Goal: Task Accomplishment & Management: Use online tool/utility

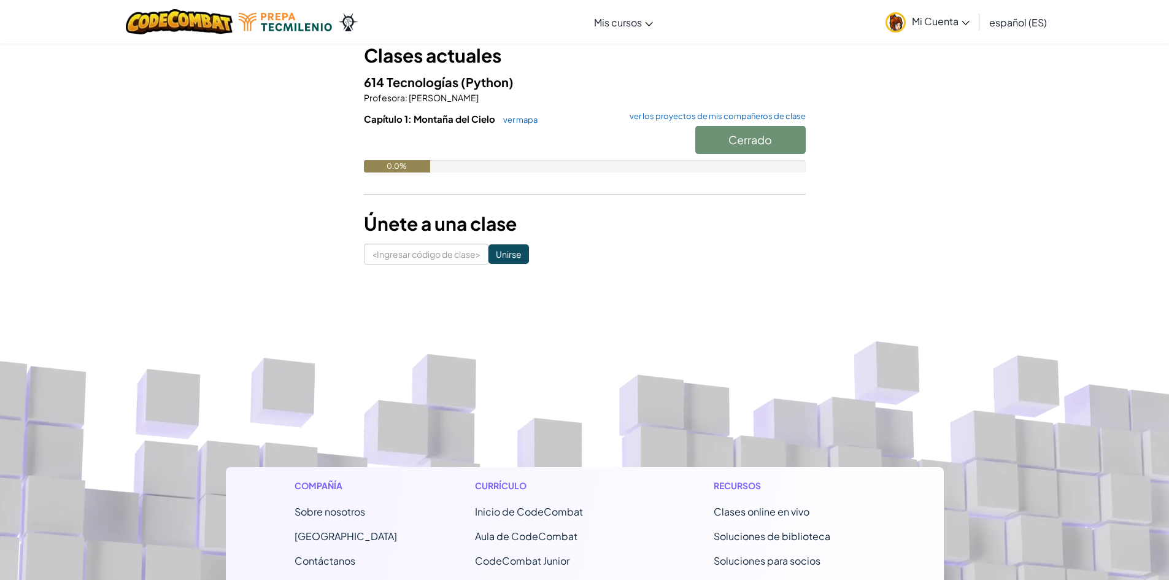
scroll to position [61, 0]
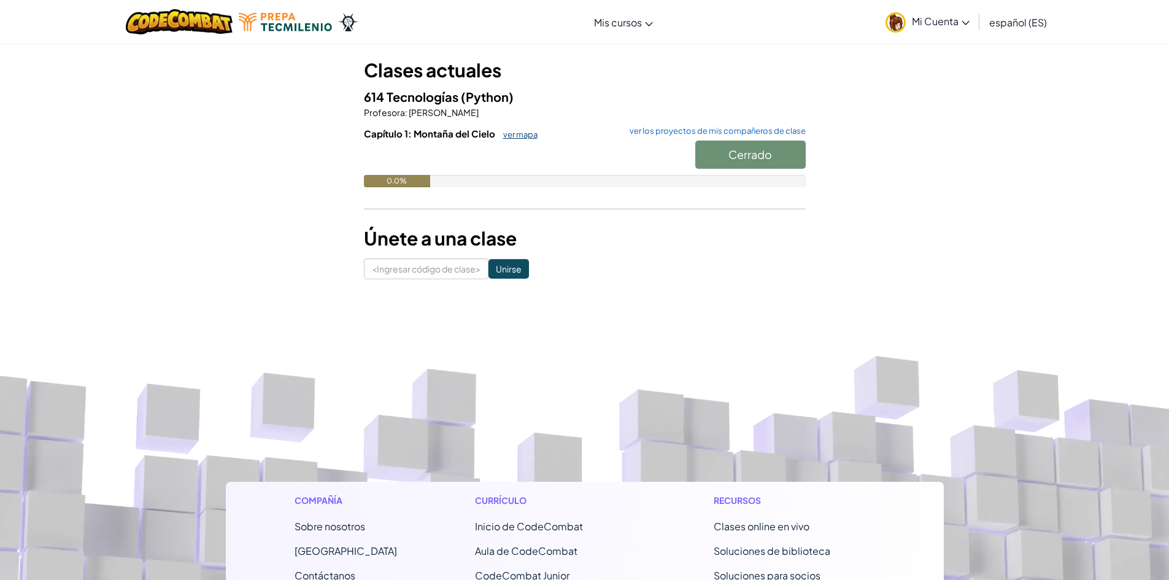
click at [516, 133] on font "ver mapa" at bounding box center [520, 134] width 34 height 10
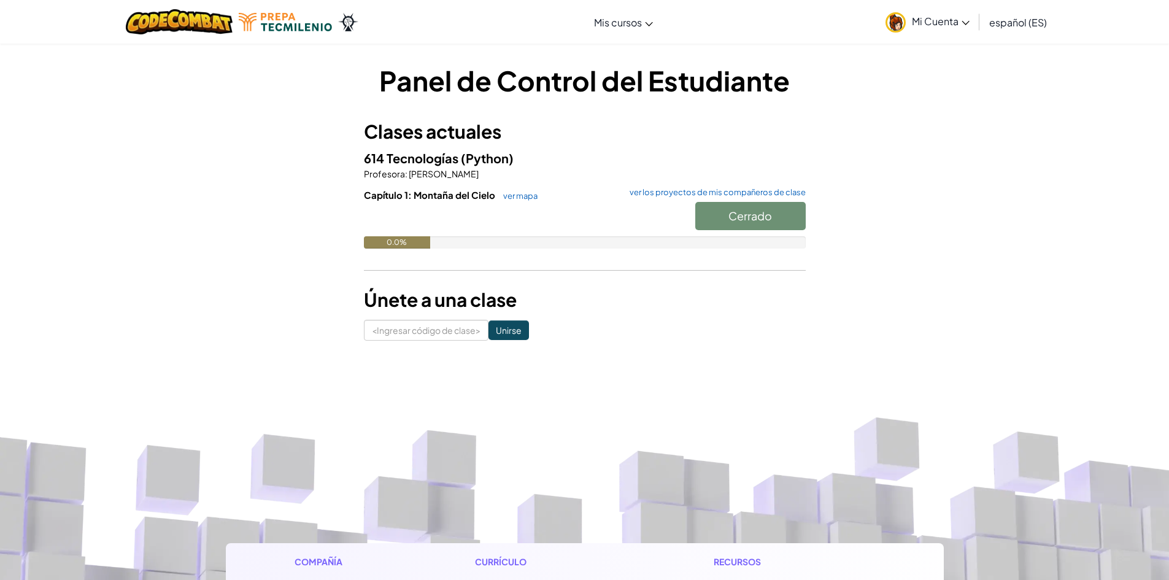
drag, startPoint x: 583, startPoint y: 204, endPoint x: 594, endPoint y: 252, distance: 49.7
click at [594, 252] on div "Capítulo 1: Montaña del Cielo ver mapa ver los proyectos de mis compañeros de c…" at bounding box center [585, 227] width 442 height 79
click at [750, 215] on font "Comenzar" at bounding box center [750, 216] width 53 height 14
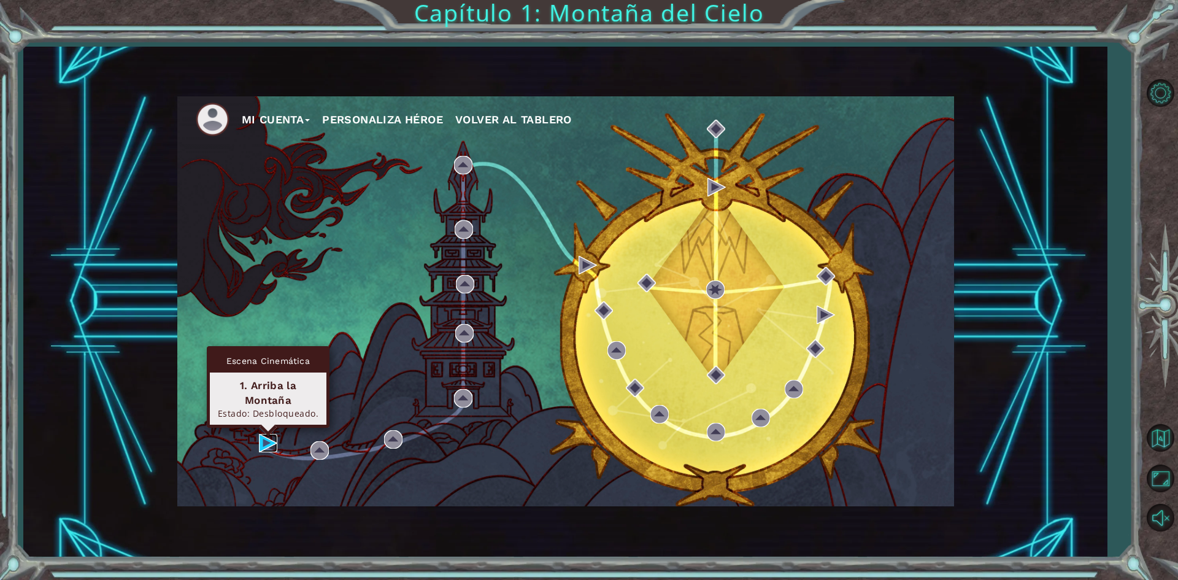
click at [265, 436] on img at bounding box center [268, 443] width 18 height 18
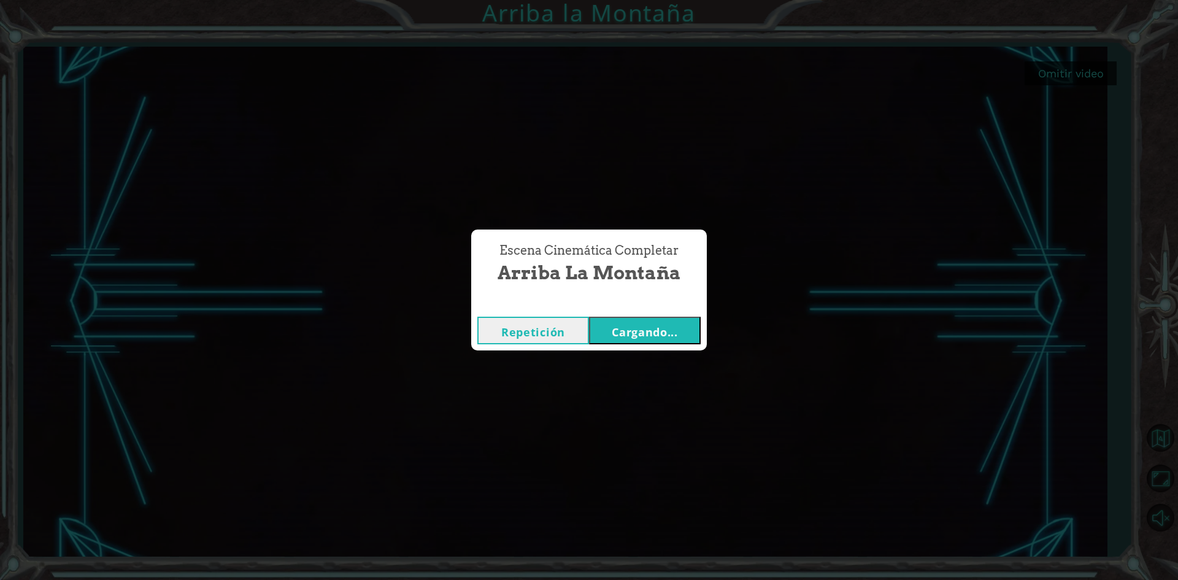
click at [625, 328] on font "Cargando..." at bounding box center [645, 332] width 66 height 15
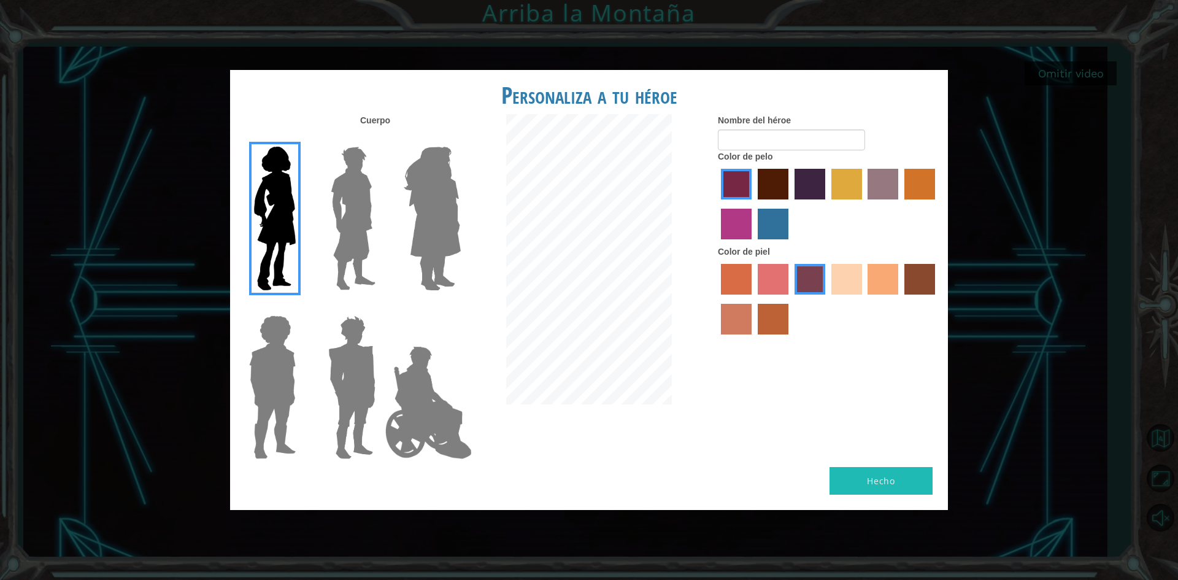
click at [350, 255] on img at bounding box center [353, 218] width 55 height 153
click at [380, 139] on input "El héroe Lars" at bounding box center [380, 139] width 0 height 0
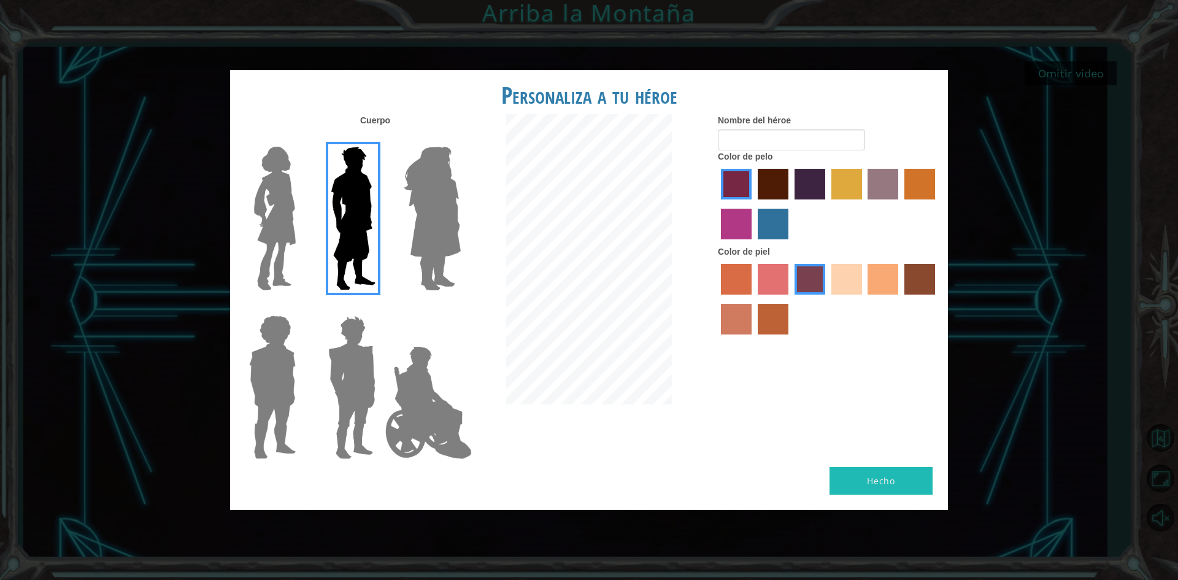
click at [427, 247] on img at bounding box center [432, 218] width 67 height 153
click at [460, 139] on input "Amatista heroica" at bounding box center [460, 139] width 0 height 0
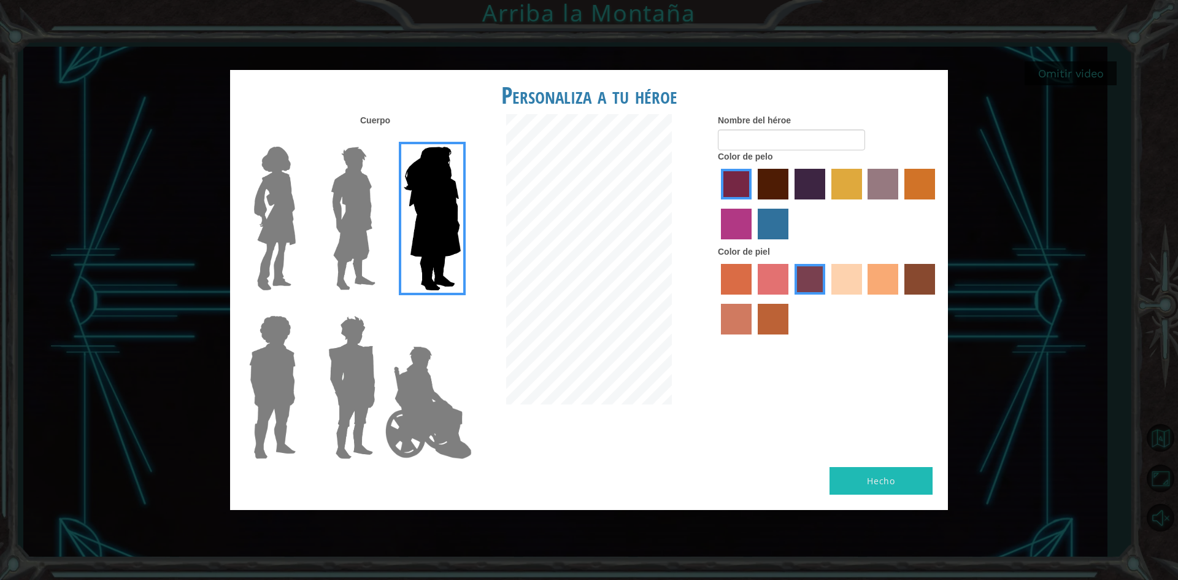
click at [268, 250] on img at bounding box center [275, 218] width 52 height 153
click at [301, 139] on input "Héroe Connie" at bounding box center [301, 139] width 0 height 0
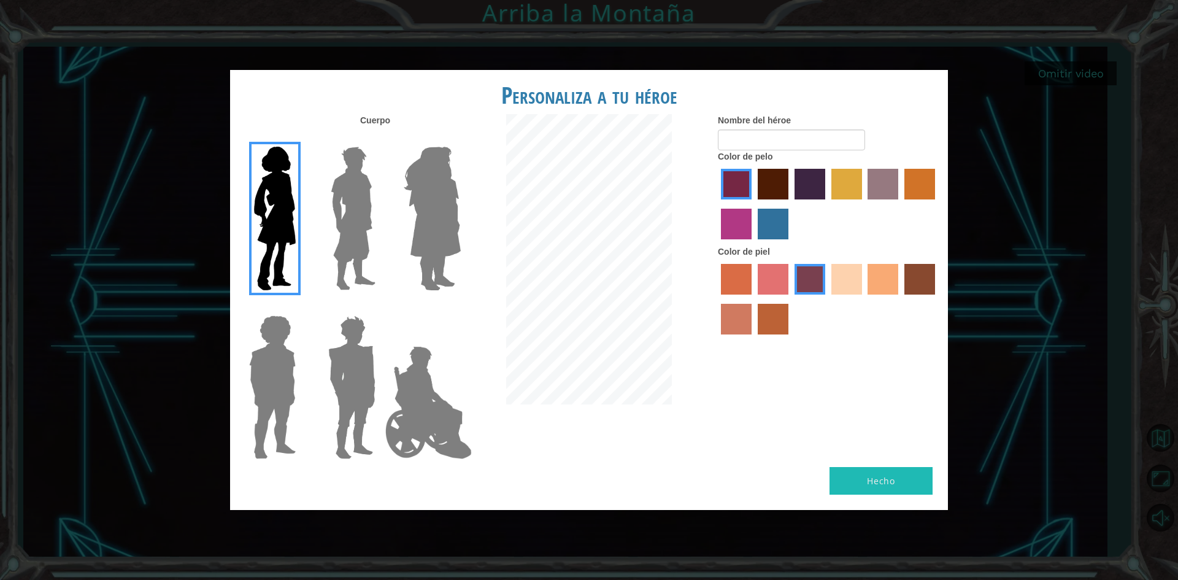
click at [295, 350] on img at bounding box center [272, 387] width 56 height 153
click at [301, 307] on input "Héroe Steven" at bounding box center [301, 307] width 0 height 0
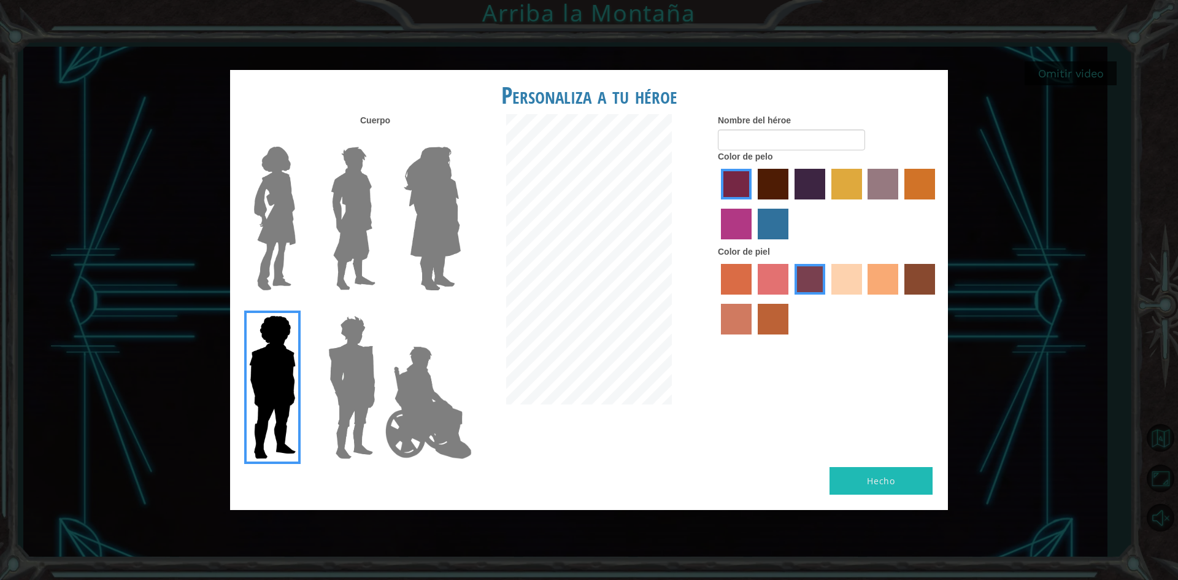
click at [410, 369] on img at bounding box center [428, 402] width 96 height 123
click at [460, 307] on input "Héroe Jamie" at bounding box center [460, 307] width 0 height 0
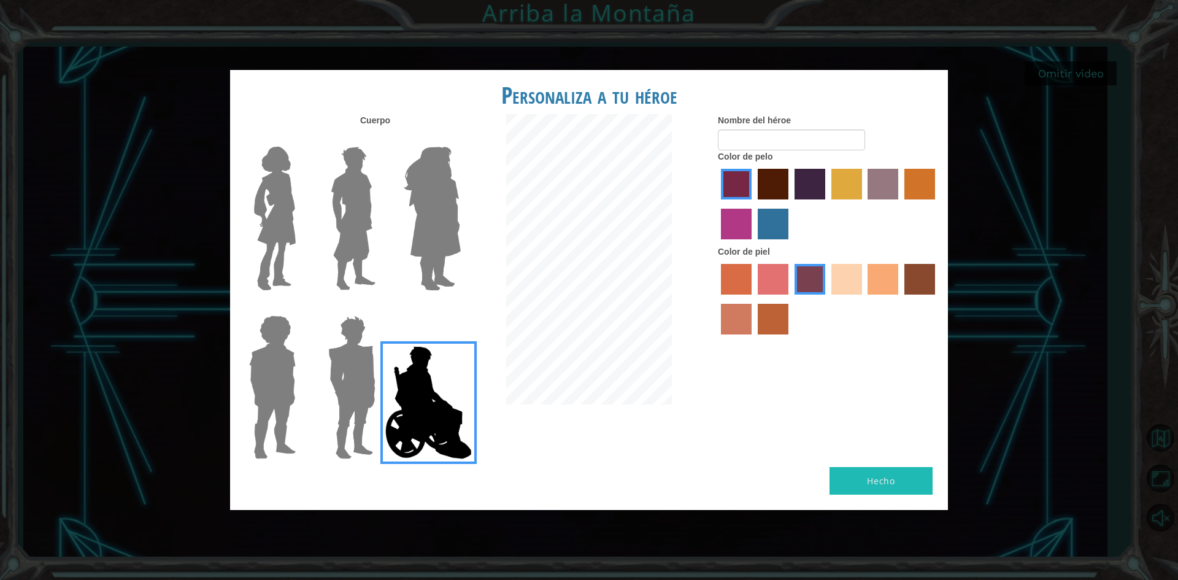
click at [356, 381] on img at bounding box center [351, 387] width 57 height 153
click at [380, 307] on input "Granate héroe" at bounding box center [380, 307] width 0 height 0
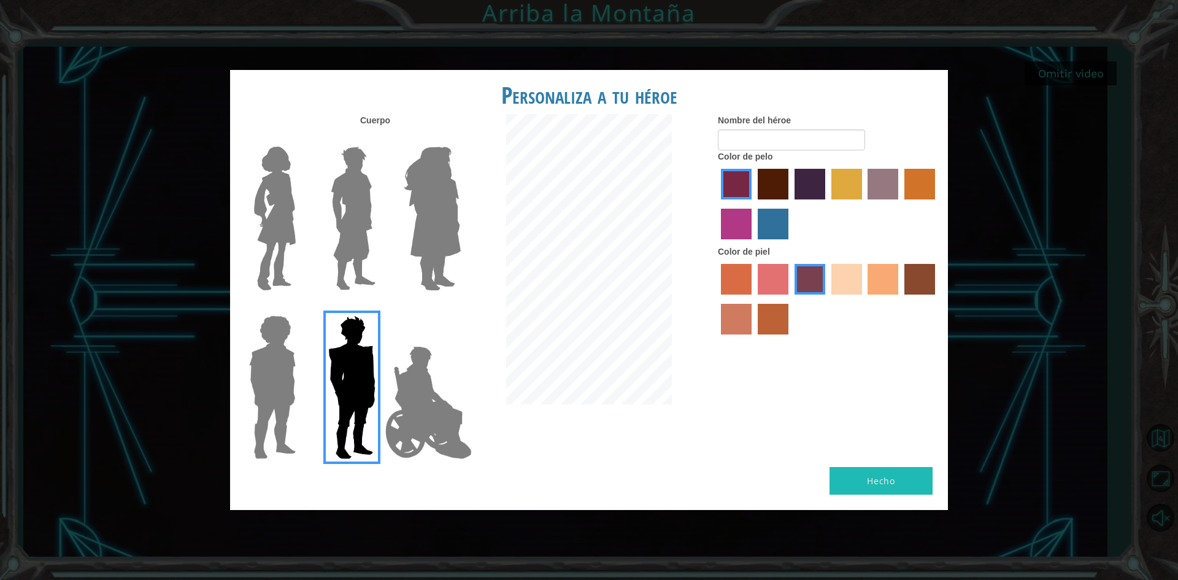
click at [271, 257] on img at bounding box center [275, 218] width 52 height 153
click at [301, 139] on input "Héroe Connie" at bounding box center [301, 139] width 0 height 0
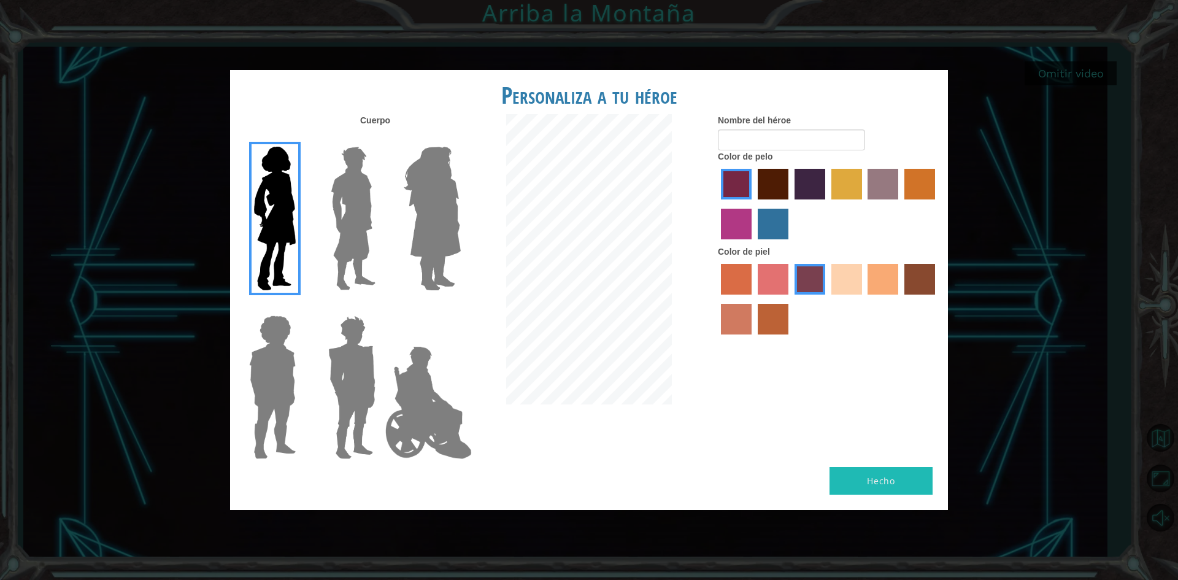
click at [849, 273] on label "color de piel de playa de arena" at bounding box center [847, 279] width 31 height 31
click at [827, 299] on input "color de piel de playa de arena" at bounding box center [827, 299] width 0 height 0
click at [774, 191] on label "color de pelo granate" at bounding box center [773, 184] width 31 height 31
click at [754, 204] on input "color de pelo granate" at bounding box center [754, 204] width 0 height 0
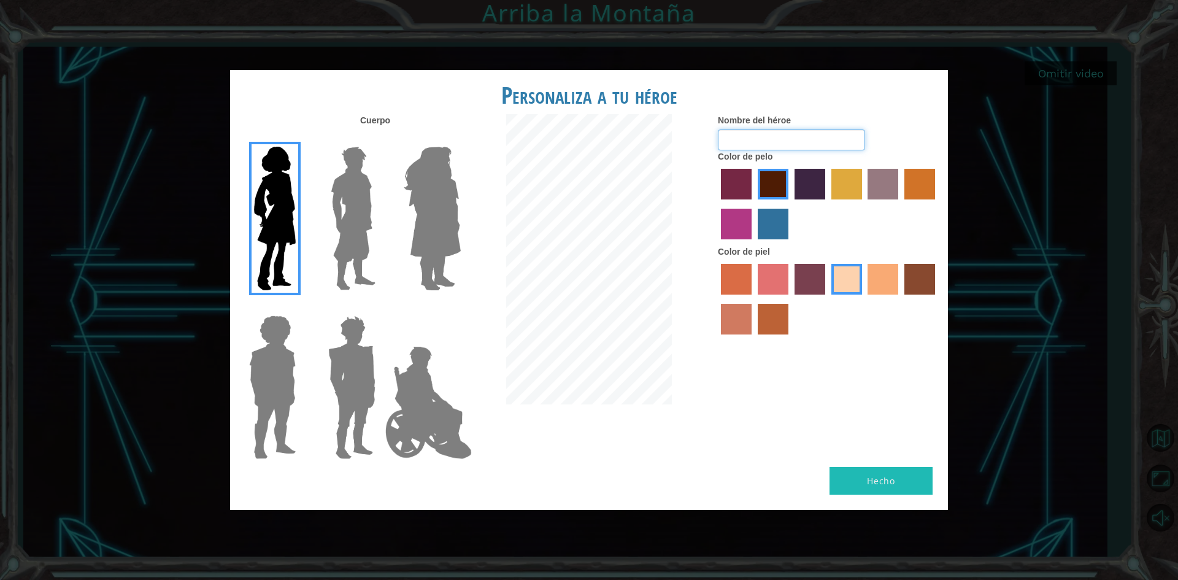
click at [773, 137] on input "Nombre del héroe" at bounding box center [791, 139] width 147 height 21
type input "[PERSON_NAME]"
click at [903, 481] on button "Hecho" at bounding box center [881, 481] width 103 height 28
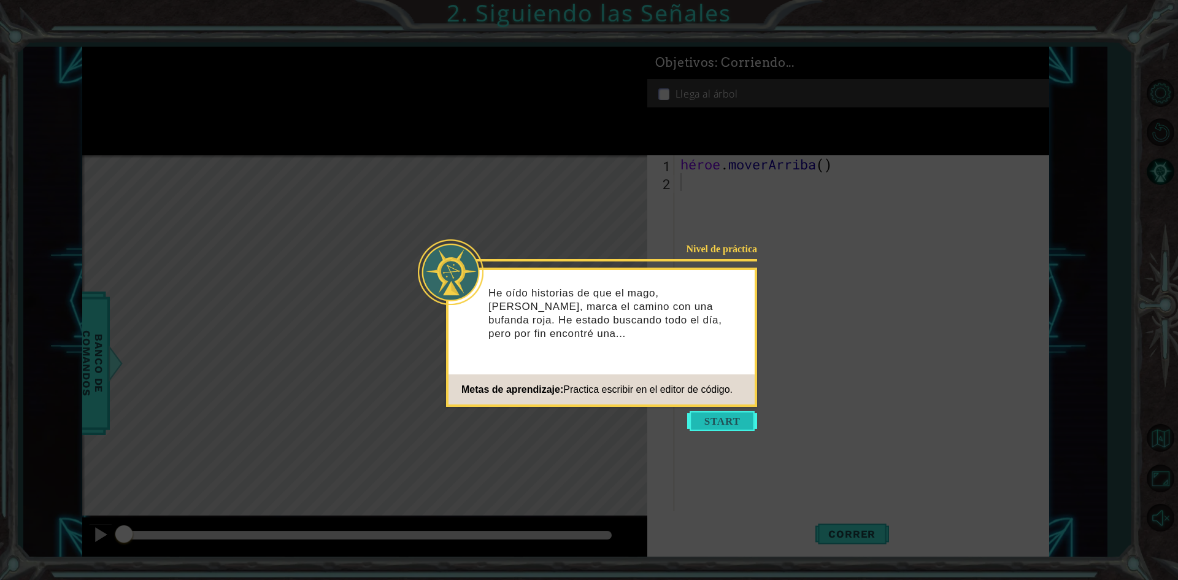
click at [711, 422] on button "Comenzar" at bounding box center [722, 421] width 70 height 20
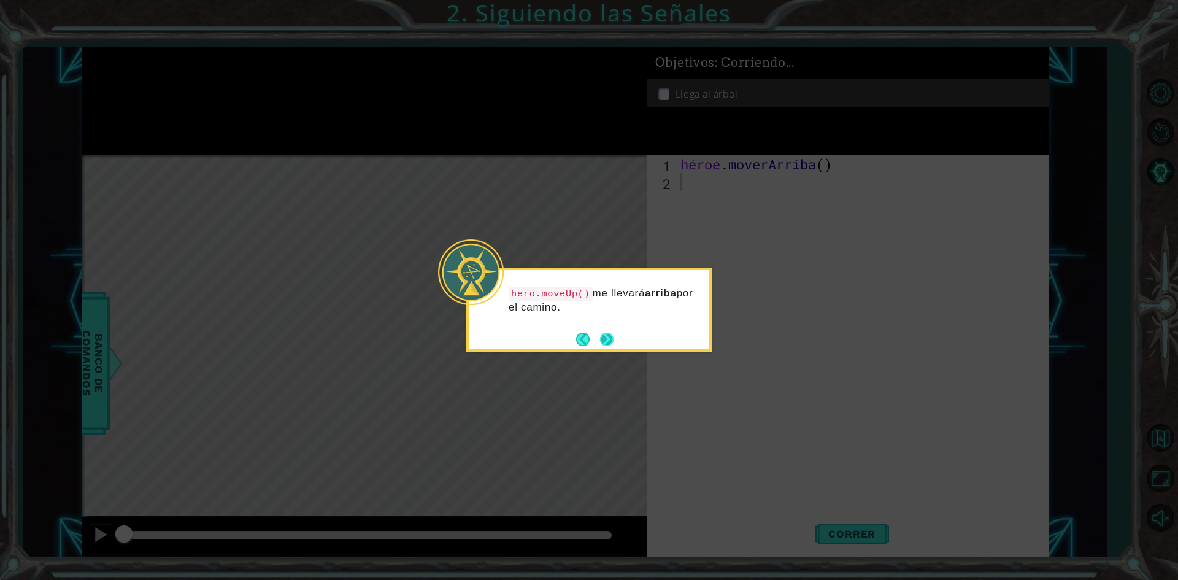
click at [612, 338] on button "Próximo" at bounding box center [607, 340] width 14 height 14
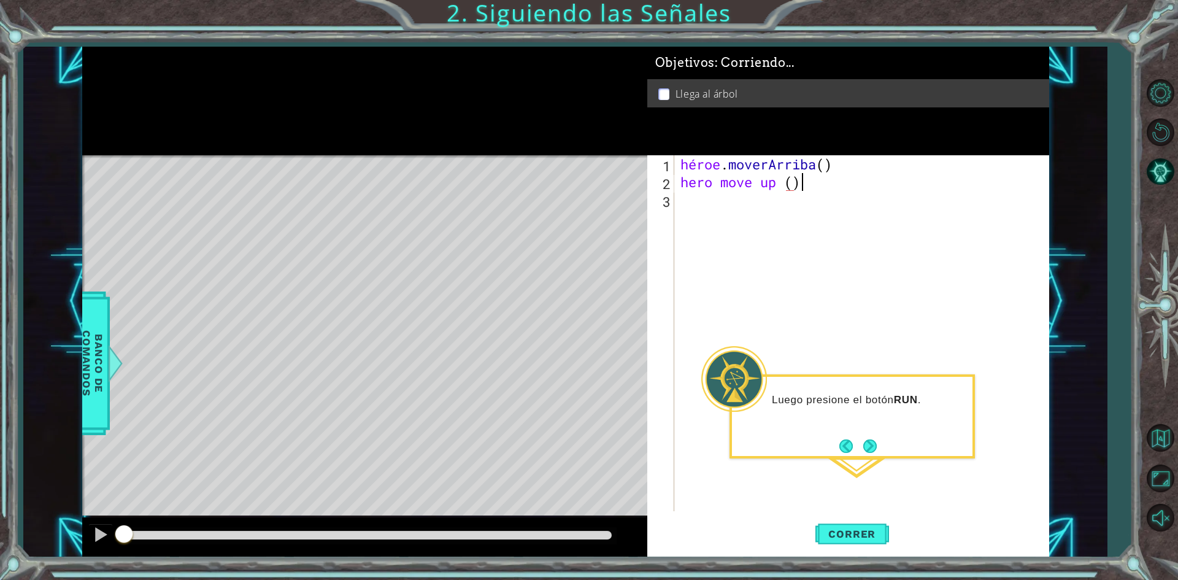
scroll to position [0, 5]
click at [861, 522] on button "Correr" at bounding box center [853, 534] width 74 height 40
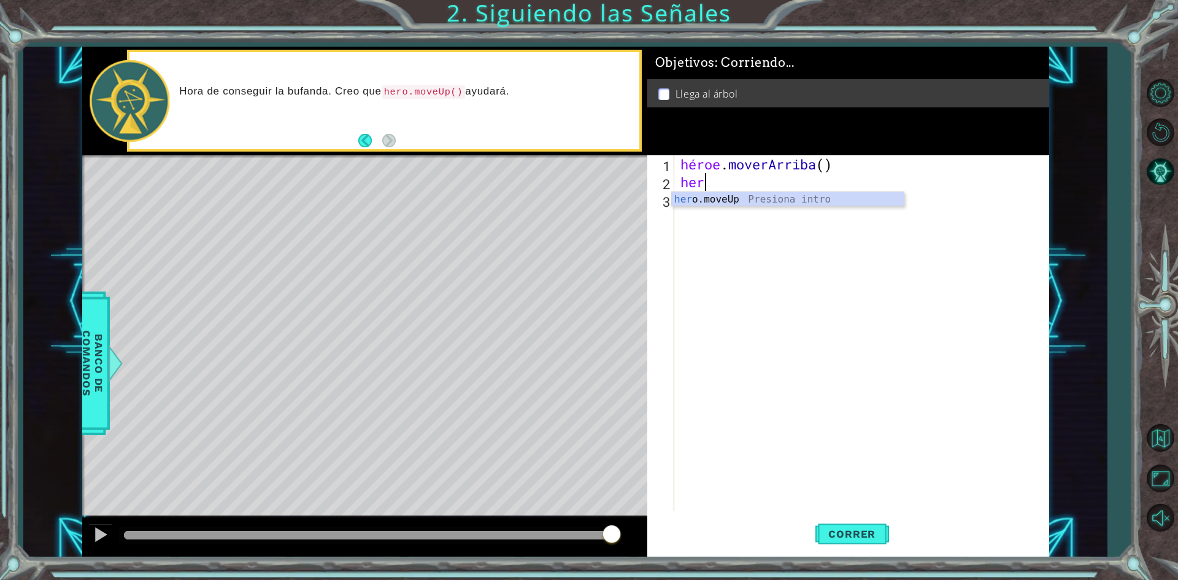
scroll to position [0, 0]
type textarea "h"
type textarea "hero.moveUp()"
click at [677, 191] on div "hero.moveUp() 1 2 héroe . moverArriba ( ) [DEMOGRAPHIC_DATA] XXXXXXXXXXXXXXXXXX…" at bounding box center [846, 333] width 398 height 356
click at [689, 185] on div "héroe . moverArriba ( )" at bounding box center [864, 351] width 373 height 392
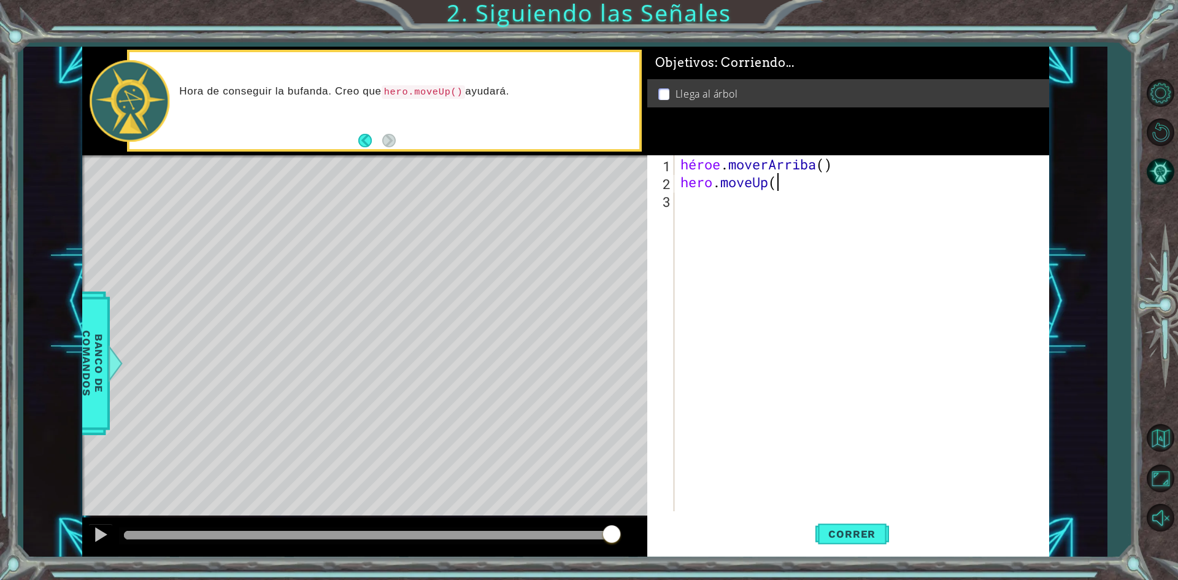
scroll to position [0, 4]
type textarea "hero.moveUp()"
click at [860, 544] on button "Correr" at bounding box center [853, 534] width 74 height 40
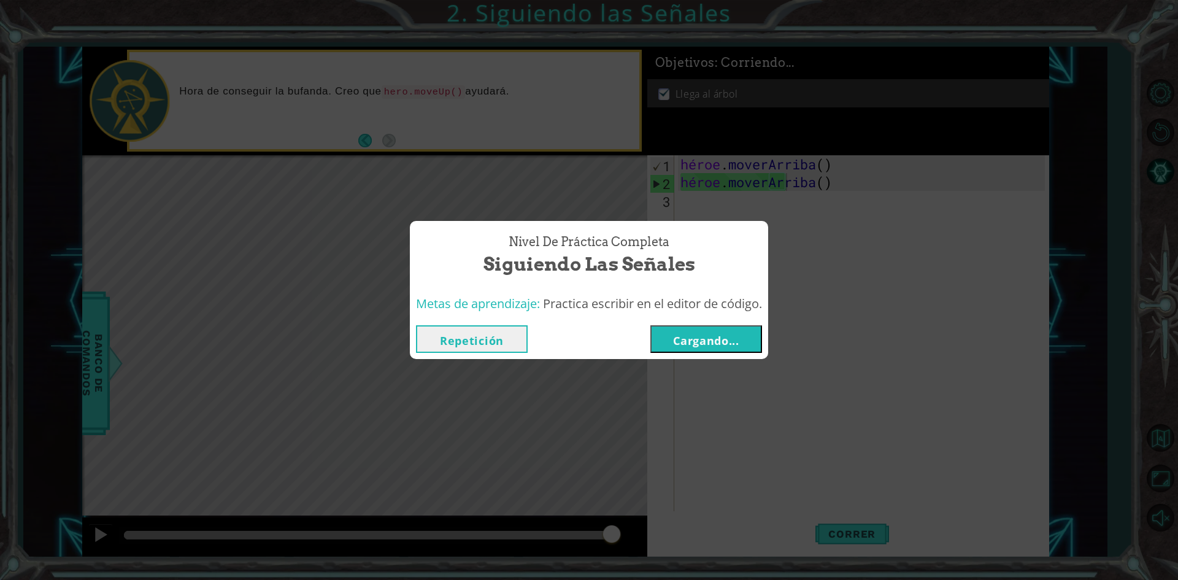
click at [666, 334] on button "Cargando..." at bounding box center [707, 339] width 112 height 28
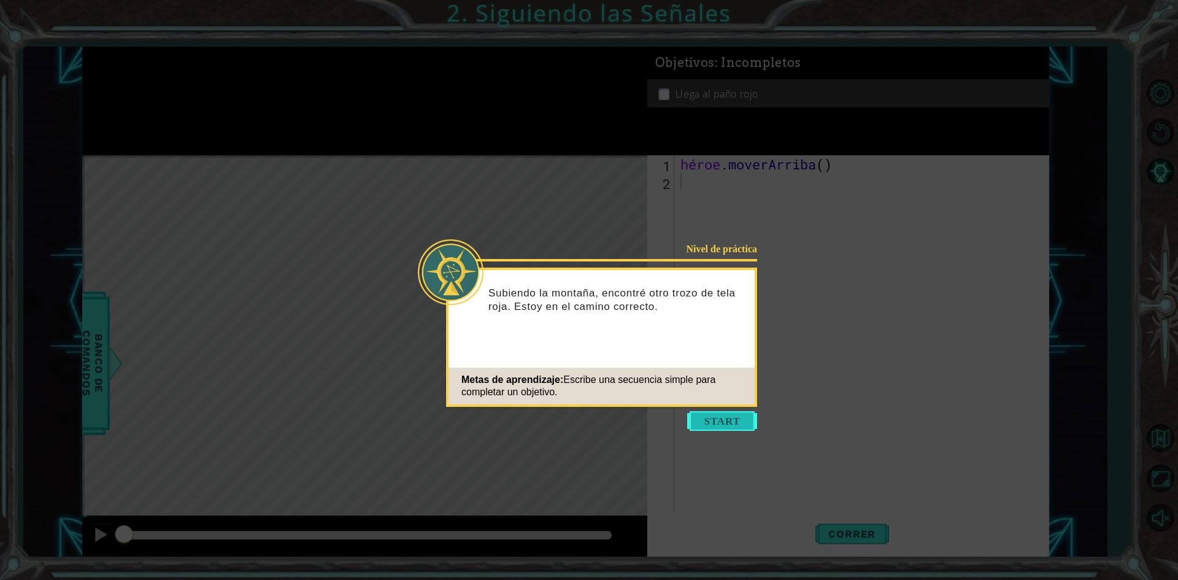
click at [711, 423] on button "Comenzar" at bounding box center [722, 421] width 70 height 20
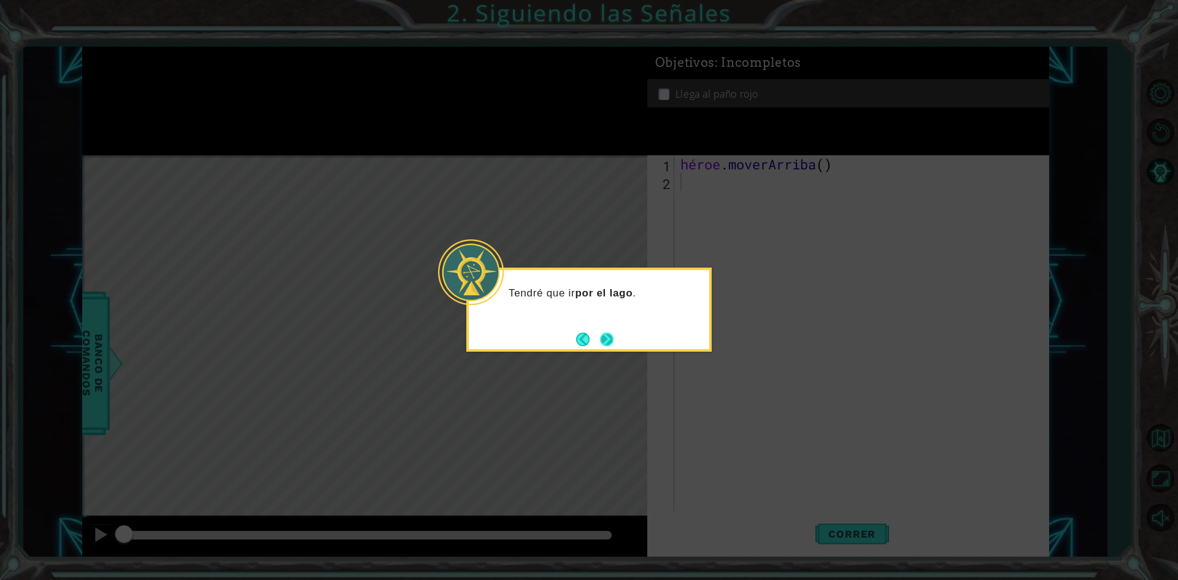
click at [606, 336] on button "Próximo" at bounding box center [607, 340] width 14 height 14
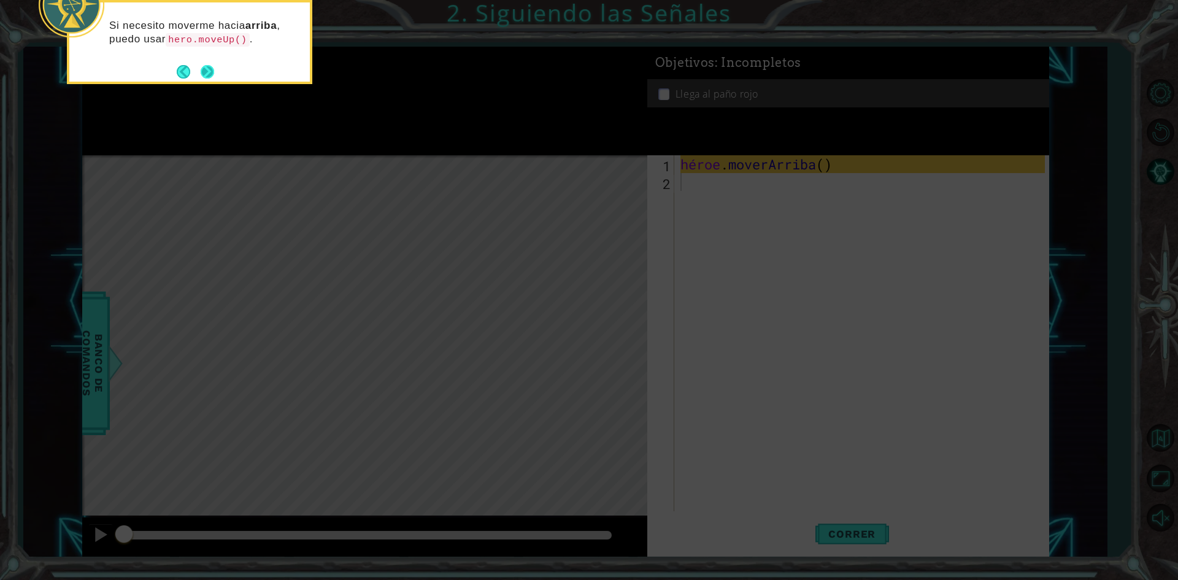
click at [203, 72] on button "Próximo" at bounding box center [208, 72] width 14 height 14
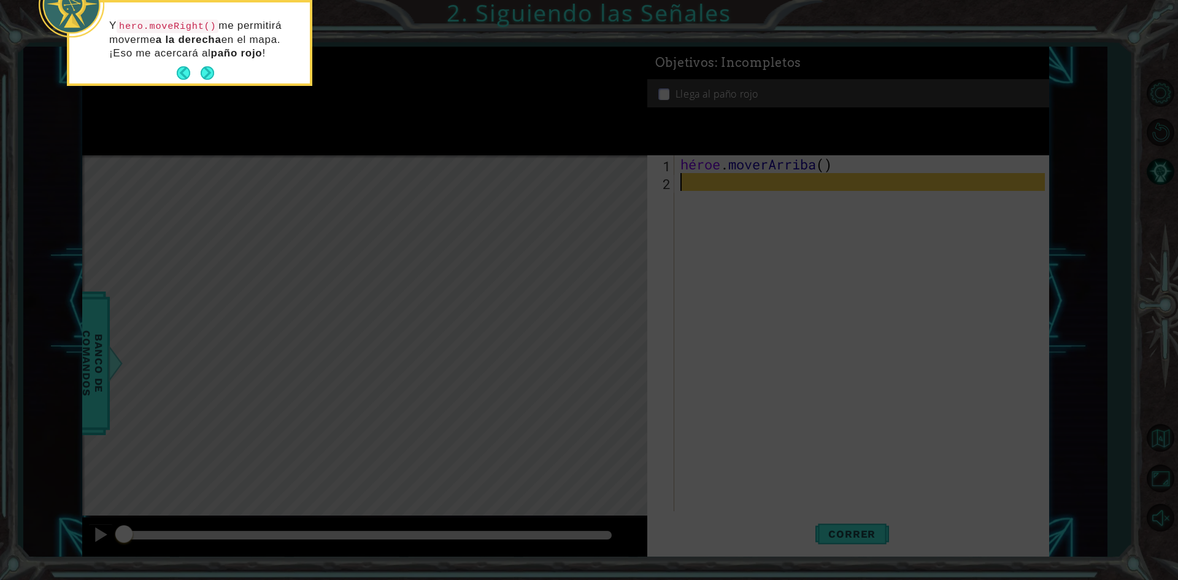
click at [203, 72] on button "Próximo" at bounding box center [208, 73] width 14 height 14
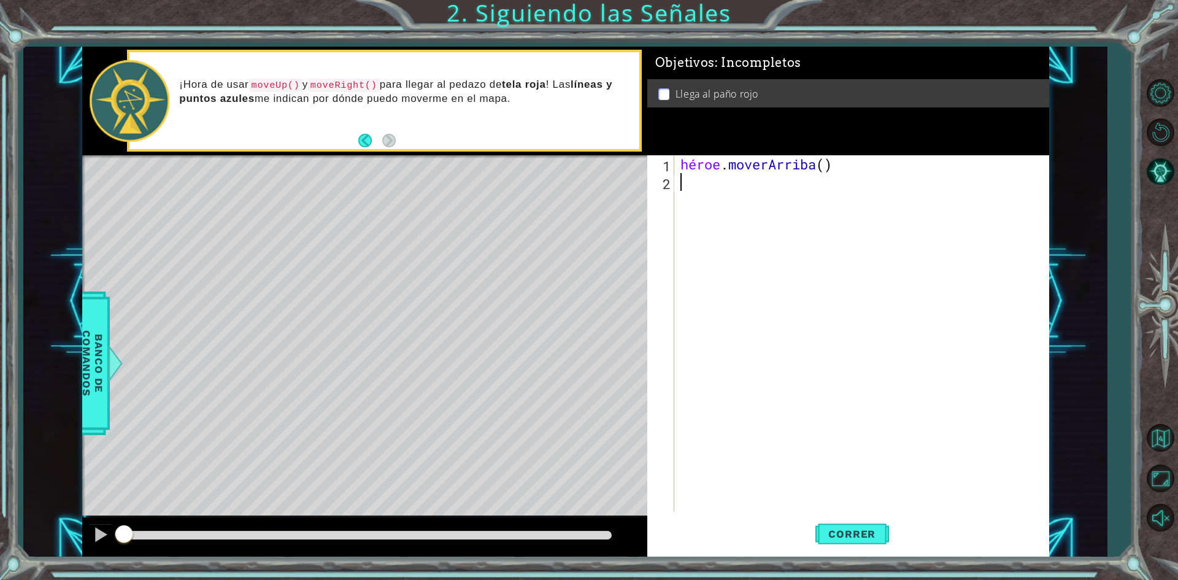
click at [692, 185] on div "héroe . moverArriba ( )" at bounding box center [864, 351] width 373 height 392
type textarea "hero.moveUp()"
click at [873, 530] on font "Correr" at bounding box center [851, 534] width 47 height 12
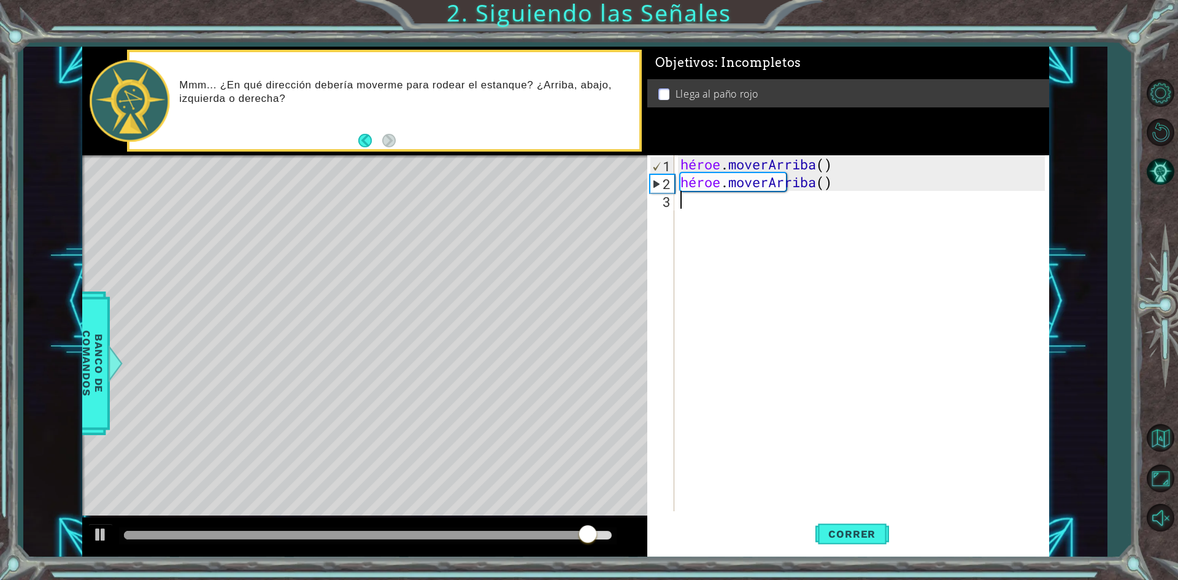
click at [684, 210] on div "héroe . [PERSON_NAME] ( ) héroe . [GEOGRAPHIC_DATA] ( )" at bounding box center [864, 351] width 373 height 392
type textarea "H"
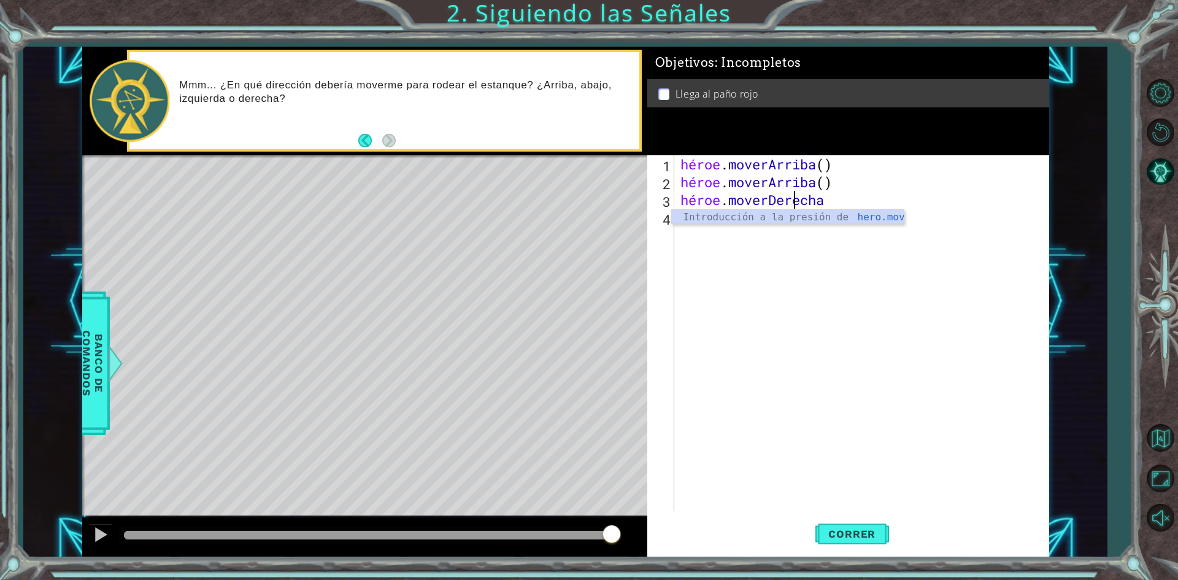
scroll to position [0, 5]
type textarea "hero.moveRight()"
click at [826, 537] on span "Correr" at bounding box center [852, 534] width 72 height 12
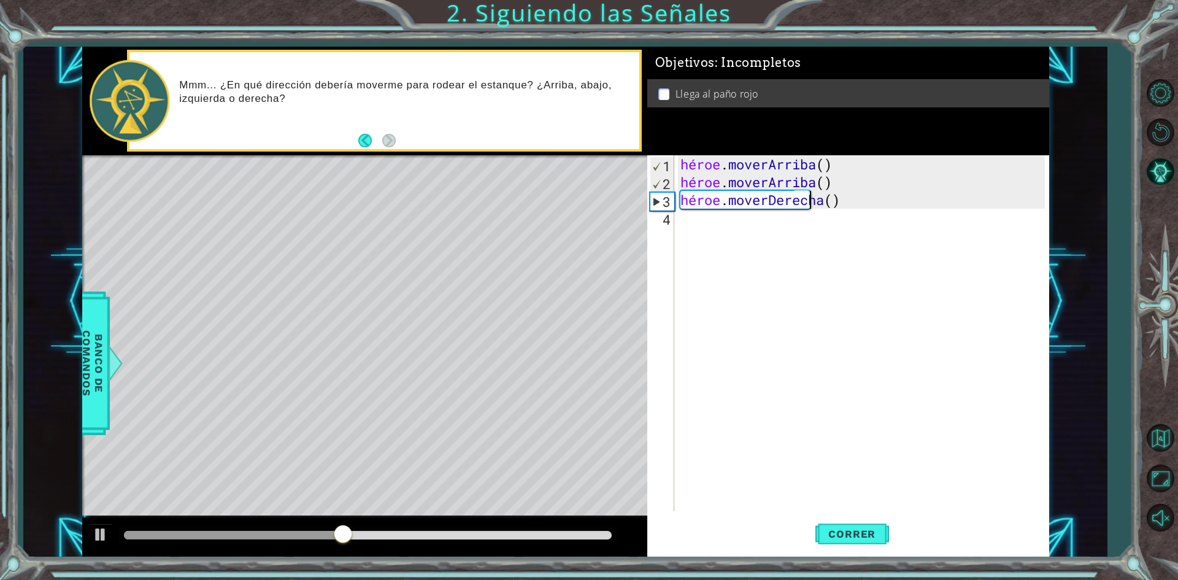
click at [681, 218] on div "héroe . [PERSON_NAME] ( ) héroe . [PERSON_NAME] ( ) héroe . moverDerecha ( )" at bounding box center [864, 351] width 373 height 392
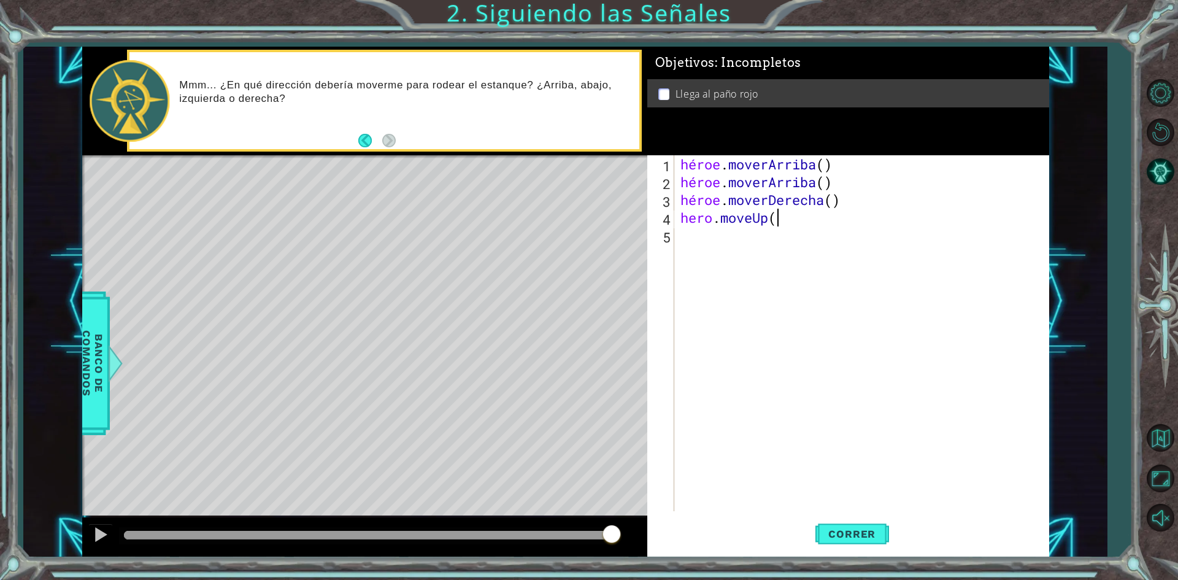
scroll to position [0, 4]
type textarea "hero.moveUp()"
click at [870, 527] on button "Correr" at bounding box center [853, 534] width 74 height 40
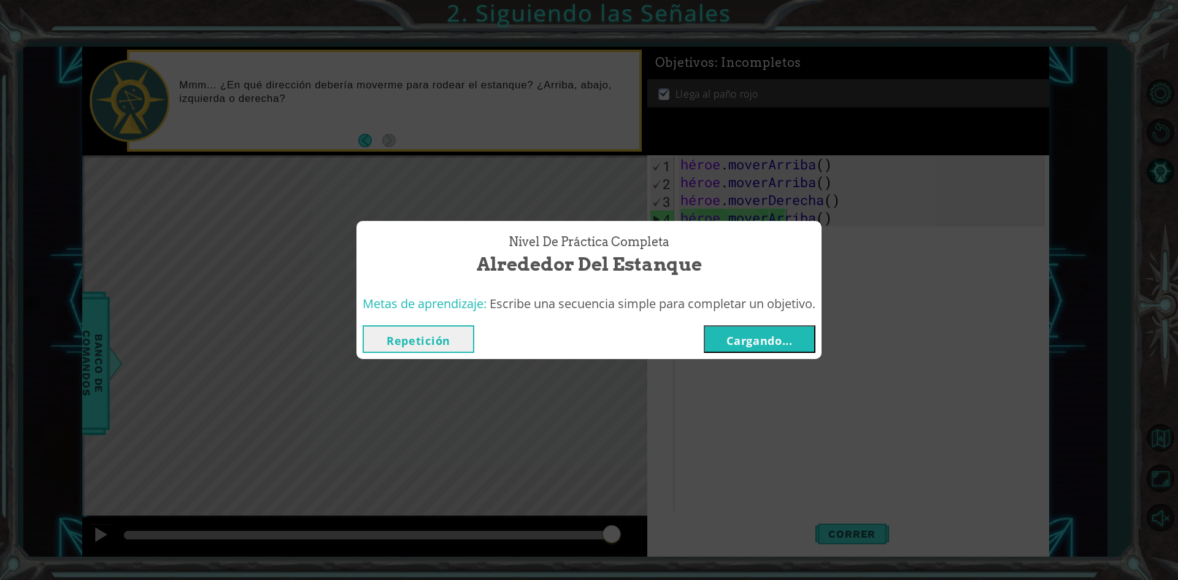
click at [744, 341] on font "Cargando..." at bounding box center [760, 340] width 66 height 15
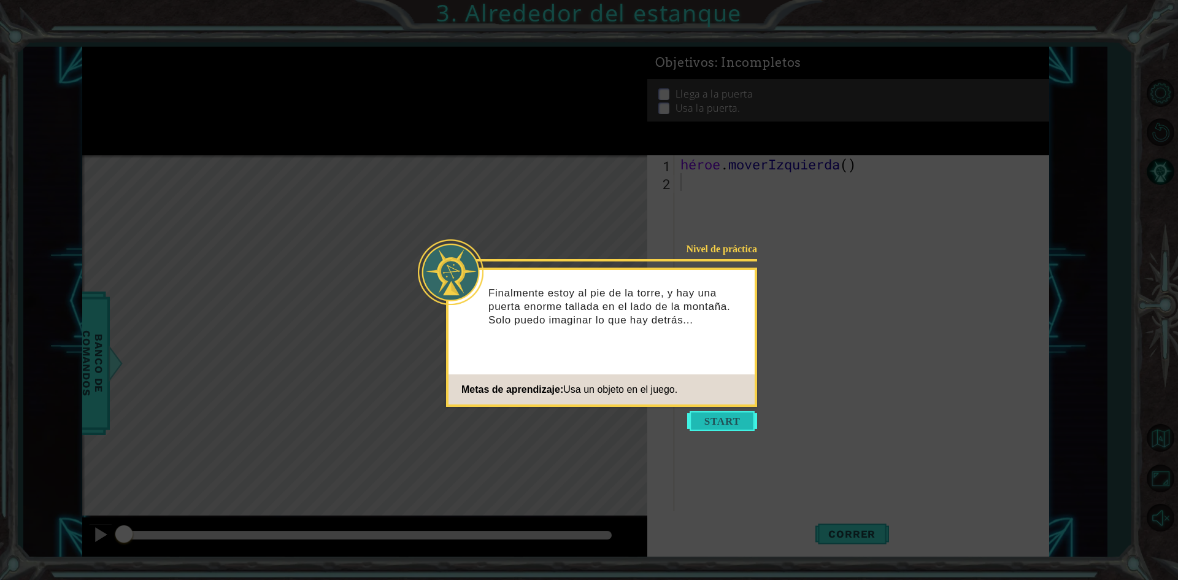
click at [726, 414] on button "Comenzar" at bounding box center [722, 421] width 70 height 20
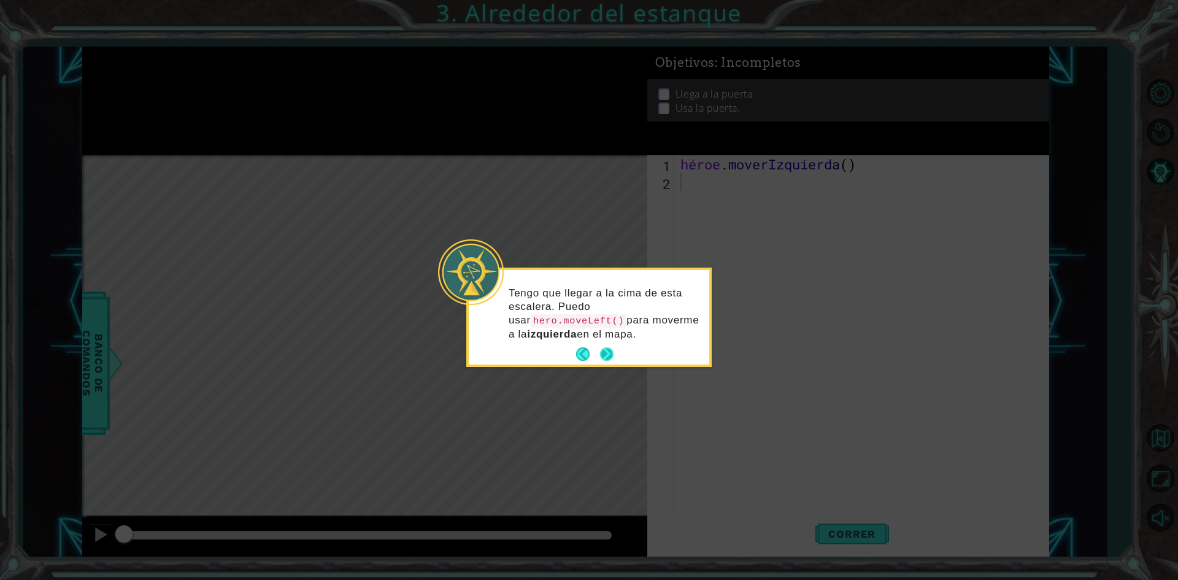
click at [604, 357] on button "Próximo" at bounding box center [607, 354] width 14 height 14
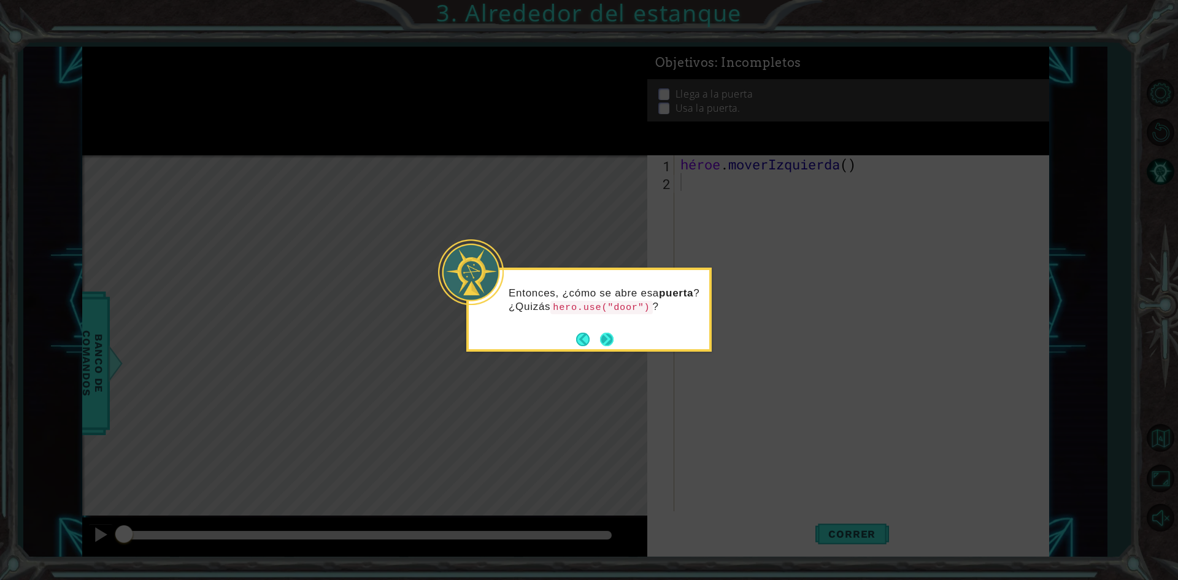
click at [611, 339] on button "Próximo" at bounding box center [607, 340] width 14 height 14
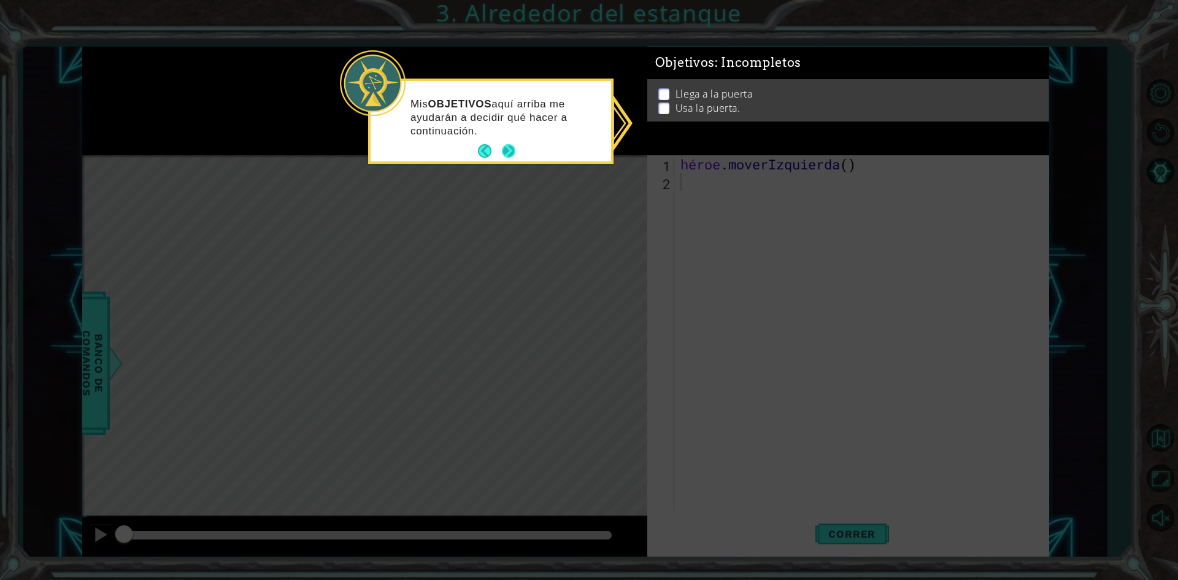
click at [510, 149] on button "Próximo" at bounding box center [509, 151] width 14 height 14
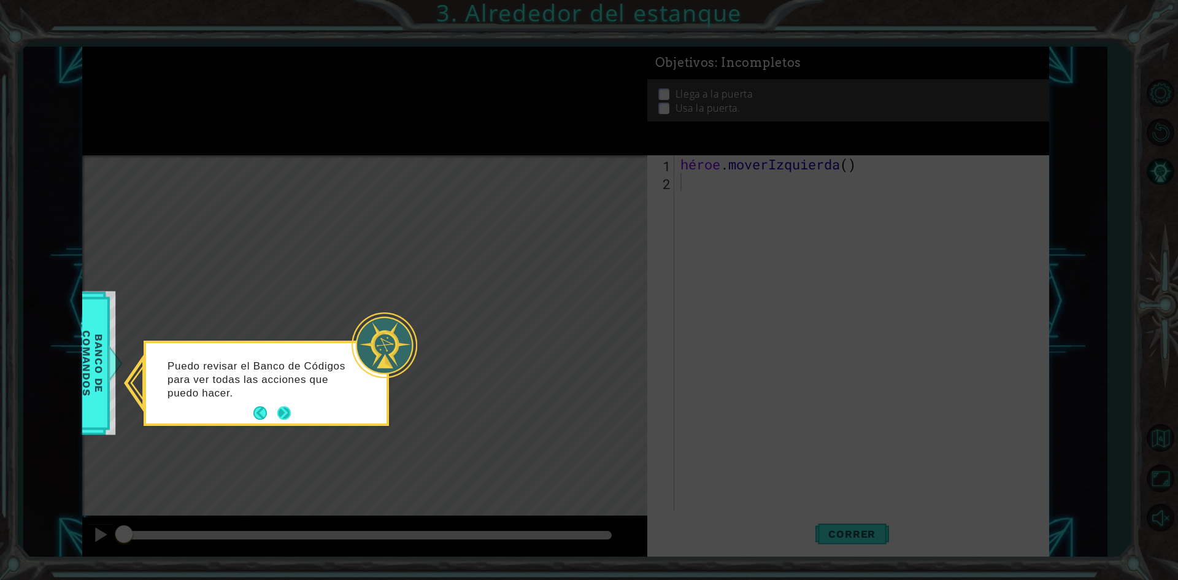
click at [288, 411] on button "Próximo" at bounding box center [284, 413] width 14 height 14
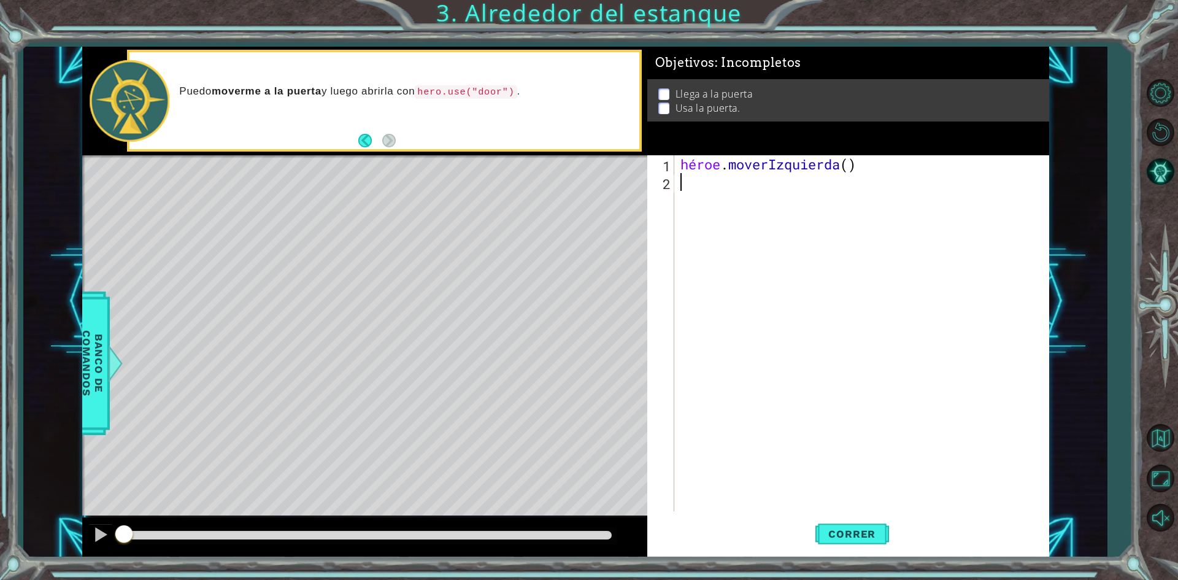
click at [706, 187] on div "héroe . moverIzquierda ( )" at bounding box center [864, 351] width 373 height 392
type textarea "hero.moveLeft()"
click at [854, 524] on button "Correr" at bounding box center [853, 534] width 74 height 40
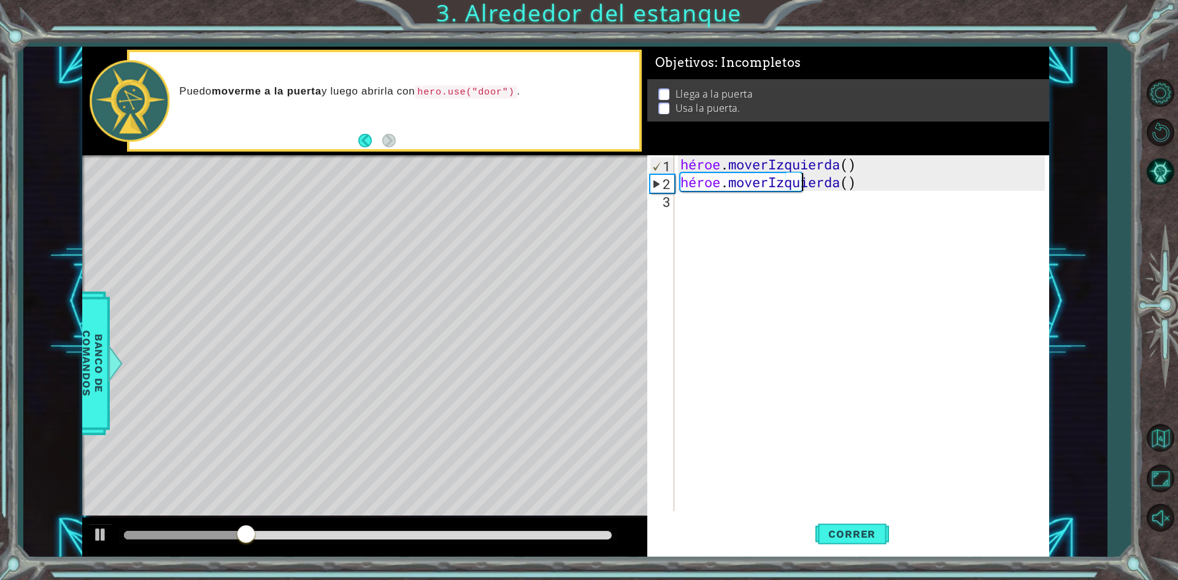
click at [684, 198] on div "héroe . moverIzquierda ( ) héroe . [GEOGRAPHIC_DATA] ( )" at bounding box center [864, 351] width 373 height 392
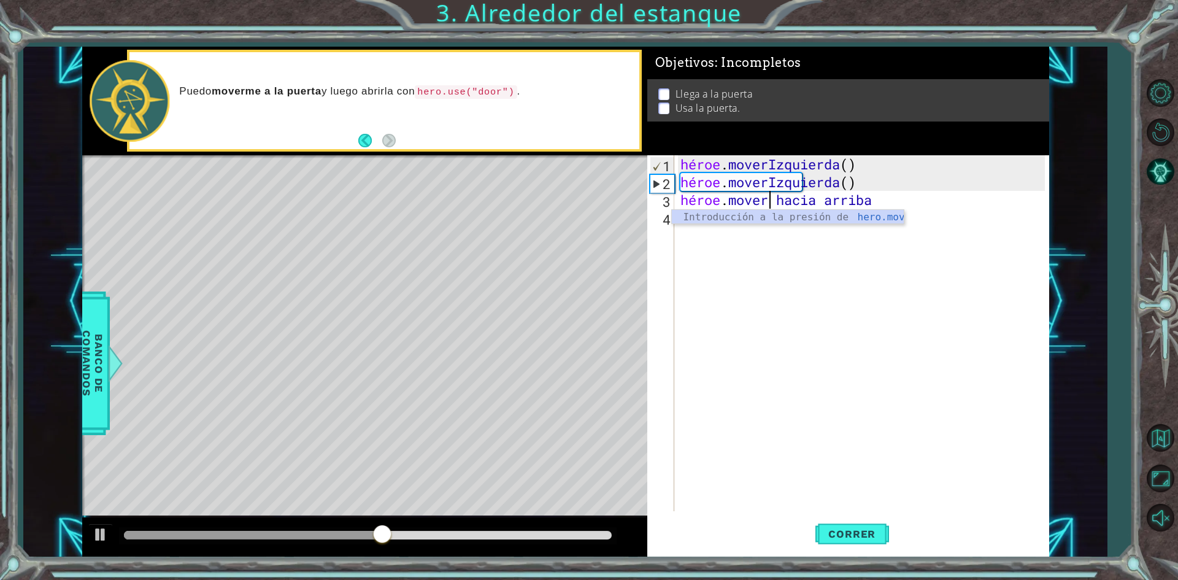
scroll to position [0, 4]
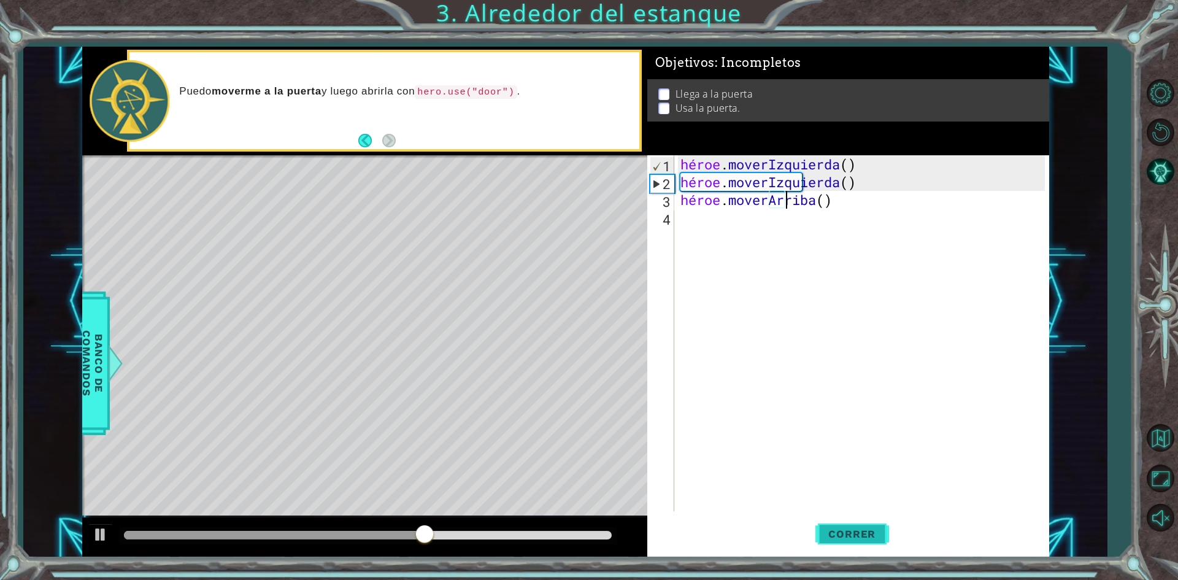
type textarea "hero.moveUp()"
click at [838, 530] on font "Correr" at bounding box center [851, 534] width 47 height 12
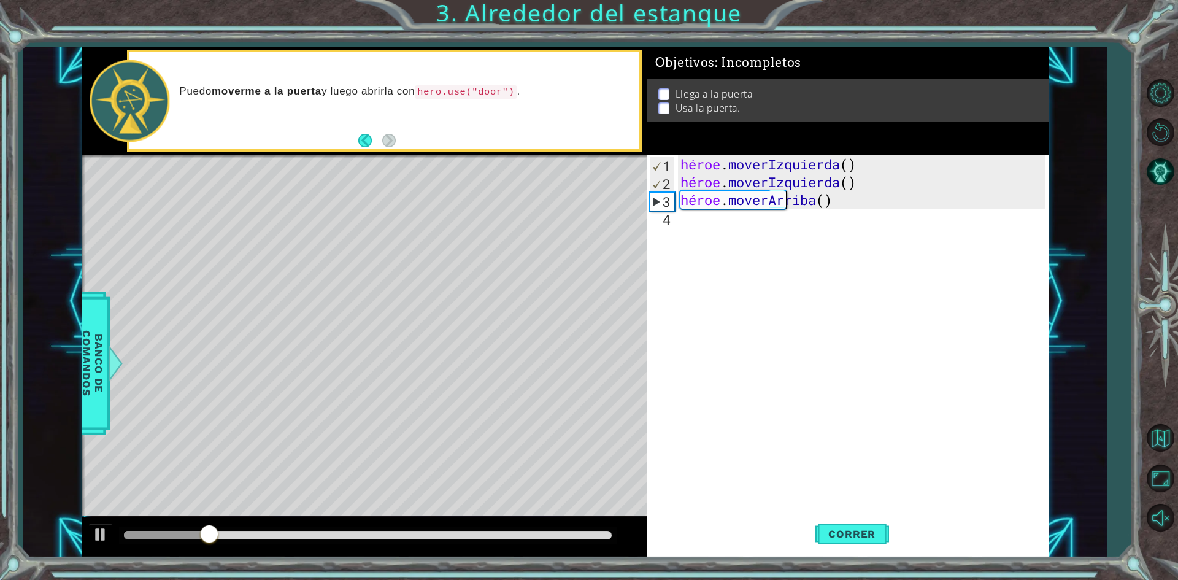
click at [689, 228] on div "héroe . moverIzquierda ( ) héroe . moverIzquierda ( ) héroe . [GEOGRAPHIC_DATA]…" at bounding box center [864, 351] width 373 height 392
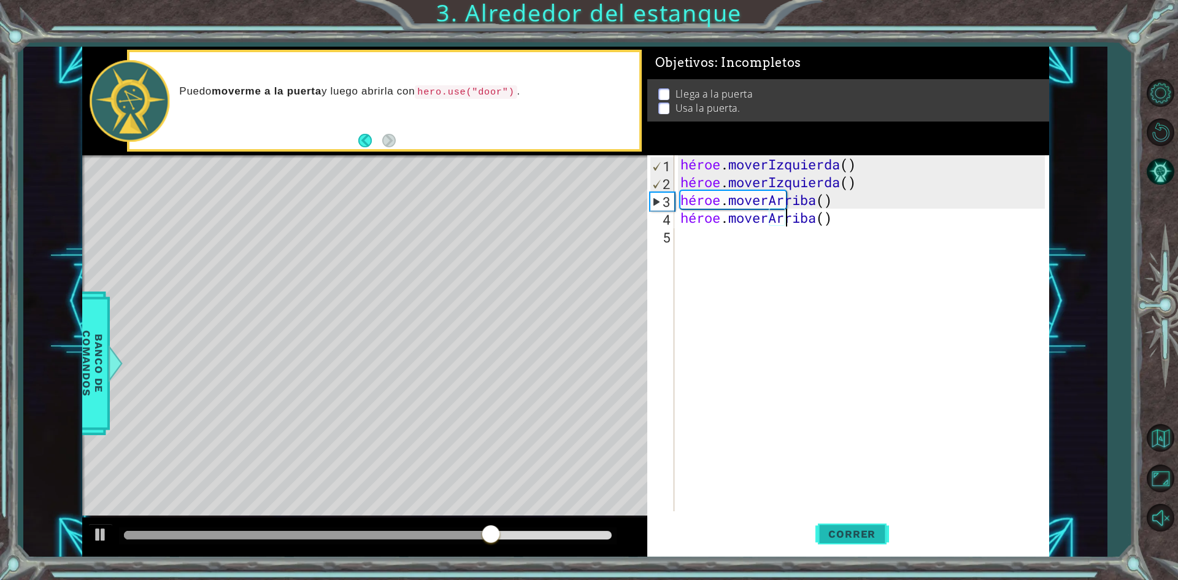
type textarea "hero.moveUp()"
click at [852, 537] on font "Correr" at bounding box center [851, 534] width 47 height 12
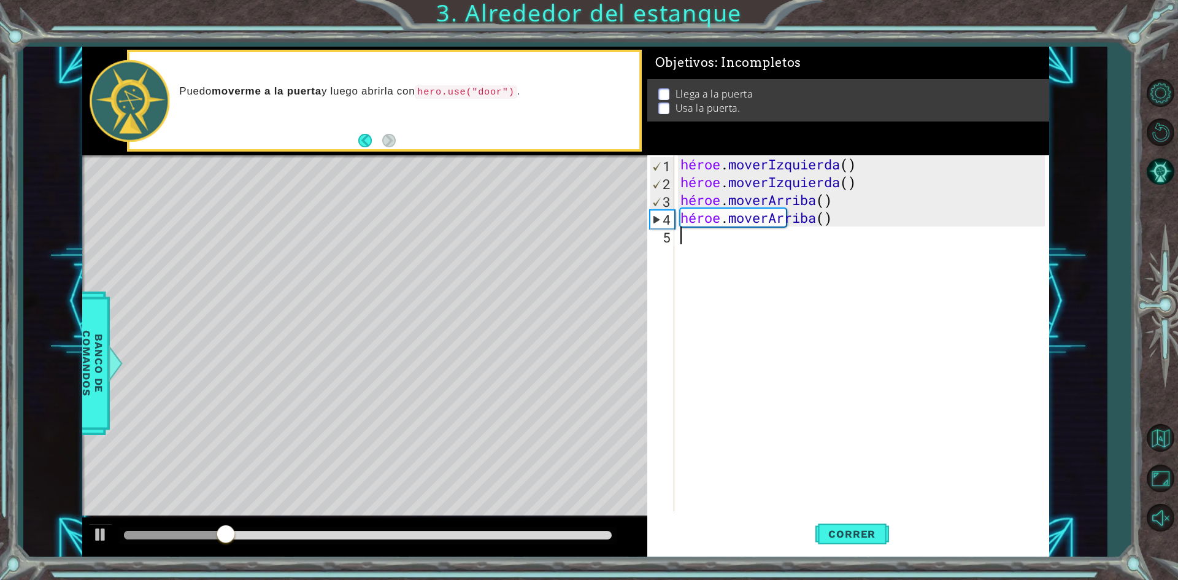
click at [695, 235] on div "héroe . moverIzquierda ( ) héroe . moverIzquierda ( ) héroe . [PERSON_NAME] ( )…" at bounding box center [864, 351] width 373 height 392
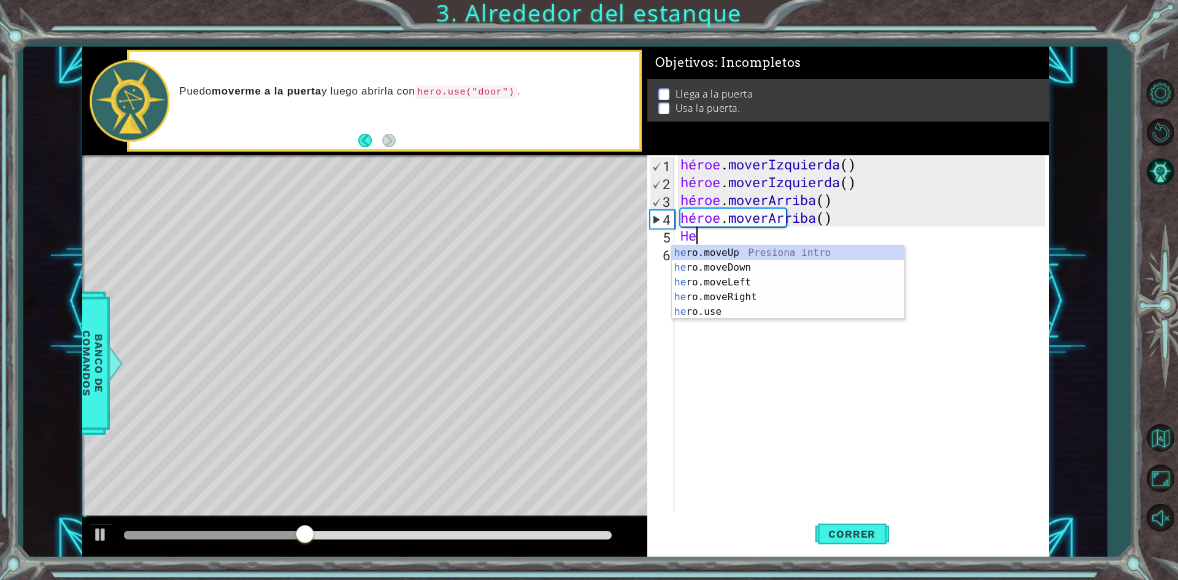
type textarea "H"
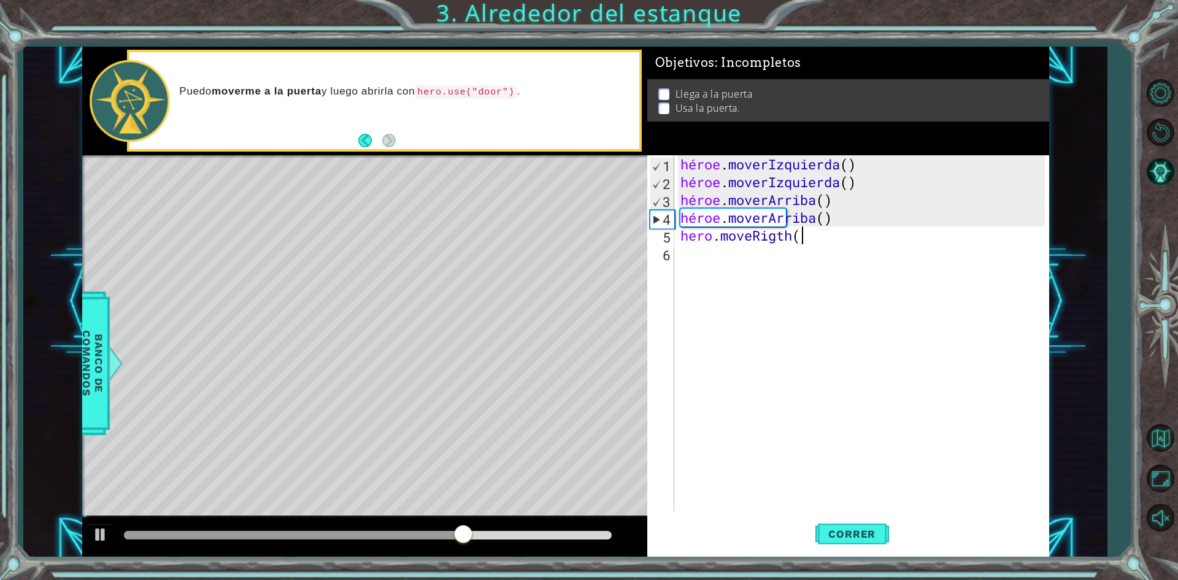
scroll to position [0, 5]
click at [840, 542] on button "Correr" at bounding box center [853, 534] width 74 height 40
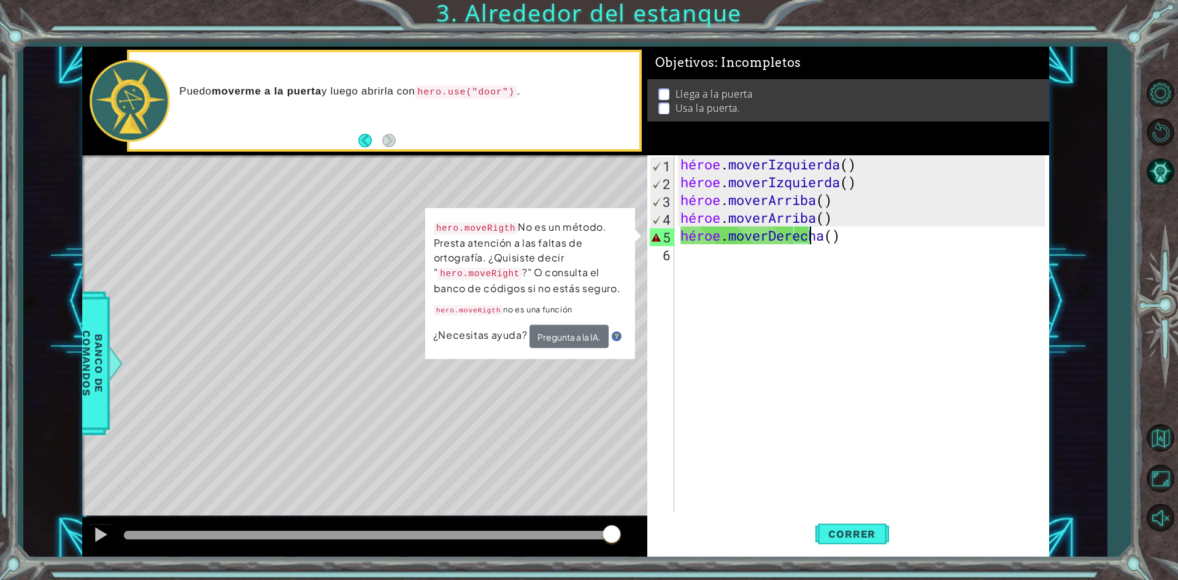
click at [876, 237] on div "héroe . moverIzquierda ( ) héroe . moverIzquierda ( ) héroe . [PERSON_NAME] ( )…" at bounding box center [864, 351] width 373 height 392
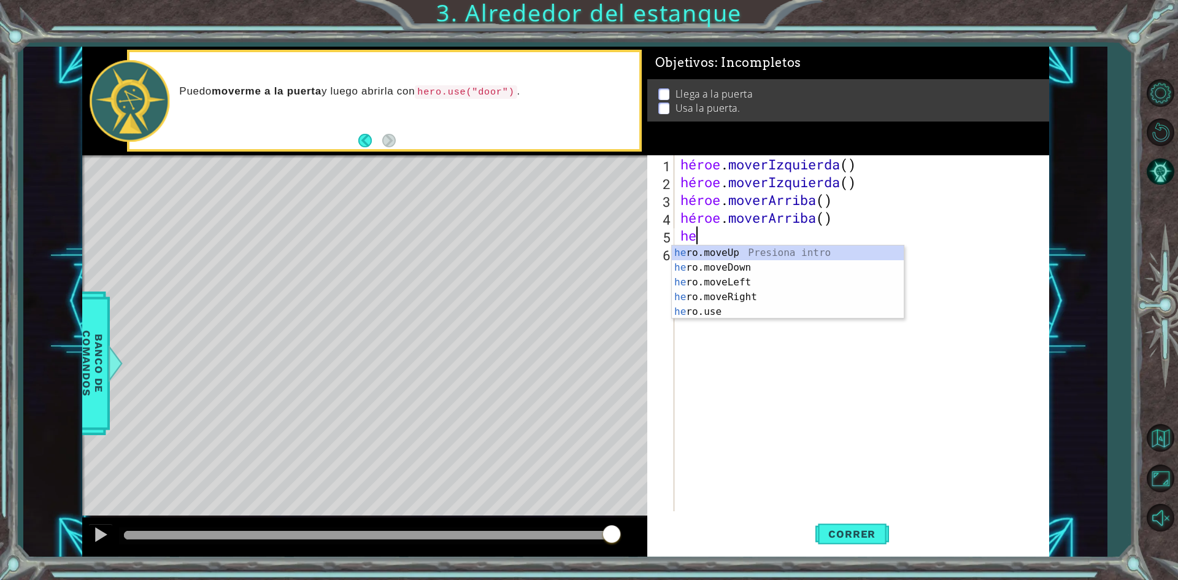
scroll to position [0, 0]
type textarea "h"
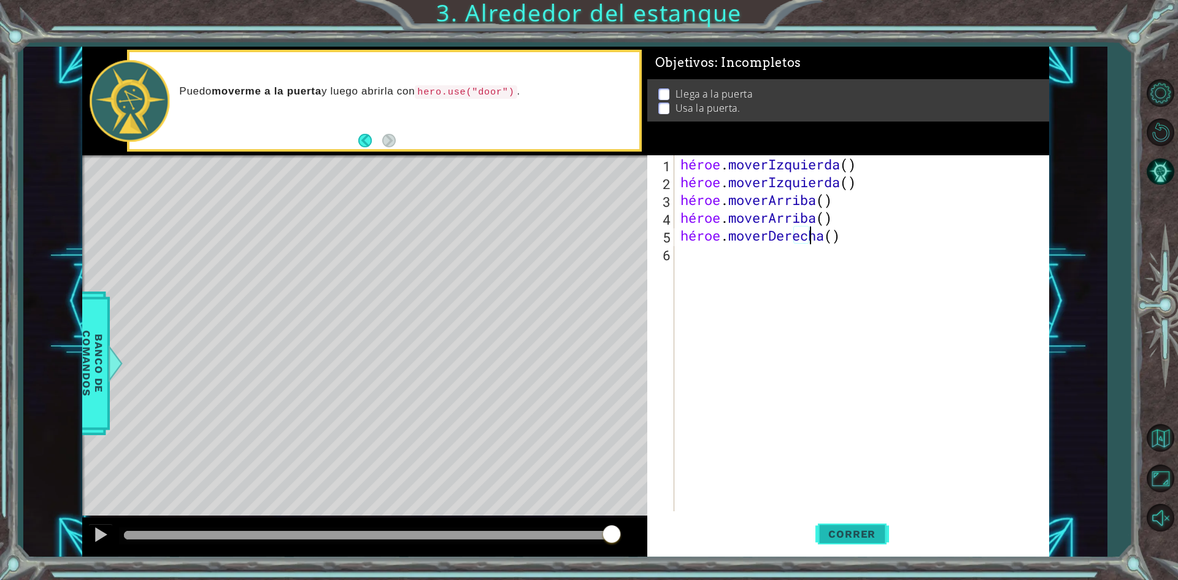
type textarea "hero.moveRight()"
click at [824, 536] on span "Correr" at bounding box center [852, 534] width 72 height 12
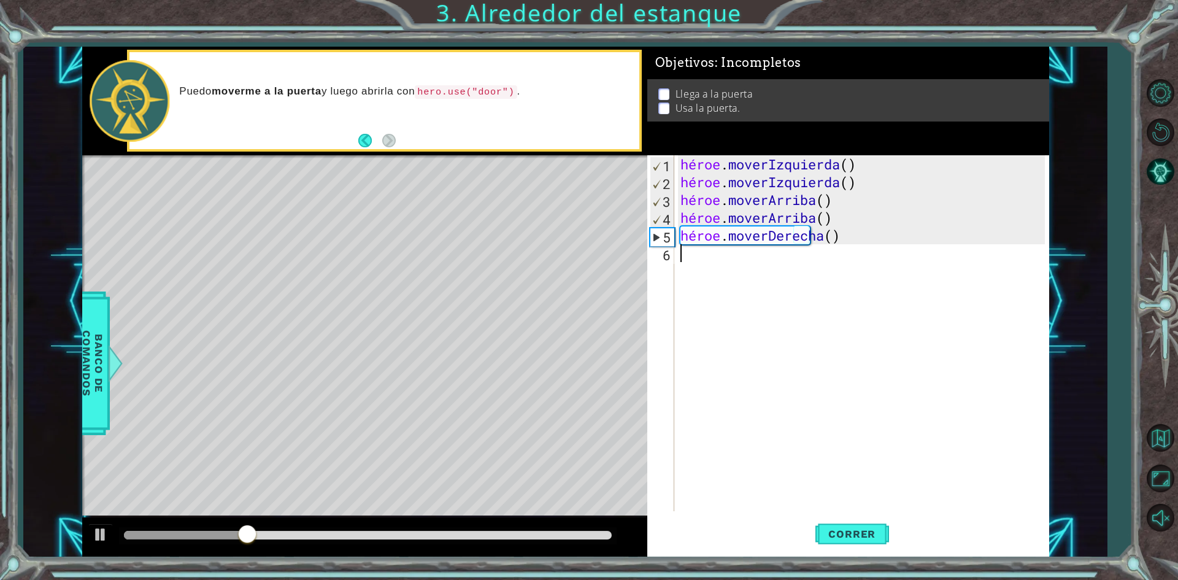
click at [695, 266] on div "héroe . moverIzquierda ( ) héroe . moverIzquierda ( ) héroe . [PERSON_NAME] ( )…" at bounding box center [864, 351] width 373 height 392
click at [849, 528] on font "Correr" at bounding box center [851, 534] width 47 height 12
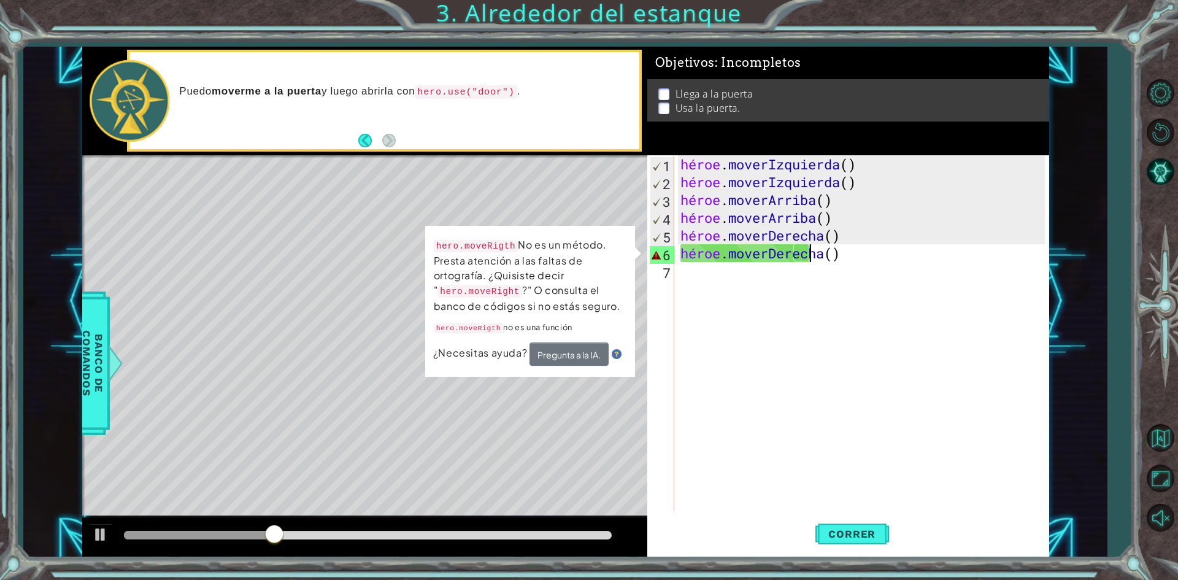
click at [876, 251] on div "héroe . moverIzquierda ( ) héroe . moverIzquierda ( ) héroe . [PERSON_NAME] ( )…" at bounding box center [864, 351] width 373 height 392
click at [890, 261] on div "héroe . moverIzquierda ( ) héroe . moverIzquierda ( ) héroe . [PERSON_NAME] ( )…" at bounding box center [864, 351] width 373 height 392
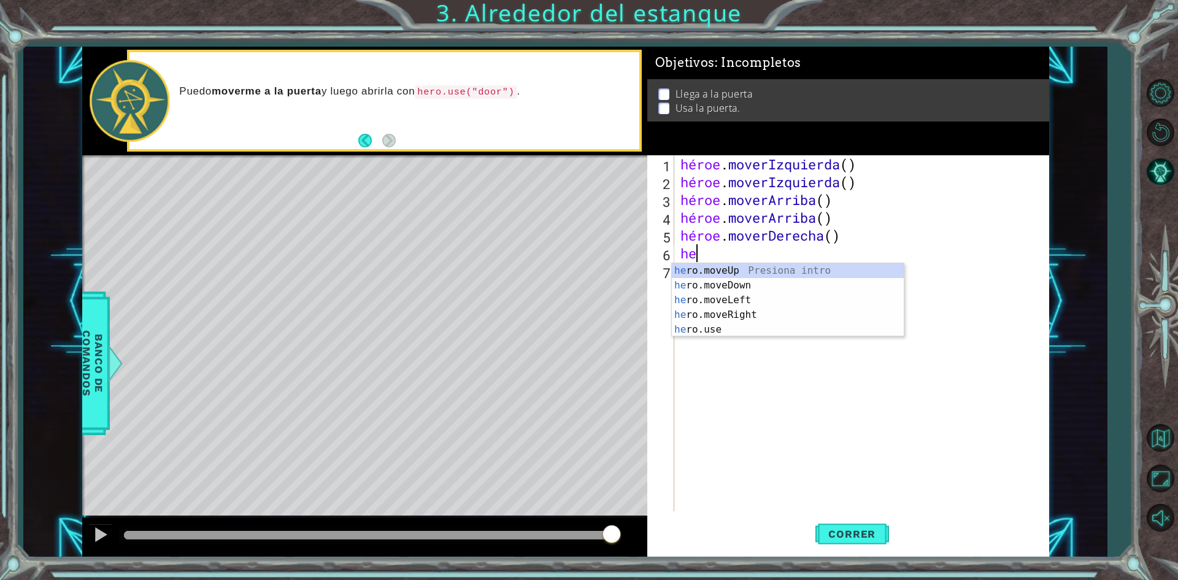
scroll to position [0, 0]
type textarea "h"
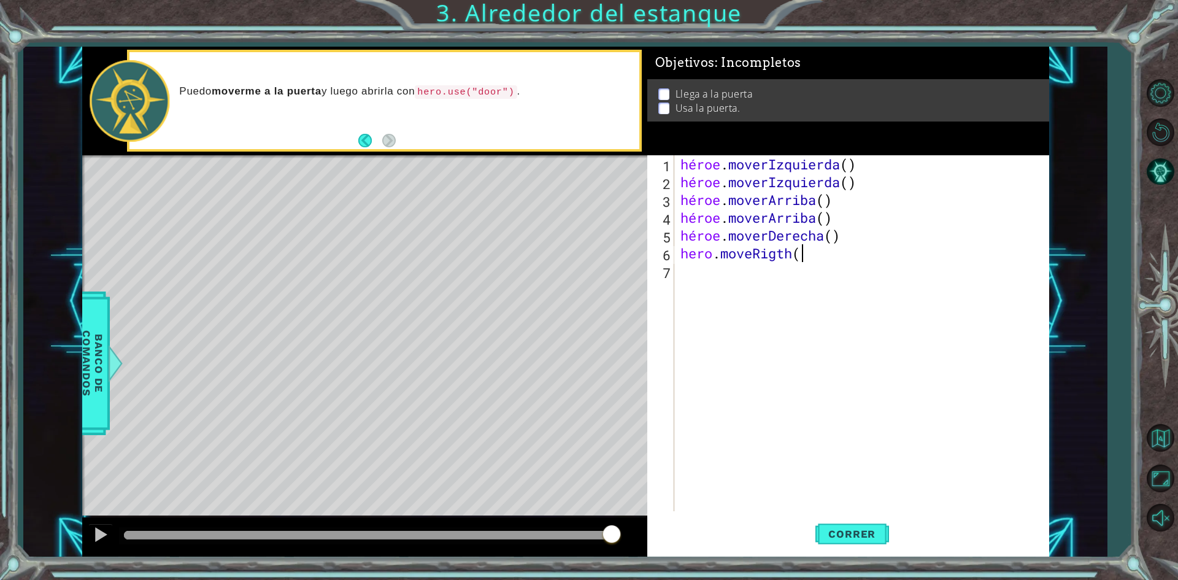
scroll to position [0, 5]
click at [846, 522] on button "Correr" at bounding box center [853, 534] width 74 height 40
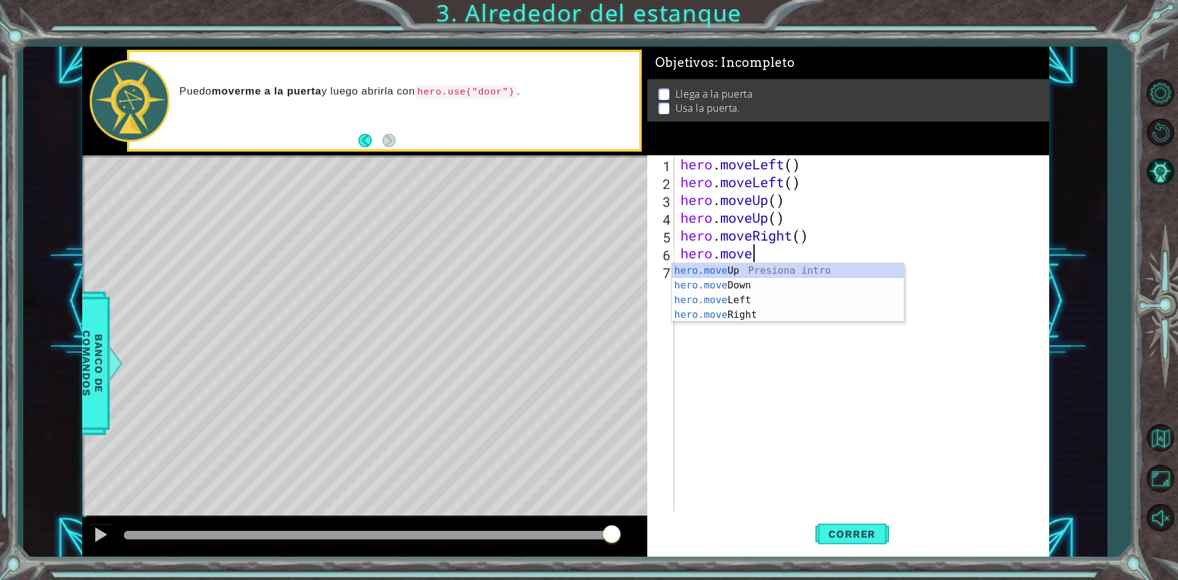
scroll to position [0, 1]
type textarea "h"
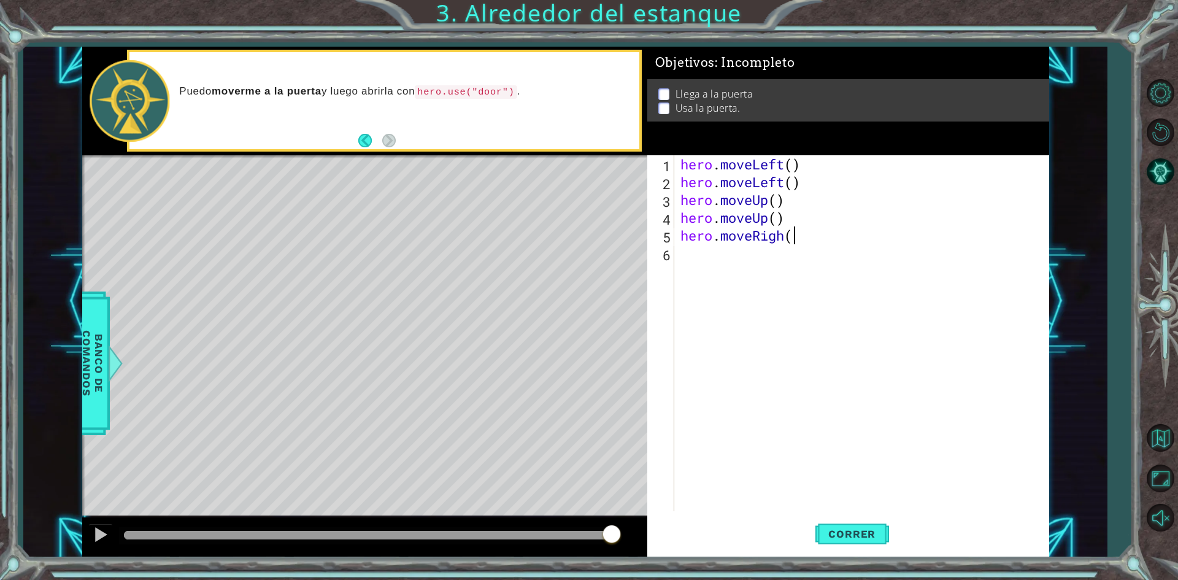
type textarea "hero.moveRigh()"
click at [679, 263] on div "hero . moveLeft ( ) hero . moveLeft ( ) hero . moveUp ( ) hero . moveUp ( ) her…" at bounding box center [864, 351] width 373 height 392
click at [836, 534] on span "Correr" at bounding box center [852, 534] width 72 height 12
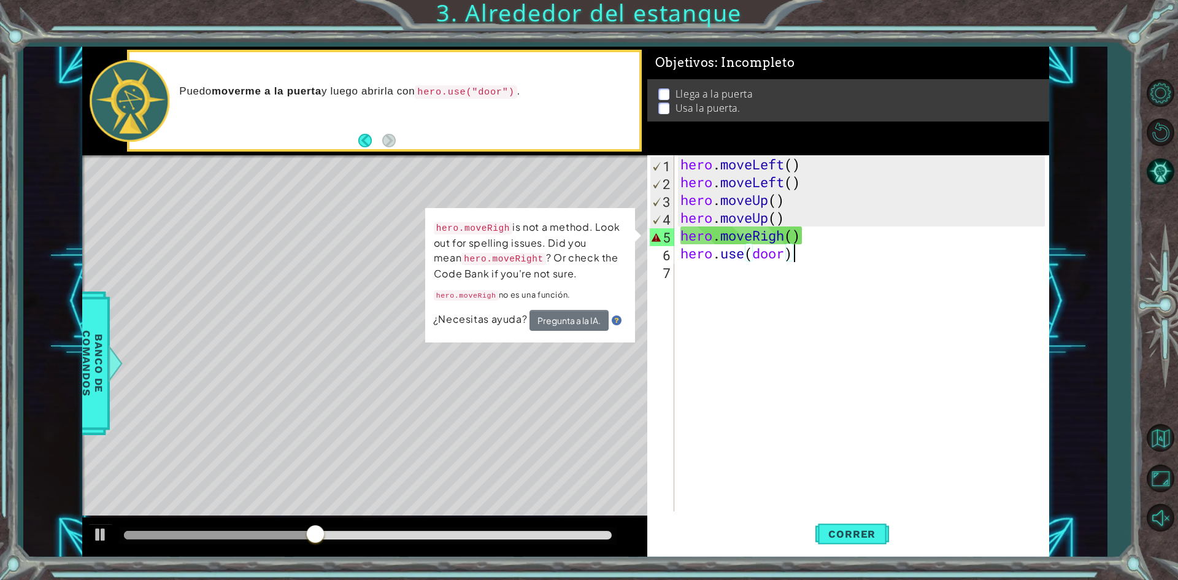
click at [801, 261] on div "hero . moveLeft ( ) hero . moveLeft ( ) hero . moveUp ( ) hero . moveUp ( ) her…" at bounding box center [864, 351] width 373 height 392
click at [785, 233] on div "hero . moveLeft ( ) hero . moveLeft ( ) hero . moveUp ( ) hero . moveUp ( ) her…" at bounding box center [864, 351] width 373 height 392
type textarea "hero.moveRight()"
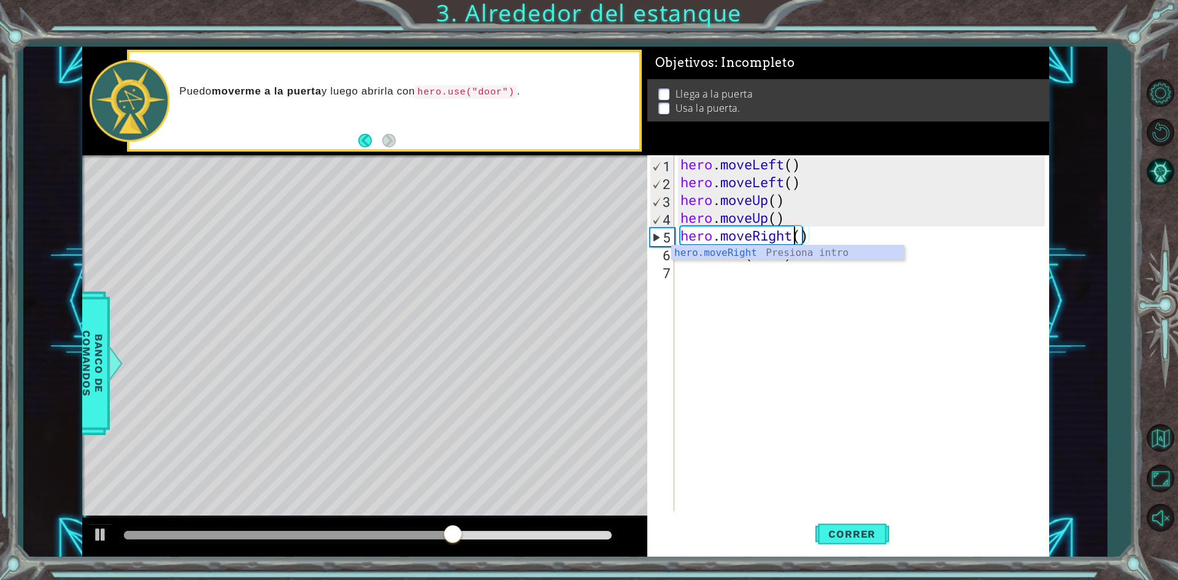
scroll to position [0, 5]
click at [800, 307] on div "hero . moveLeft ( ) hero . moveLeft ( ) hero . moveUp ( ) hero . moveUp ( ) her…" at bounding box center [864, 351] width 373 height 392
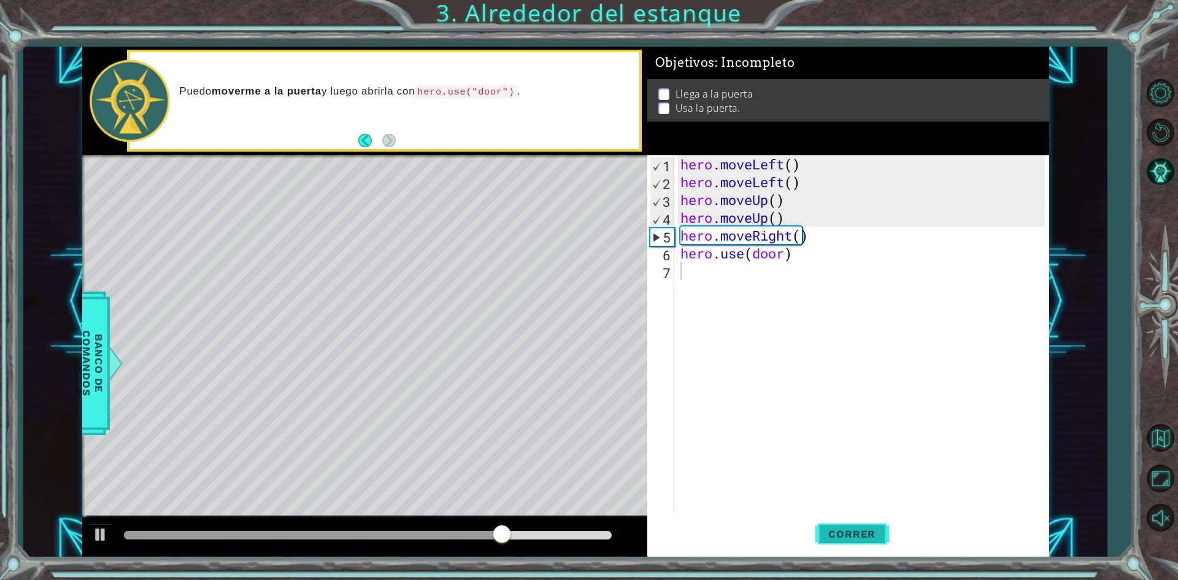
click at [834, 523] on button "Correr" at bounding box center [853, 534] width 74 height 40
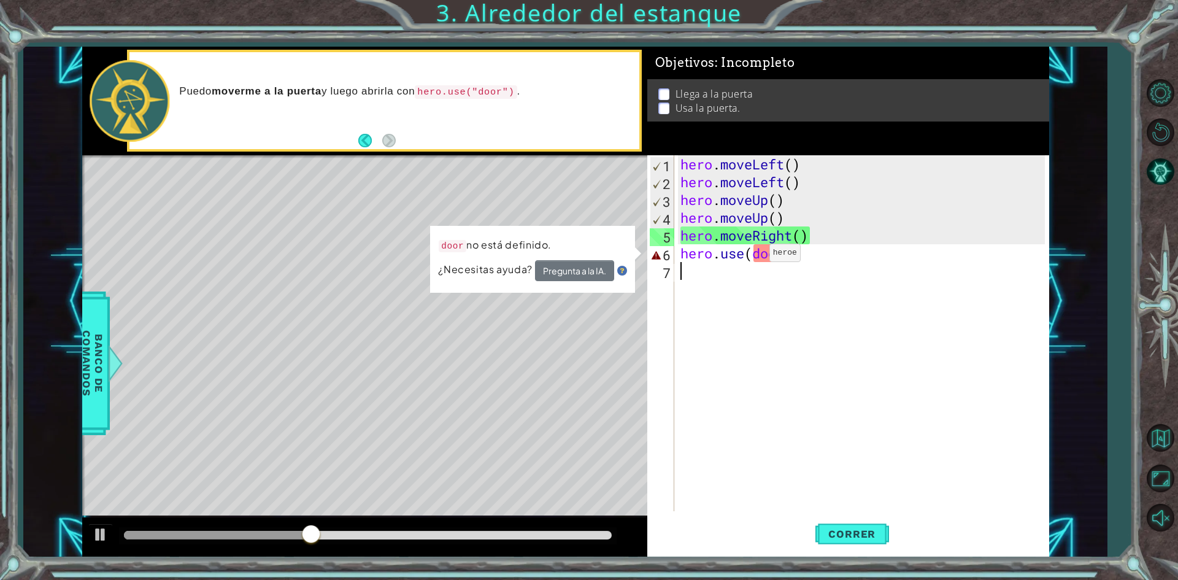
click at [751, 256] on div "hero . moveLeft ( ) hero . moveLeft ( ) hero . moveUp ( ) hero . moveUp ( ) her…" at bounding box center [864, 351] width 373 height 392
click at [800, 261] on div "hero . moveLeft ( ) hero . moveLeft ( ) hero . moveUp ( ) hero . moveUp ( ) her…" at bounding box center [864, 351] width 373 height 392
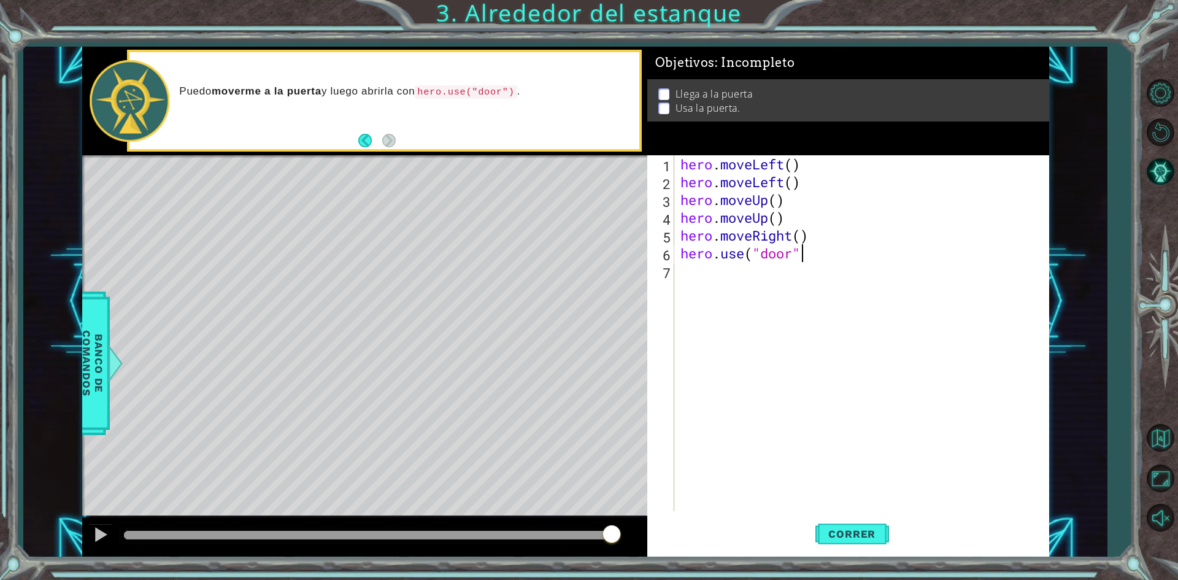
scroll to position [0, 5]
type textarea "hero.use("door")"
click at [833, 528] on span "Correr" at bounding box center [852, 534] width 72 height 12
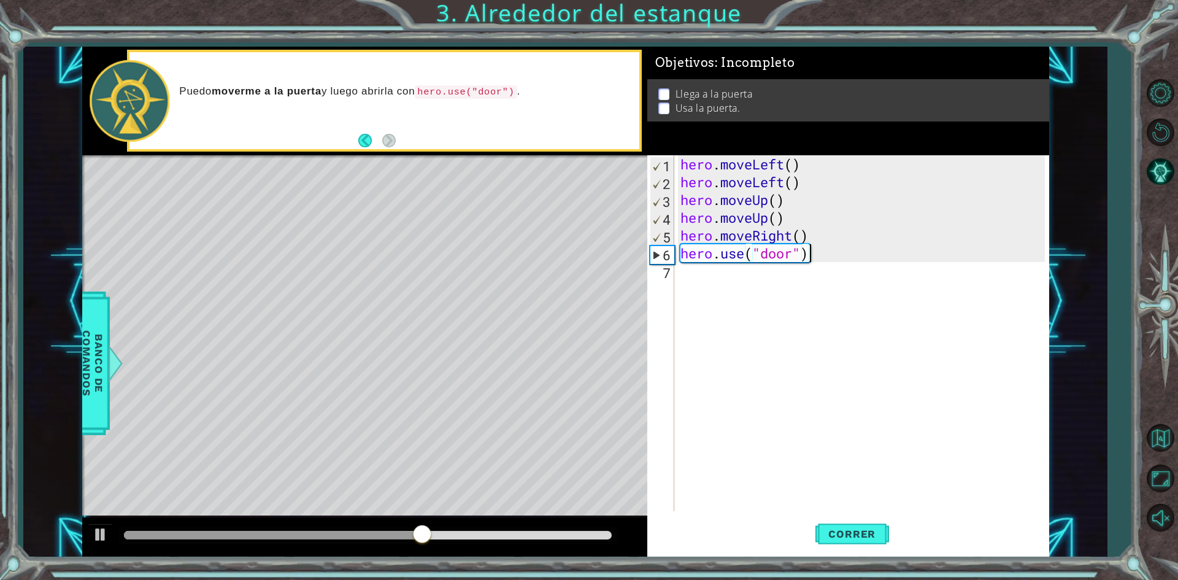
click at [817, 268] on div "hero . moveLeft ( ) hero . moveLeft ( ) hero . moveUp ( ) hero . moveUp ( ) her…" at bounding box center [864, 351] width 373 height 392
click at [826, 257] on div "hero . moveLeft ( ) hero . moveLeft ( ) hero . moveUp ( ) hero . moveUp ( ) her…" at bounding box center [864, 351] width 373 height 392
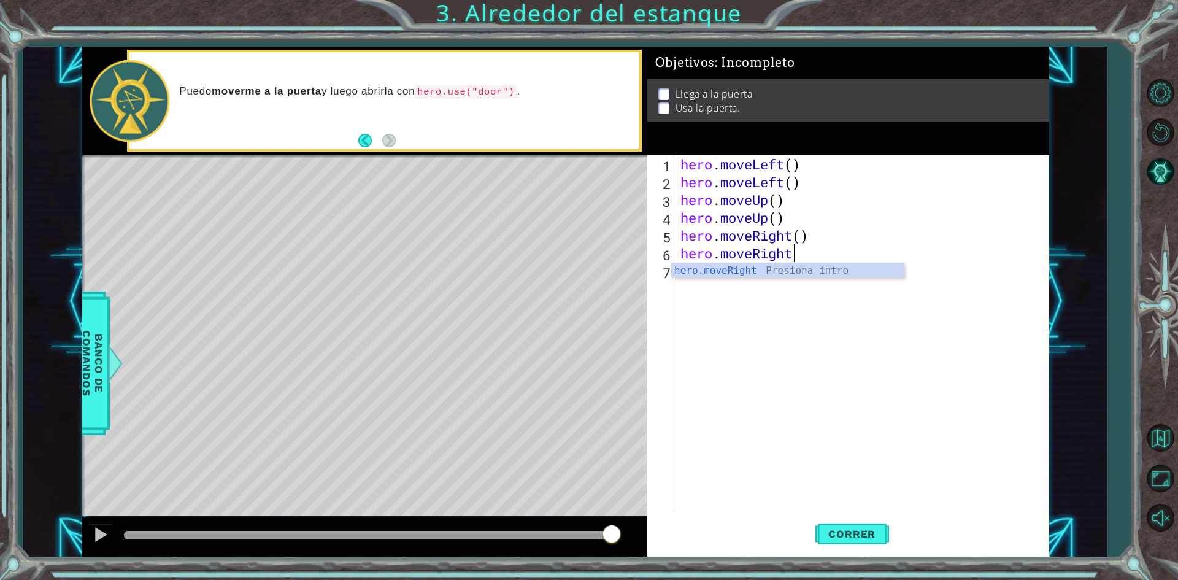
scroll to position [0, 5]
type textarea "hero.moveRight()"
click at [856, 520] on button "Correr" at bounding box center [853, 534] width 74 height 40
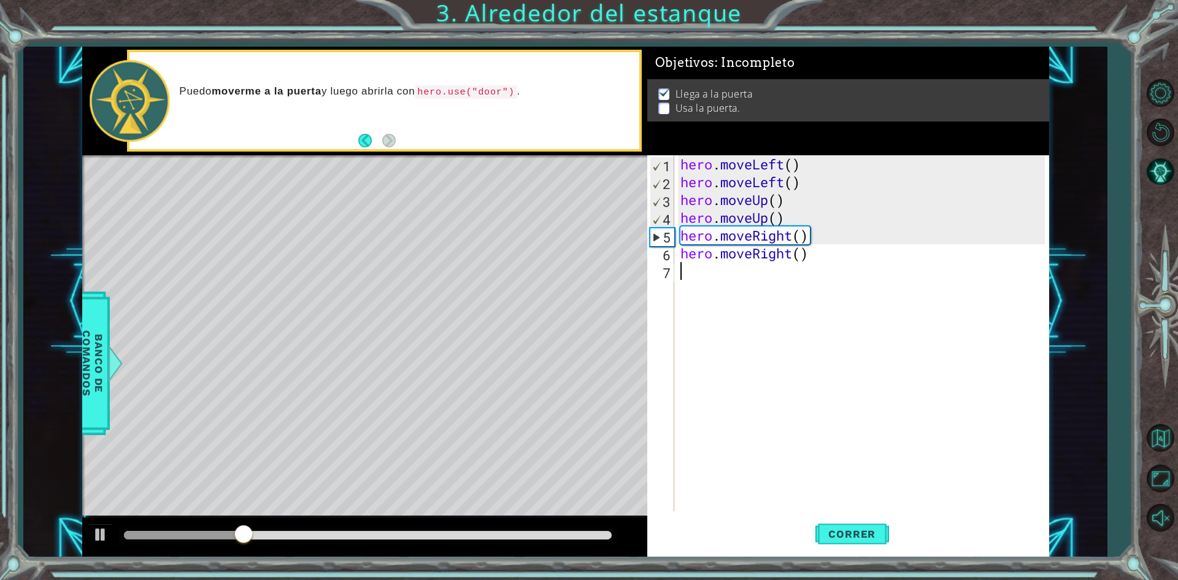
click at [691, 282] on div "hero . moveLeft ( ) hero . moveLeft ( ) hero . moveUp ( ) hero . moveUp ( ) her…" at bounding box center [864, 351] width 373 height 392
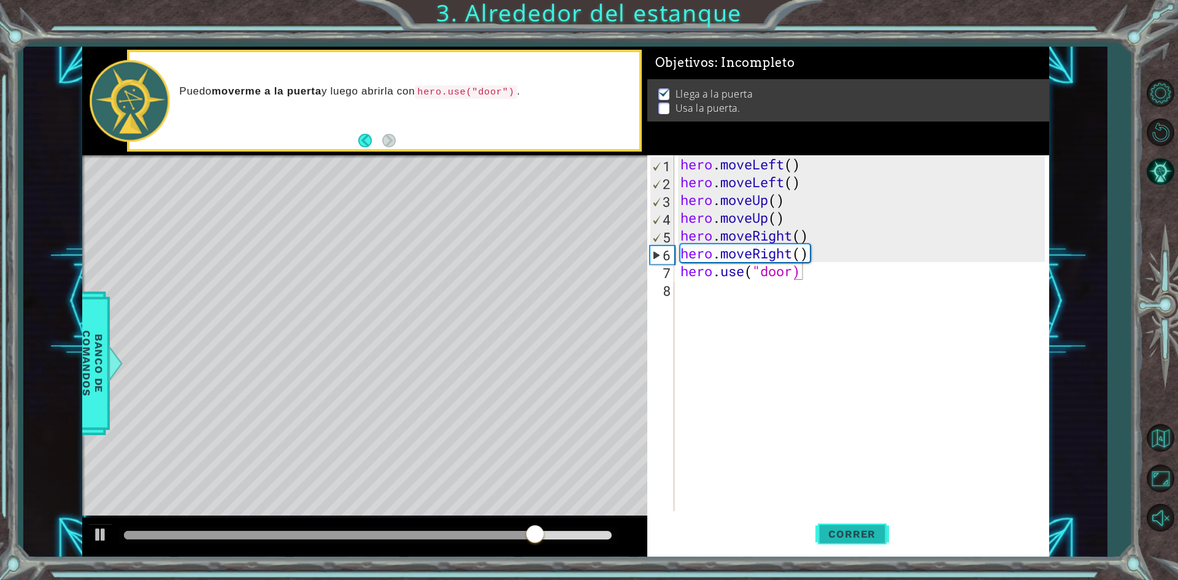
click at [863, 532] on span "Correr" at bounding box center [852, 534] width 72 height 12
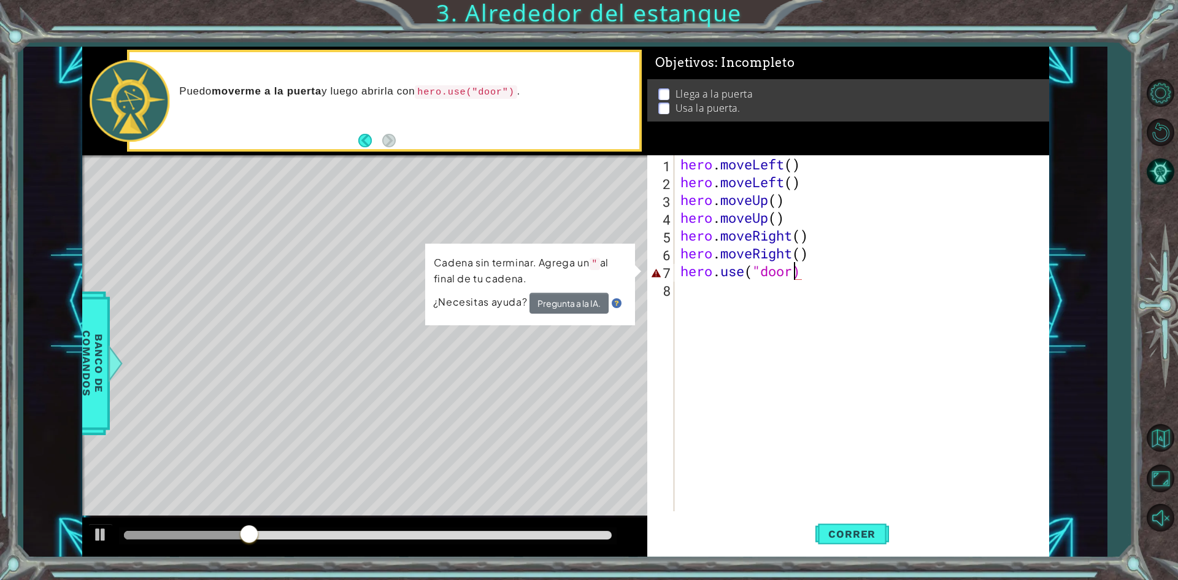
click at [795, 270] on div "hero . moveLeft ( ) hero . moveLeft ( ) hero . moveUp ( ) hero . moveUp ( ) her…" at bounding box center [864, 351] width 373 height 392
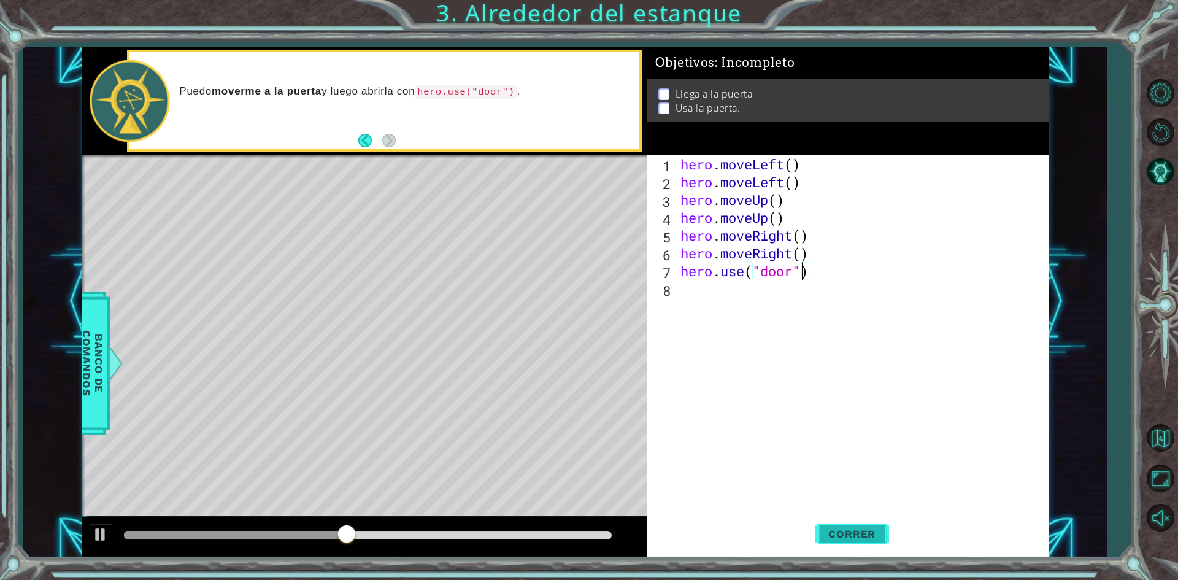
type textarea "hero.use("door")"
click at [832, 527] on button "Correr" at bounding box center [853, 534] width 74 height 40
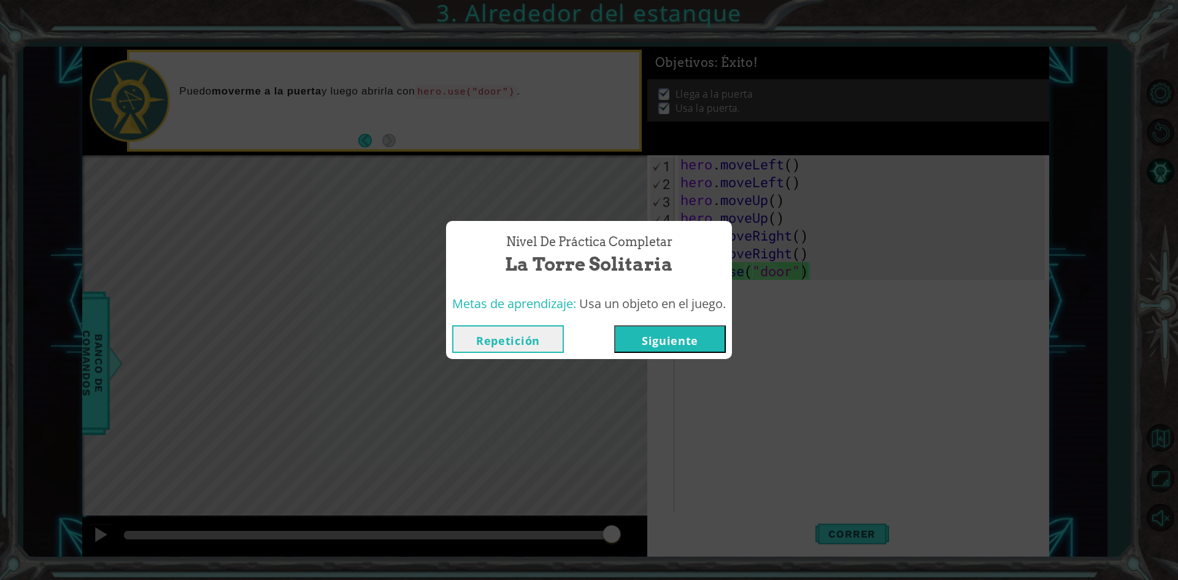
click at [675, 338] on button "Siguiente" at bounding box center [670, 339] width 112 height 28
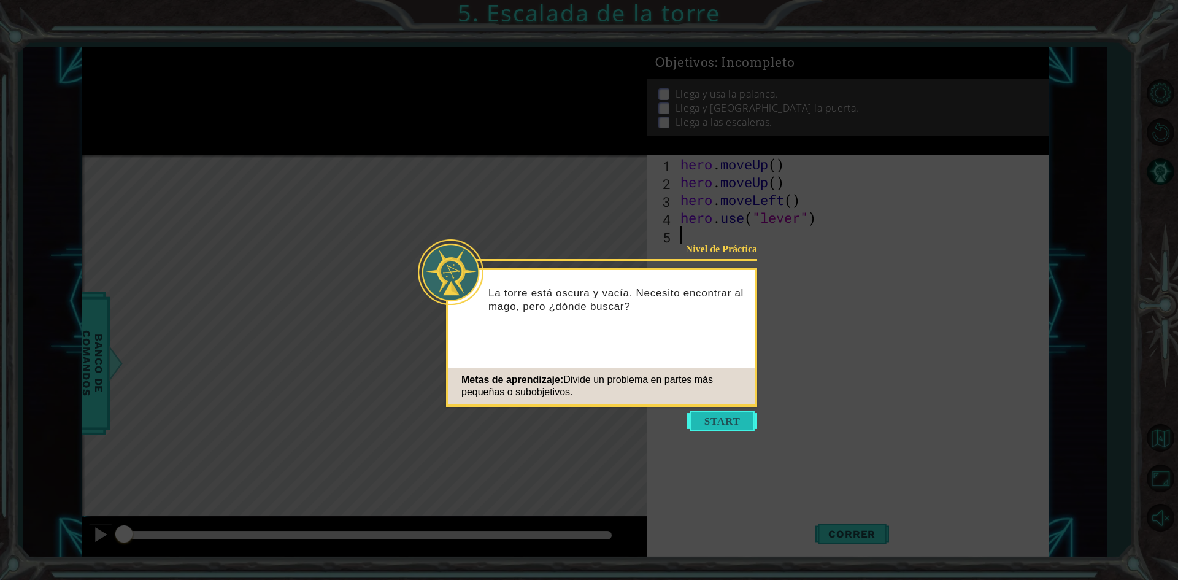
click at [700, 420] on button "Start" at bounding box center [722, 421] width 70 height 20
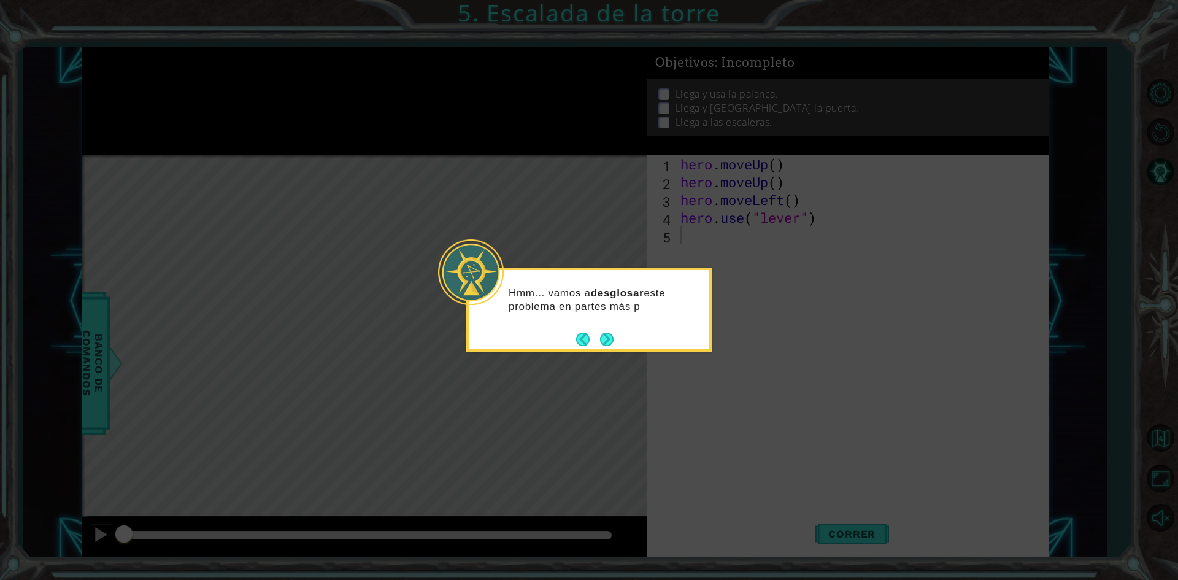
click at [654, 319] on div "Hmm... vamos a desglosar este problema en partes más p" at bounding box center [589, 306] width 241 height 62
click at [607, 344] on button "Next" at bounding box center [607, 340] width 14 height 14
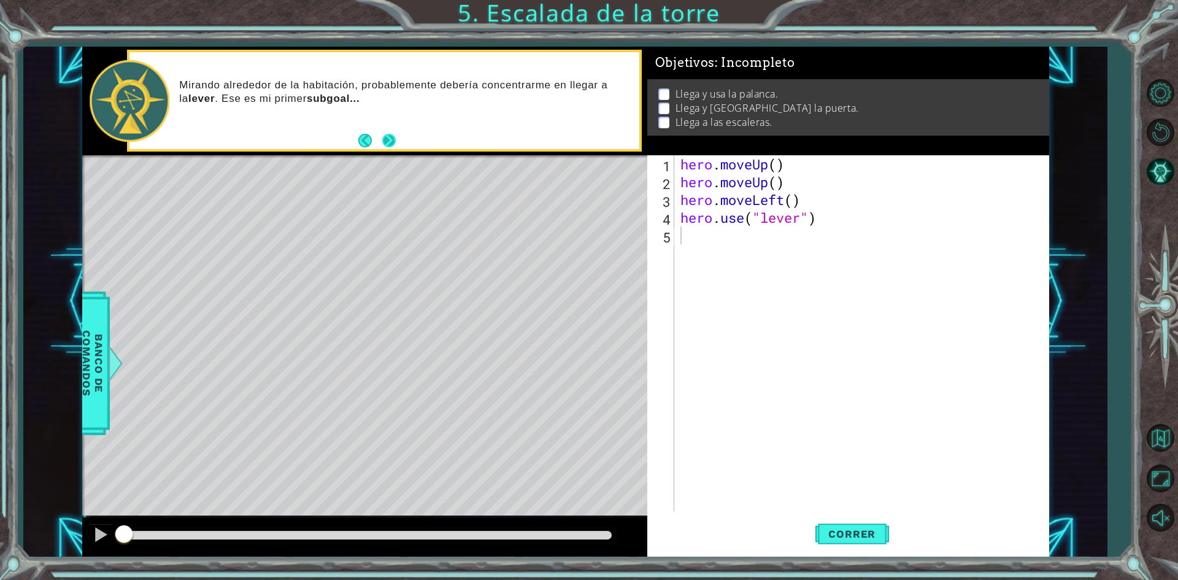
click at [388, 142] on button "Next" at bounding box center [389, 141] width 14 height 14
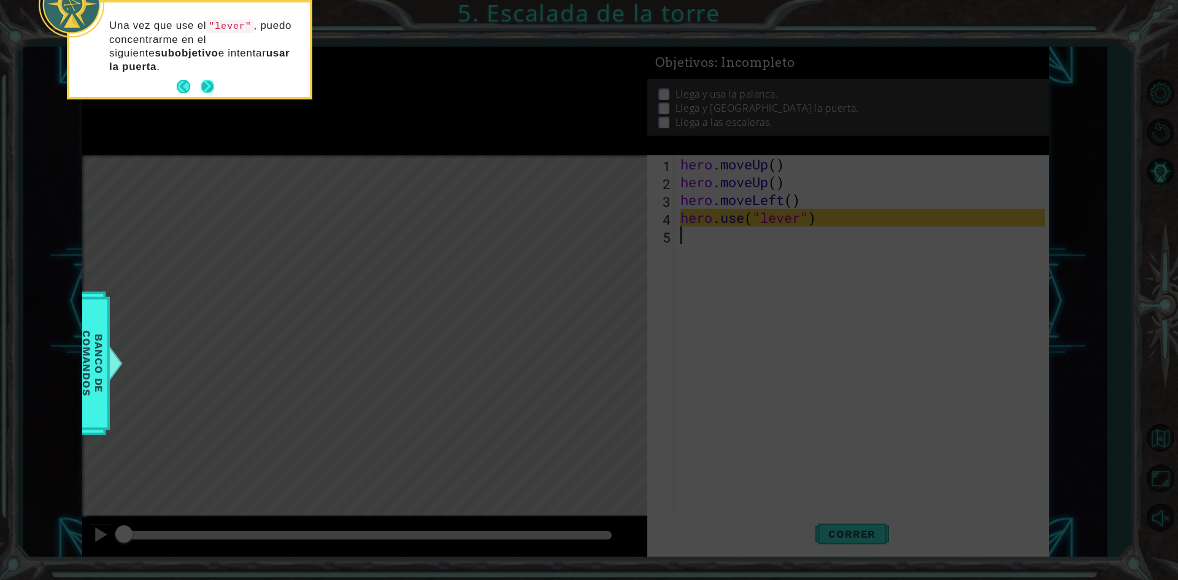
click at [204, 85] on button "Next" at bounding box center [208, 87] width 14 height 14
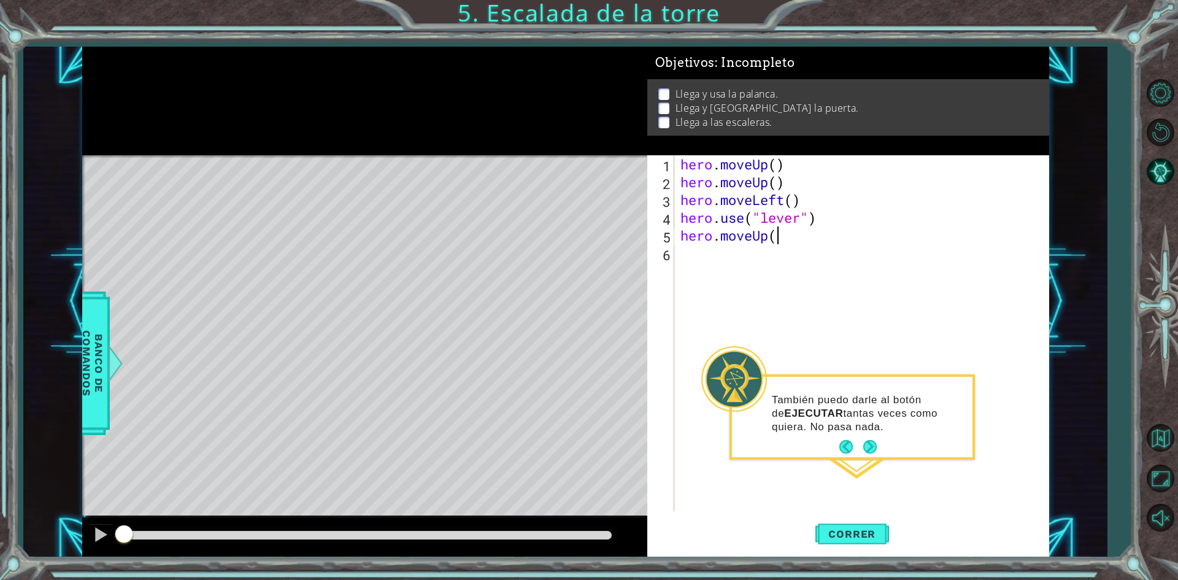
scroll to position [0, 4]
type textarea "hero.moveUp()"
click at [876, 532] on span "Correr" at bounding box center [852, 534] width 72 height 12
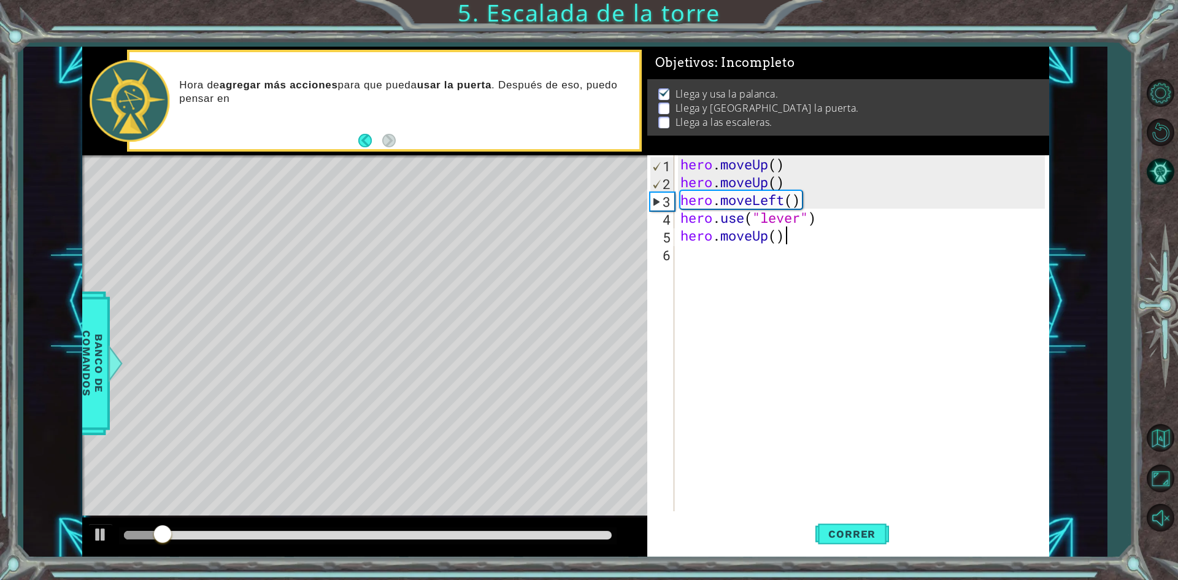
click at [689, 258] on div "hero . moveUp ( ) hero . moveUp ( ) hero . moveLeft ( ) hero . use ( "lever" ) …" at bounding box center [864, 351] width 373 height 392
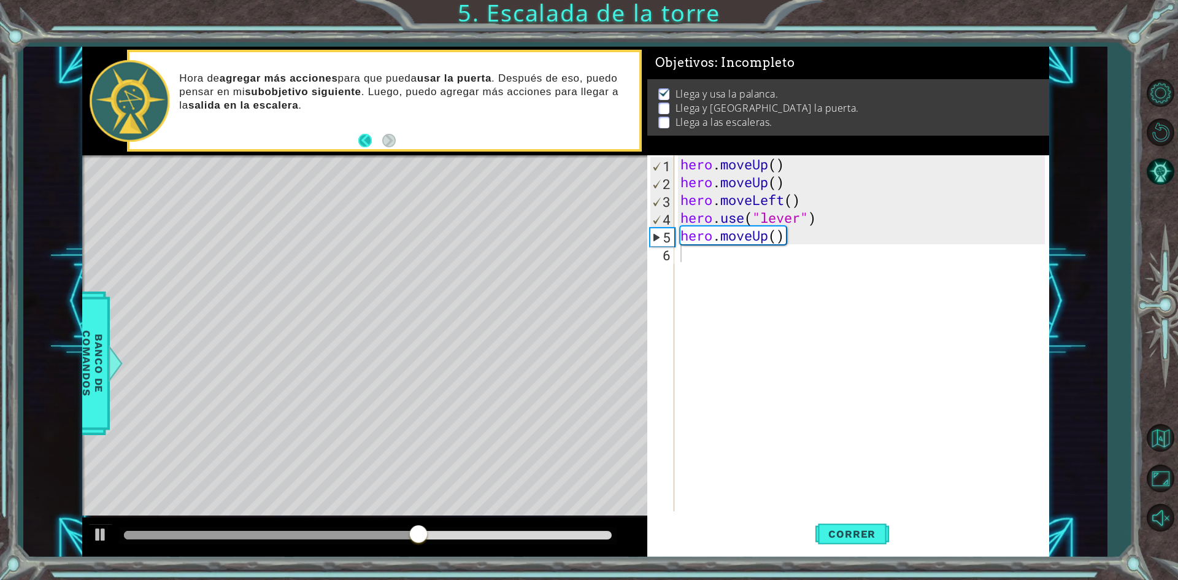
click at [370, 135] on button "Back" at bounding box center [370, 141] width 24 height 14
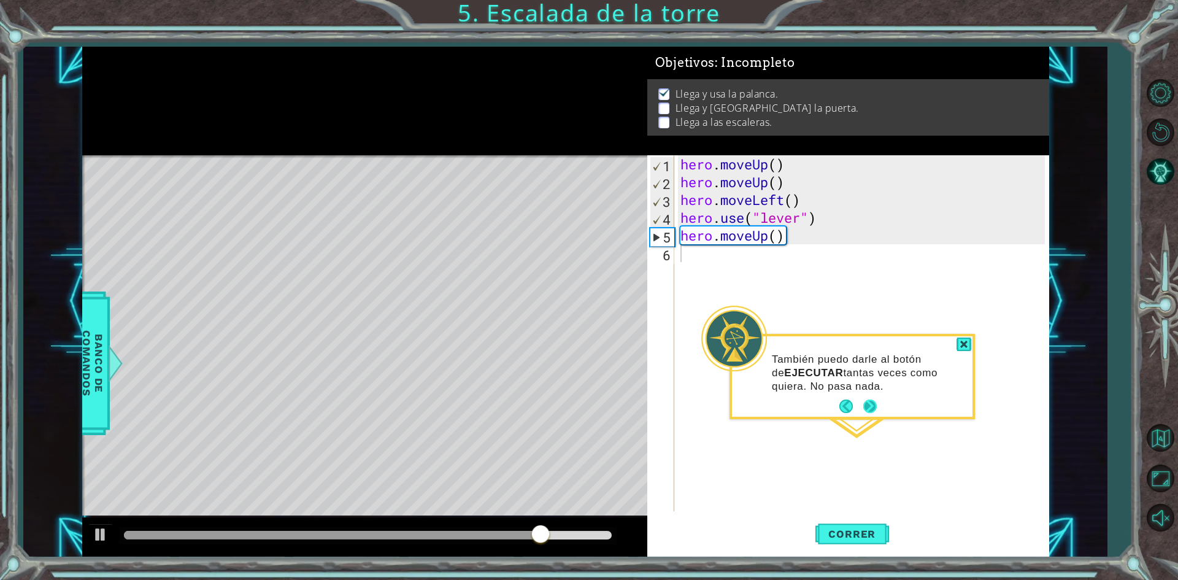
click at [867, 404] on button "Next" at bounding box center [870, 407] width 14 height 14
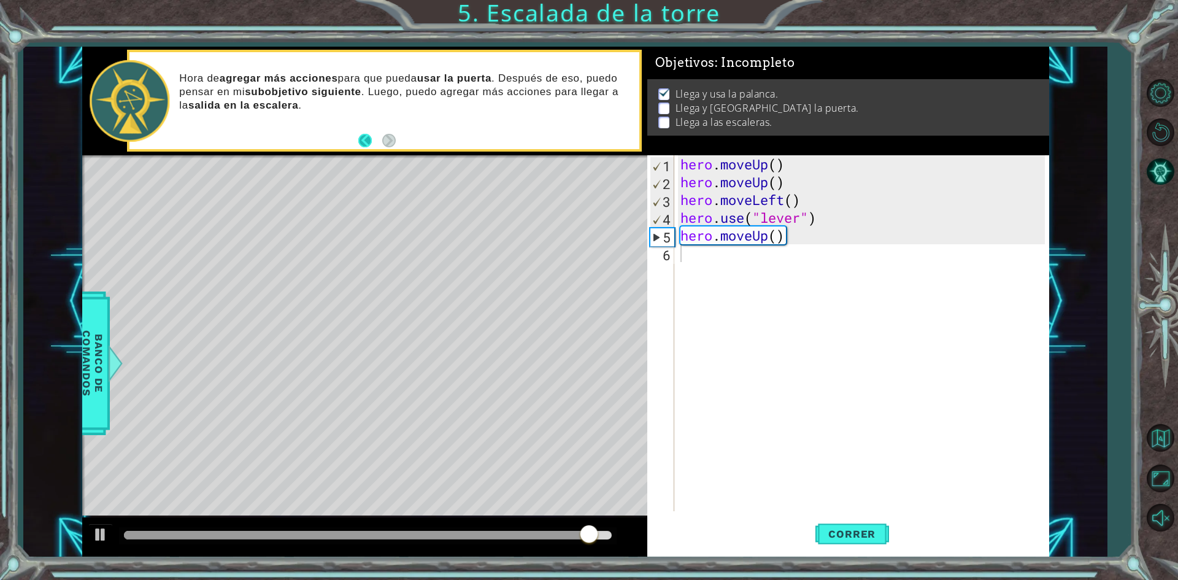
click at [361, 143] on button "Back" at bounding box center [370, 141] width 24 height 14
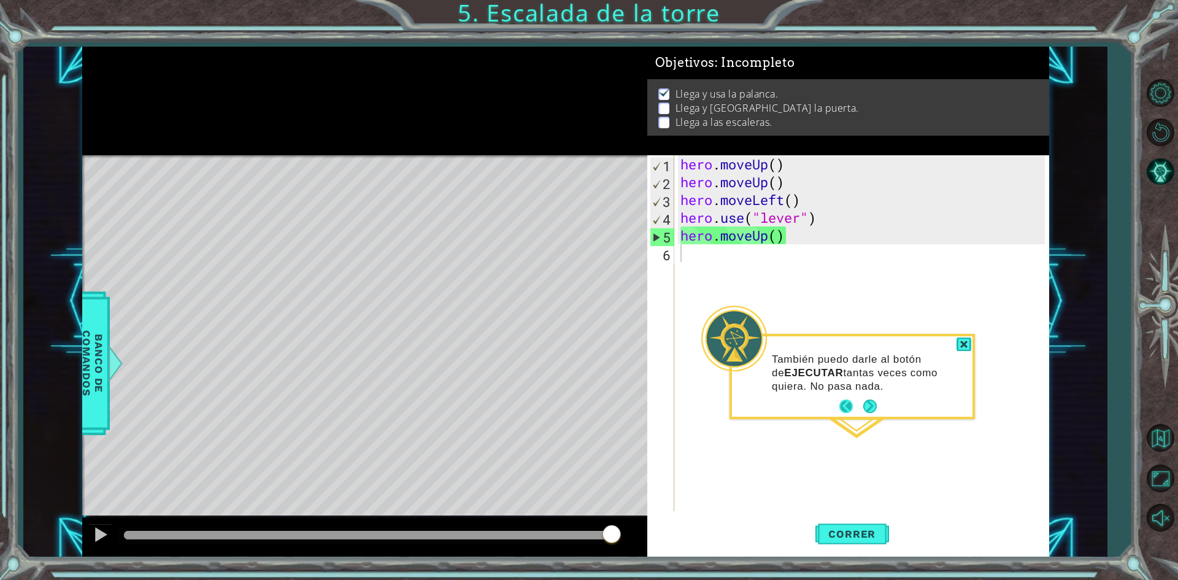
click at [850, 404] on button "Back" at bounding box center [852, 407] width 24 height 14
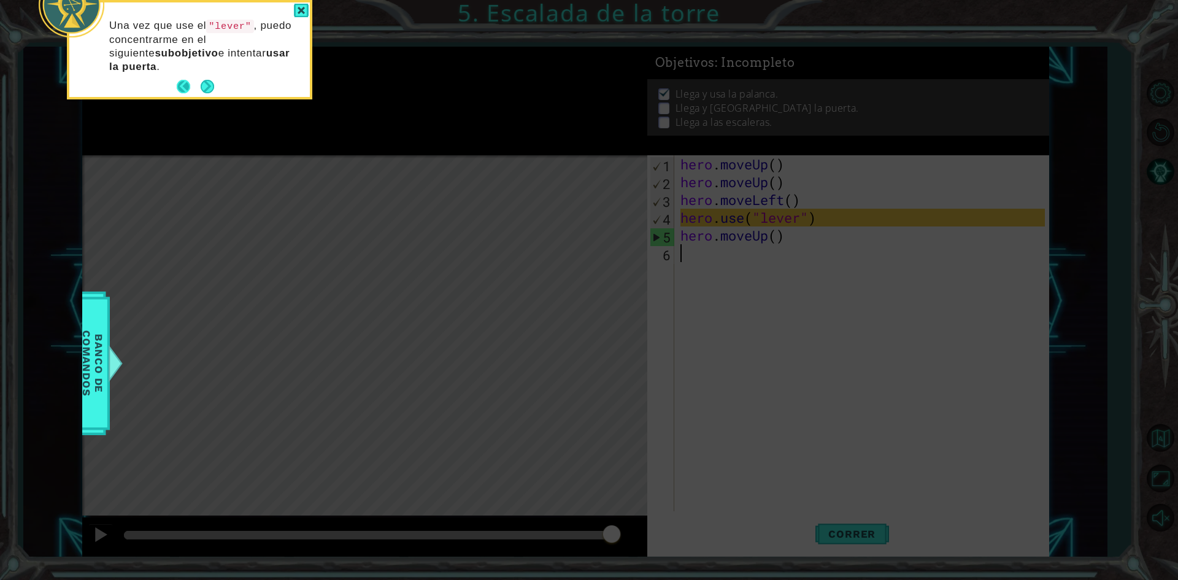
click at [182, 88] on button "Back" at bounding box center [189, 87] width 24 height 14
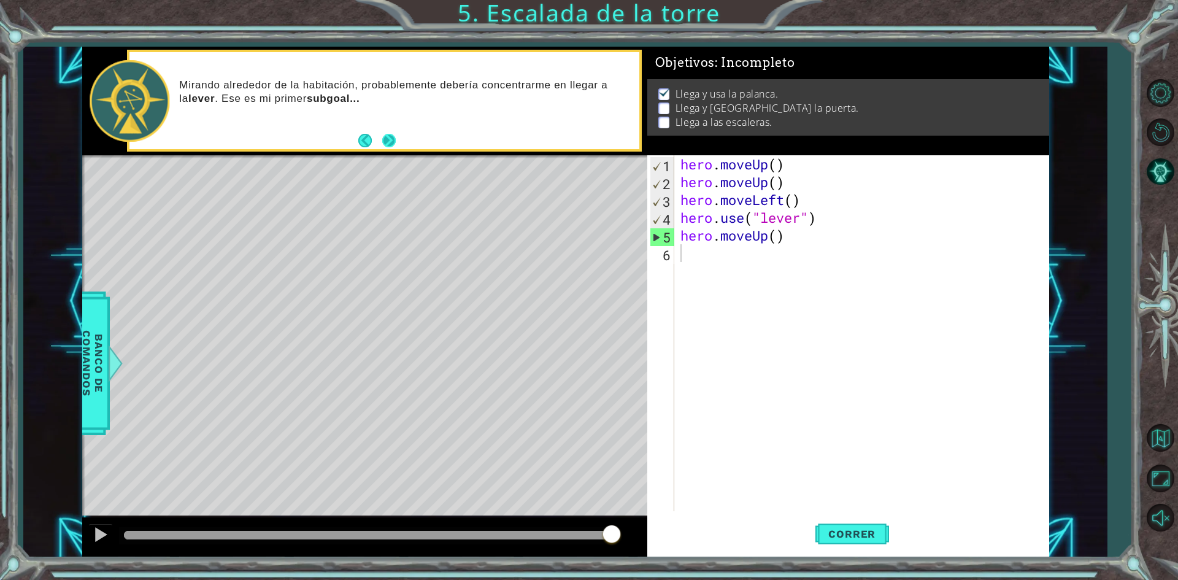
click at [384, 139] on button "Next" at bounding box center [389, 141] width 14 height 14
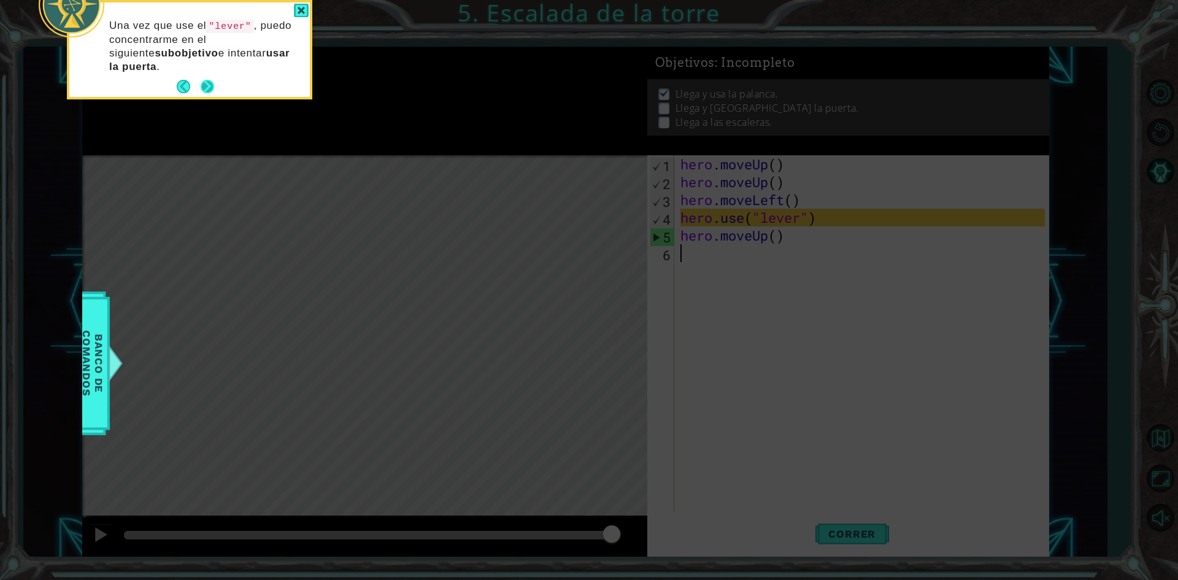
click at [208, 85] on button "Next" at bounding box center [208, 87] width 14 height 14
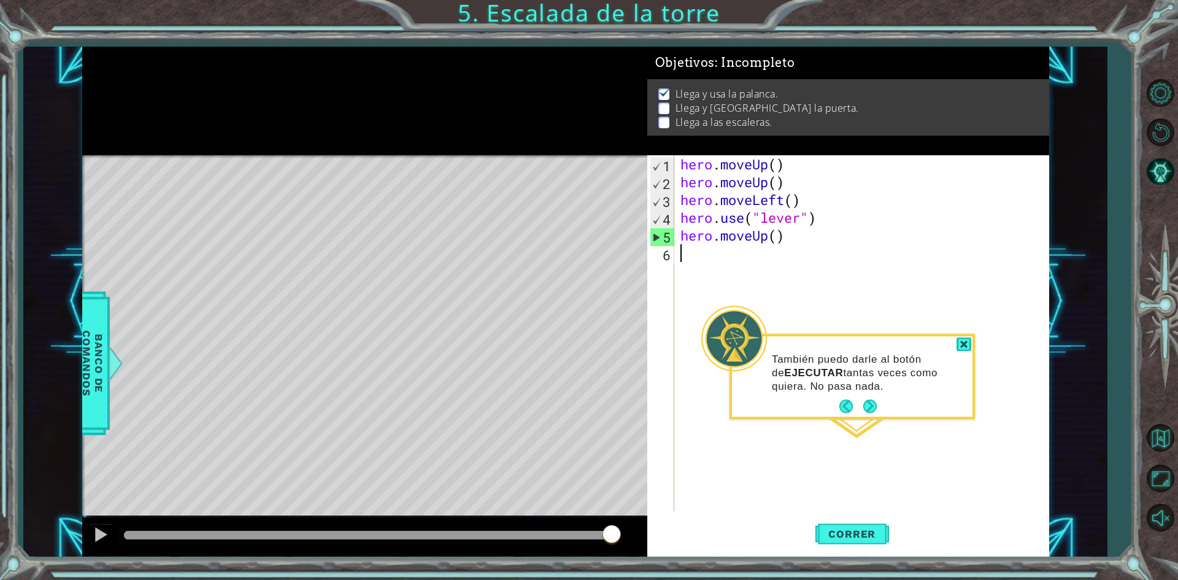
click at [692, 257] on div "hero . moveUp ( ) hero . moveUp ( ) hero . moveLeft ( ) hero . use ( "lever" ) …" at bounding box center [864, 351] width 373 height 392
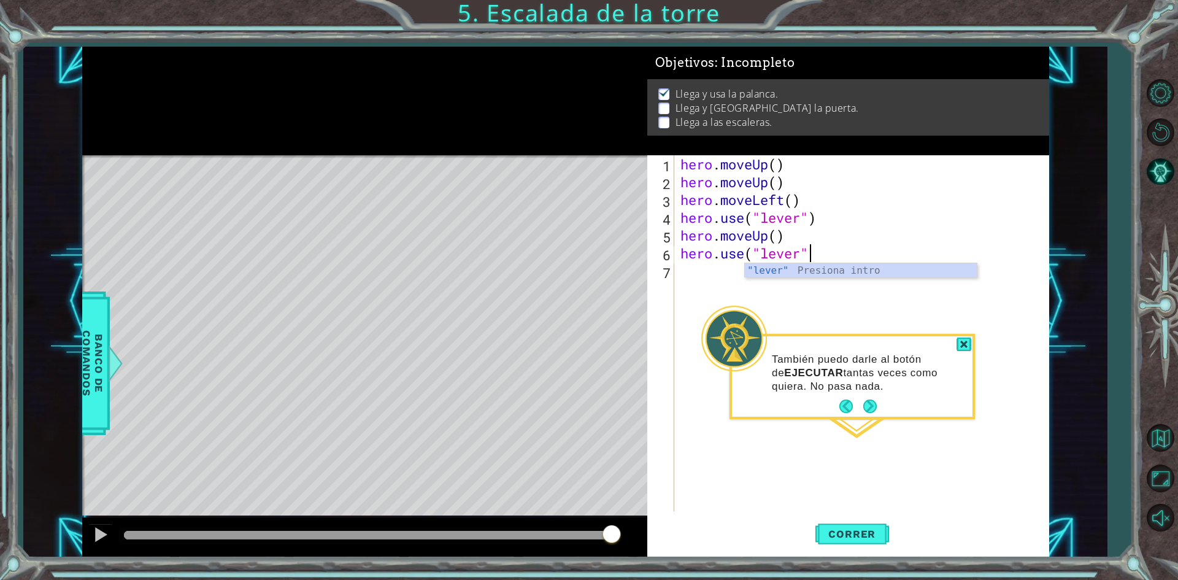
scroll to position [0, 6]
type textarea "hero.use("lever")"
click at [845, 530] on span "Correr" at bounding box center [852, 534] width 72 height 12
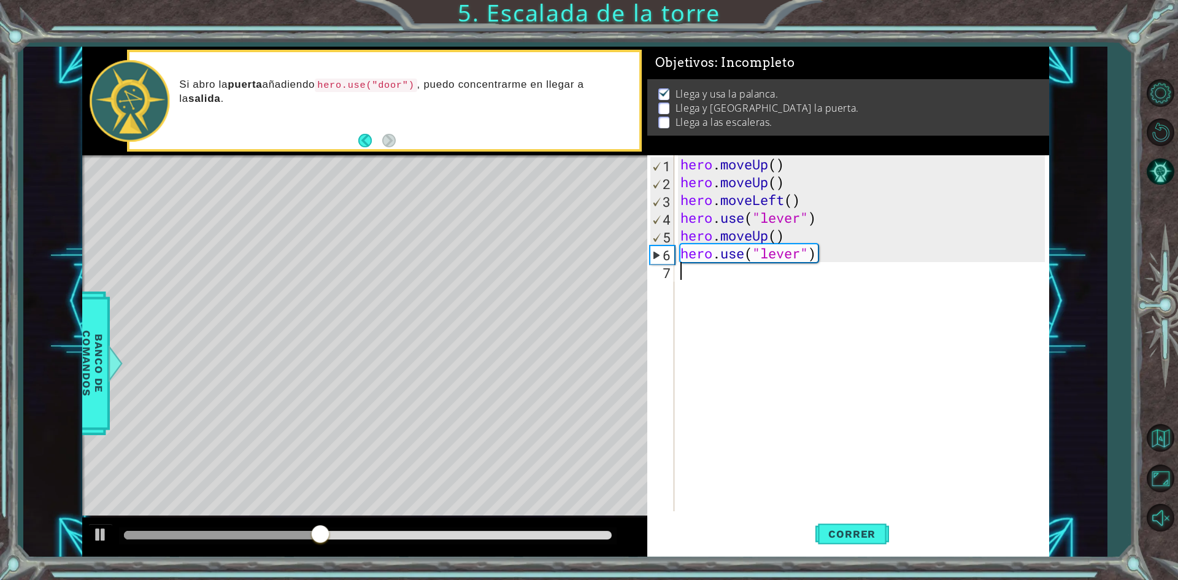
click at [681, 282] on div "hero . moveUp ( ) hero . moveUp ( ) hero . moveLeft ( ) hero . use ( "lever" ) …" at bounding box center [864, 351] width 373 height 392
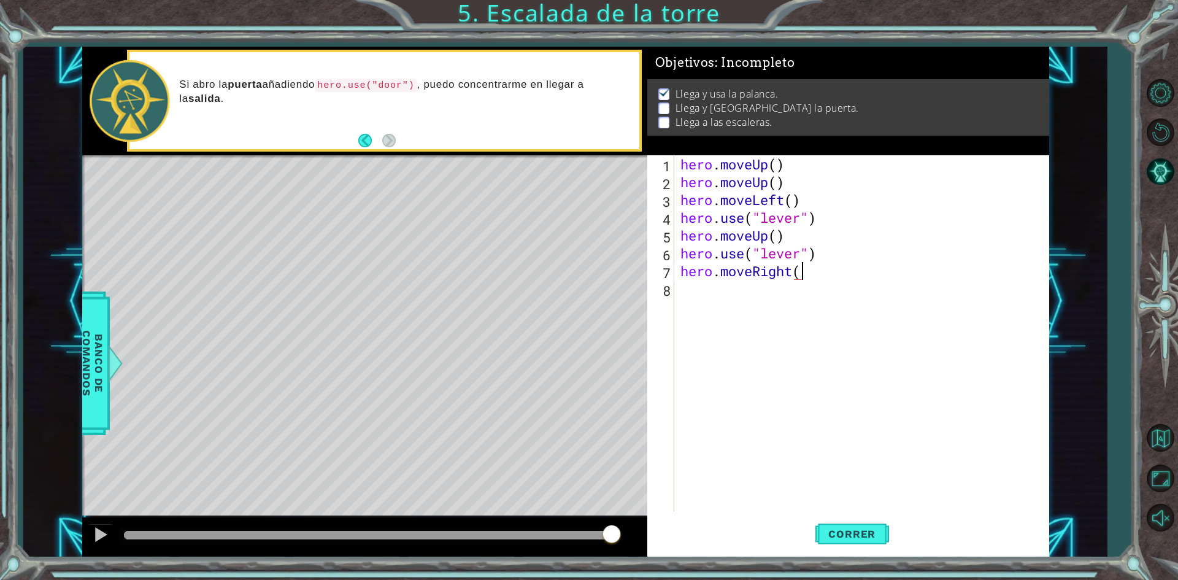
scroll to position [0, 5]
click at [833, 530] on span "Correr" at bounding box center [852, 534] width 72 height 12
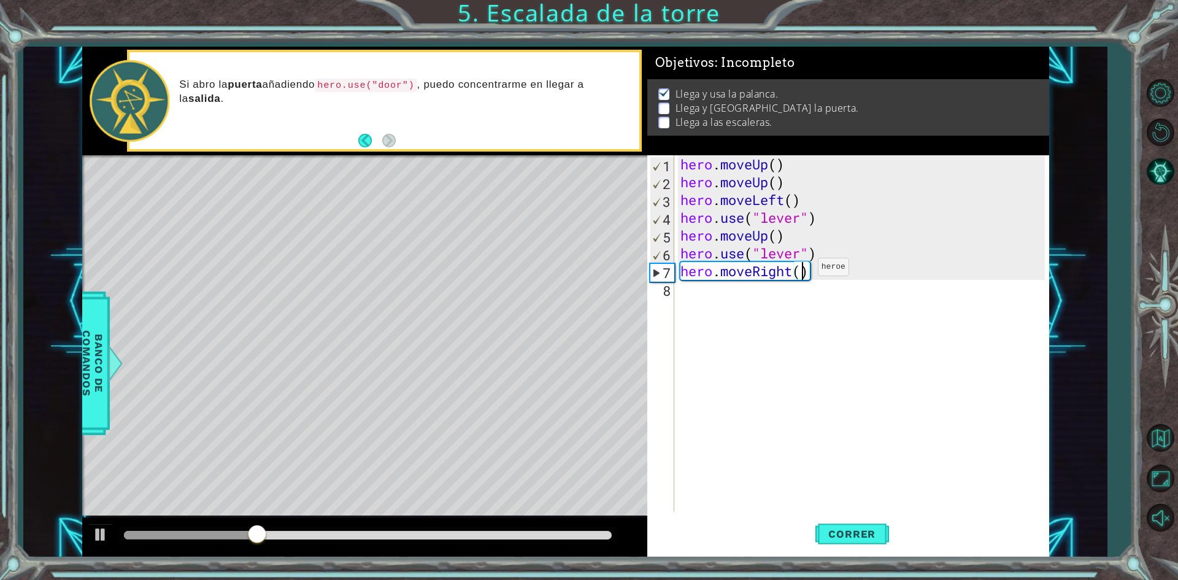
click at [800, 270] on div "hero . moveUp ( ) hero . moveUp ( ) hero . moveLeft ( ) hero . use ( "lever" ) …" at bounding box center [864, 351] width 373 height 392
type textarea "hero.moveRight(3)"
click at [859, 542] on button "Correr" at bounding box center [853, 534] width 74 height 40
click at [681, 303] on div "hero . moveUp ( ) hero . moveUp ( ) hero . moveLeft ( ) hero . use ( "lever" ) …" at bounding box center [864, 351] width 373 height 392
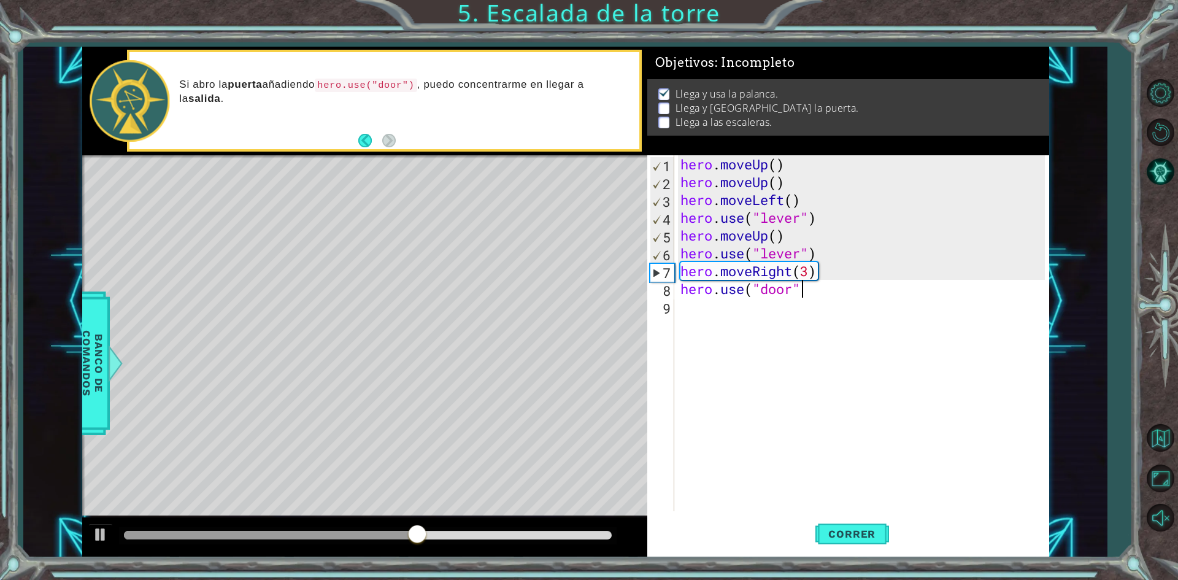
scroll to position [0, 5]
type textarea "hero.use("door")"
click at [830, 533] on span "Correr" at bounding box center [852, 534] width 72 height 12
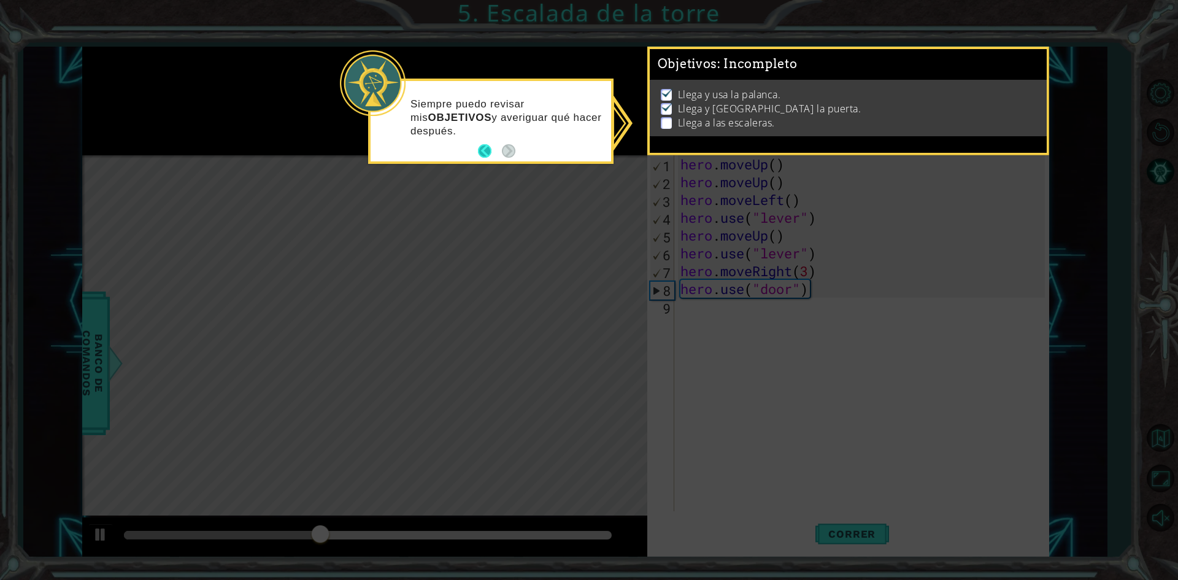
click at [480, 154] on button "Back" at bounding box center [490, 151] width 24 height 14
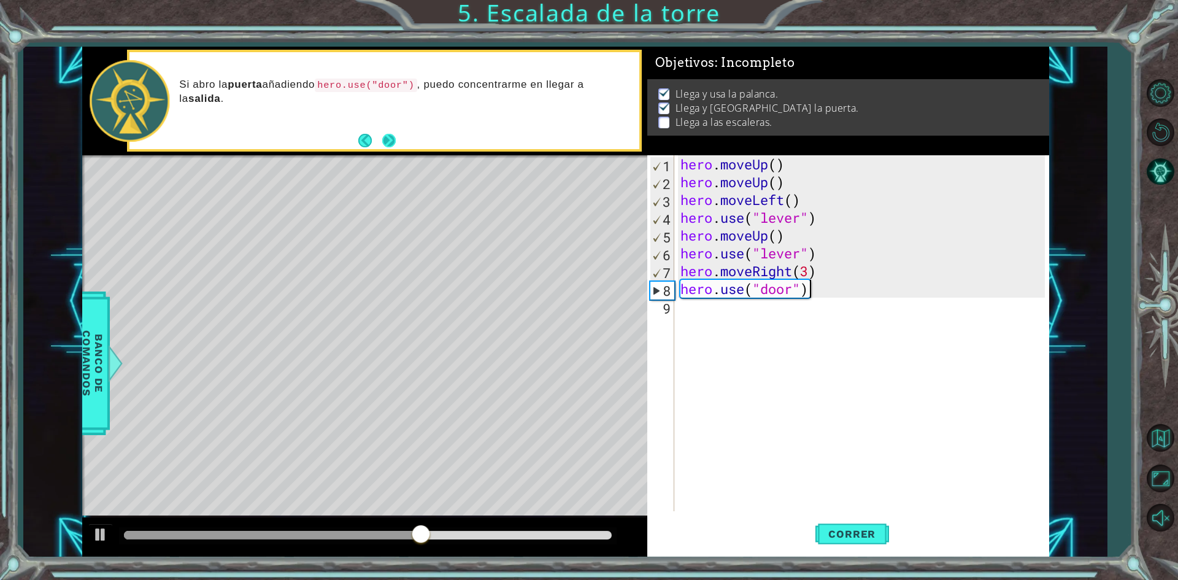
click at [391, 139] on button "Next" at bounding box center [389, 141] width 14 height 14
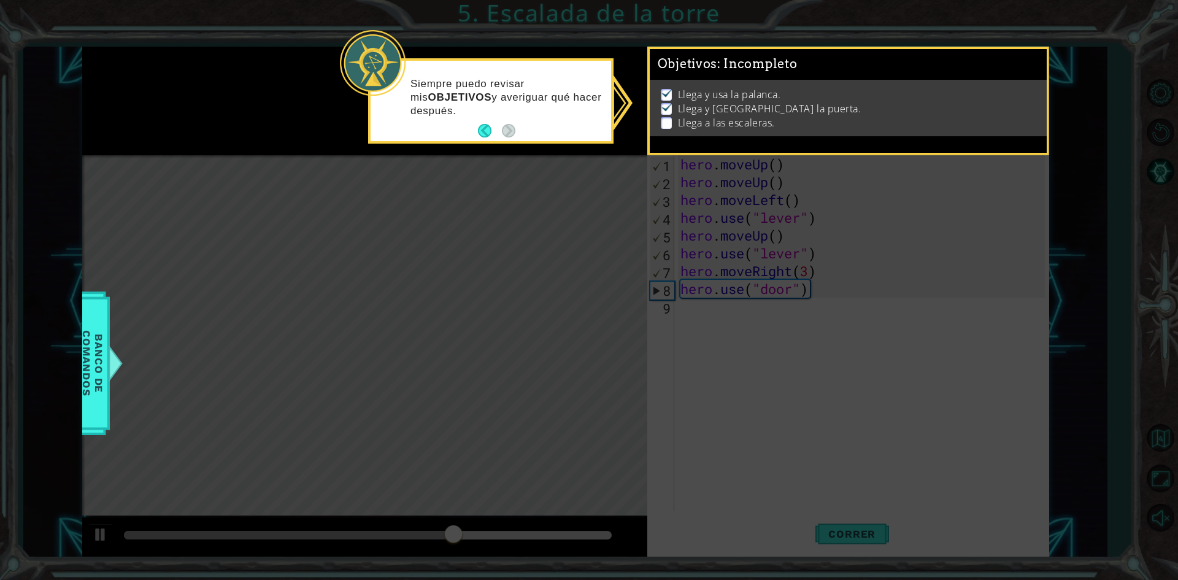
click at [484, 123] on footer at bounding box center [496, 131] width 37 height 18
click at [483, 136] on button "Back" at bounding box center [490, 131] width 24 height 14
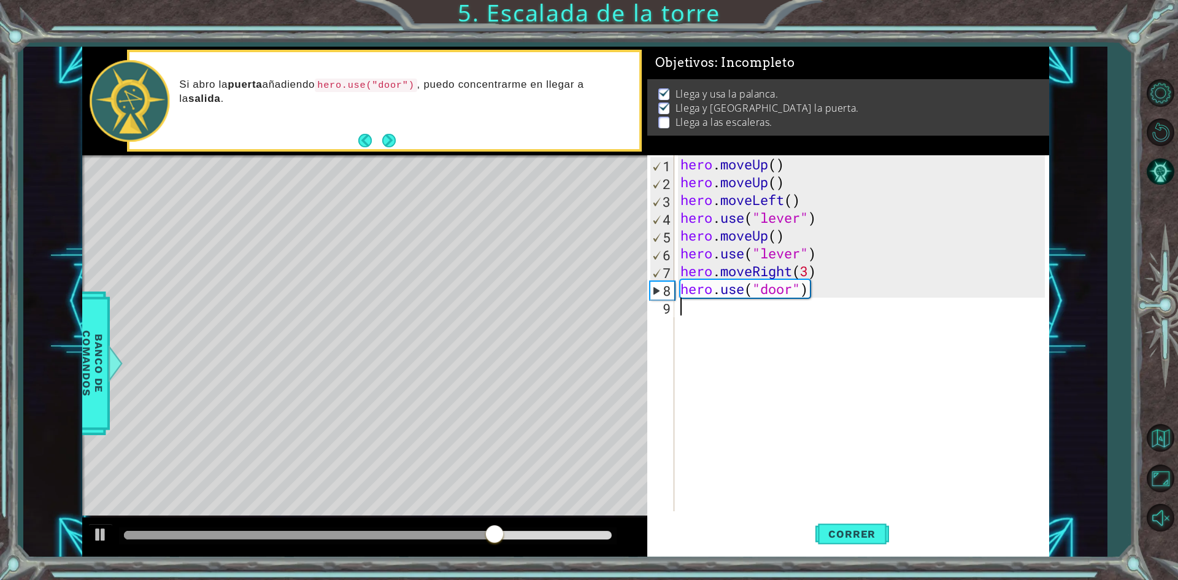
click at [695, 320] on div "hero . moveUp ( ) hero . moveUp ( ) hero . moveLeft ( ) hero . use ( "lever" ) …" at bounding box center [864, 351] width 373 height 392
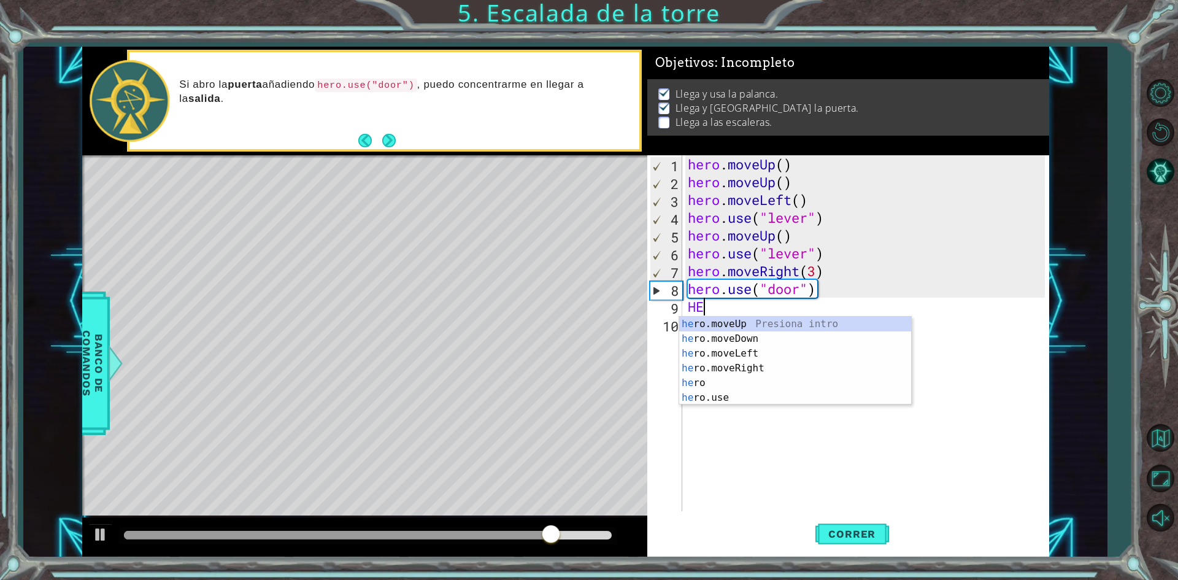
scroll to position [0, 0]
type textarea "H"
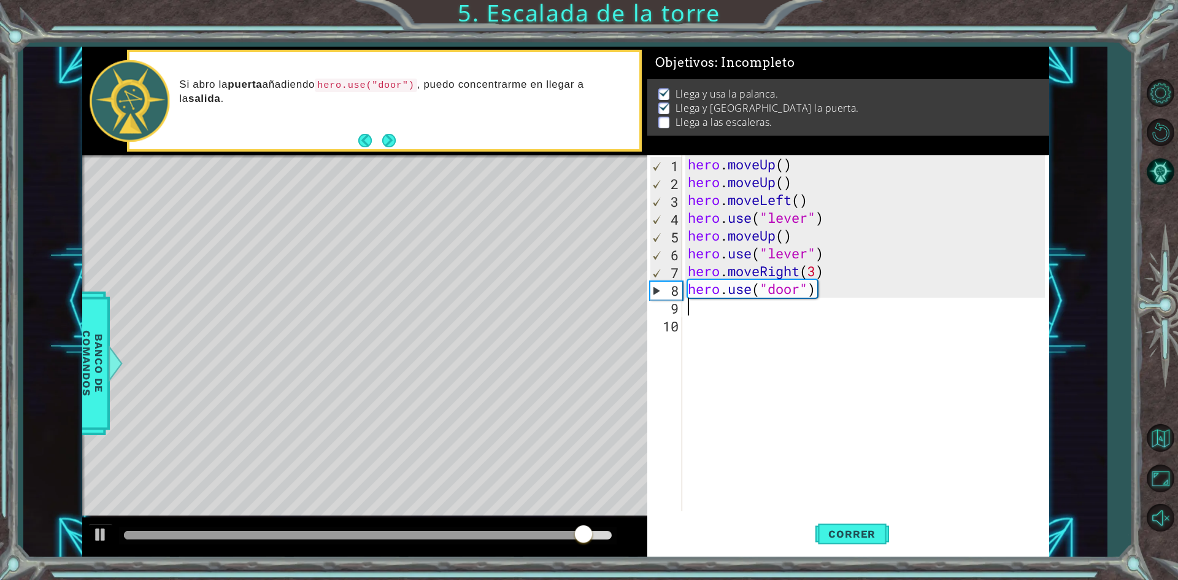
type textarea "H"
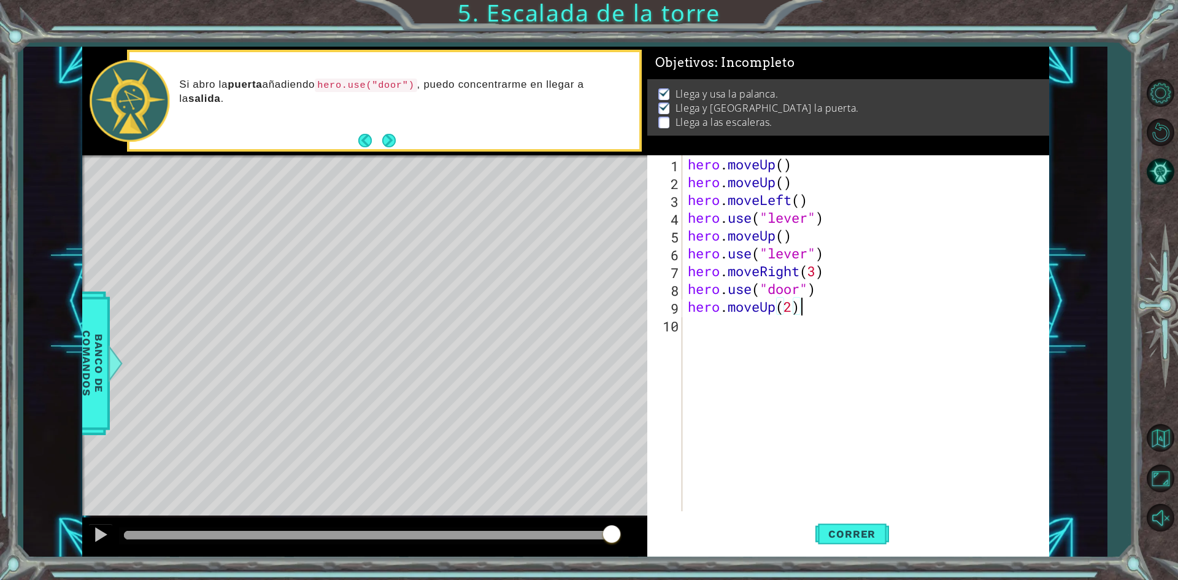
scroll to position [0, 4]
type textarea "hero.moveUp(2)"
click at [830, 528] on span "Correr" at bounding box center [852, 534] width 72 height 12
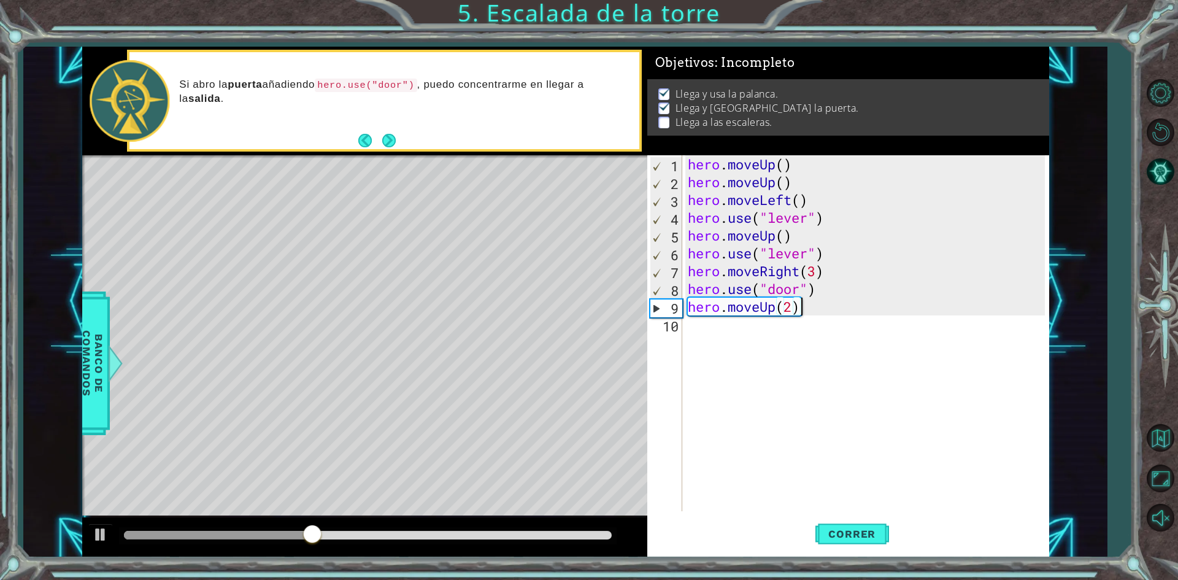
click at [710, 331] on div "hero . moveUp ( ) hero . moveUp ( ) hero . moveLeft ( ) hero . use ( "lever" ) …" at bounding box center [869, 351] width 366 height 392
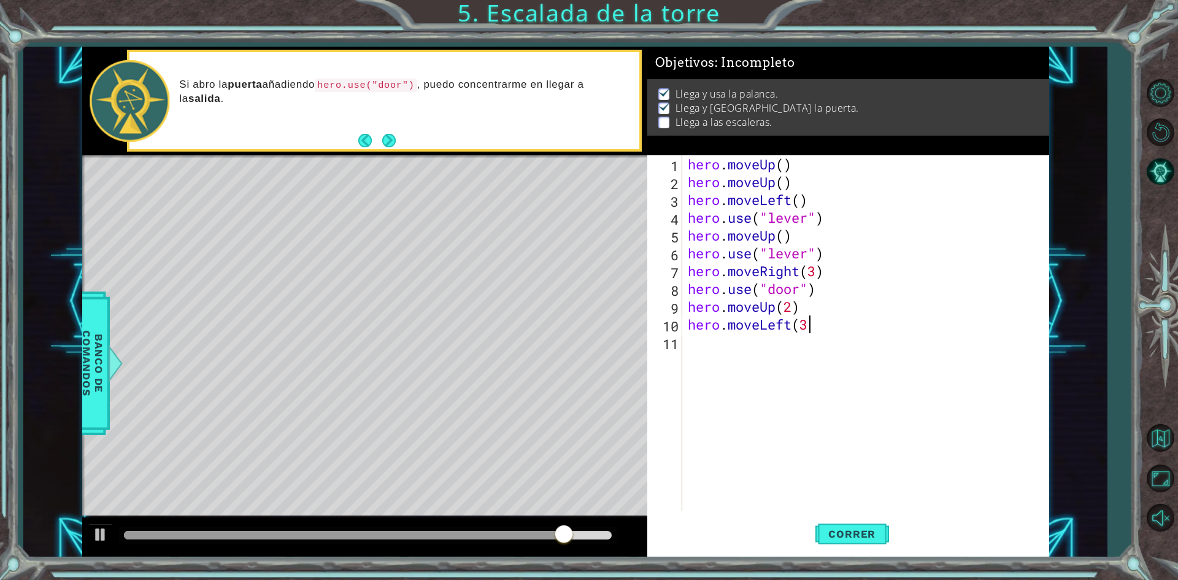
scroll to position [0, 5]
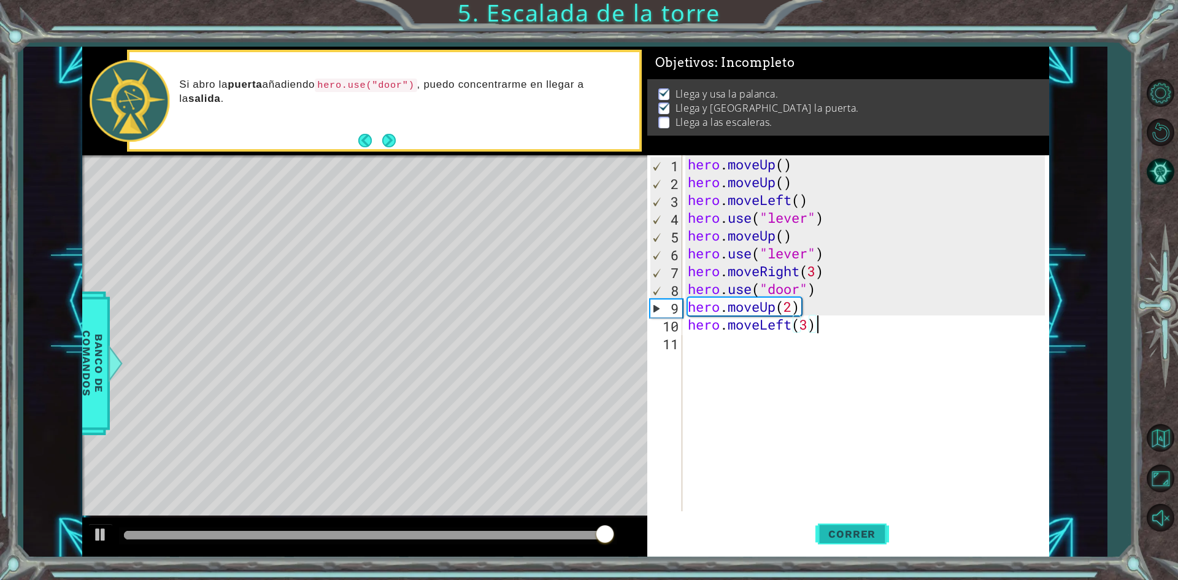
type textarea "hero.moveLeft(3)"
click at [871, 543] on button "Correr" at bounding box center [853, 534] width 74 height 40
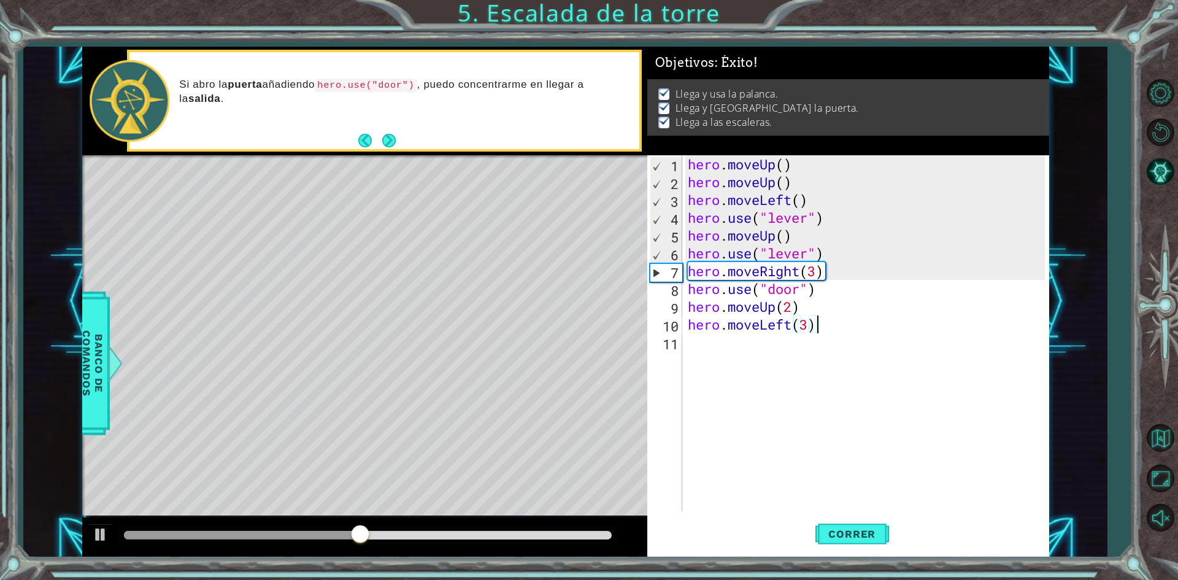
click at [708, 347] on div "hero . moveUp ( ) hero . moveUp ( ) hero . moveLeft ( ) hero . use ( "lever" ) …" at bounding box center [869, 351] width 366 height 392
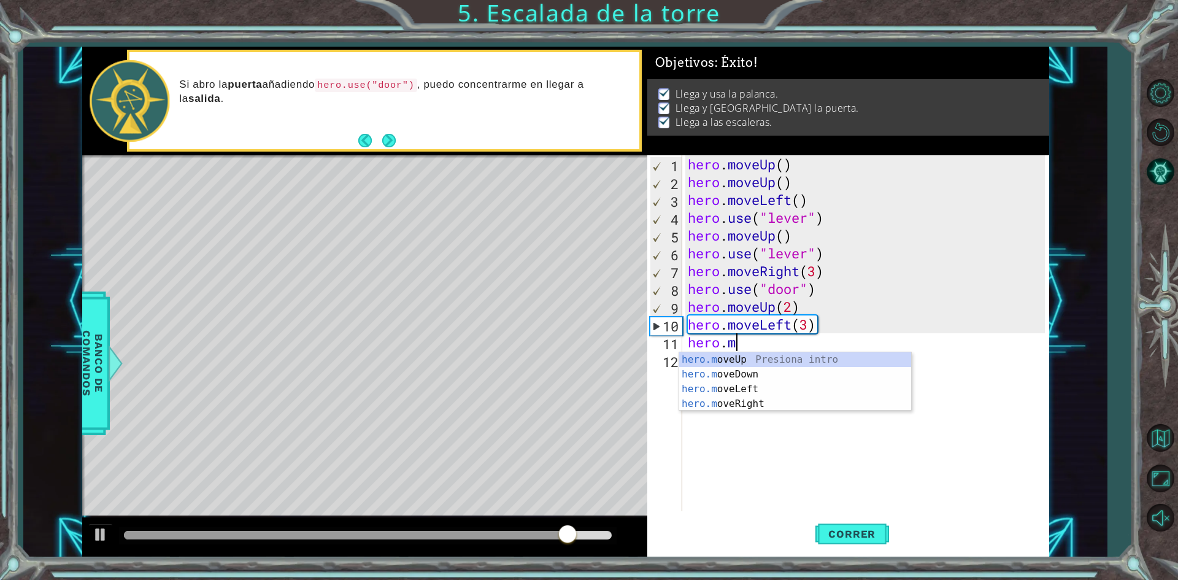
scroll to position [0, 2]
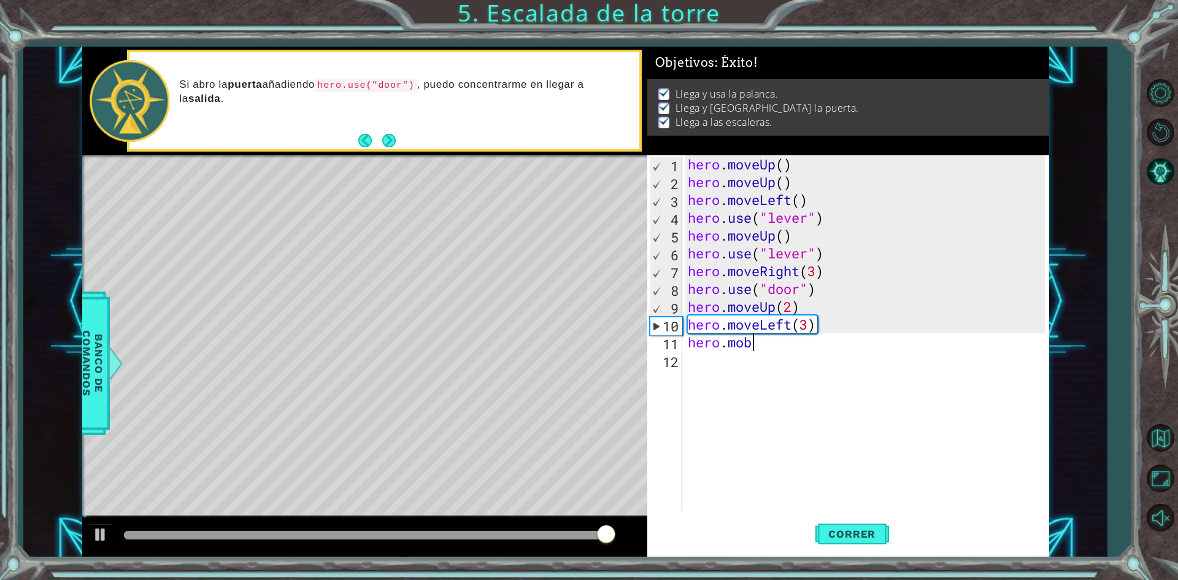
type textarea "hero.mob"
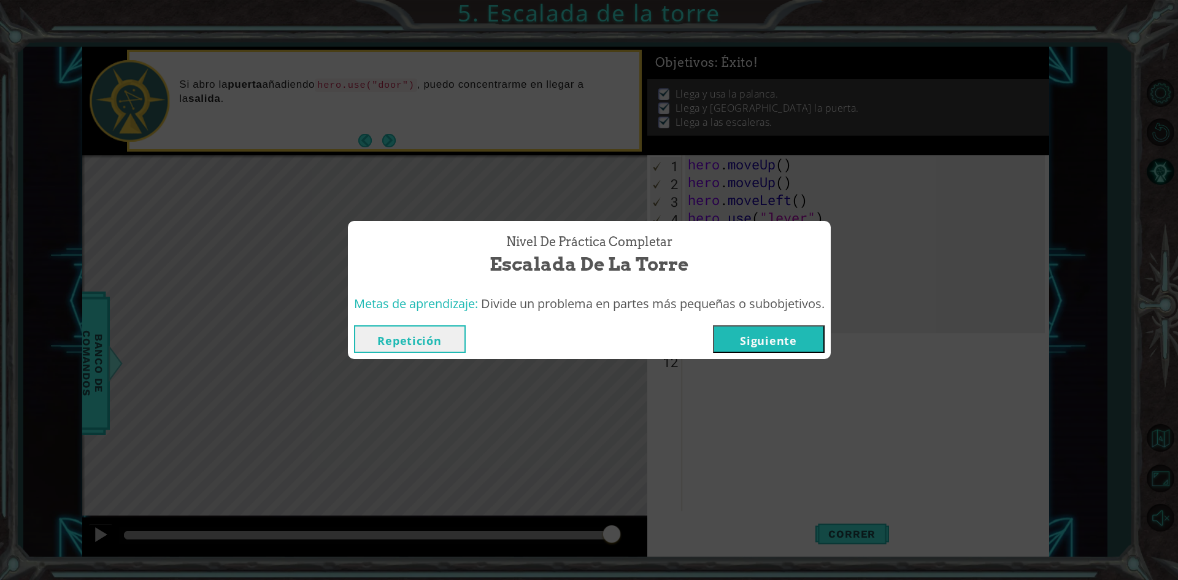
click at [743, 339] on button "Siguiente" at bounding box center [769, 339] width 112 height 28
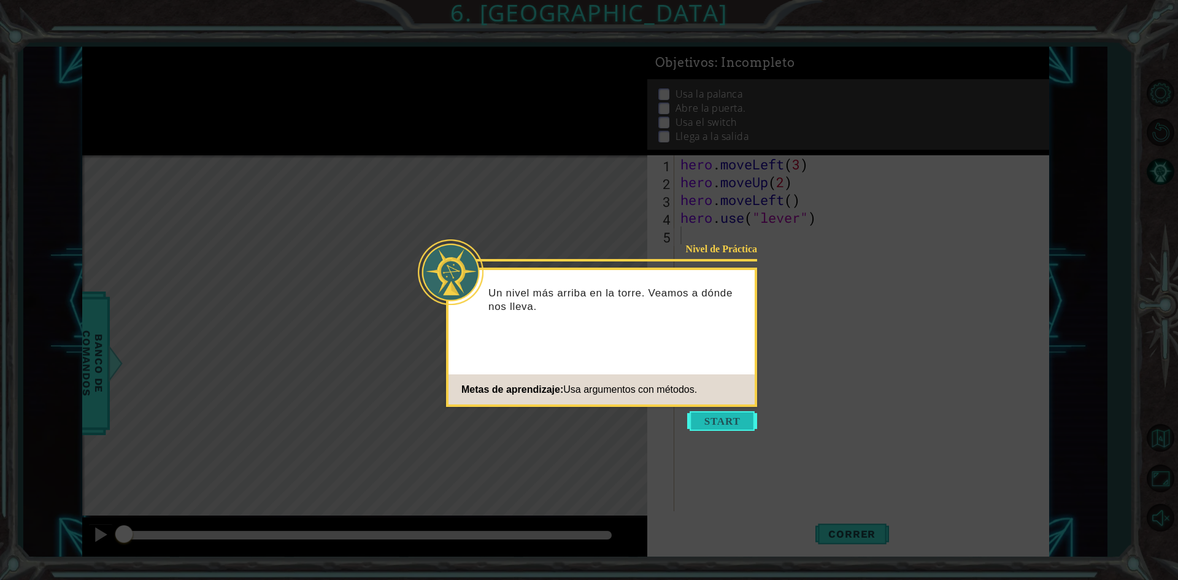
click at [713, 419] on button "Start" at bounding box center [722, 421] width 70 height 20
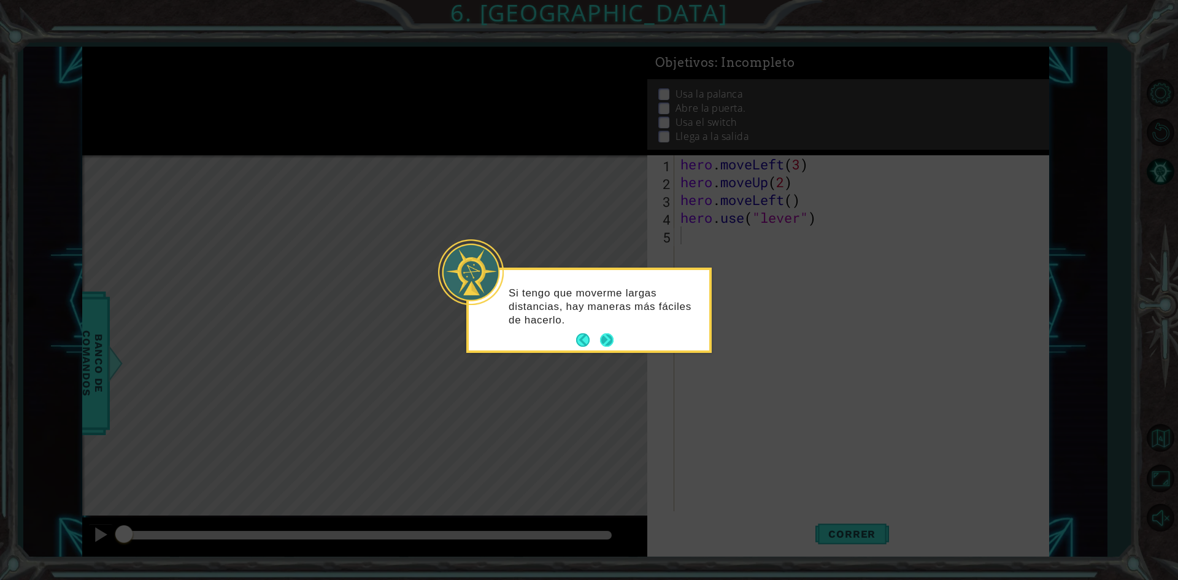
click at [611, 336] on button "Next" at bounding box center [607, 340] width 14 height 14
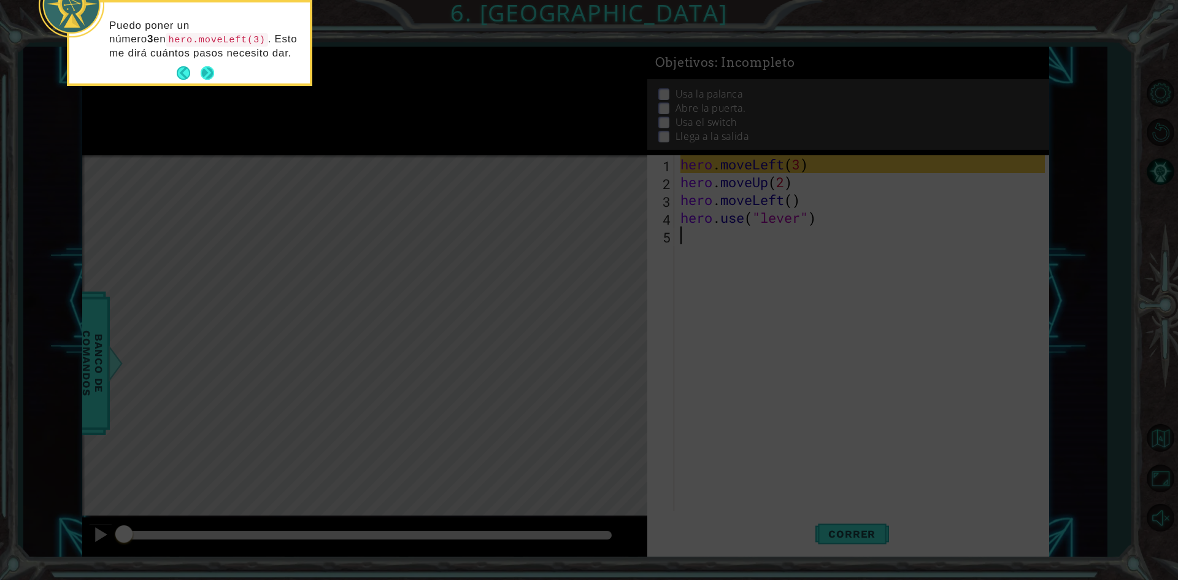
click at [202, 77] on button "Next" at bounding box center [208, 73] width 14 height 14
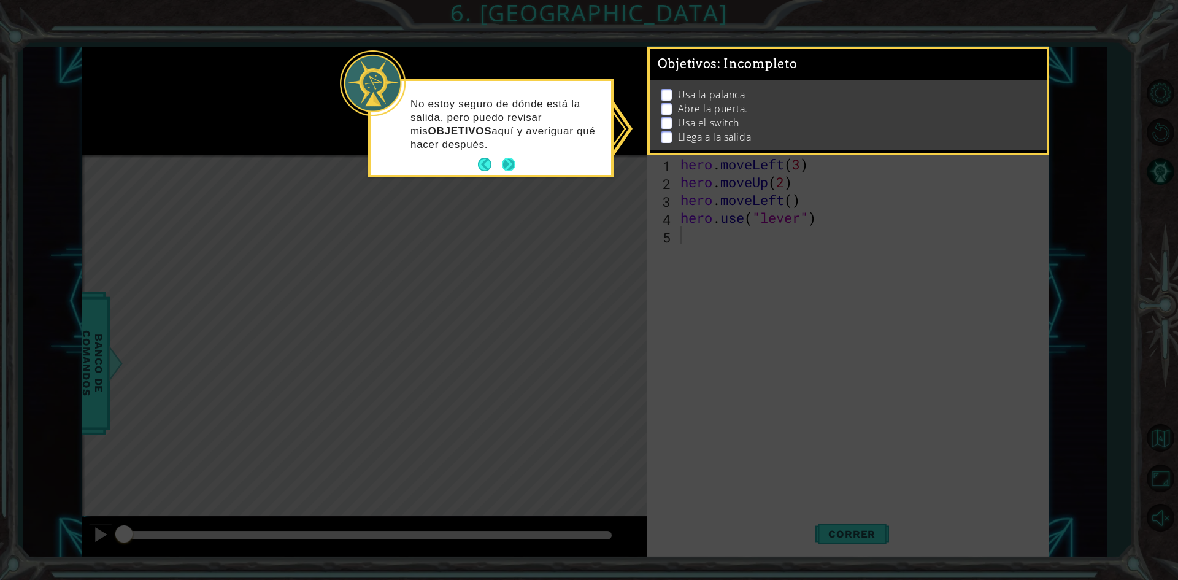
click at [511, 163] on button "Next" at bounding box center [509, 165] width 14 height 14
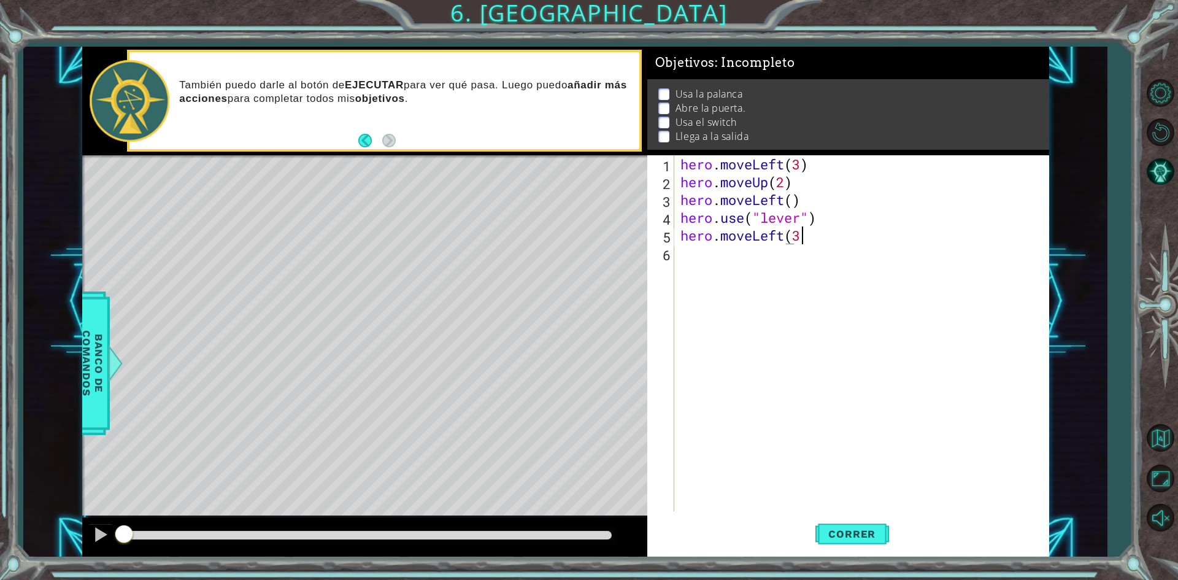
scroll to position [0, 5]
type textarea "hero.moveLeft(3)"
click at [852, 543] on button "Correr" at bounding box center [853, 534] width 74 height 40
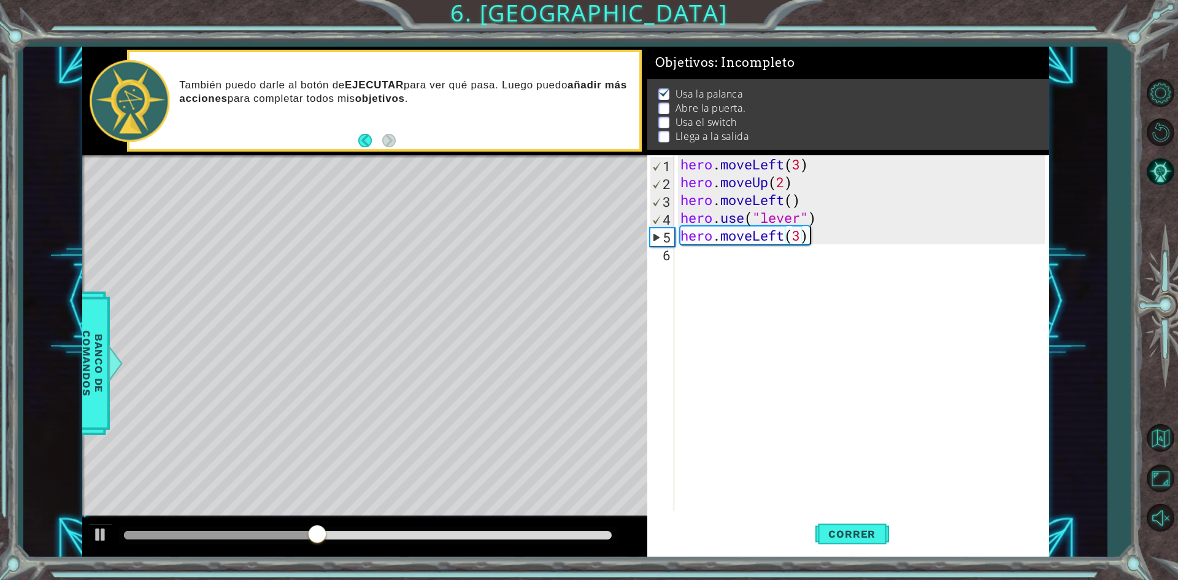
click at [703, 261] on div "hero . moveLeft ( 3 ) hero . moveUp ( 2 ) hero . moveLeft ( ) hero . use ( "lev…" at bounding box center [864, 351] width 373 height 392
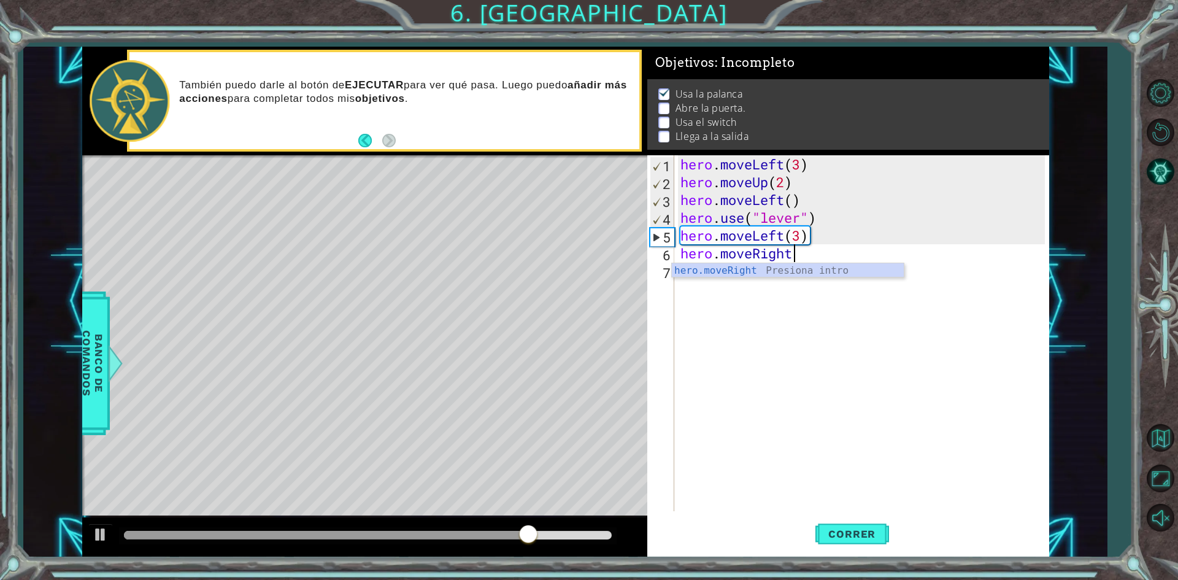
scroll to position [0, 5]
type textarea "hero.moveRight()"
click at [841, 529] on span "Correr" at bounding box center [852, 534] width 72 height 12
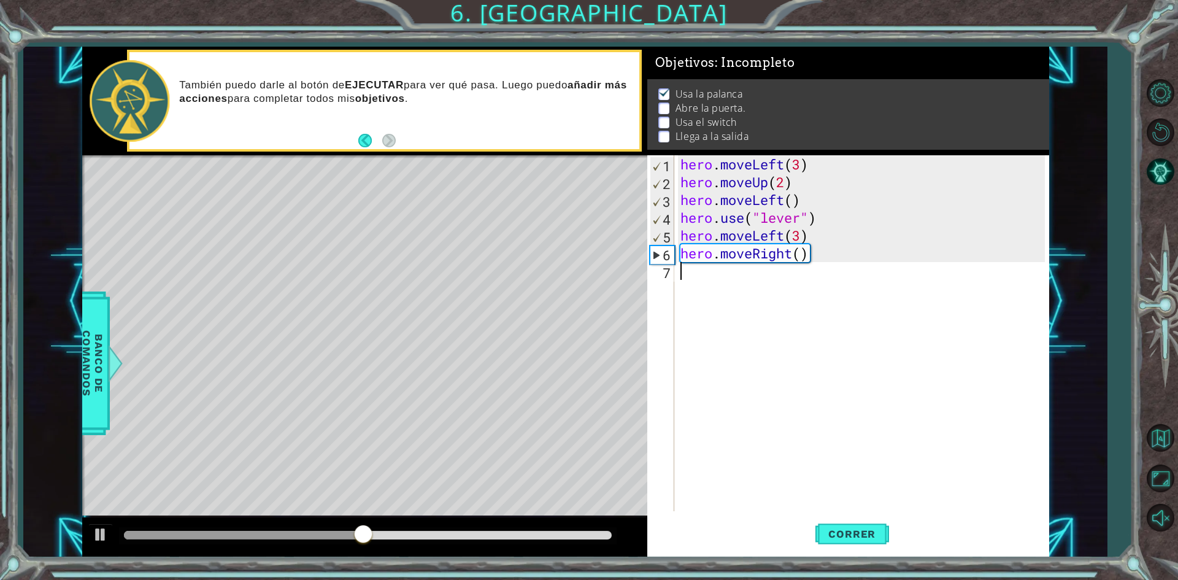
click at [698, 284] on div "hero . moveLeft ( 3 ) hero . moveUp ( 2 ) hero . moveLeft ( ) hero . use ( "lev…" at bounding box center [864, 351] width 373 height 392
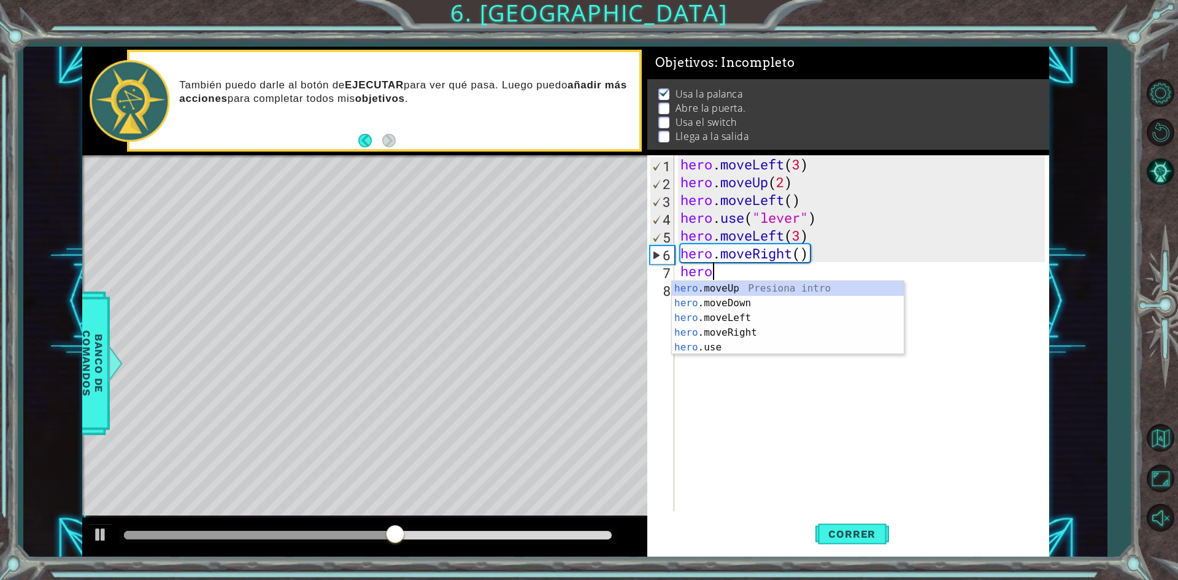
scroll to position [0, 1]
click at [799, 236] on div "hero . moveLeft ( 3 ) hero . moveUp ( 2 ) hero . moveLeft ( ) hero . use ( "lev…" at bounding box center [864, 351] width 373 height 392
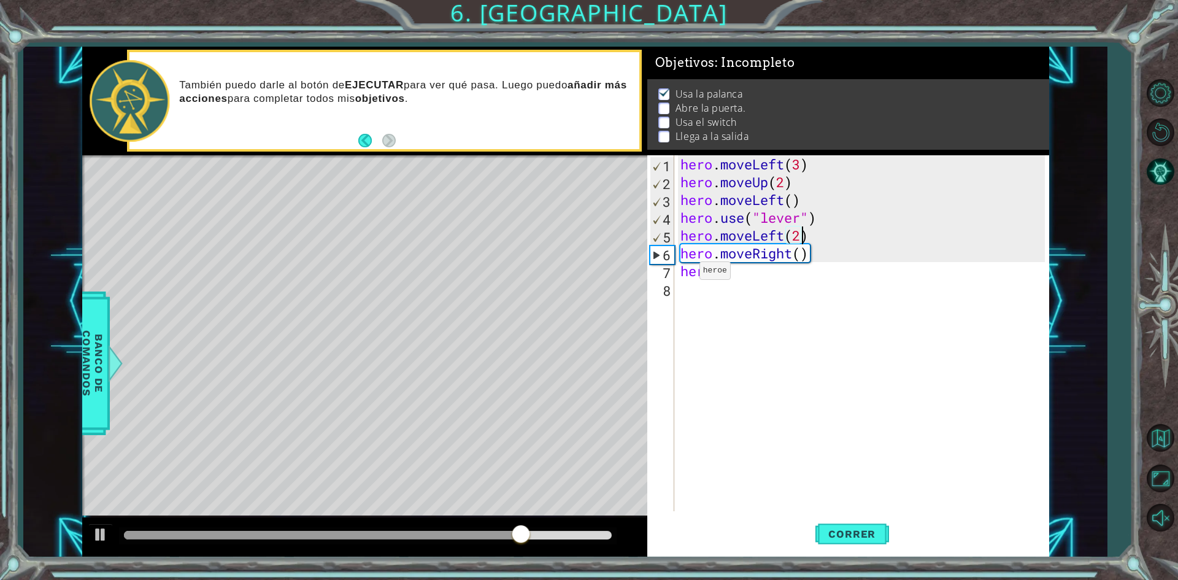
scroll to position [0, 5]
click at [846, 530] on span "Correr" at bounding box center [852, 534] width 72 height 12
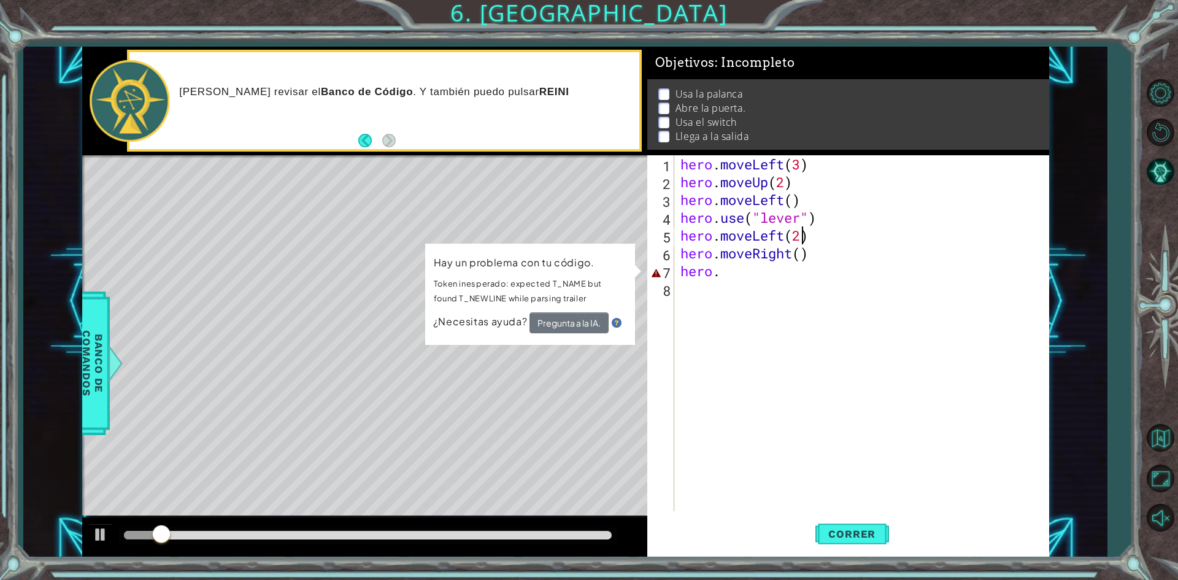
click at [722, 268] on div "hero . moveLeft ( 3 ) hero . moveUp ( 2 ) hero . moveLeft ( ) hero . use ( "lev…" at bounding box center [864, 351] width 373 height 392
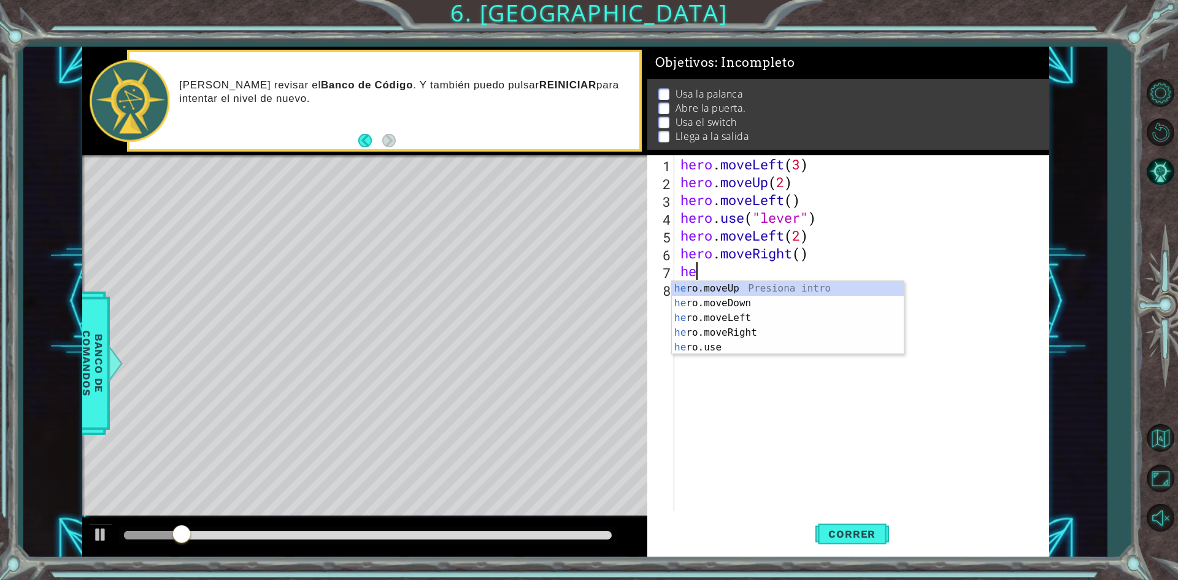
scroll to position [0, 0]
type textarea "h"
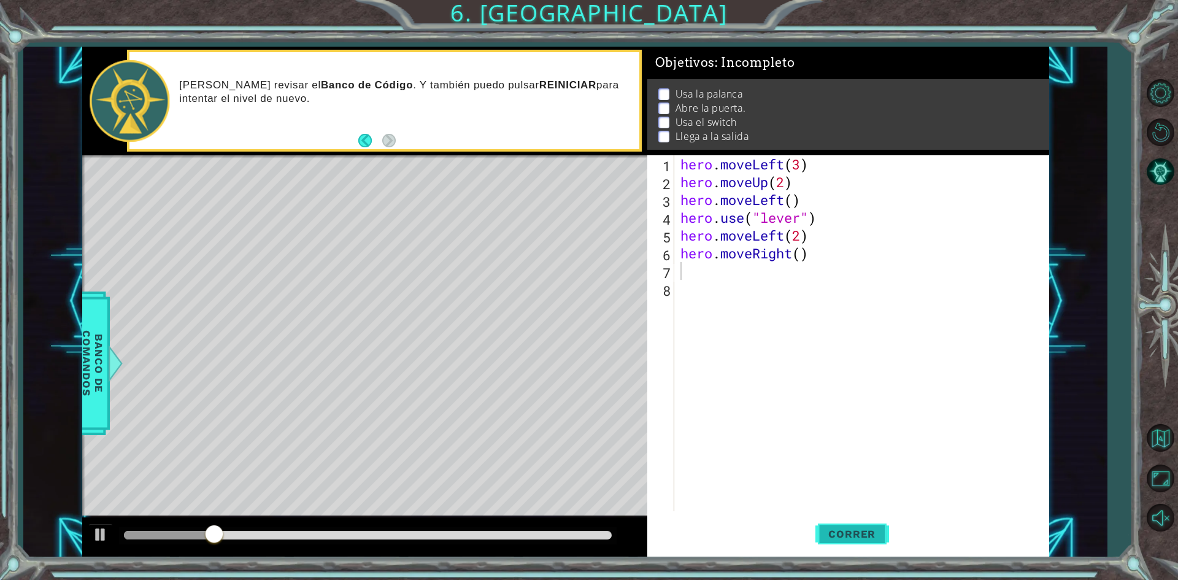
click at [870, 517] on button "Correr" at bounding box center [853, 534] width 74 height 40
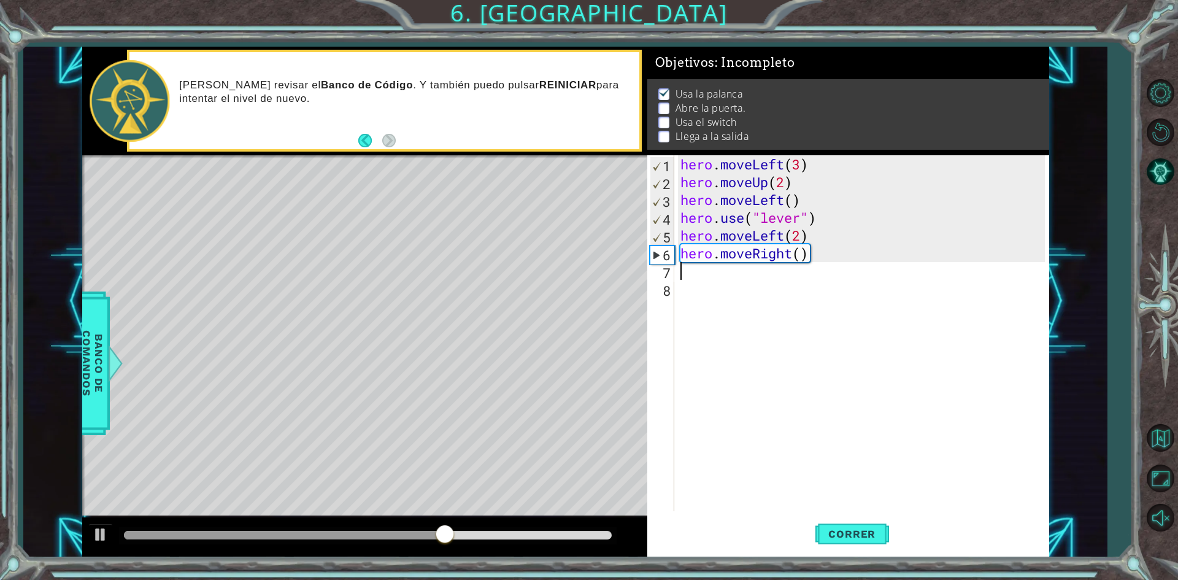
click at [723, 272] on div "hero . moveLeft ( 3 ) hero . moveUp ( 2 ) hero . moveLeft ( ) hero . use ( "lev…" at bounding box center [864, 351] width 373 height 392
click at [852, 523] on button "Correr" at bounding box center [853, 534] width 74 height 40
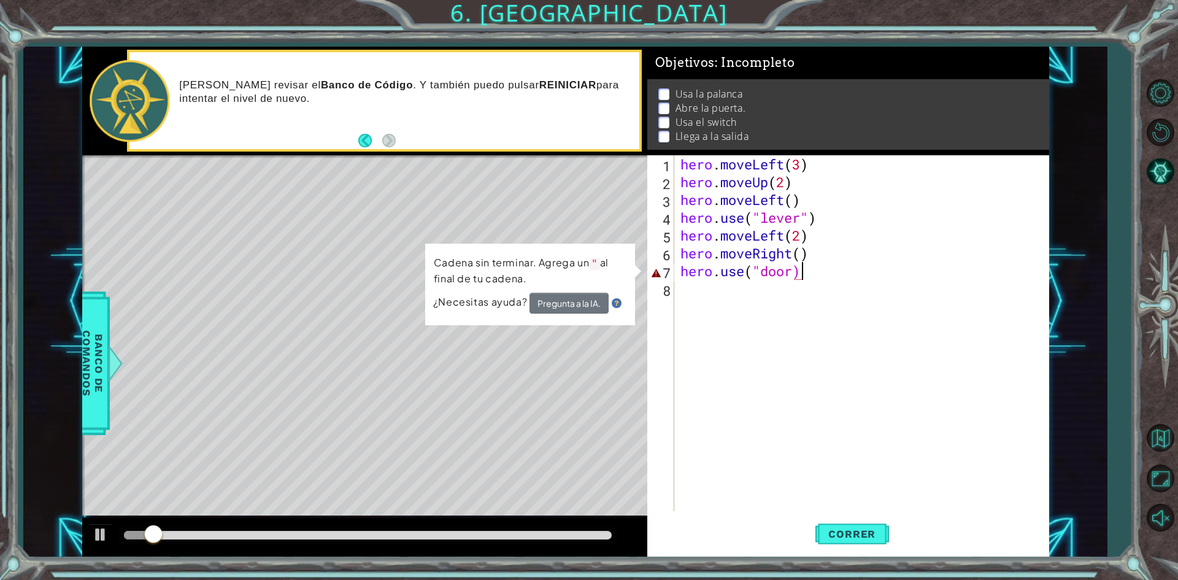
click at [801, 274] on div "hero . moveLeft ( 3 ) hero . moveUp ( 2 ) hero . moveLeft ( ) hero . use ( "lev…" at bounding box center [864, 351] width 373 height 392
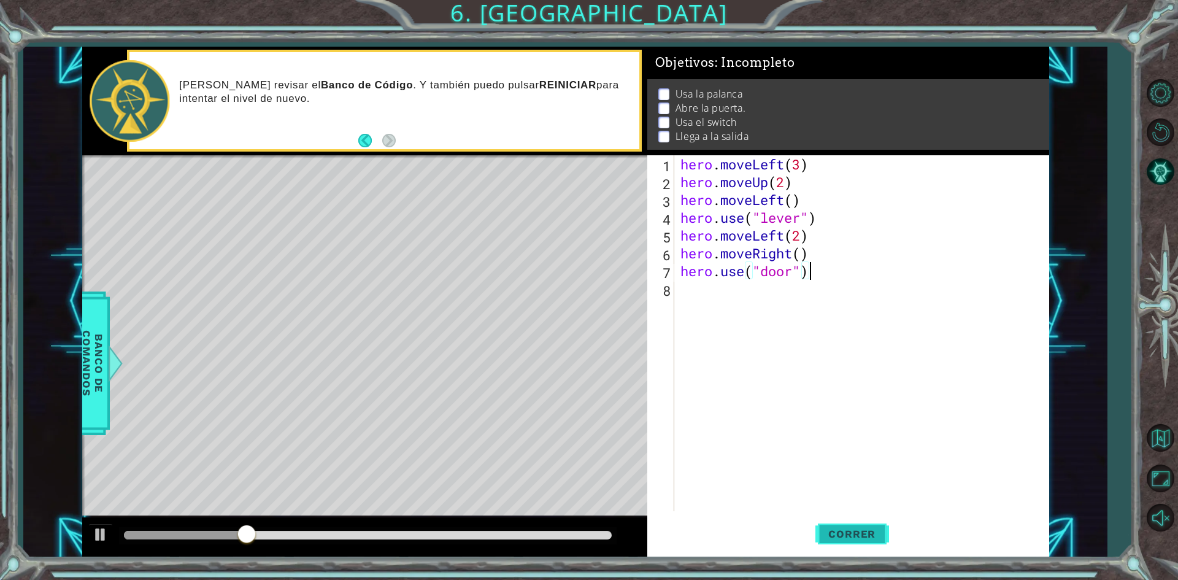
type textarea "hero.use("door")"
click at [873, 531] on span "Correr" at bounding box center [852, 534] width 72 height 12
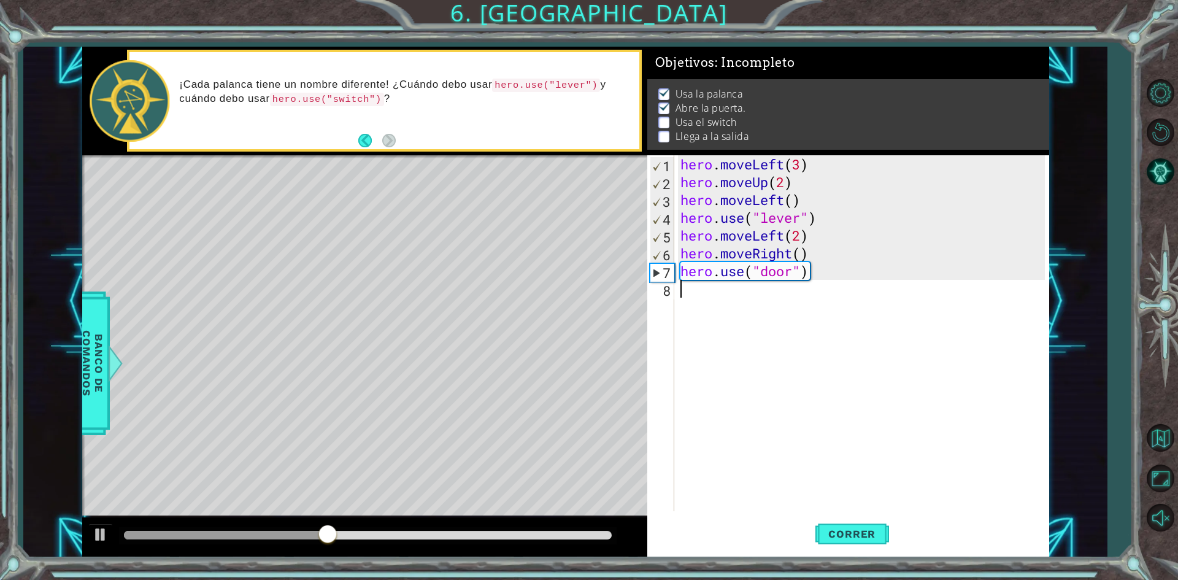
click at [698, 299] on div "hero . moveLeft ( 3 ) hero . moveUp ( 2 ) hero . moveLeft ( ) hero . use ( "lev…" at bounding box center [864, 351] width 373 height 392
type textarea "hero.moveUp(2)"
click at [865, 520] on button "Correr" at bounding box center [853, 534] width 74 height 40
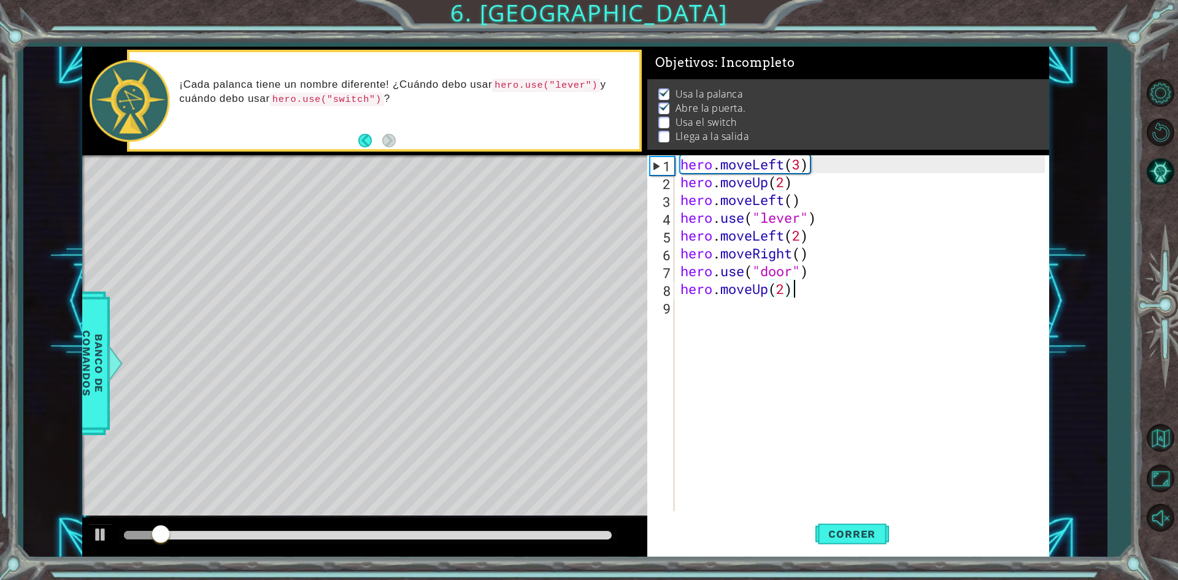
click at [718, 317] on div "hero . moveLeft ( 3 ) hero . moveUp ( 2 ) hero . moveLeft ( ) hero . use ( "lev…" at bounding box center [864, 351] width 373 height 392
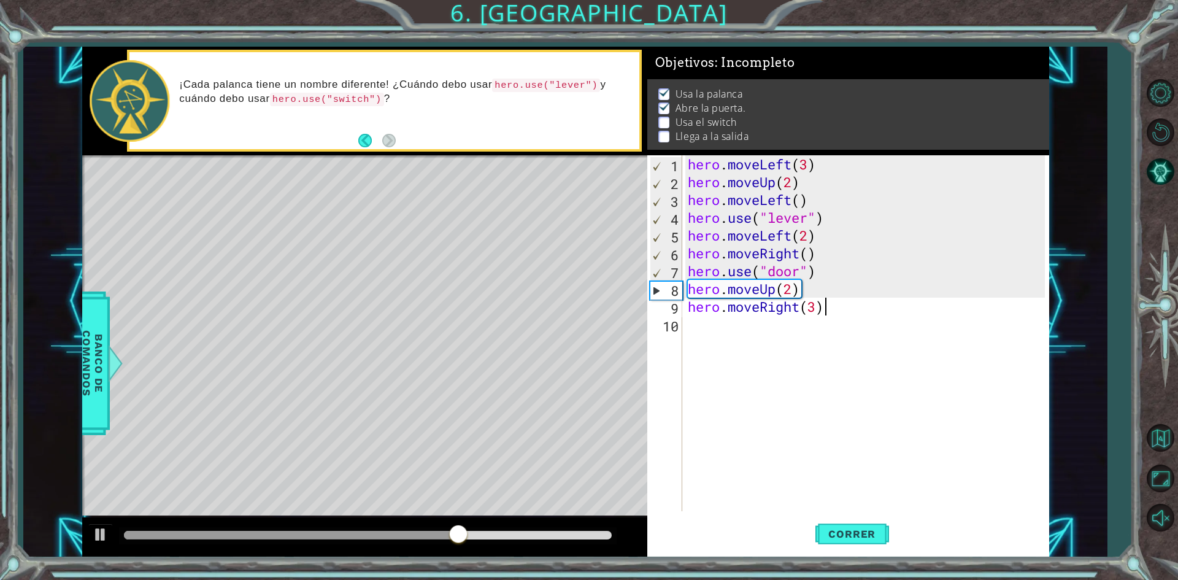
scroll to position [0, 6]
type textarea "hero.moveRight(3)"
click at [822, 527] on button "Correr" at bounding box center [853, 534] width 74 height 40
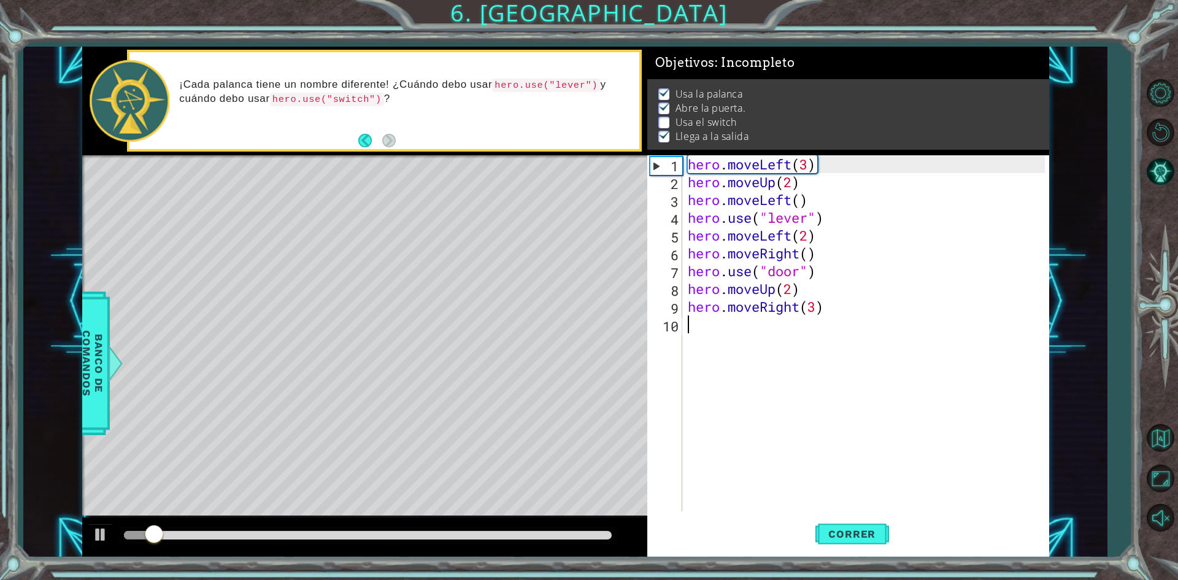
click at [701, 333] on div "hero . moveLeft ( 3 ) hero . moveUp ( 2 ) hero . moveLeft ( ) hero . use ( "lev…" at bounding box center [869, 351] width 366 height 392
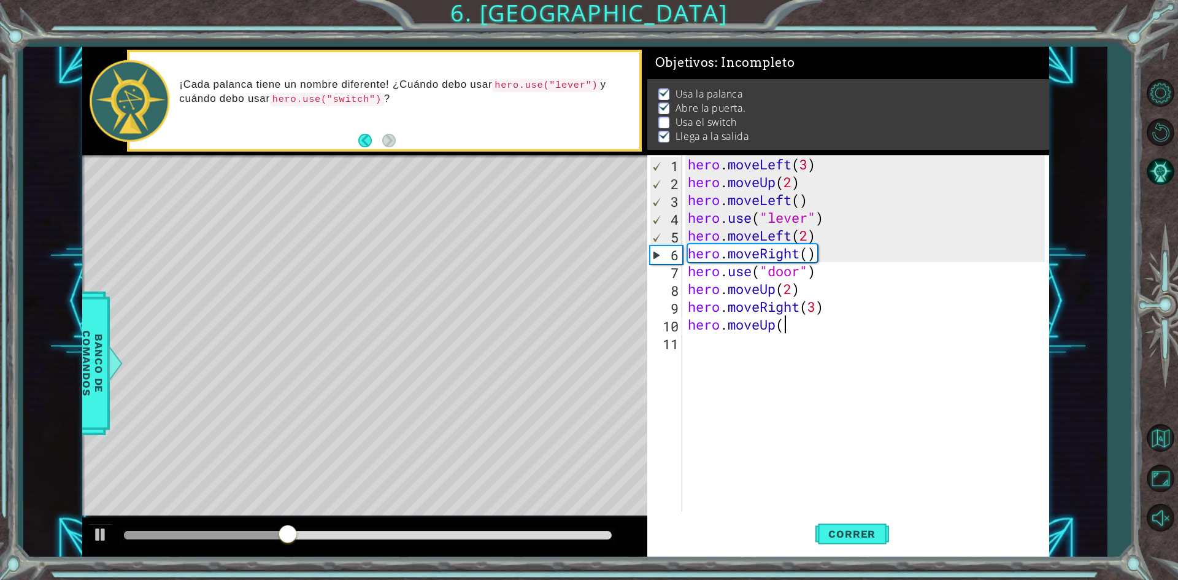
scroll to position [0, 4]
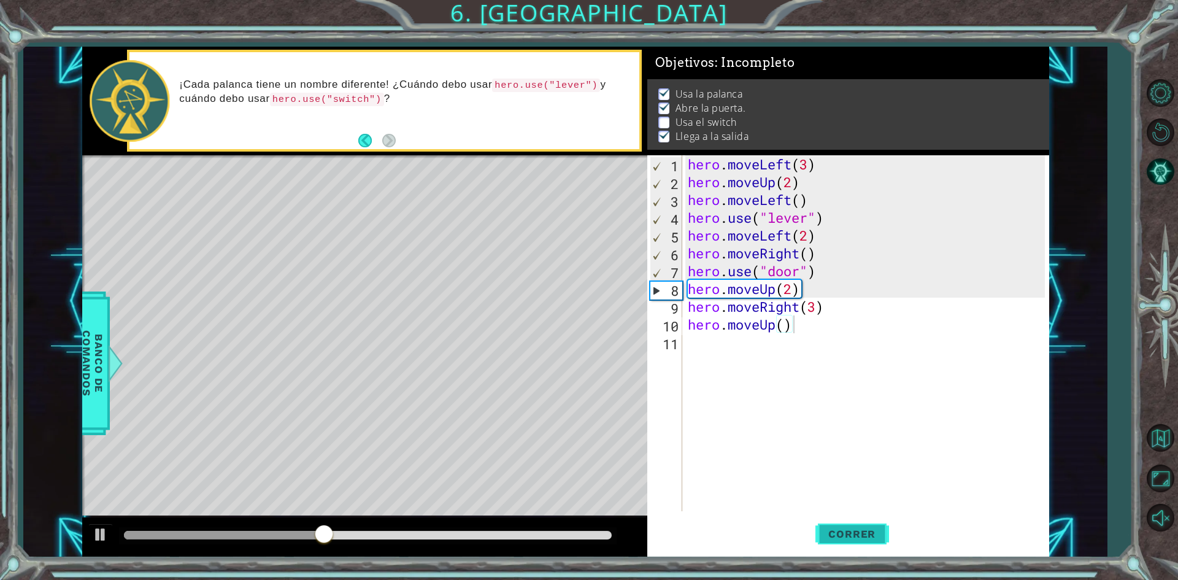
click at [834, 536] on span "Correr" at bounding box center [852, 534] width 72 height 12
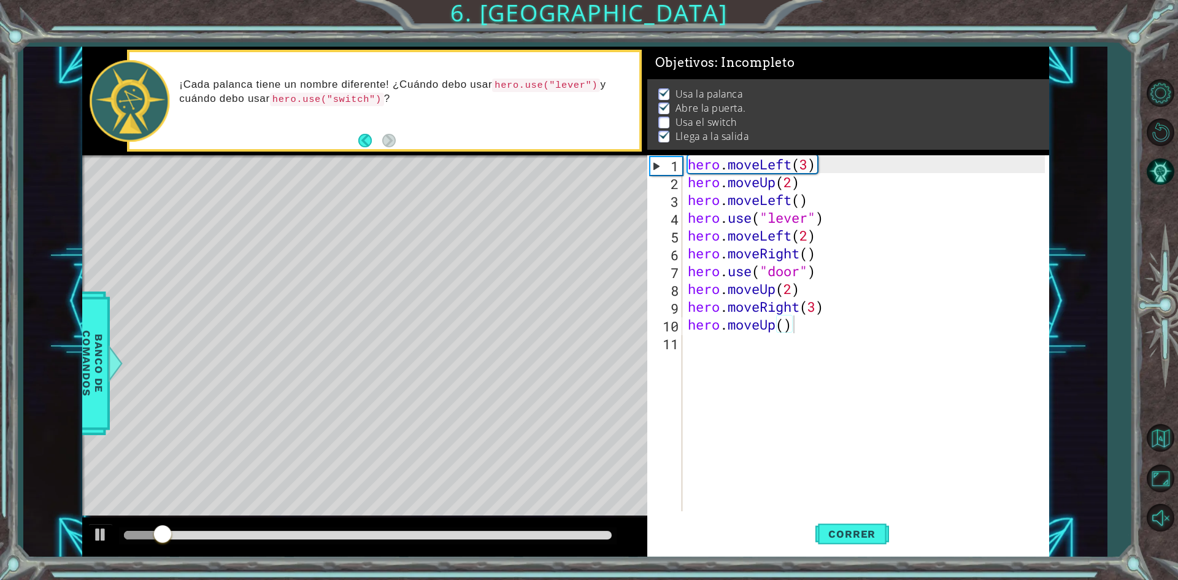
drag, startPoint x: 511, startPoint y: 530, endPoint x: 525, endPoint y: 530, distance: 14.1
click at [531, 530] on div at bounding box center [368, 535] width 498 height 17
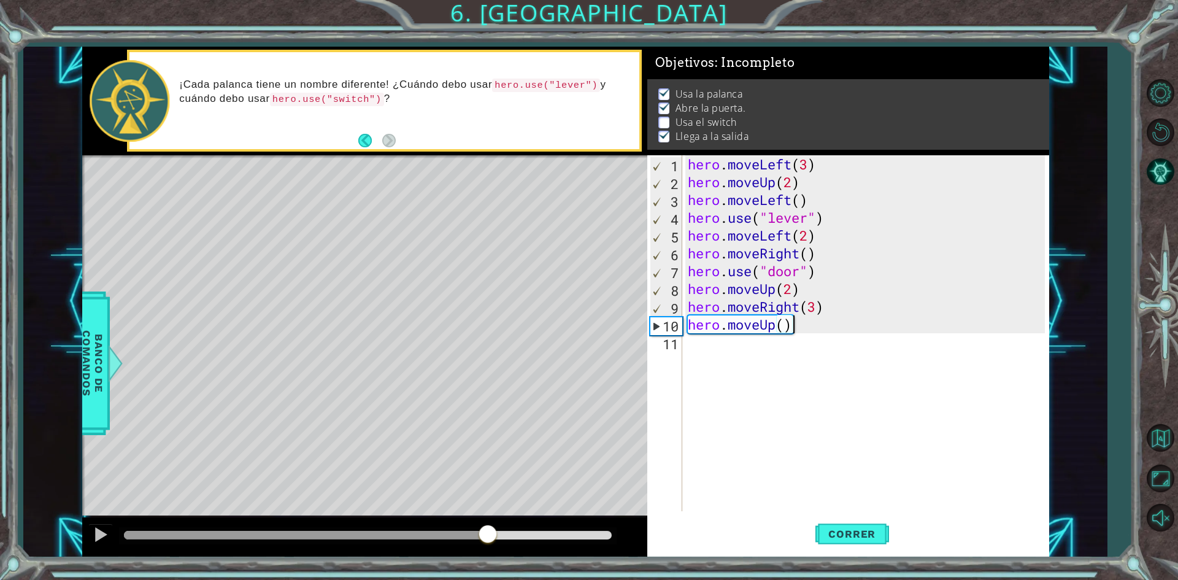
drag, startPoint x: 191, startPoint y: 532, endPoint x: 488, endPoint y: 537, distance: 297.1
click at [488, 537] on div at bounding box center [488, 535] width 22 height 22
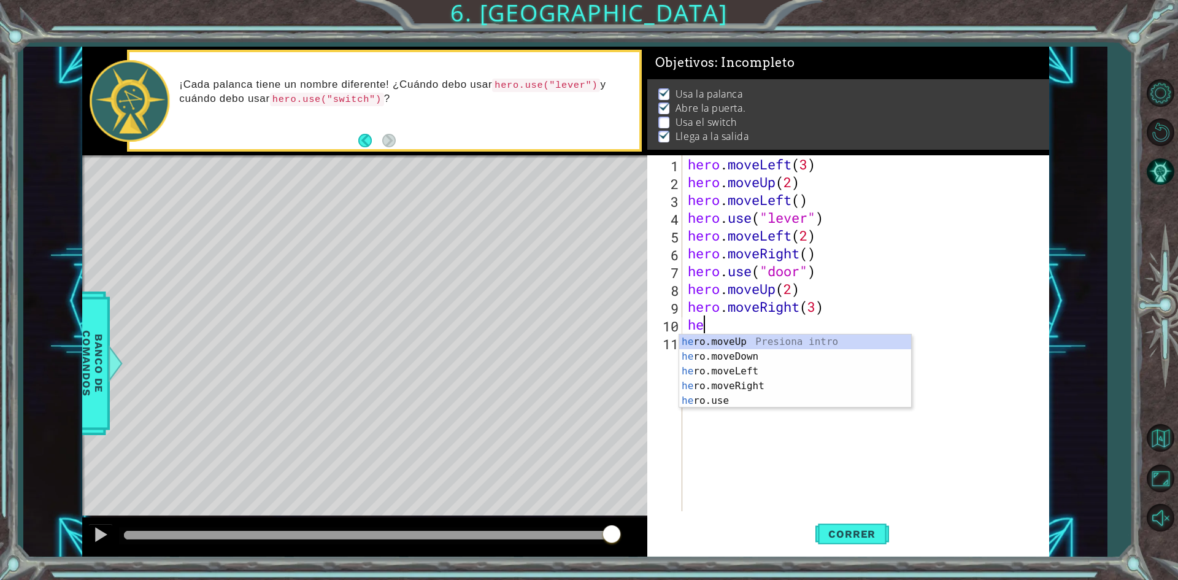
scroll to position [0, 0]
type textarea "h"
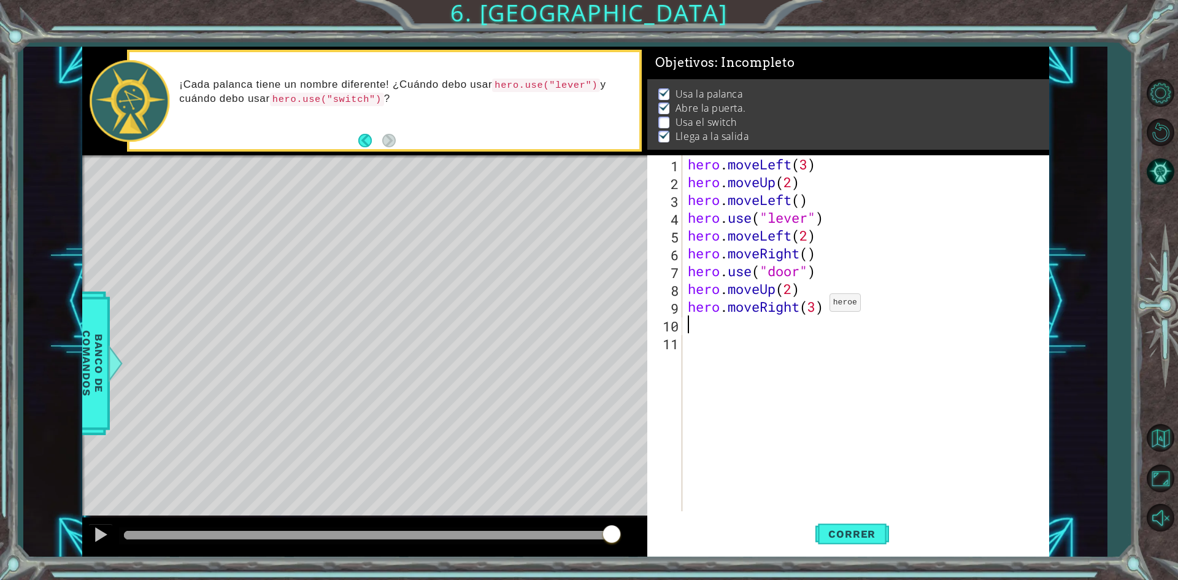
click at [818, 306] on div "hero . moveLeft ( 3 ) hero . moveUp ( 2 ) hero . moveLeft ( ) hero . use ( "lev…" at bounding box center [869, 351] width 366 height 392
type textarea "hero.moveRight(2)"
click at [871, 541] on button "Correr" at bounding box center [853, 534] width 74 height 40
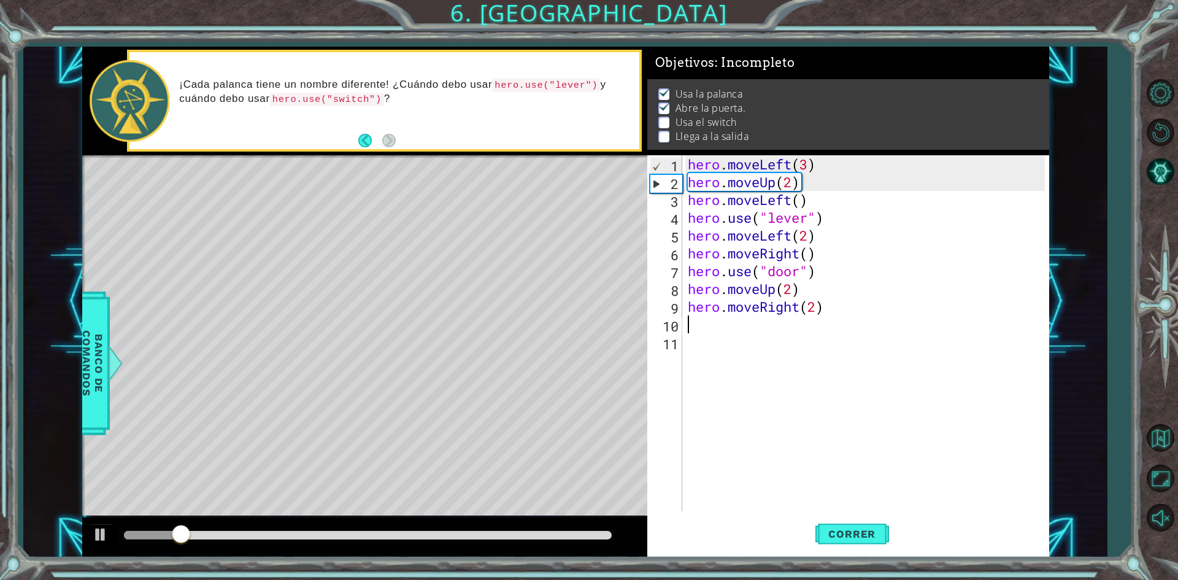
click at [697, 330] on div "hero . moveLeft ( 3 ) hero . moveUp ( 2 ) hero . moveLeft ( ) hero . use ( "lev…" at bounding box center [869, 351] width 366 height 392
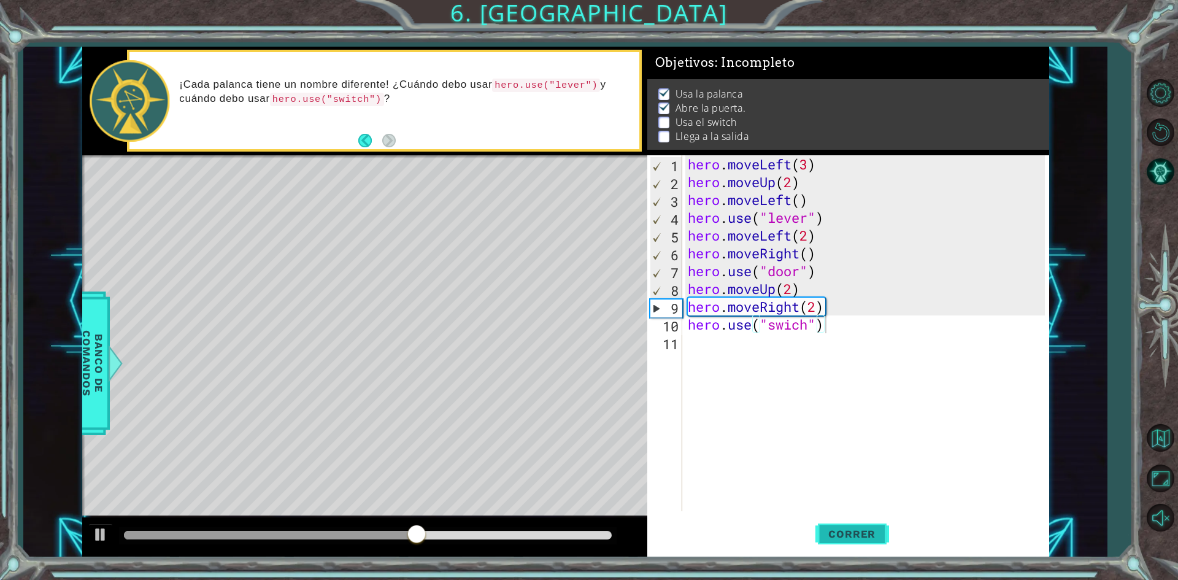
click at [833, 532] on span "Correr" at bounding box center [852, 534] width 72 height 12
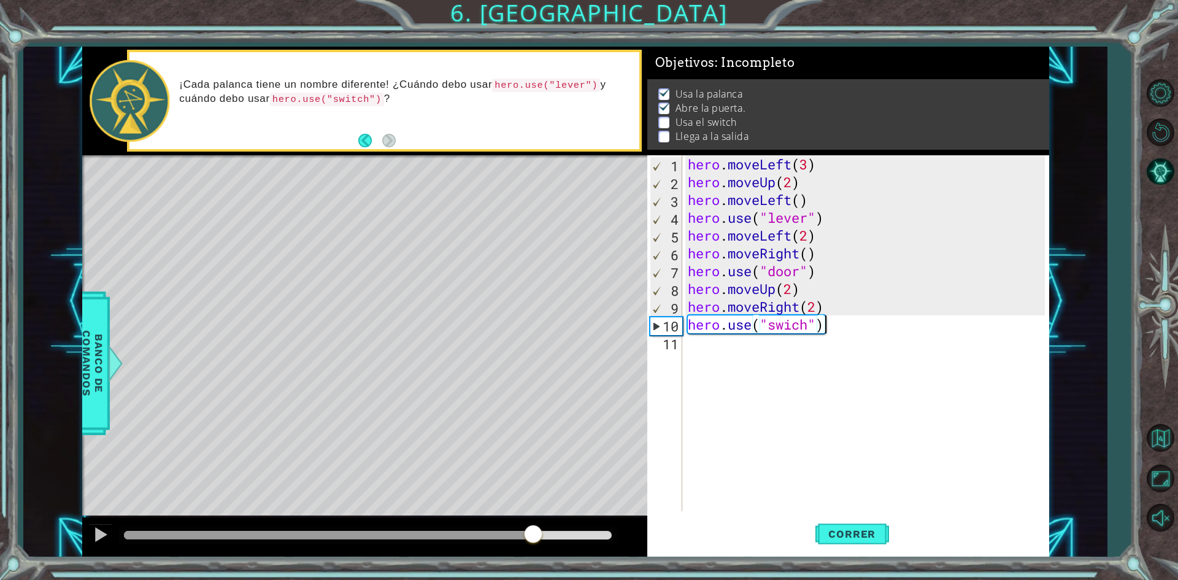
drag, startPoint x: 474, startPoint y: 531, endPoint x: 533, endPoint y: 535, distance: 59.0
click at [533, 535] on div at bounding box center [368, 535] width 488 height 9
drag, startPoint x: 564, startPoint y: 520, endPoint x: 487, endPoint y: 527, distance: 77.0
click at [487, 527] on div at bounding box center [364, 536] width 565 height 39
click at [814, 309] on div "hero . moveLeft ( 3 ) hero . moveUp ( 2 ) hero . moveLeft ( ) hero . use ( "lev…" at bounding box center [869, 351] width 366 height 392
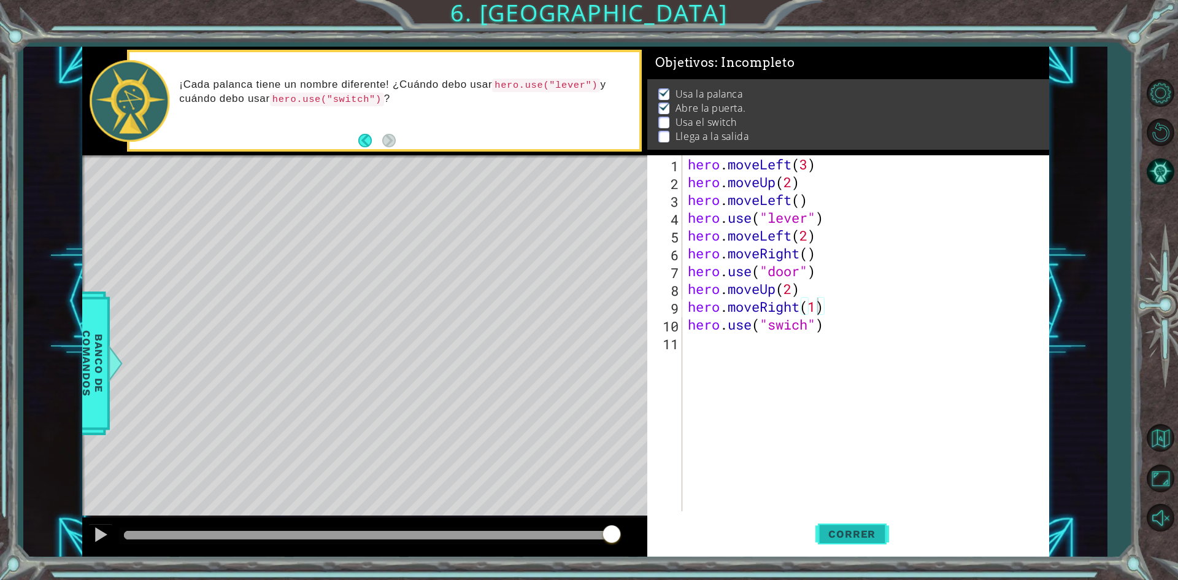
click at [860, 538] on span "Correr" at bounding box center [852, 534] width 72 height 12
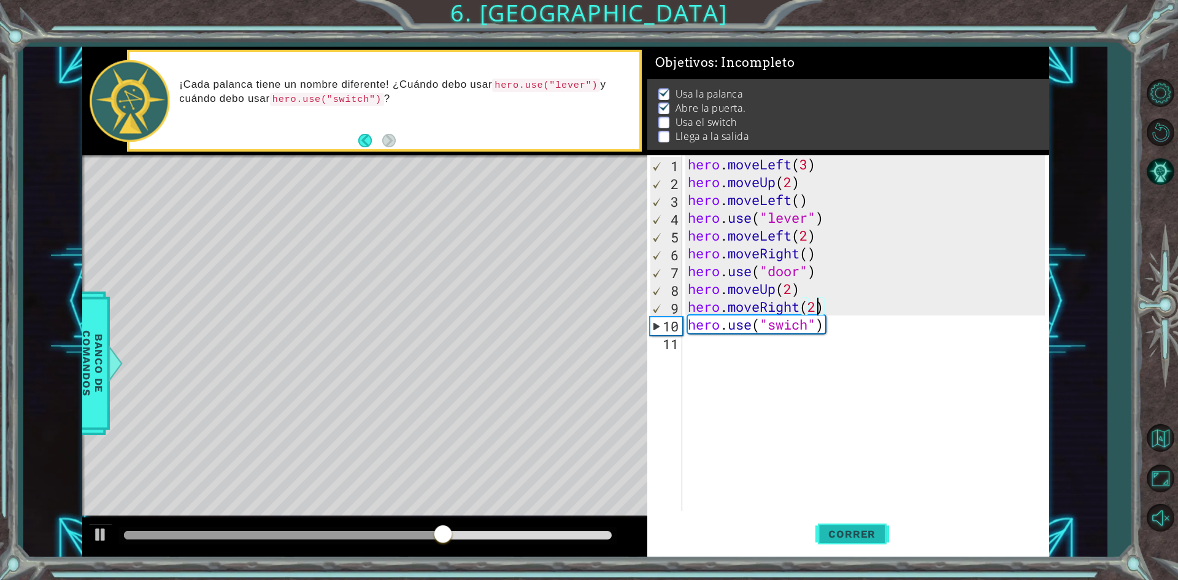
type textarea "hero.moveRight(2)"
click at [843, 524] on button "Correr" at bounding box center [853, 534] width 74 height 40
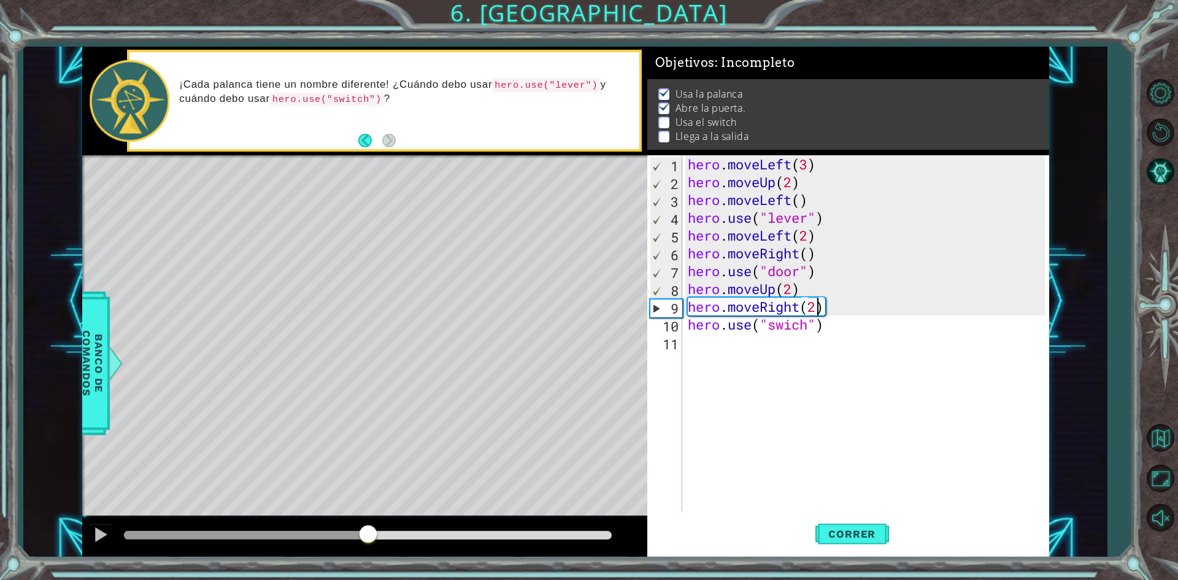
drag, startPoint x: 195, startPoint y: 537, endPoint x: 368, endPoint y: 538, distance: 173.1
click at [368, 538] on div at bounding box center [368, 535] width 22 height 22
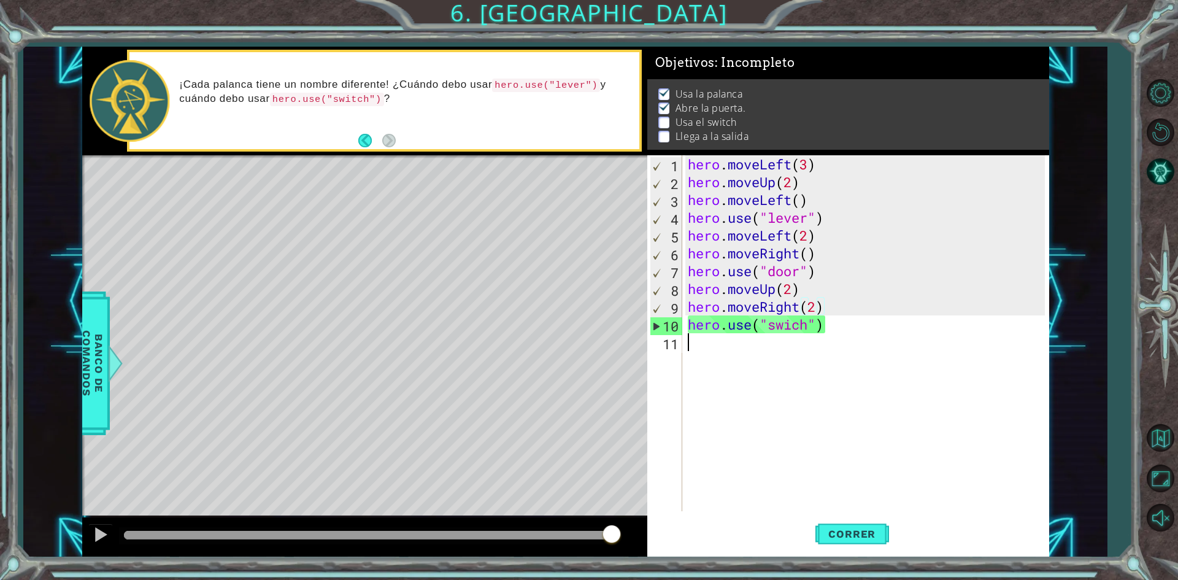
click at [753, 333] on div "hero . moveLeft ( 3 ) hero . moveUp ( 2 ) hero . moveLeft ( ) hero . use ( "lev…" at bounding box center [869, 351] width 366 height 392
click at [754, 323] on div "hero . moveLeft ( 3 ) hero . moveUp ( 2 ) hero . moveLeft ( ) hero . use ( "lev…" at bounding box center [869, 351] width 366 height 392
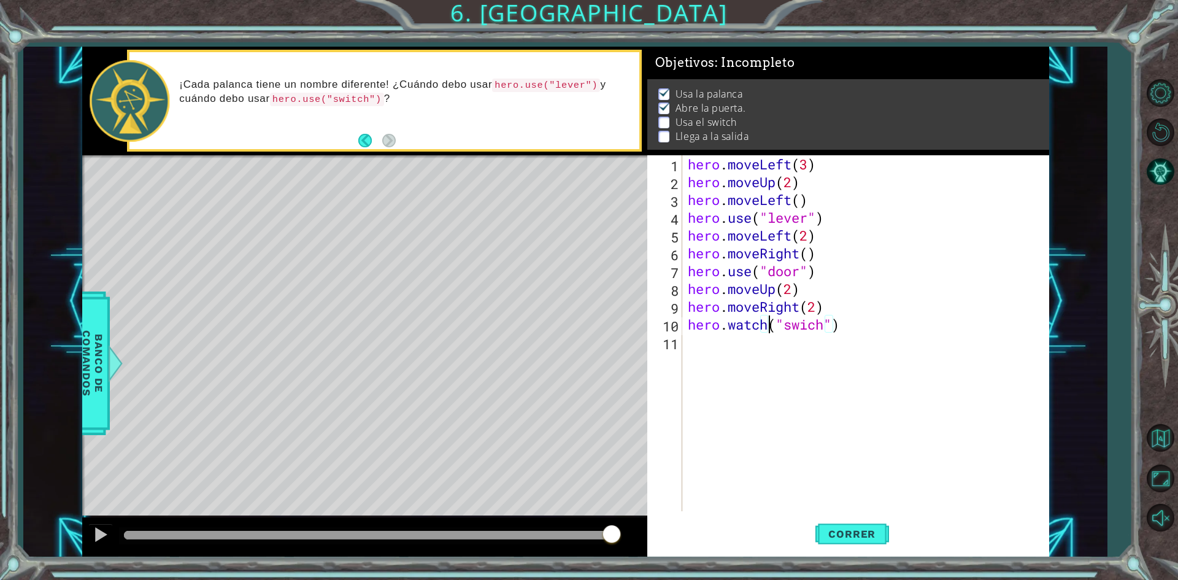
scroll to position [0, 4]
click at [830, 528] on span "Correr" at bounding box center [852, 534] width 72 height 12
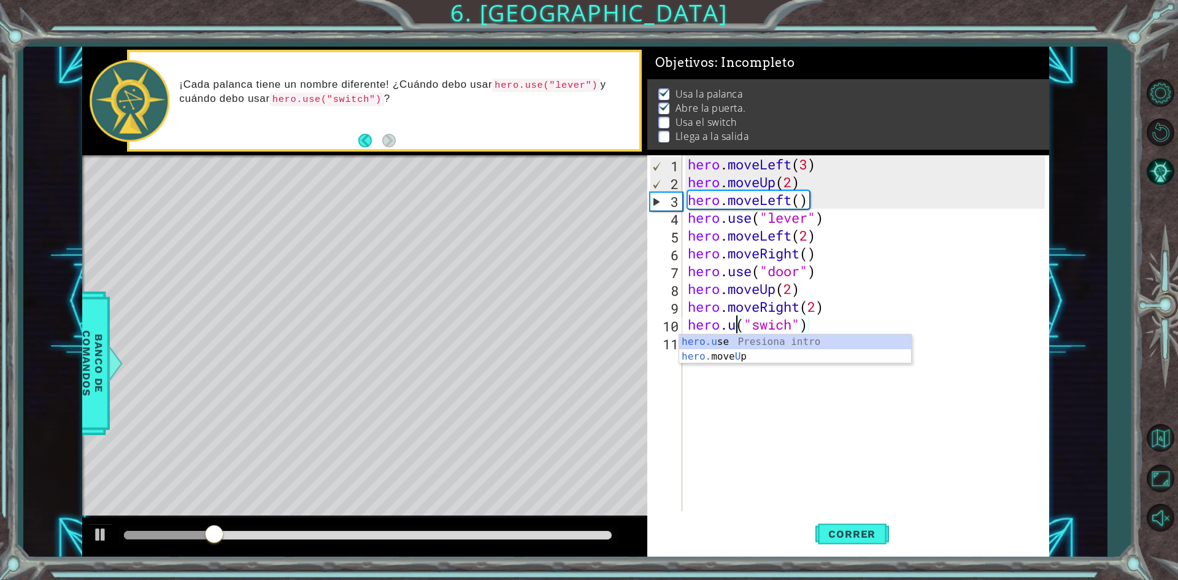
scroll to position [0, 2]
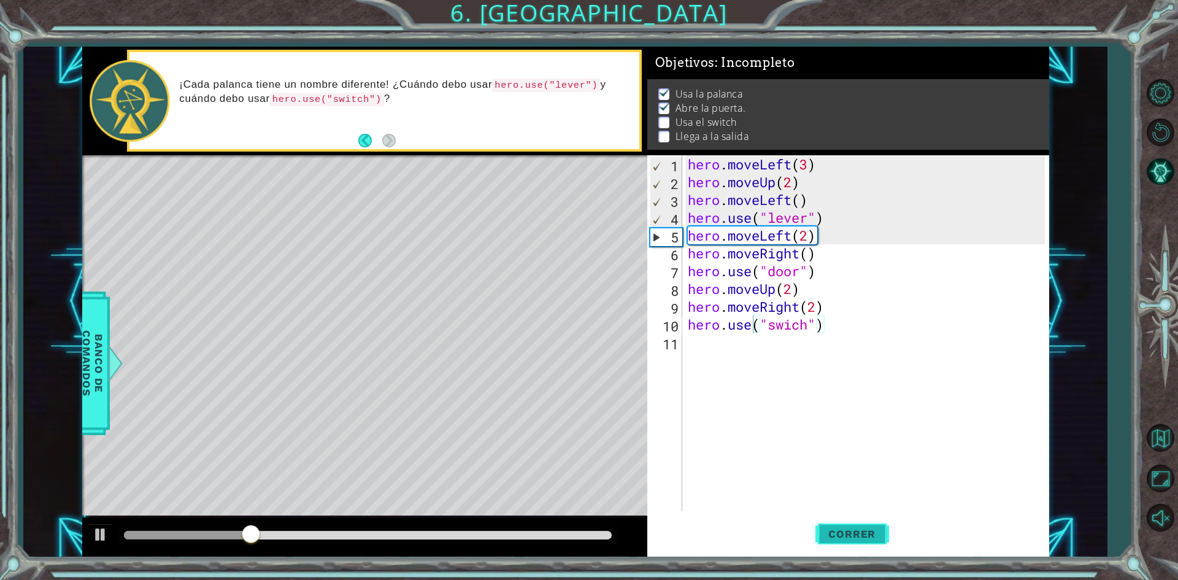
click at [857, 517] on button "Correr" at bounding box center [853, 534] width 74 height 40
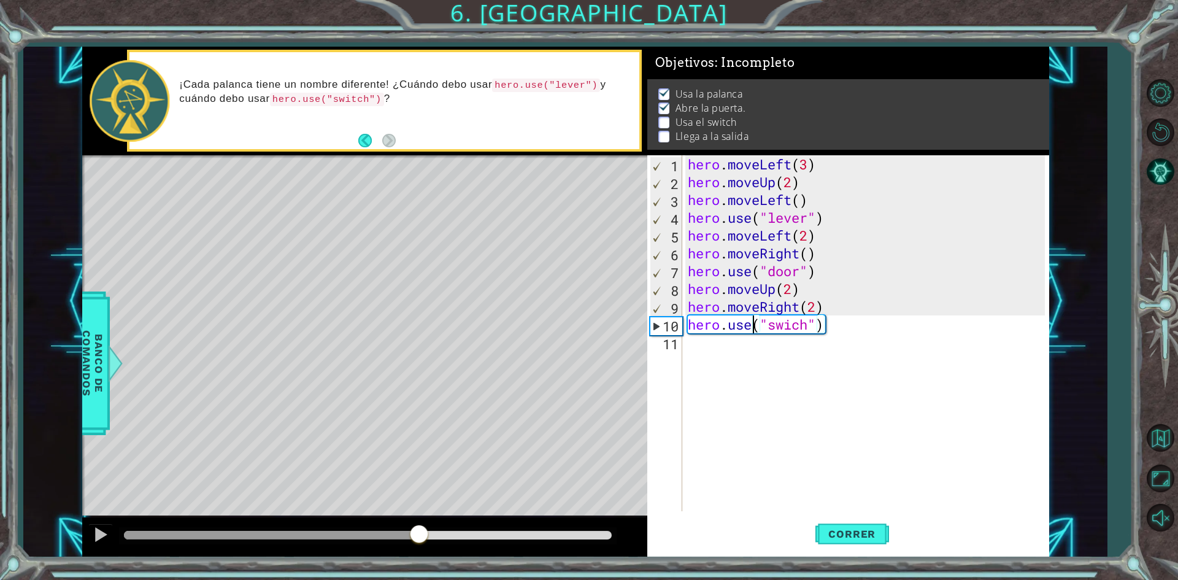
drag, startPoint x: 181, startPoint y: 531, endPoint x: 419, endPoint y: 538, distance: 238.2
click at [419, 538] on div at bounding box center [419, 535] width 22 height 22
drag, startPoint x: 498, startPoint y: 526, endPoint x: 389, endPoint y: 543, distance: 110.6
click at [389, 543] on div at bounding box center [390, 535] width 22 height 22
click at [792, 325] on div "hero . moveLeft ( 3 ) hero . moveUp ( 2 ) hero . moveLeft ( ) hero . use ( "lev…" at bounding box center [869, 351] width 366 height 392
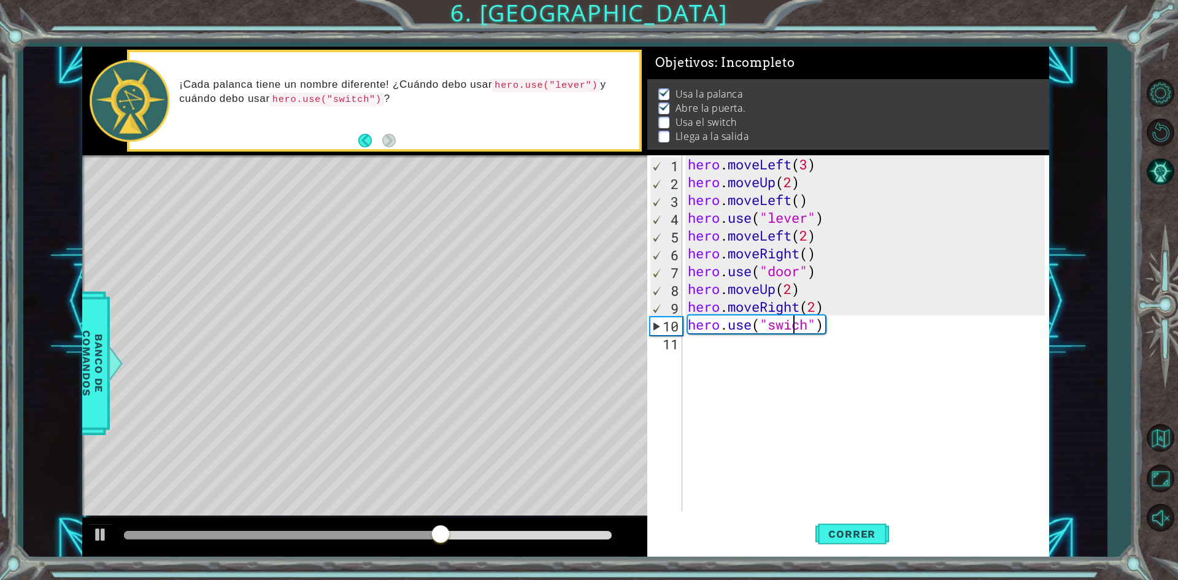
scroll to position [0, 5]
type textarea "hero.use("switch")"
click at [845, 533] on span "Correr" at bounding box center [852, 534] width 72 height 12
drag, startPoint x: 169, startPoint y: 534, endPoint x: 414, endPoint y: 537, distance: 245.5
click at [414, 537] on div at bounding box center [414, 535] width 22 height 22
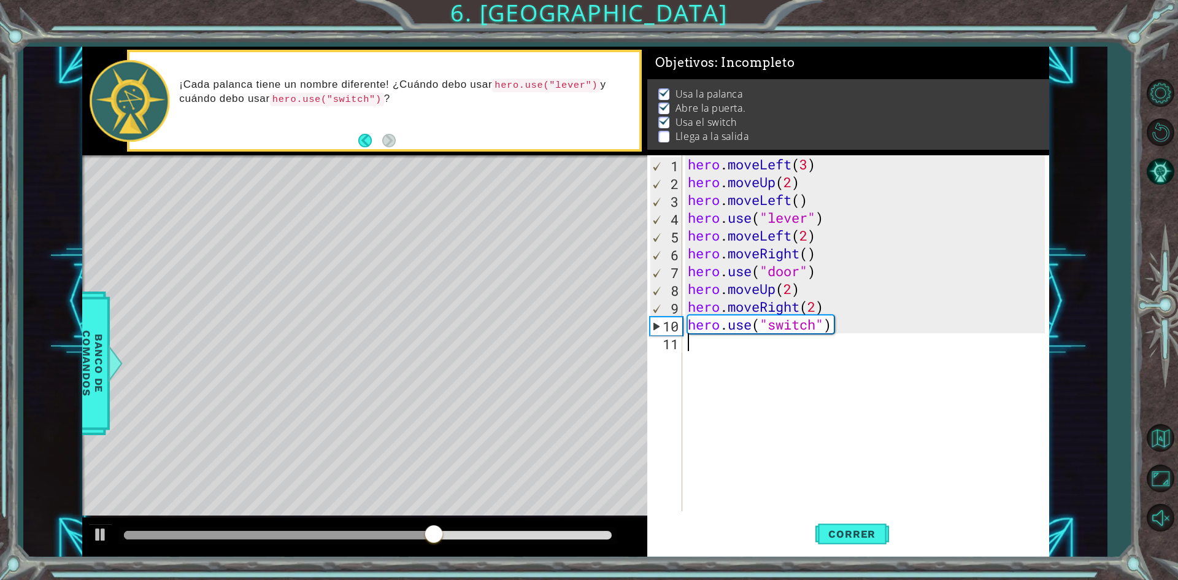
click at [698, 352] on div "hero . moveLeft ( 3 ) hero . moveUp ( 2 ) hero . moveLeft ( ) hero . use ( "lev…" at bounding box center [869, 351] width 366 height 392
type textarea "hero.moveRight()"
click at [836, 532] on span "Correr" at bounding box center [852, 534] width 72 height 12
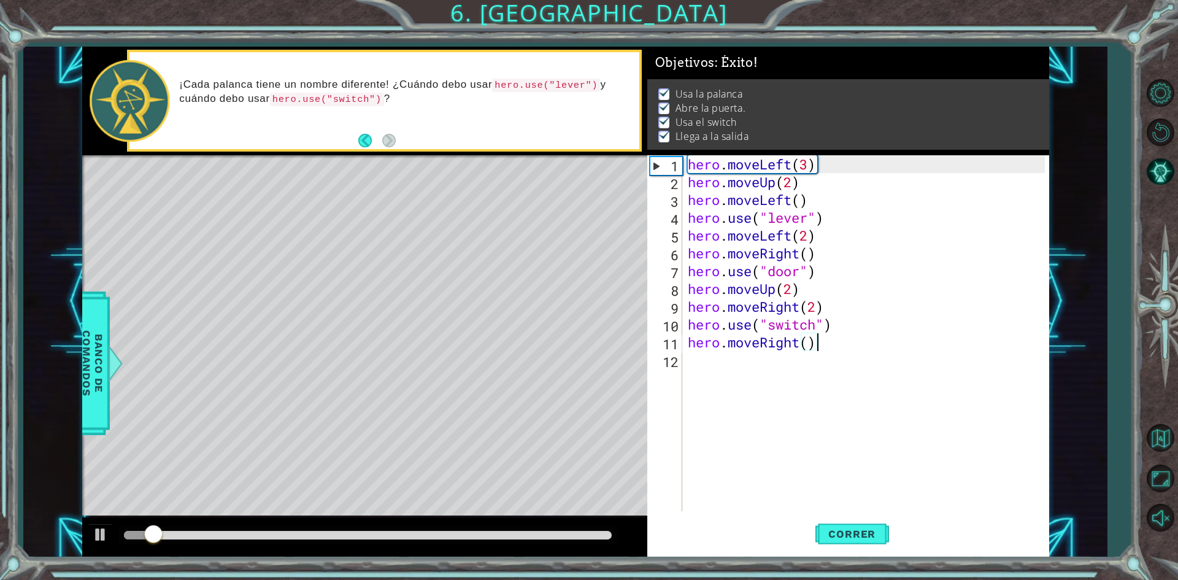
click at [722, 372] on div "hero . moveLeft ( 3 ) hero . moveUp ( 2 ) hero . moveLeft ( ) hero . use ( "lev…" at bounding box center [869, 351] width 366 height 392
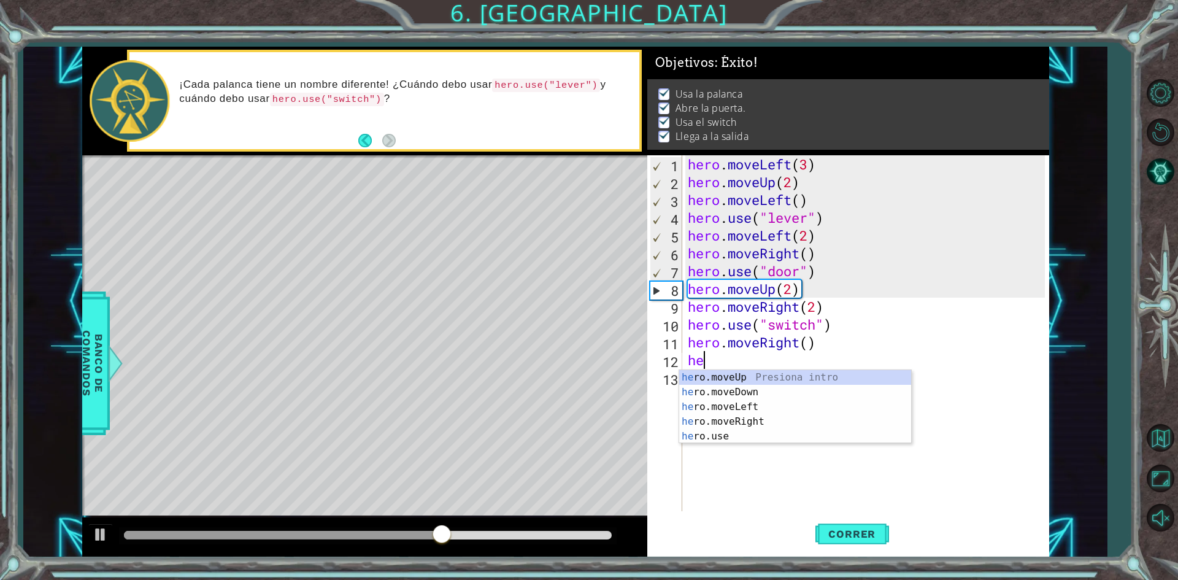
scroll to position [0, 0]
type textarea "h"
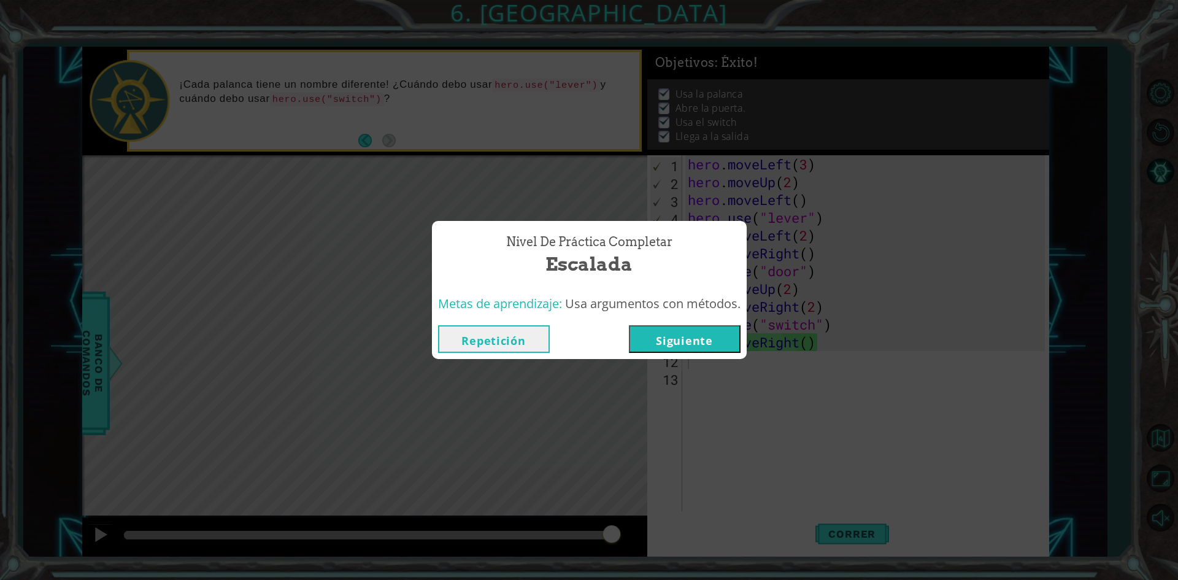
click at [693, 331] on button "Siguiente" at bounding box center [685, 339] width 112 height 28
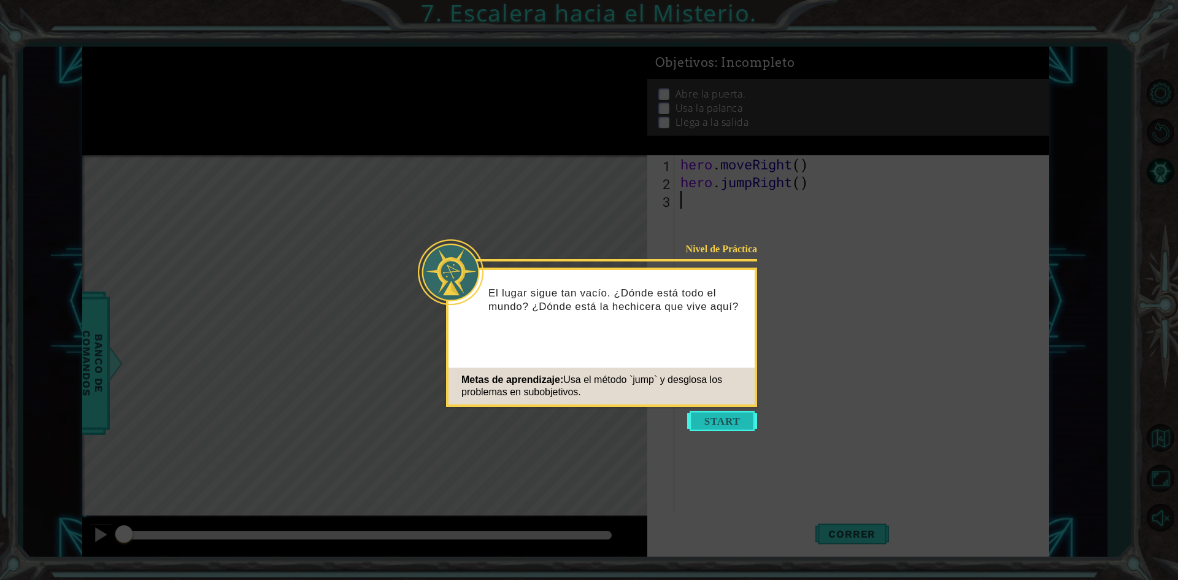
click at [708, 423] on button "Start" at bounding box center [722, 421] width 70 height 20
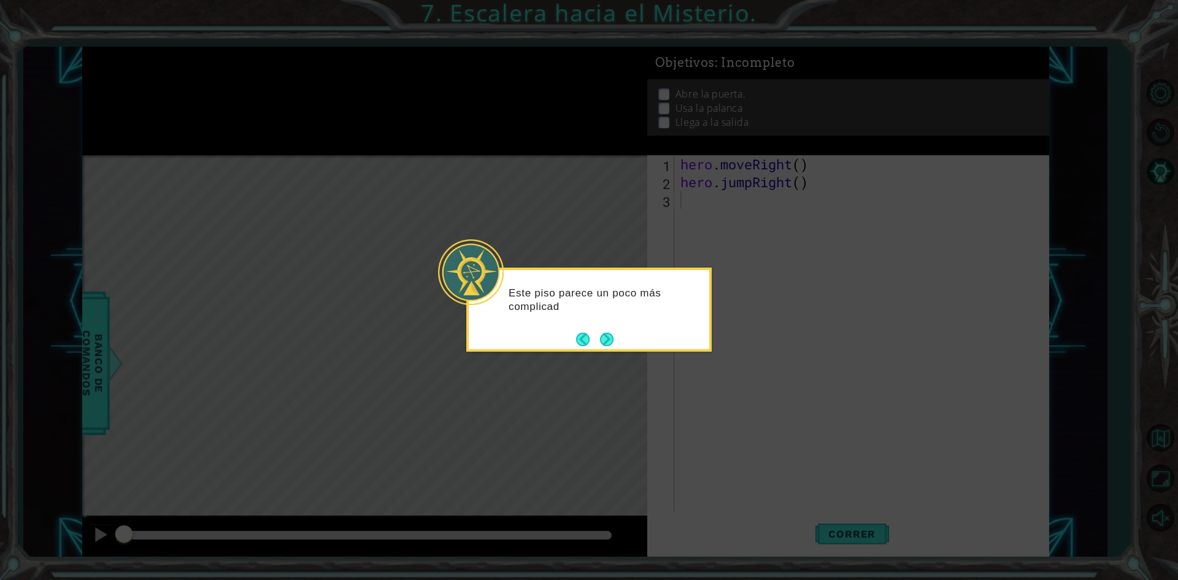
click at [646, 321] on div "Este piso parece un poco más complicad" at bounding box center [589, 306] width 241 height 62
click at [606, 336] on button "Next" at bounding box center [607, 340] width 14 height 14
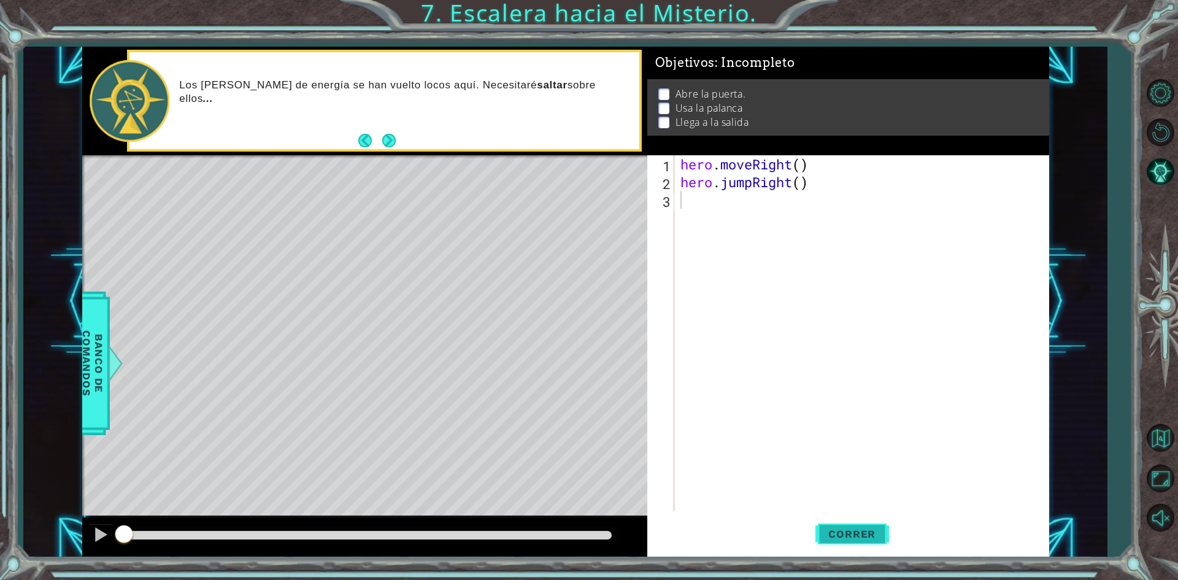
click at [836, 531] on span "Correr" at bounding box center [852, 534] width 72 height 12
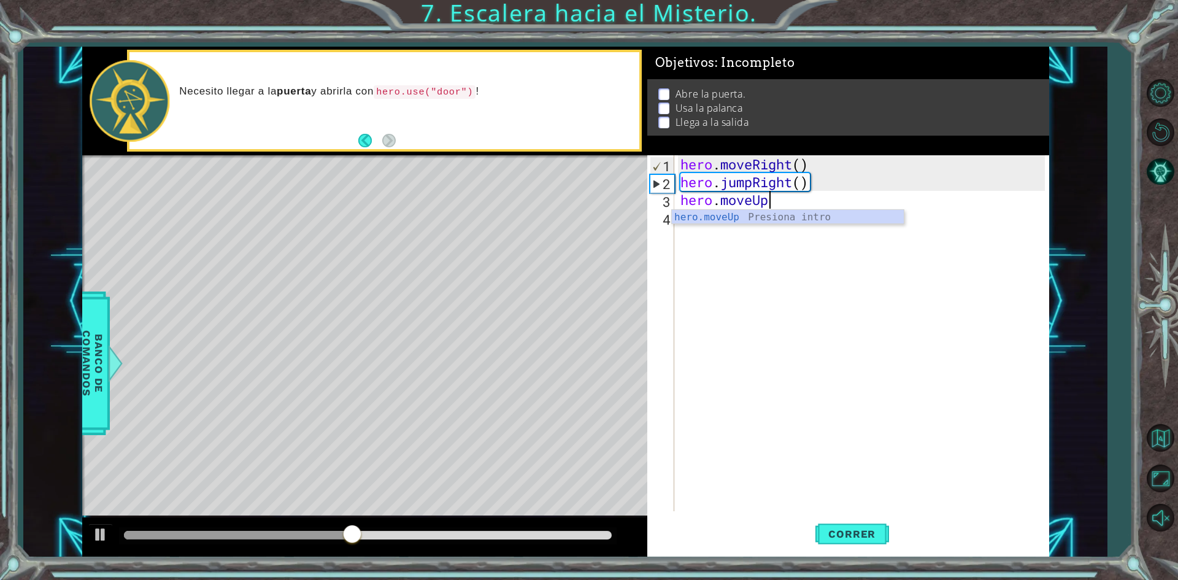
scroll to position [0, 4]
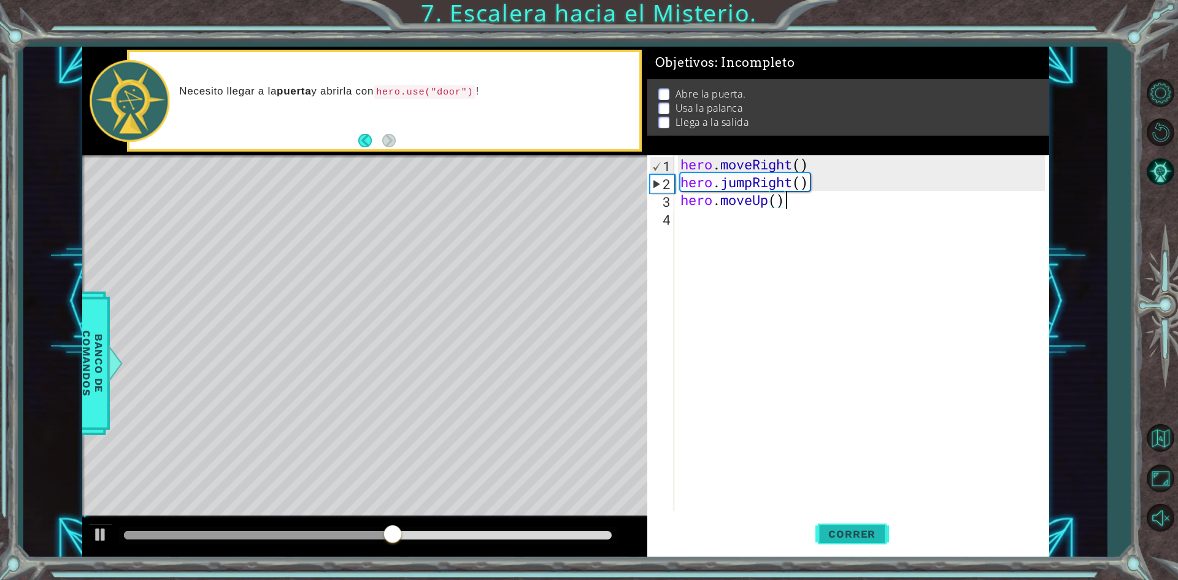
type textarea "hero.moveUp()"
click at [844, 534] on span "Correr" at bounding box center [852, 534] width 72 height 12
click at [684, 225] on div "hero . moveRight ( ) hero . jumpRight ( ) hero . moveUp ( )" at bounding box center [864, 351] width 373 height 392
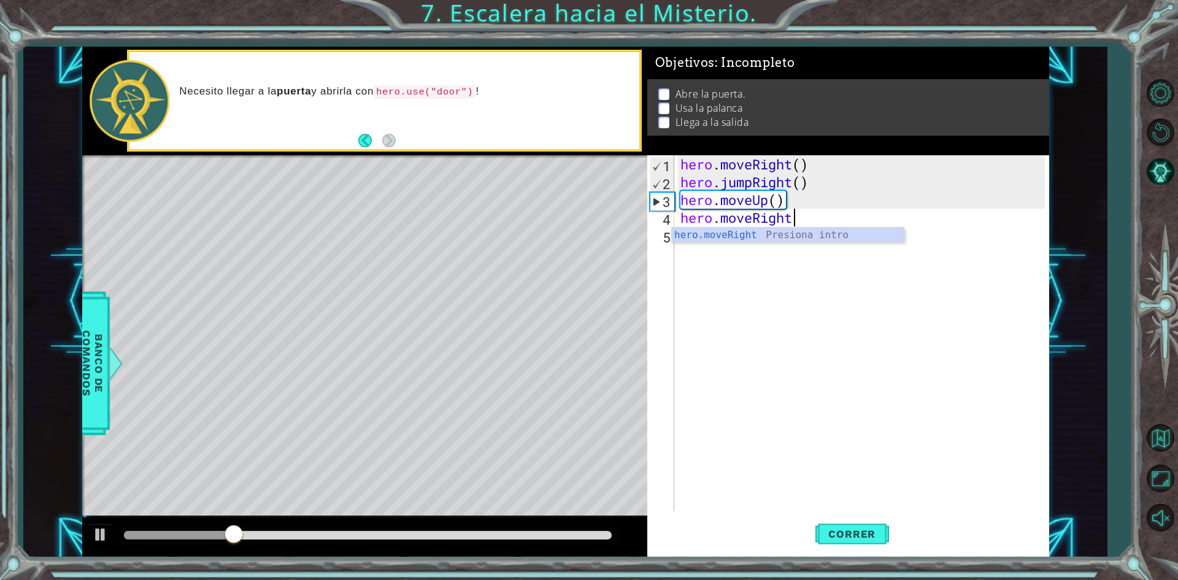
scroll to position [0, 5]
type textarea "hero.moveRight()"
click at [861, 535] on span "Correr" at bounding box center [852, 534] width 72 height 12
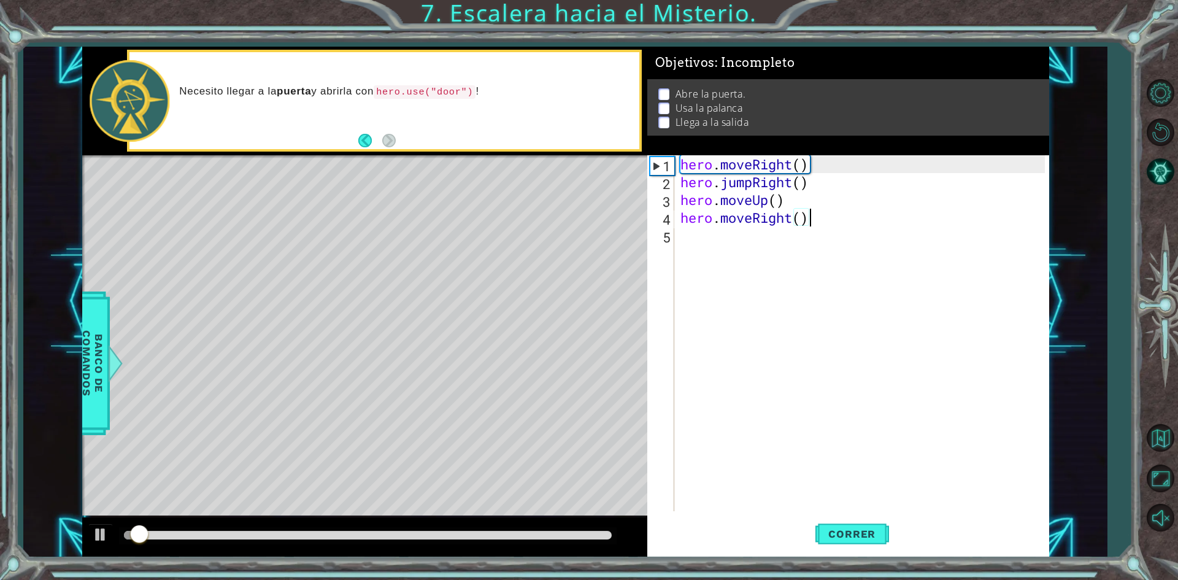
click at [722, 251] on div "hero . moveRight ( ) hero . jumpRight ( ) hero . moveUp ( ) hero . moveRight ( )" at bounding box center [864, 351] width 373 height 392
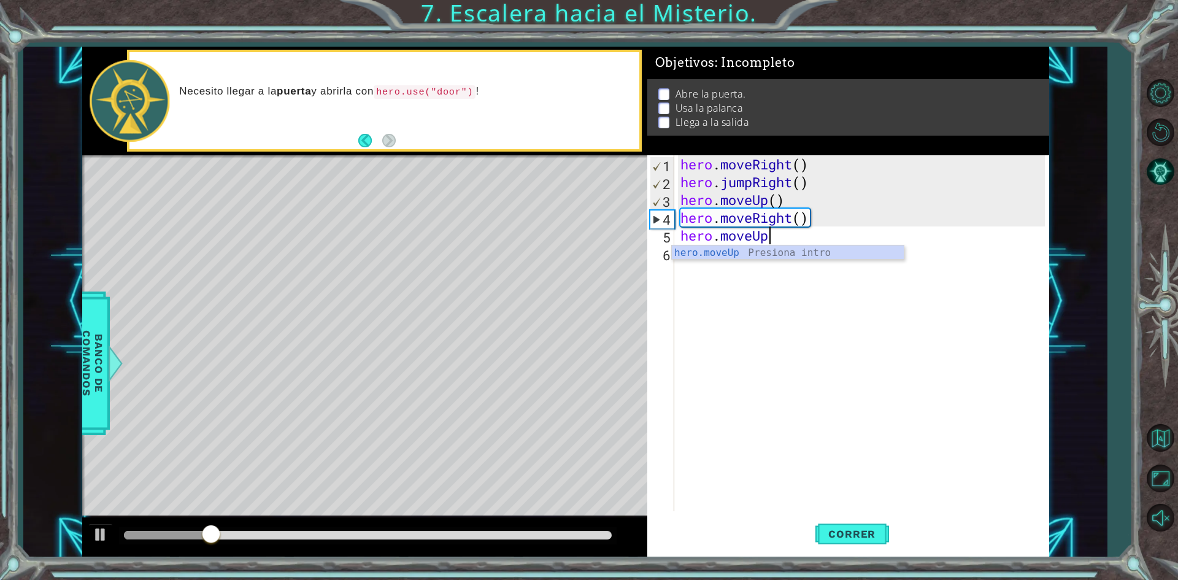
scroll to position [0, 4]
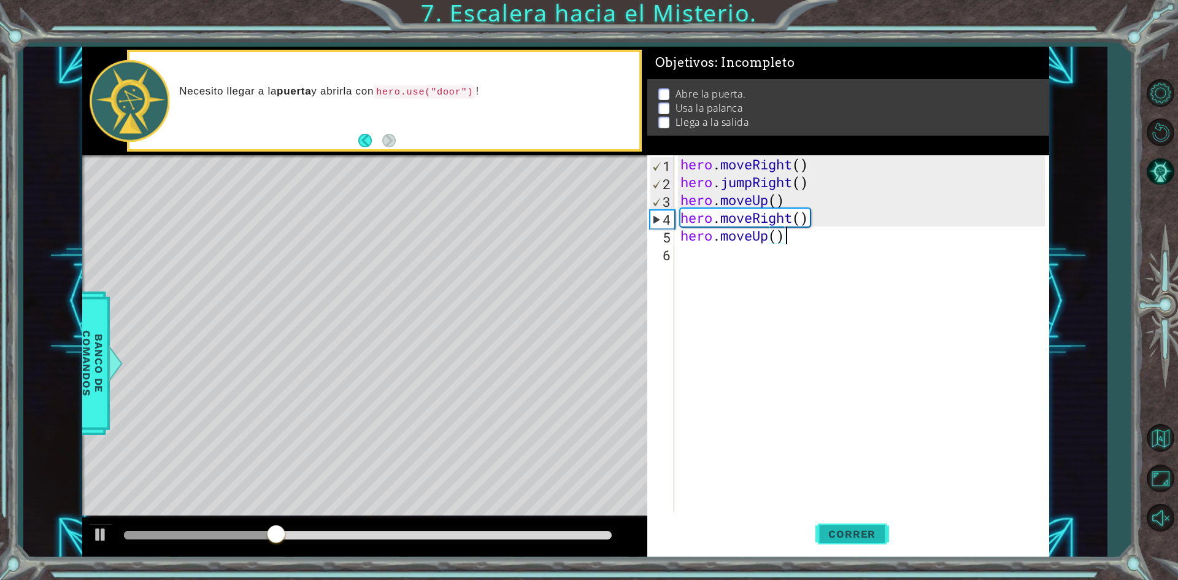
type textarea "hero.moveUp()"
click at [841, 528] on span "Correr" at bounding box center [852, 534] width 72 height 12
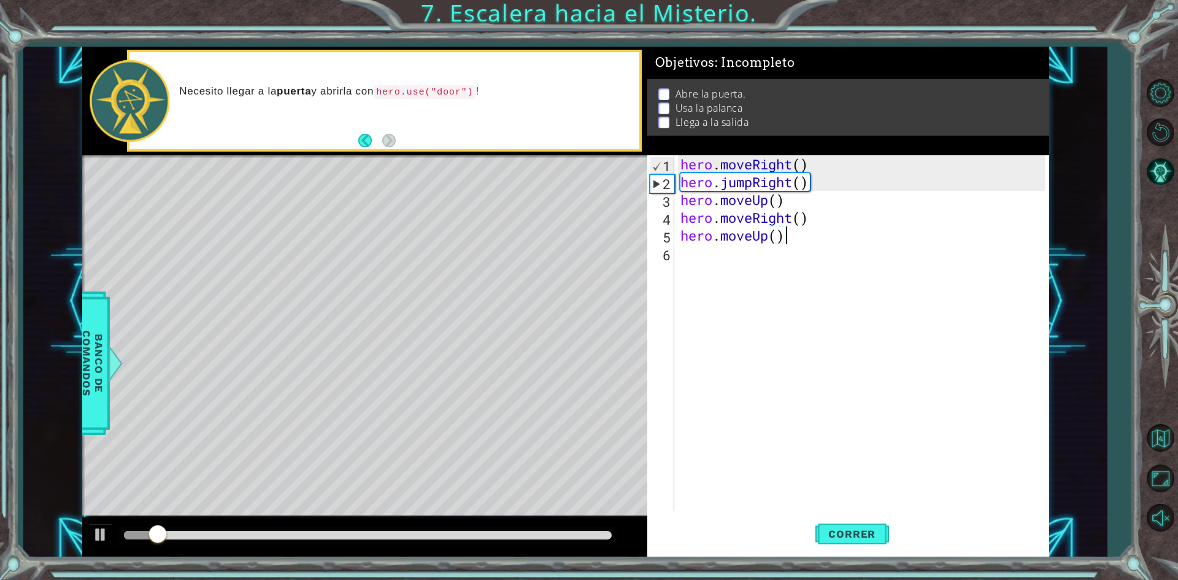
click at [696, 263] on div "hero . moveRight ( ) hero . jumpRight ( ) hero . moveUp ( ) hero . moveRight ( …" at bounding box center [864, 351] width 373 height 392
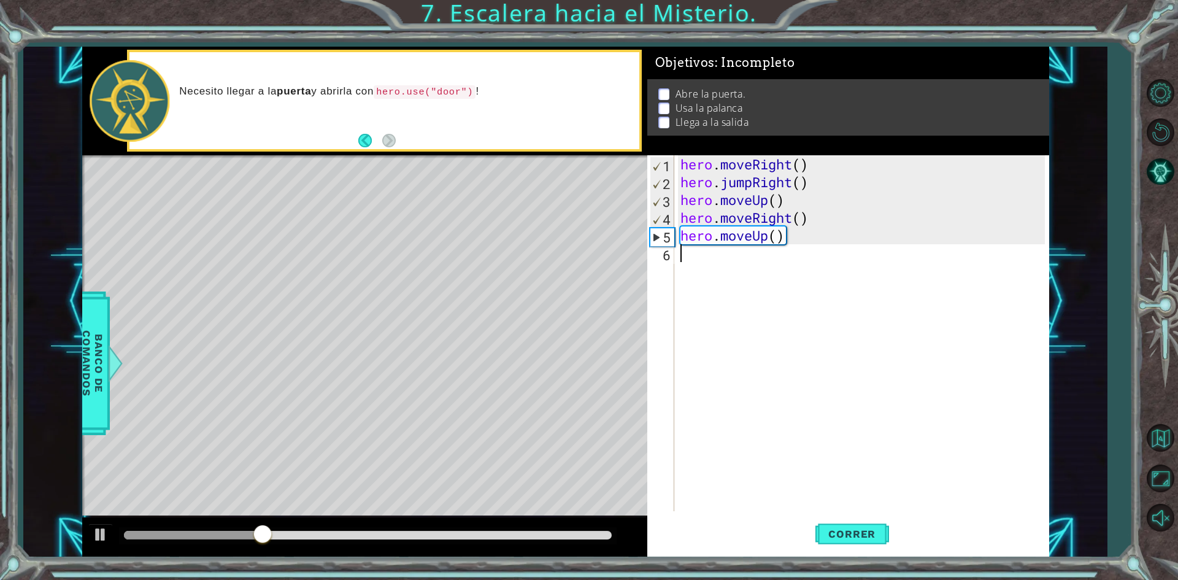
click at [790, 237] on div "hero . moveRight ( ) hero . jumpRight ( ) hero . moveUp ( ) hero . moveRight ( …" at bounding box center [864, 351] width 373 height 392
type textarea "hero.moveUp()"
drag, startPoint x: 790, startPoint y: 237, endPoint x: 680, endPoint y: 231, distance: 110.6
click at [680, 231] on div "hero . moveRight ( ) hero . jumpRight ( ) hero . moveUp ( ) hero . moveRight ( …" at bounding box center [864, 351] width 373 height 392
click at [701, 256] on div "hero . moveRight ( ) hero . jumpRight ( ) hero . moveUp ( ) hero . moveRight ( …" at bounding box center [864, 351] width 373 height 392
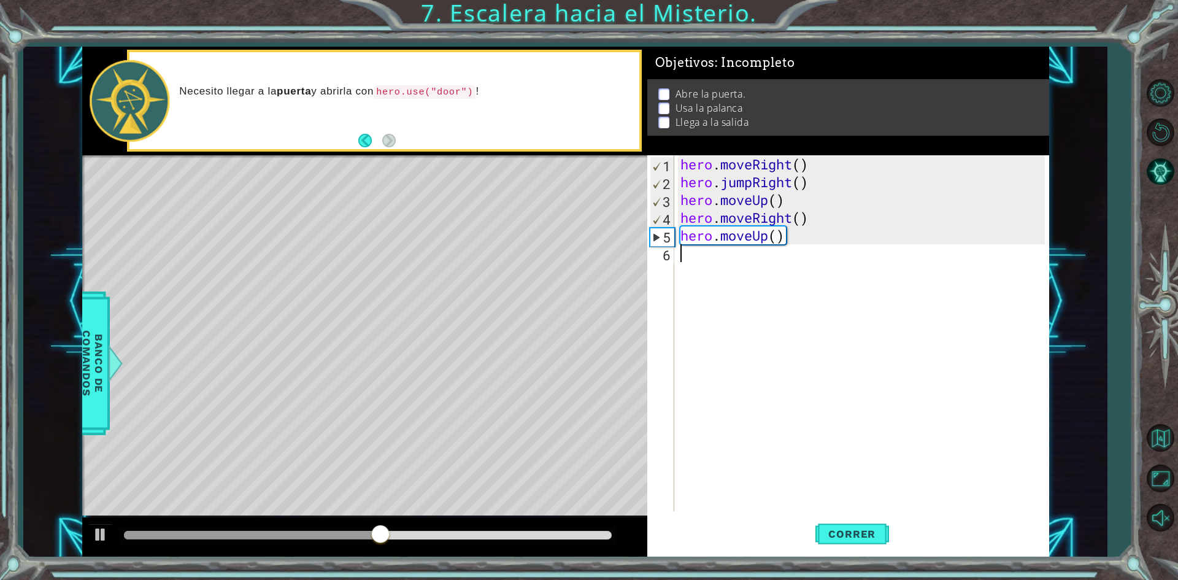
paste textarea "hero.moveUp()"
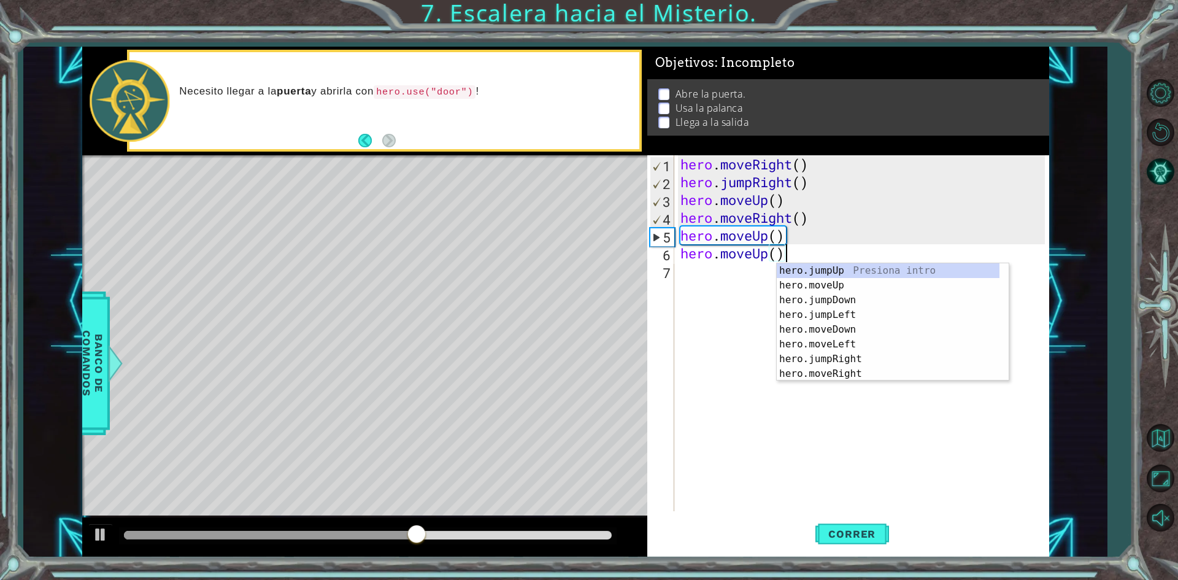
click at [799, 236] on div "hero . moveRight ( ) hero . jumpRight ( ) hero . moveUp ( ) hero . moveRight ( …" at bounding box center [864, 351] width 373 height 392
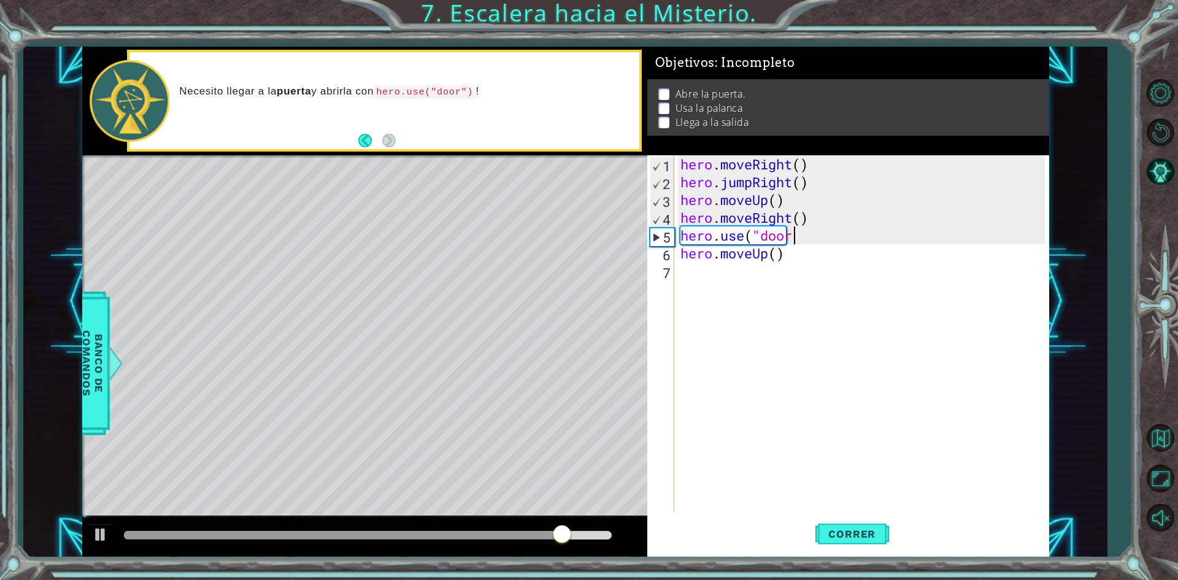
scroll to position [0, 5]
click at [828, 529] on span "Correr" at bounding box center [852, 534] width 72 height 12
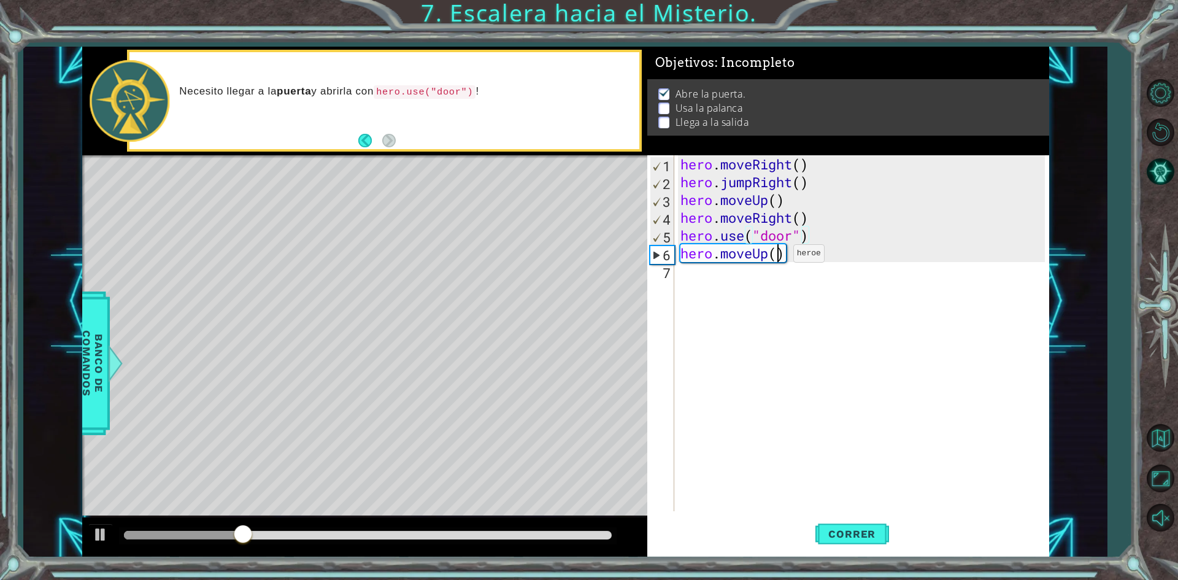
click at [775, 257] on div "hero . moveRight ( ) hero . jumpRight ( ) hero . moveUp ( ) hero . moveRight ( …" at bounding box center [864, 351] width 373 height 392
type textarea "hero.moveUp(2)"
click at [832, 533] on span "Correr" at bounding box center [852, 534] width 72 height 12
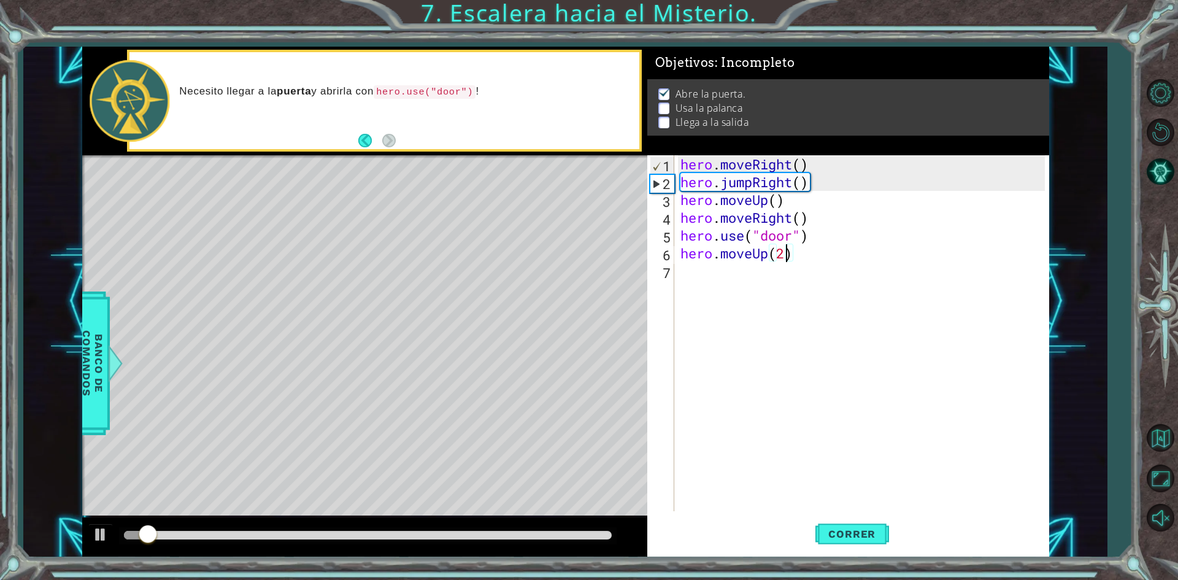
click at [694, 271] on div "hero . moveRight ( ) hero . jumpRight ( ) hero . moveUp ( ) hero . moveRight ( …" at bounding box center [864, 351] width 373 height 392
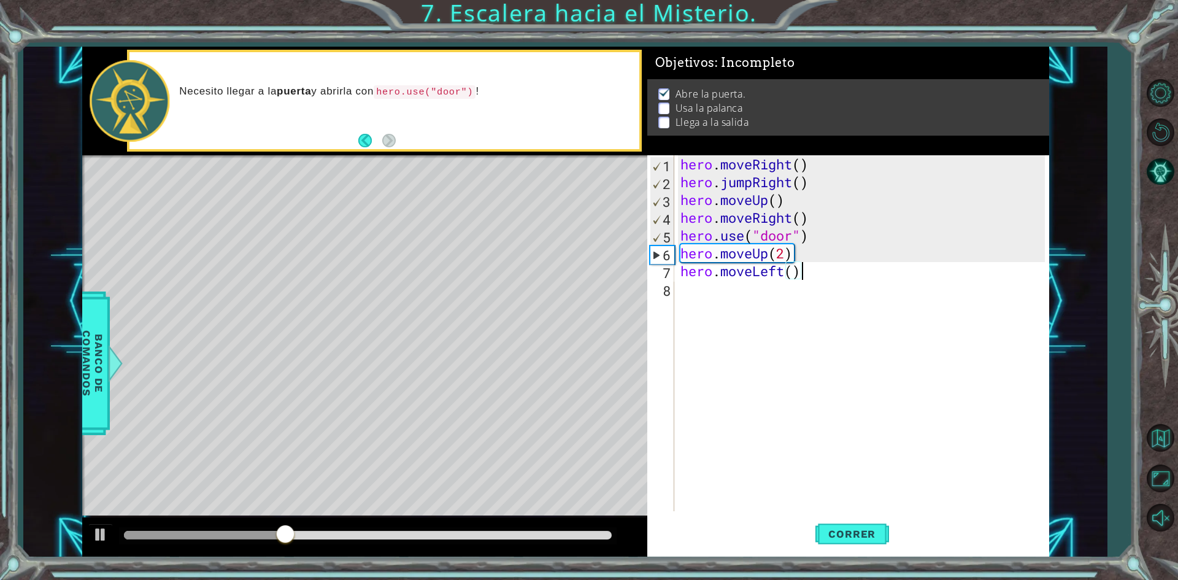
scroll to position [0, 5]
type textarea "hero.moveLeft()"
click at [841, 540] on span "Correr" at bounding box center [852, 534] width 72 height 12
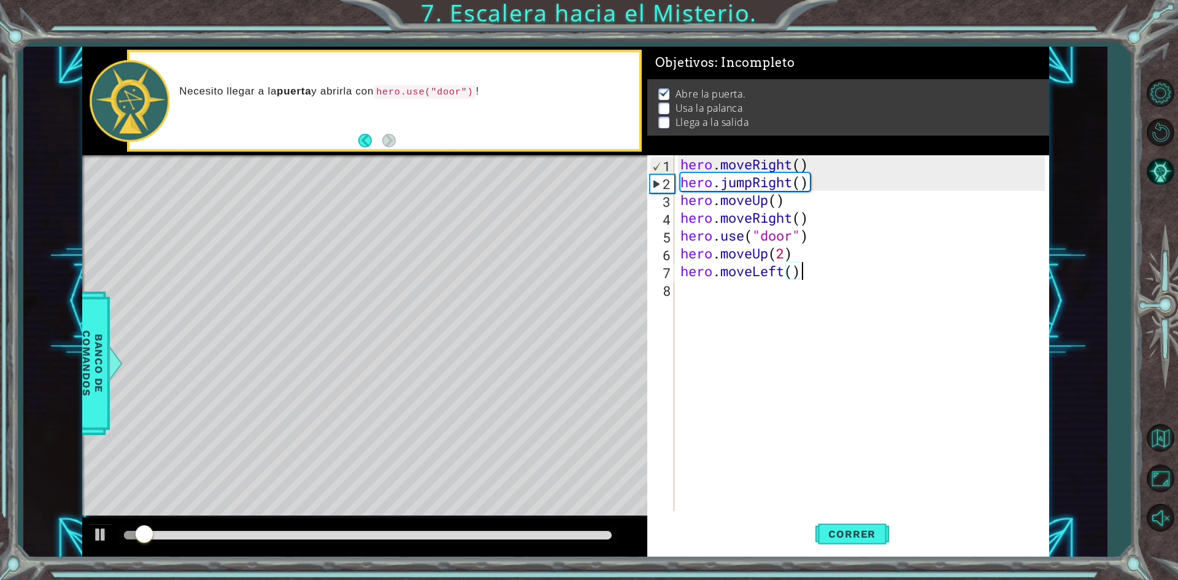
click at [684, 291] on div "hero . moveRight ( ) hero . jumpRight ( ) hero . moveUp ( ) hero . moveRight ( …" at bounding box center [864, 351] width 373 height 392
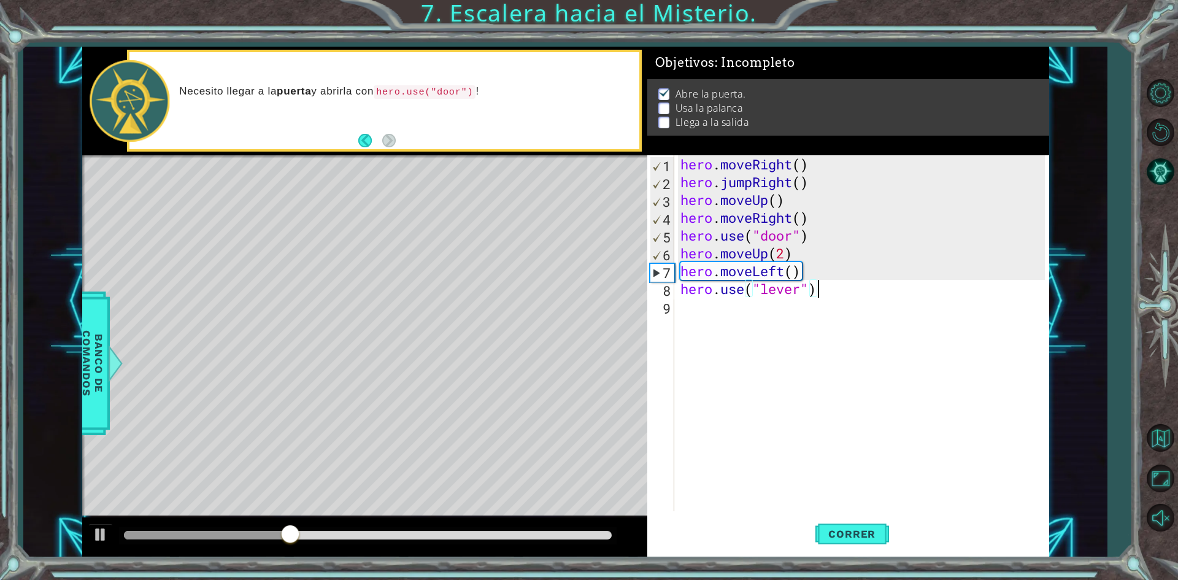
scroll to position [0, 6]
type textarea "hero.use("lever")"
click at [835, 528] on span "Correr" at bounding box center [852, 534] width 72 height 12
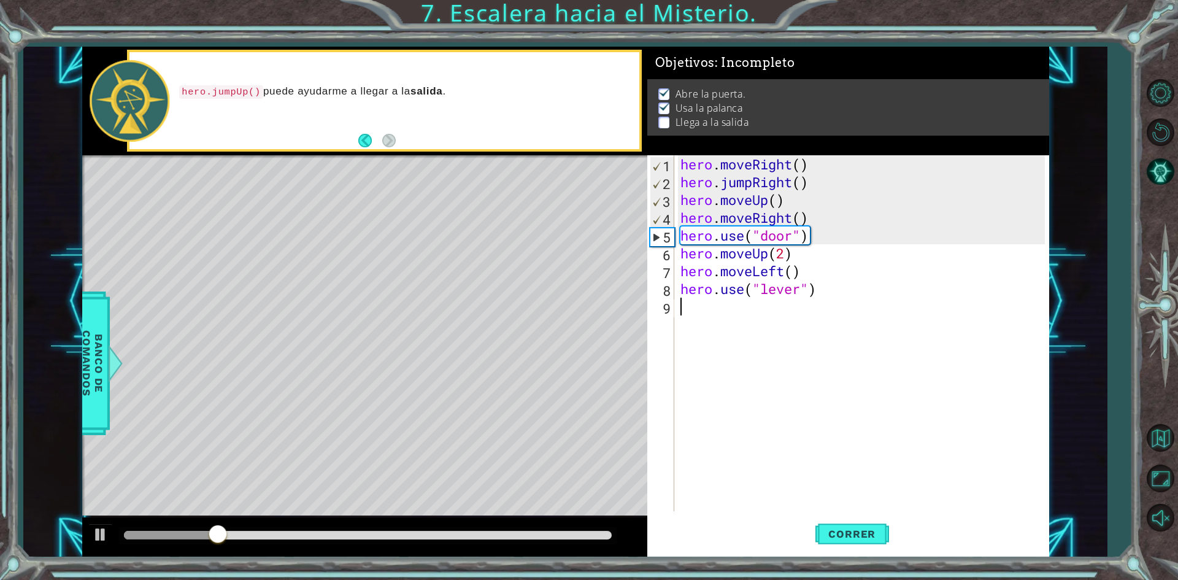
click at [695, 309] on div "hero . moveRight ( ) hero . jumpRight ( ) hero . moveUp ( ) hero . moveRight ( …" at bounding box center [864, 351] width 373 height 392
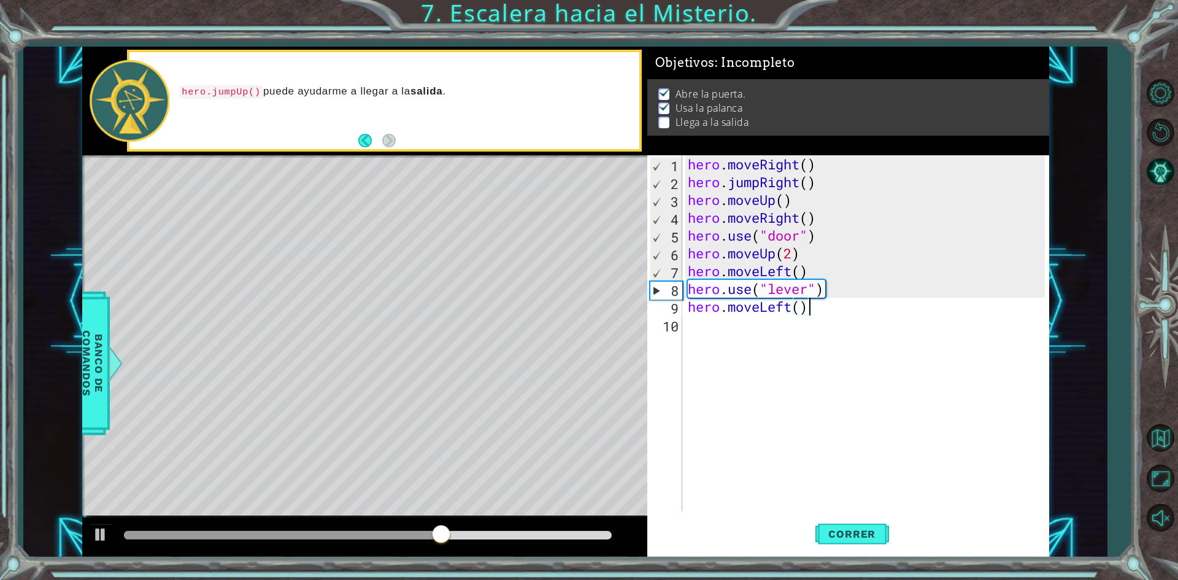
scroll to position [0, 5]
click at [872, 532] on span "Correr" at bounding box center [852, 534] width 72 height 12
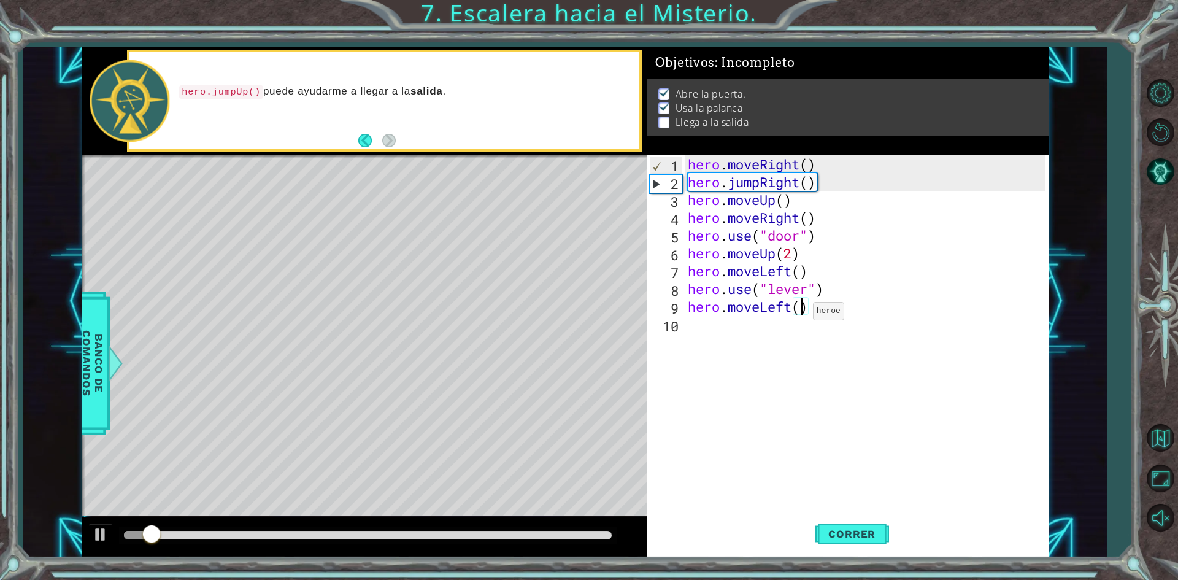
click at [802, 314] on div "hero . moveRight ( ) hero . jumpRight ( ) hero . moveUp ( ) hero . moveRight ( …" at bounding box center [869, 351] width 366 height 392
type textarea "hero.moveLeft(2)"
click at [839, 529] on span "Correr" at bounding box center [852, 534] width 72 height 12
click at [706, 328] on div "hero . moveRight ( ) hero . jumpRight ( ) hero . moveUp ( ) hero . moveRight ( …" at bounding box center [869, 351] width 366 height 392
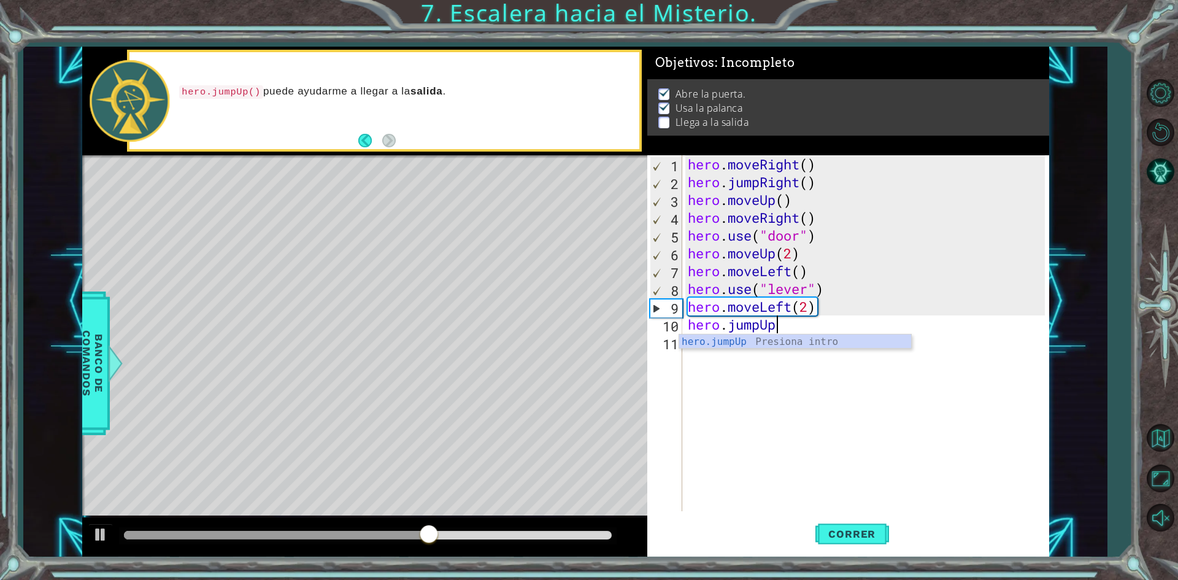
scroll to position [0, 4]
type textarea "hero.jumpUp()"
click at [869, 533] on span "Correr" at bounding box center [852, 534] width 72 height 12
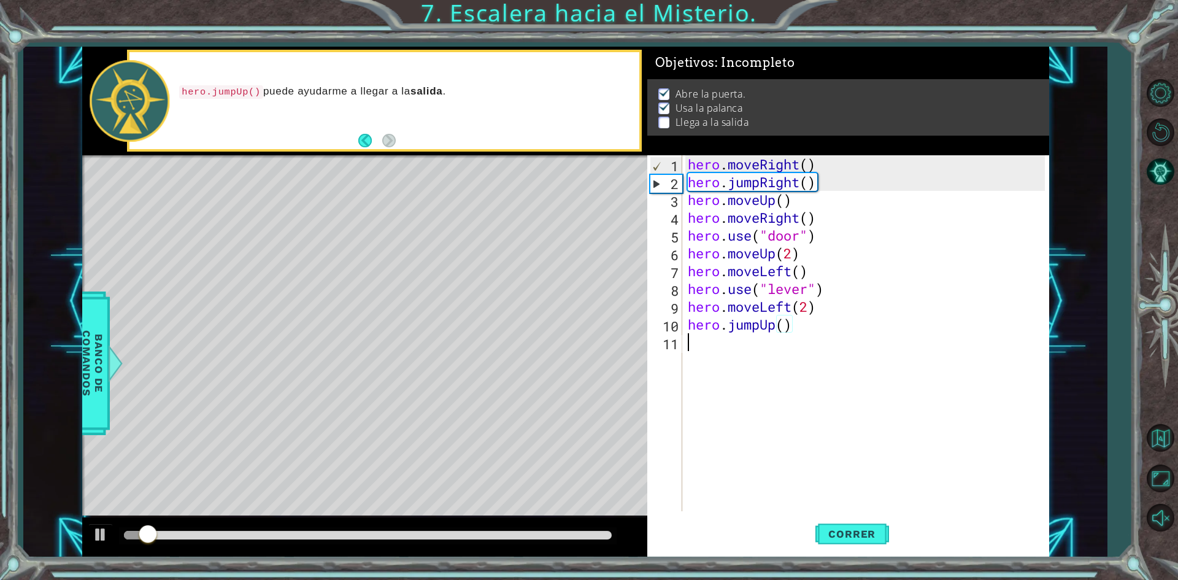
click at [724, 350] on div "hero . moveRight ( ) hero . jumpRight ( ) hero . moveUp ( ) hero . moveRight ( …" at bounding box center [869, 351] width 366 height 392
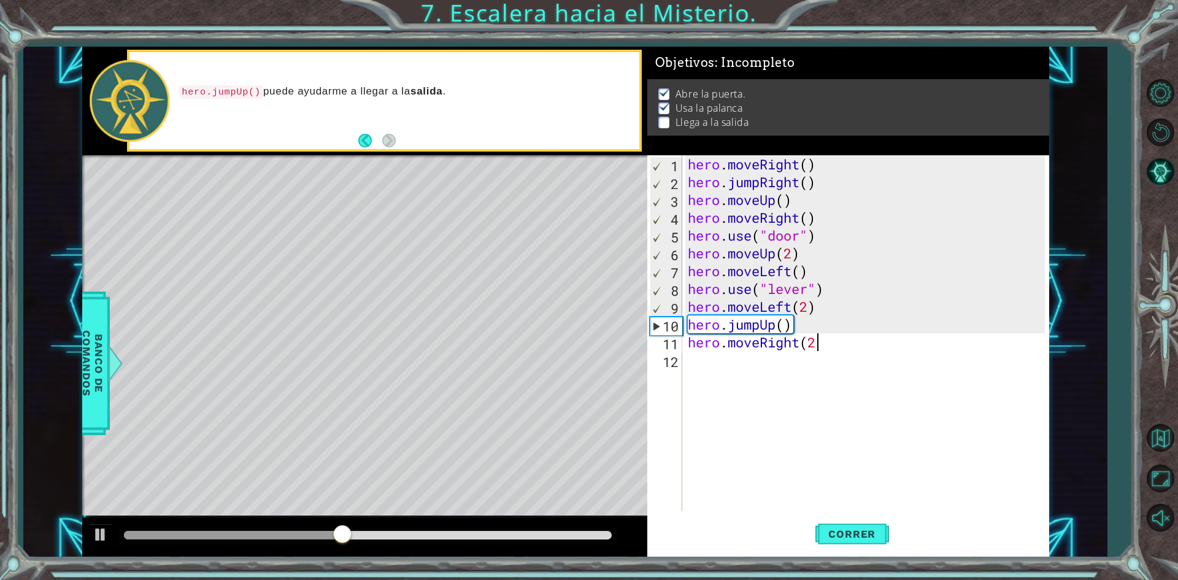
scroll to position [0, 6]
type textarea "hero.moveRight(2)"
click at [825, 532] on span "Correr" at bounding box center [852, 534] width 72 height 12
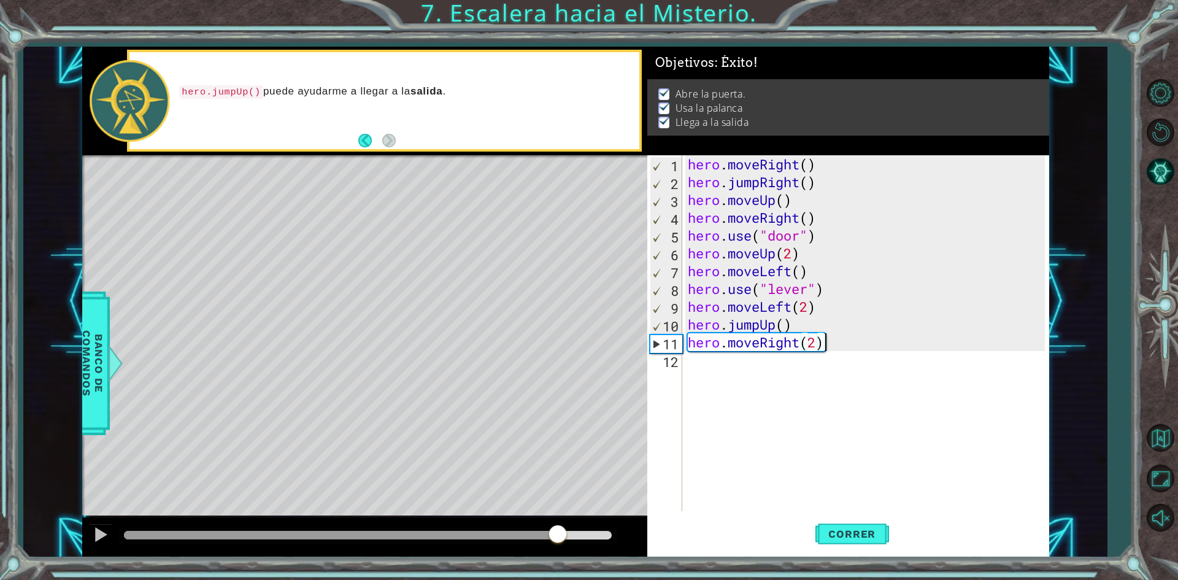
drag, startPoint x: 196, startPoint y: 530, endPoint x: 558, endPoint y: 528, distance: 362.1
click at [558, 528] on div at bounding box center [558, 535] width 22 height 22
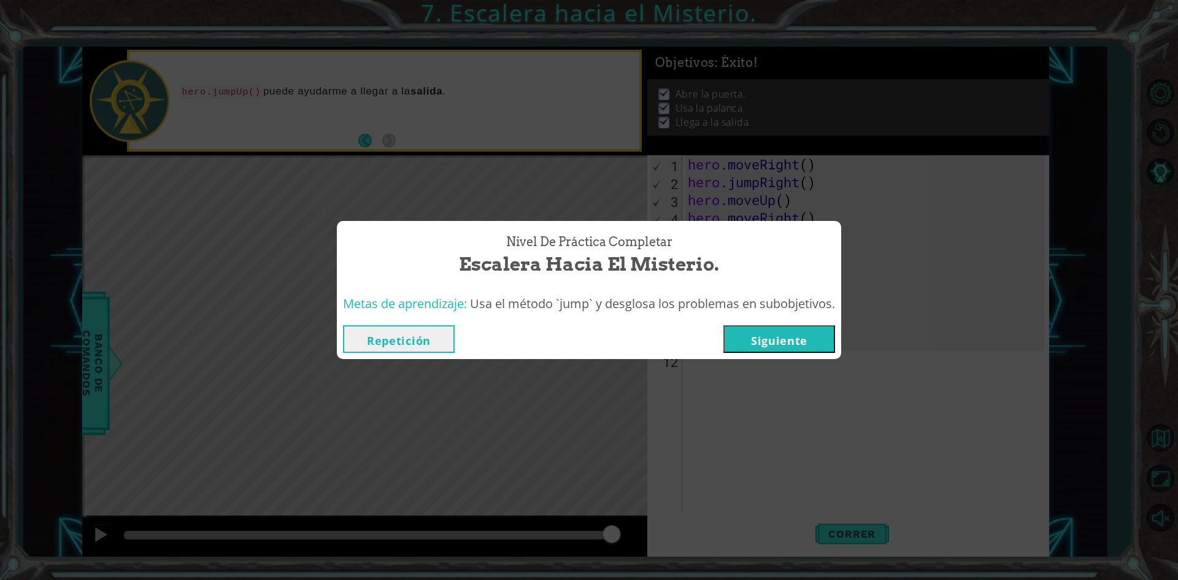
click at [767, 333] on button "Siguiente" at bounding box center [780, 339] width 112 height 28
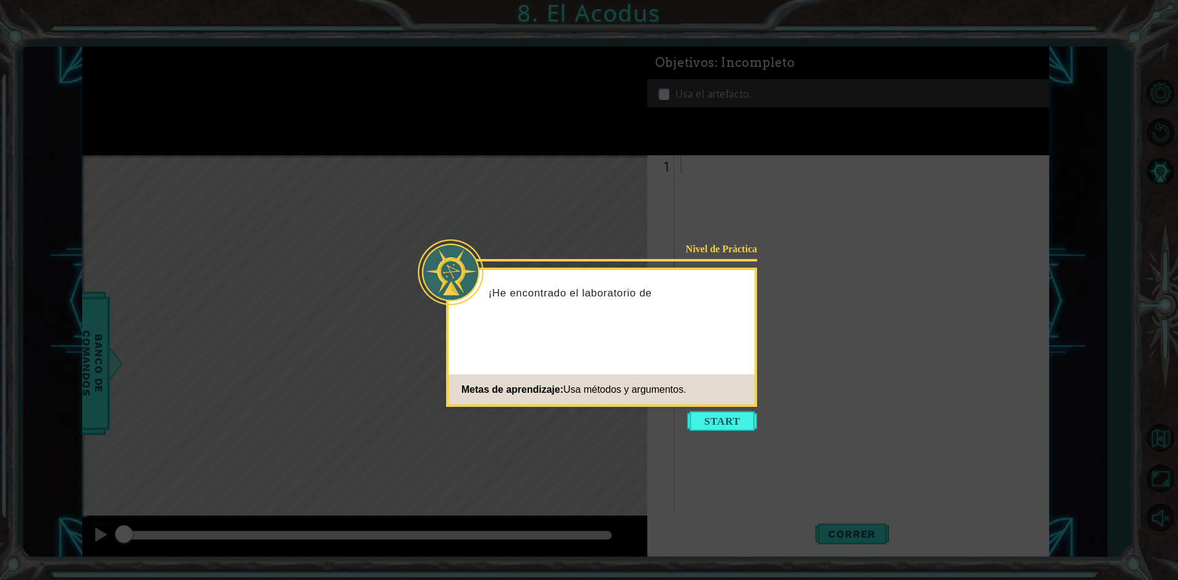
click at [533, 336] on div "Nivel de Práctica ¡He encontrado el laboratorio de Metas de aprendizaje: Usa mé…" at bounding box center [601, 337] width 311 height 139
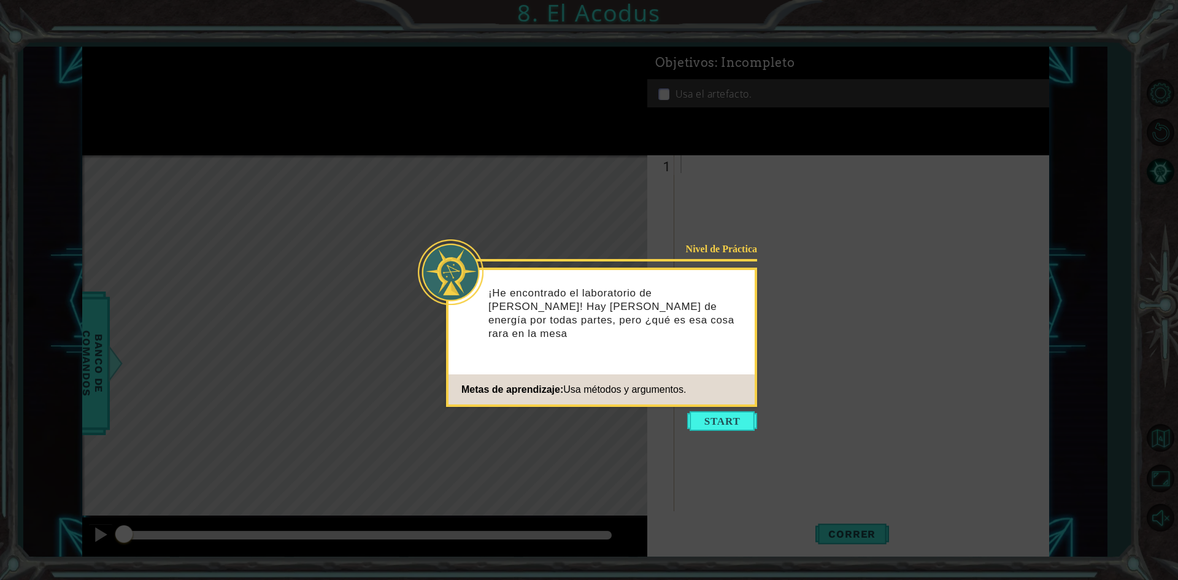
click at [651, 328] on div "¡He encontrado el laboratorio de [PERSON_NAME]! Hay [PERSON_NAME] de energía po…" at bounding box center [602, 319] width 306 height 89
click at [716, 415] on button "Start" at bounding box center [722, 421] width 70 height 20
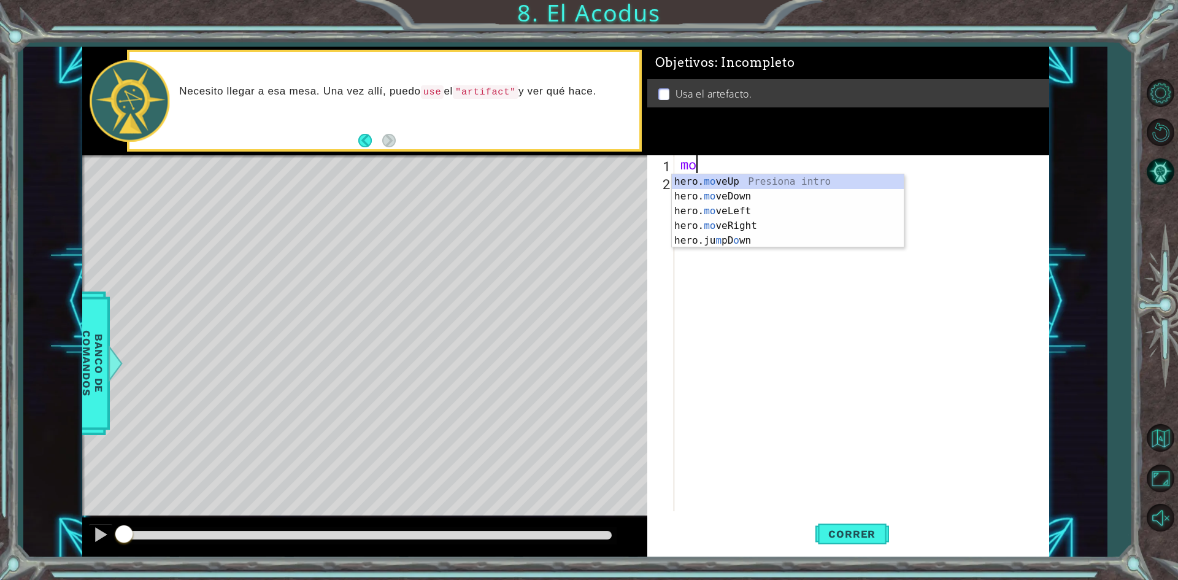
type textarea "m"
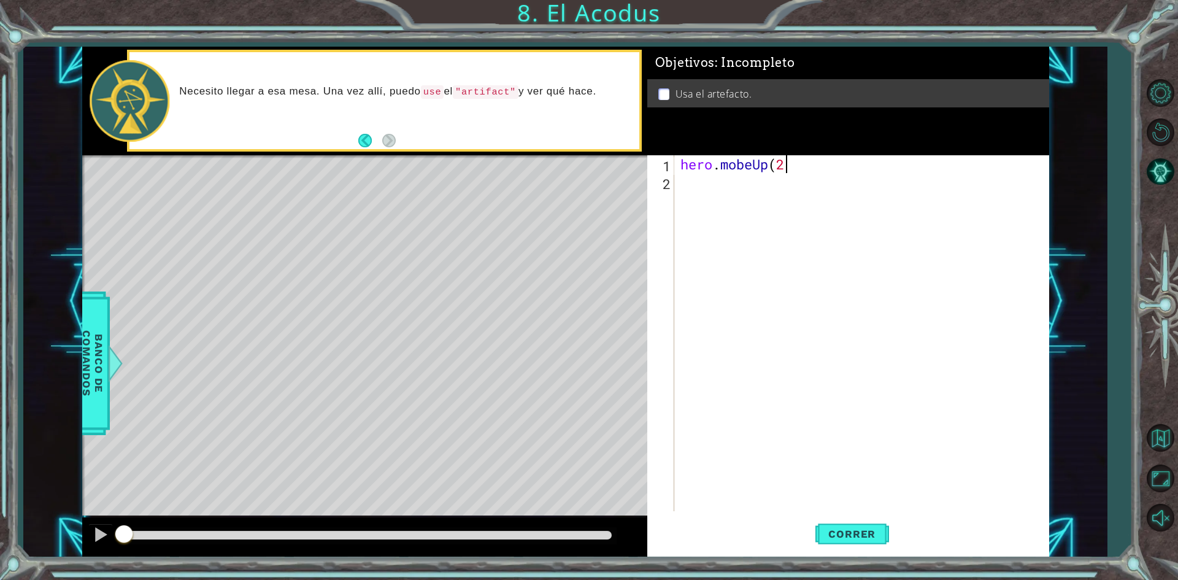
scroll to position [0, 4]
click at [844, 535] on span "Correr" at bounding box center [852, 534] width 72 height 12
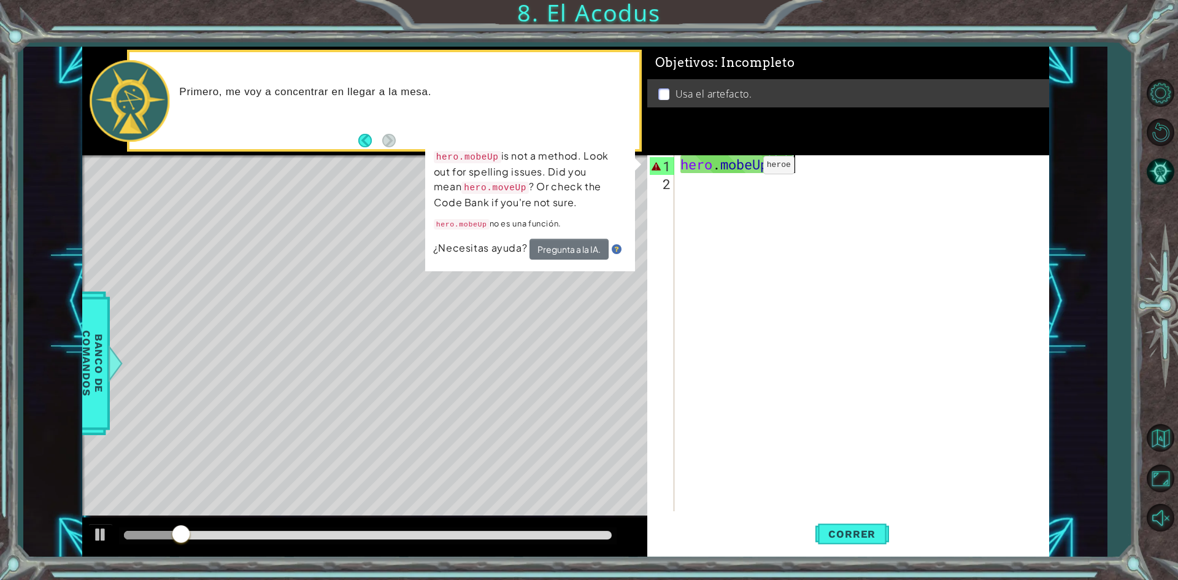
click at [745, 168] on div "hero . mobeUp ( 2 )" at bounding box center [864, 351] width 373 height 392
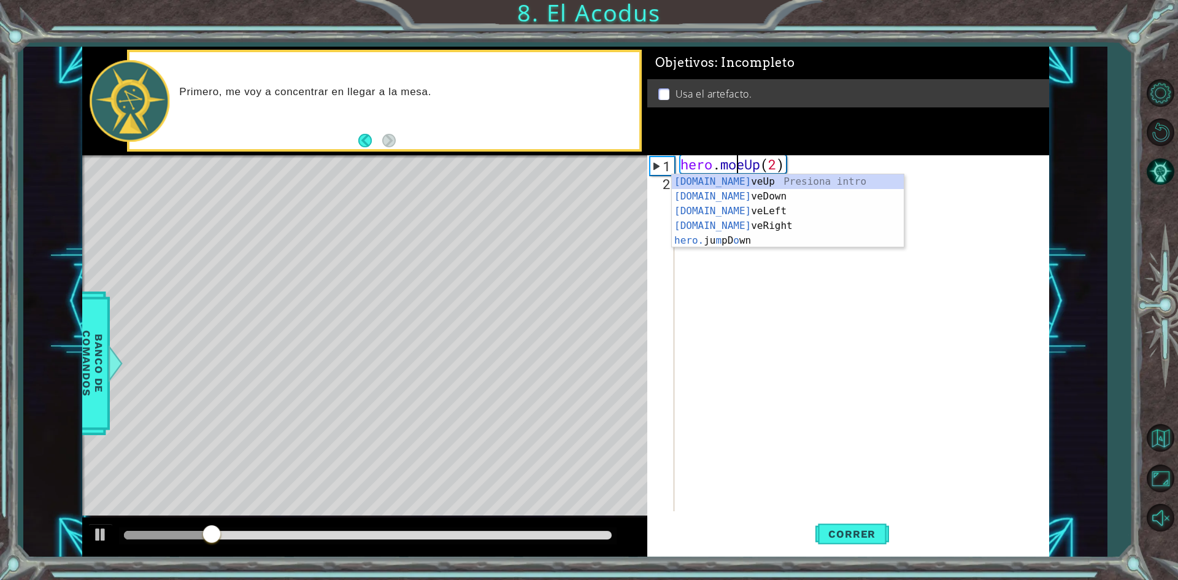
scroll to position [0, 2]
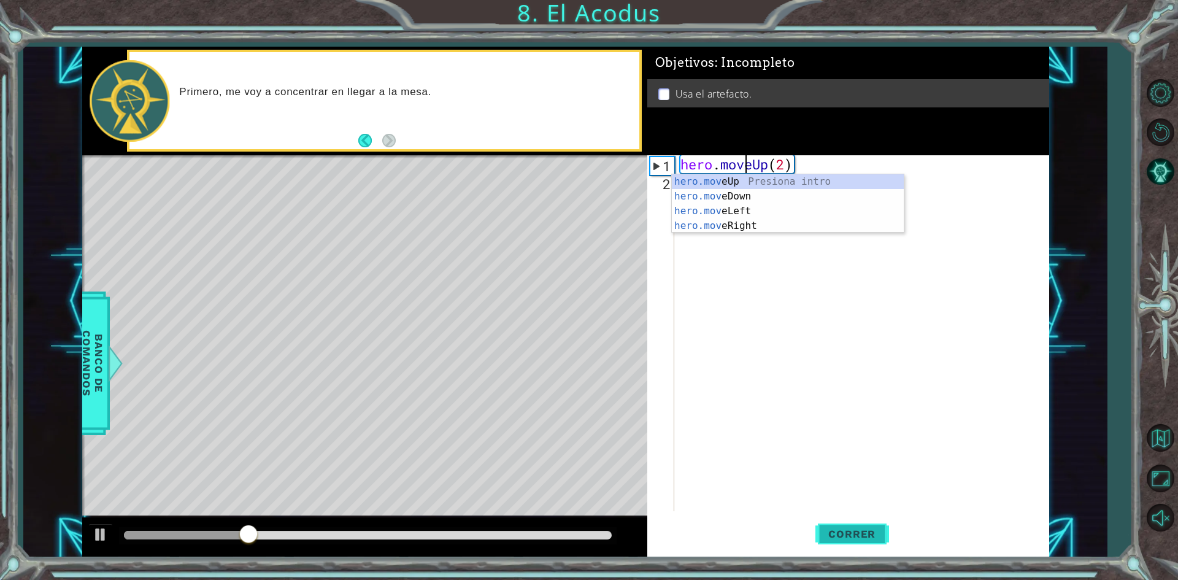
type textarea "hero.moveUp(2)"
click at [870, 530] on span "Correr" at bounding box center [852, 534] width 72 height 12
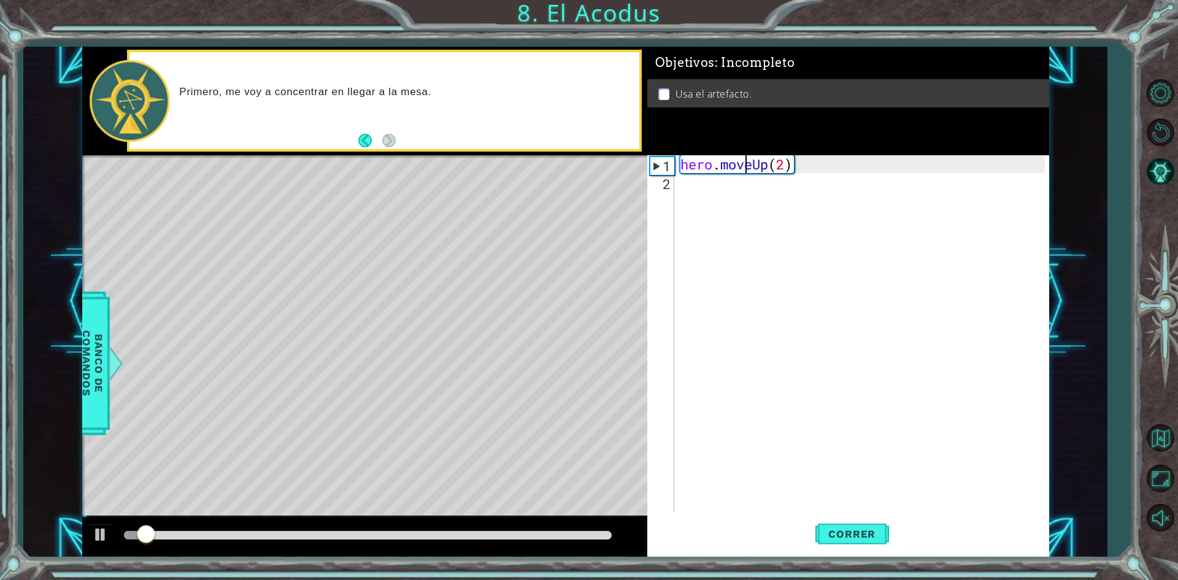
click at [711, 191] on div "hero . moveUp ( 2 )" at bounding box center [864, 351] width 373 height 392
type textarea "hero.moveLeft()"
click at [840, 531] on span "Correr" at bounding box center [852, 534] width 72 height 12
click at [697, 201] on div "hero . moveUp ( 2 ) hero . moveLeft ( )" at bounding box center [864, 351] width 373 height 392
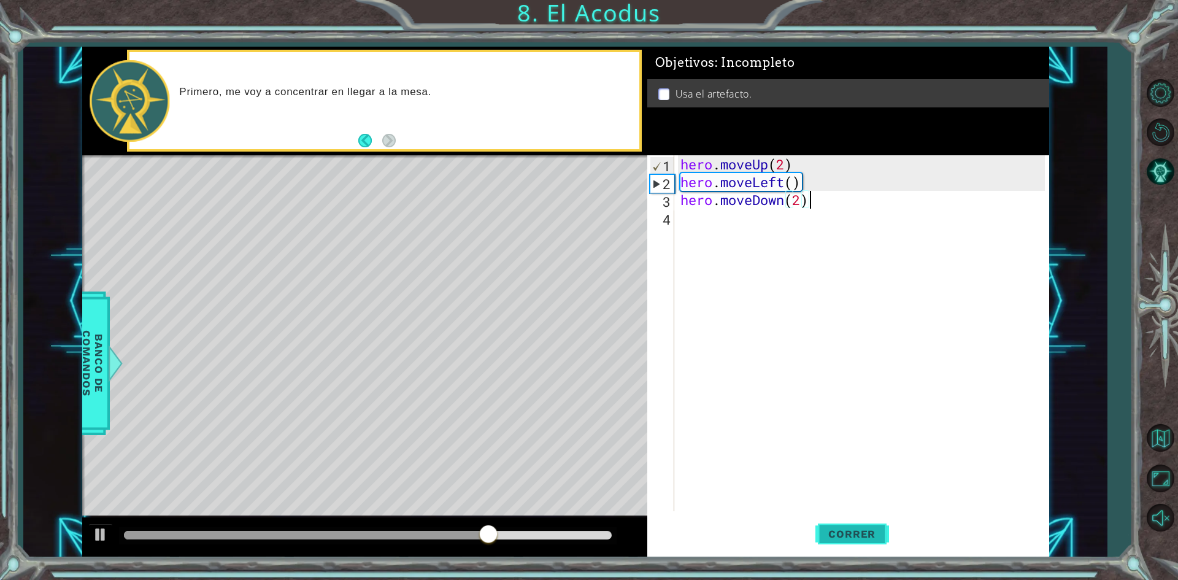
type textarea "hero.moveDown(2)"
click at [829, 522] on button "Correr" at bounding box center [853, 534] width 74 height 40
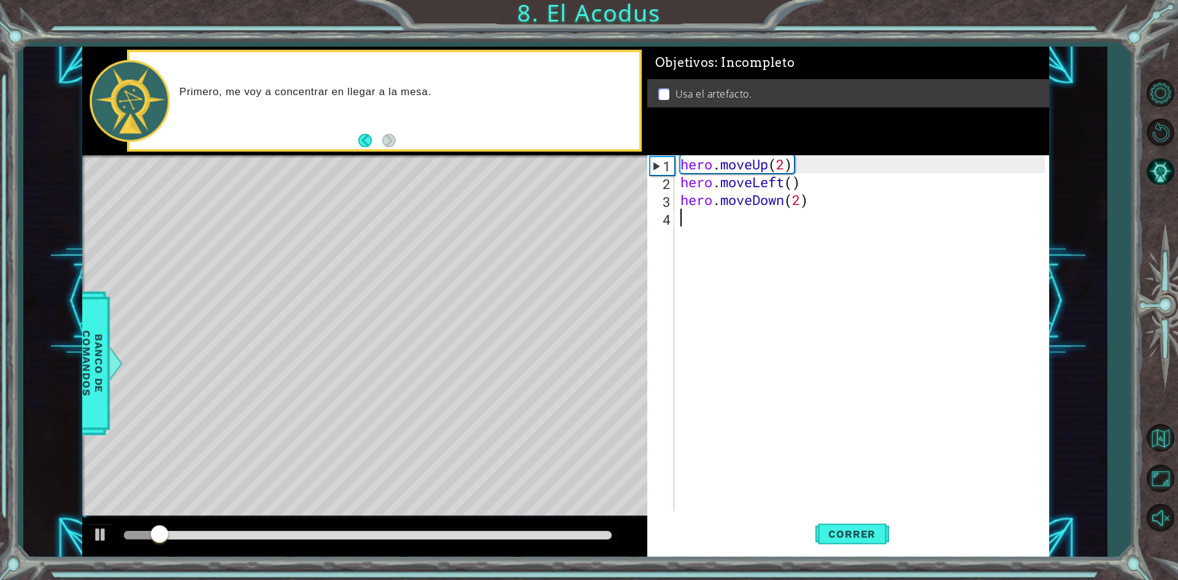
click at [687, 214] on div "hero . moveUp ( 2 ) hero . moveLeft ( ) hero . moveDown ( 2 )" at bounding box center [864, 351] width 373 height 392
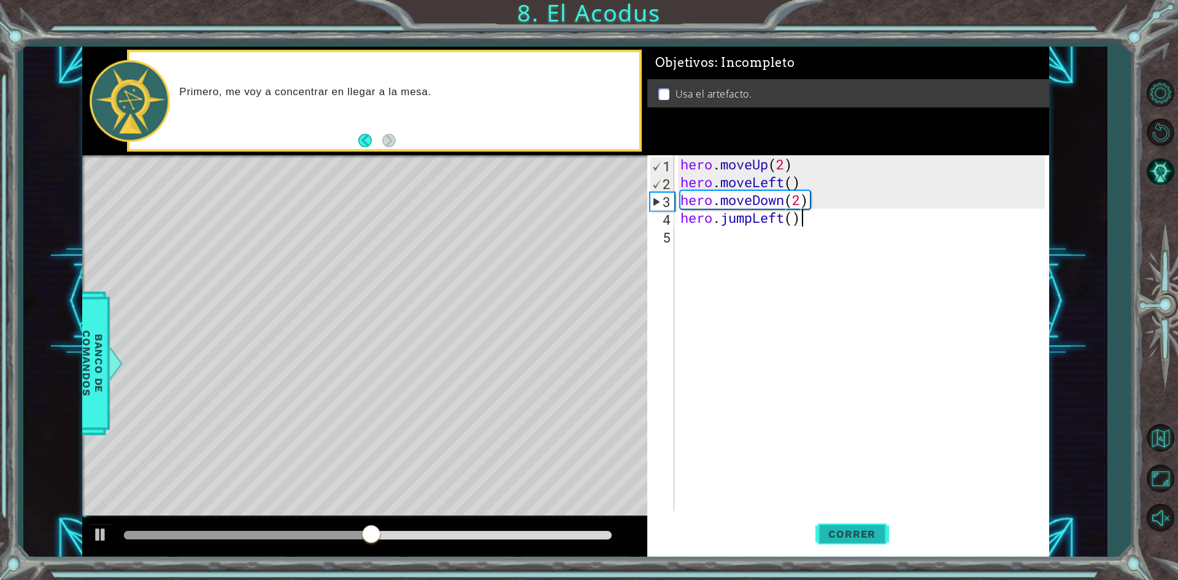
type textarea "hero.jumpLeft()"
click at [824, 530] on span "Correr" at bounding box center [852, 534] width 72 height 12
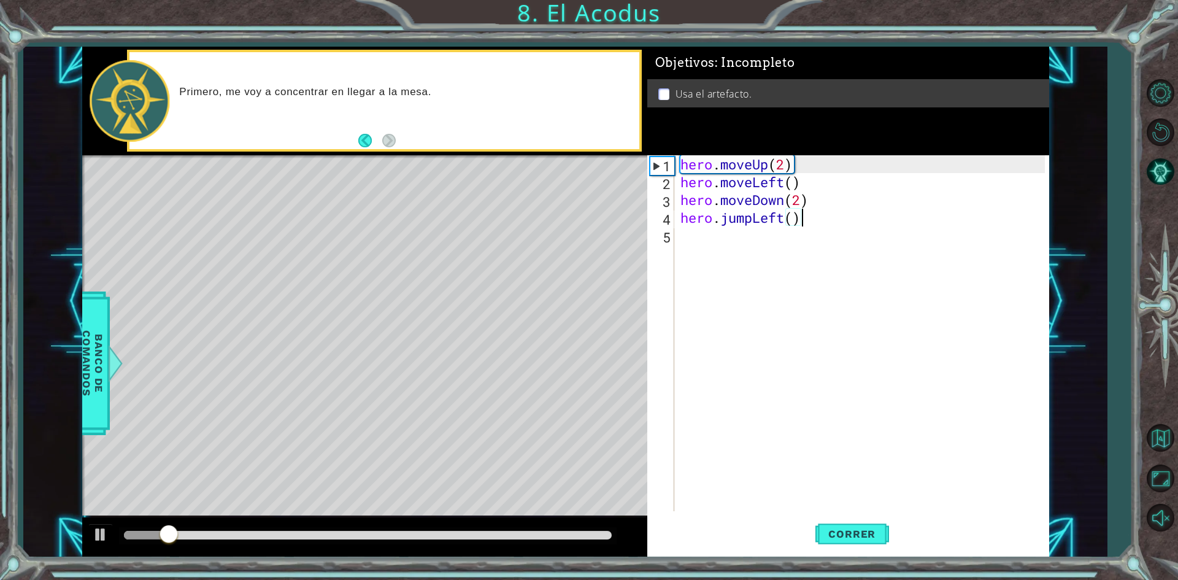
click at [687, 242] on div "hero . moveUp ( 2 ) hero . moveLeft ( ) hero . moveDown ( 2 ) hero . jumpLeft (…" at bounding box center [864, 351] width 373 height 392
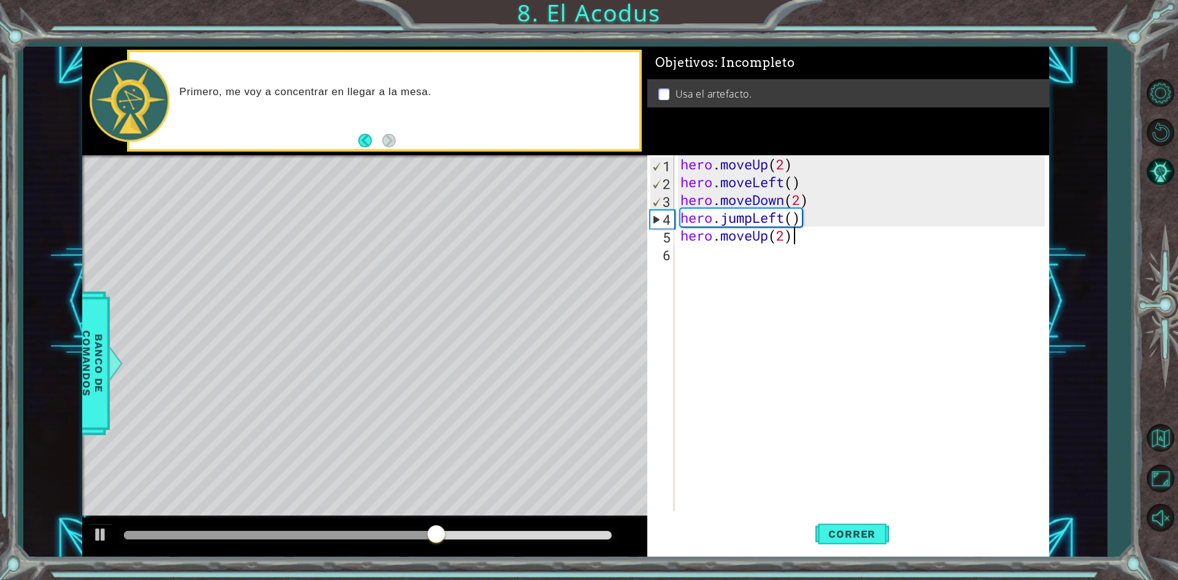
scroll to position [0, 4]
type textarea "hero.moveUp(2)"
click at [849, 524] on button "Correr" at bounding box center [853, 534] width 74 height 40
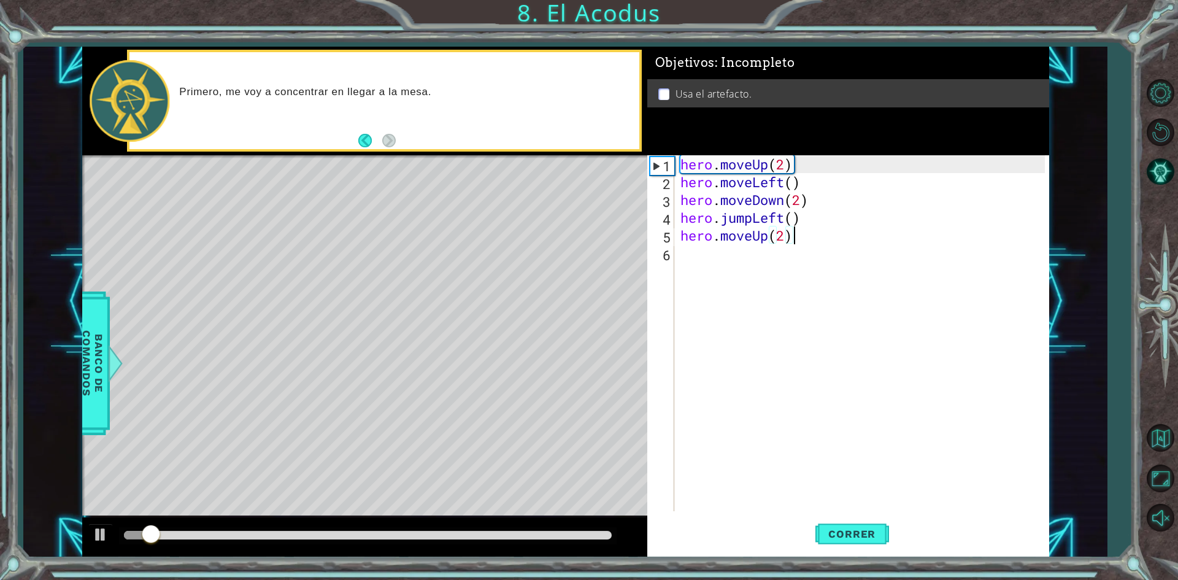
click at [696, 253] on div "hero . moveUp ( 2 ) hero . moveLeft ( ) hero . moveDown ( 2 ) hero . jumpLeft (…" at bounding box center [864, 351] width 373 height 392
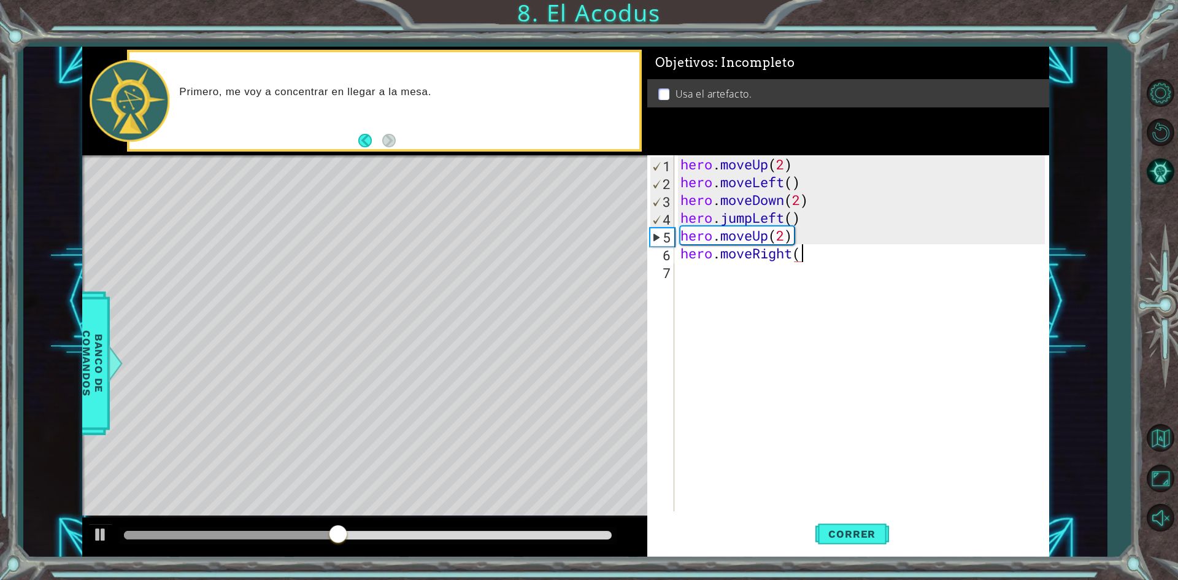
scroll to position [0, 5]
type textarea "hero.moveRight()"
click at [843, 539] on span "Correr" at bounding box center [852, 534] width 72 height 12
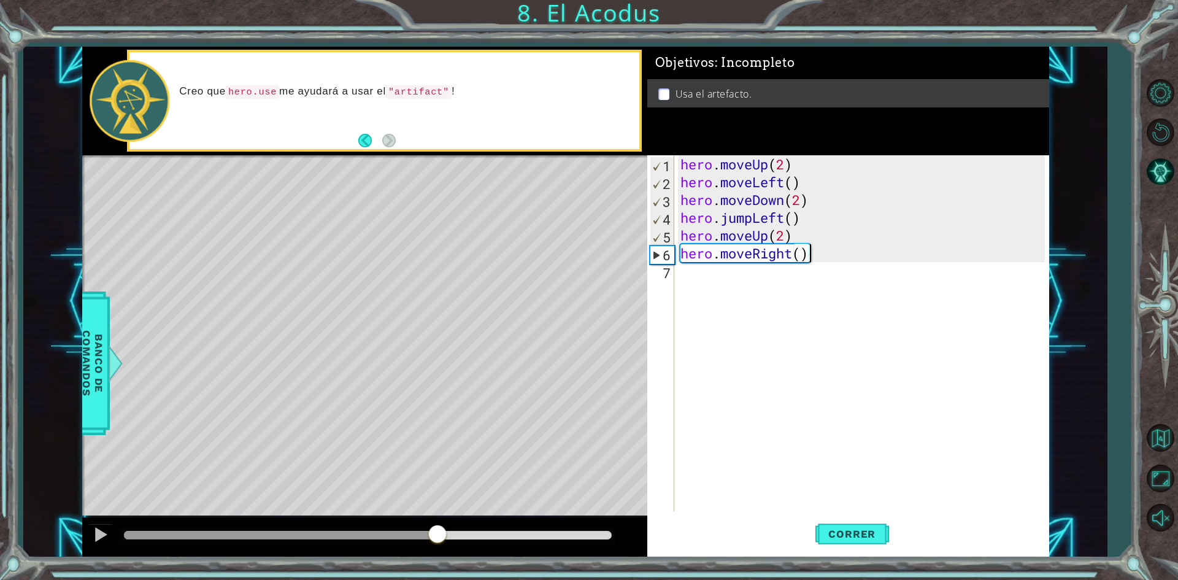
drag, startPoint x: 223, startPoint y: 535, endPoint x: 443, endPoint y: 547, distance: 220.0
click at [443, 547] on div at bounding box center [364, 536] width 565 height 39
click at [712, 287] on div "hero . moveUp ( 2 ) hero . moveLeft ( ) hero . moveDown ( 2 ) hero . jumpLeft (…" at bounding box center [864, 351] width 373 height 392
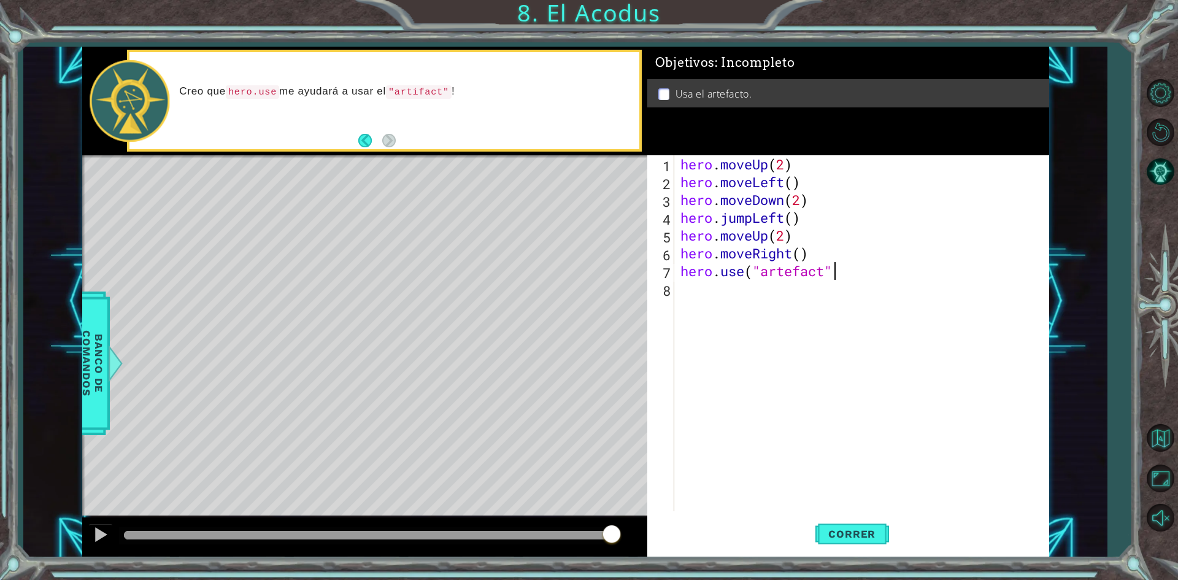
scroll to position [0, 7]
click at [836, 527] on button "Correr" at bounding box center [853, 534] width 74 height 40
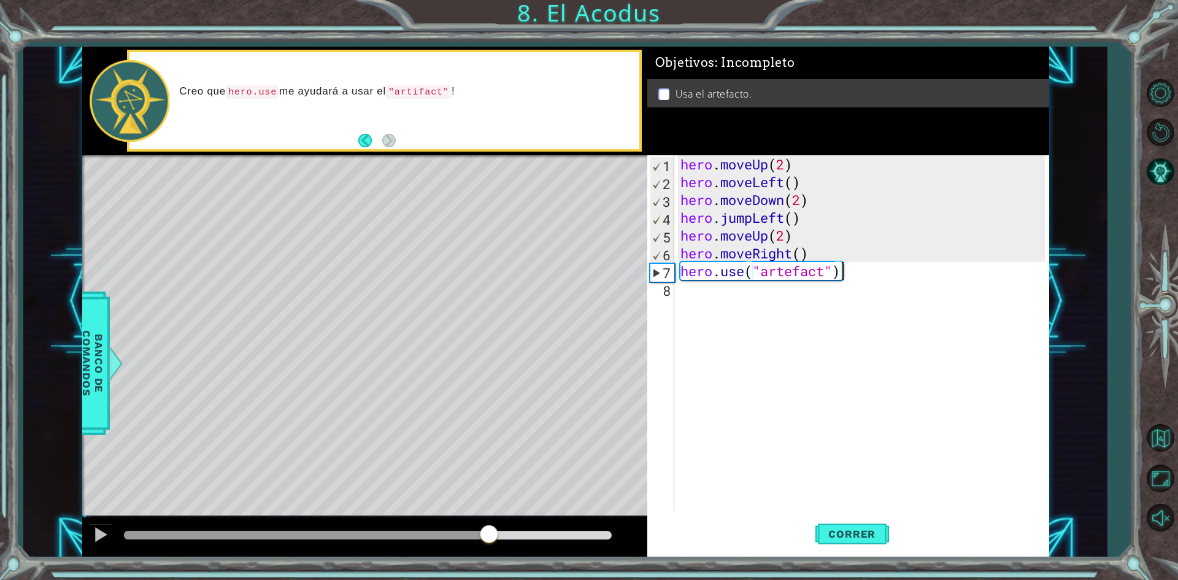
drag, startPoint x: 163, startPoint y: 535, endPoint x: 484, endPoint y: 560, distance: 322.0
click at [484, 560] on div "1 ההההההההההההההההההההההההההההההההההההההההההההההההההההההההההההההההההההההההההההה…" at bounding box center [589, 290] width 1178 height 580
click at [793, 272] on div "hero . moveUp ( 2 ) hero . moveLeft ( ) hero . moveDown ( 2 ) hero . jumpLeft (…" at bounding box center [864, 351] width 373 height 392
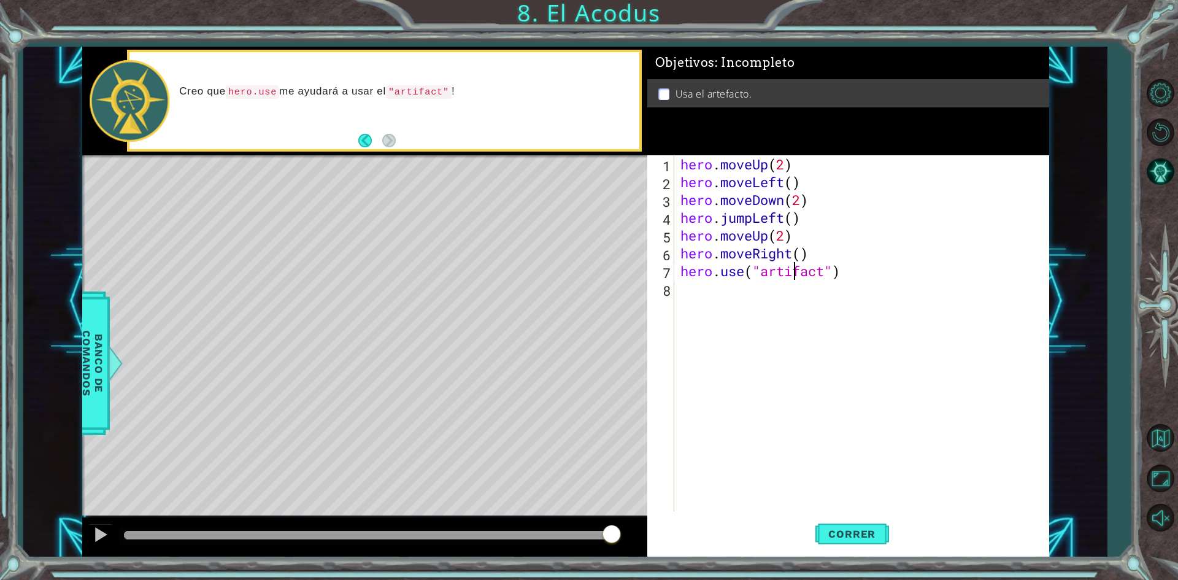
scroll to position [0, 5]
type textarea "hero.use("artifact")"
click at [836, 535] on span "Correr" at bounding box center [852, 534] width 72 height 12
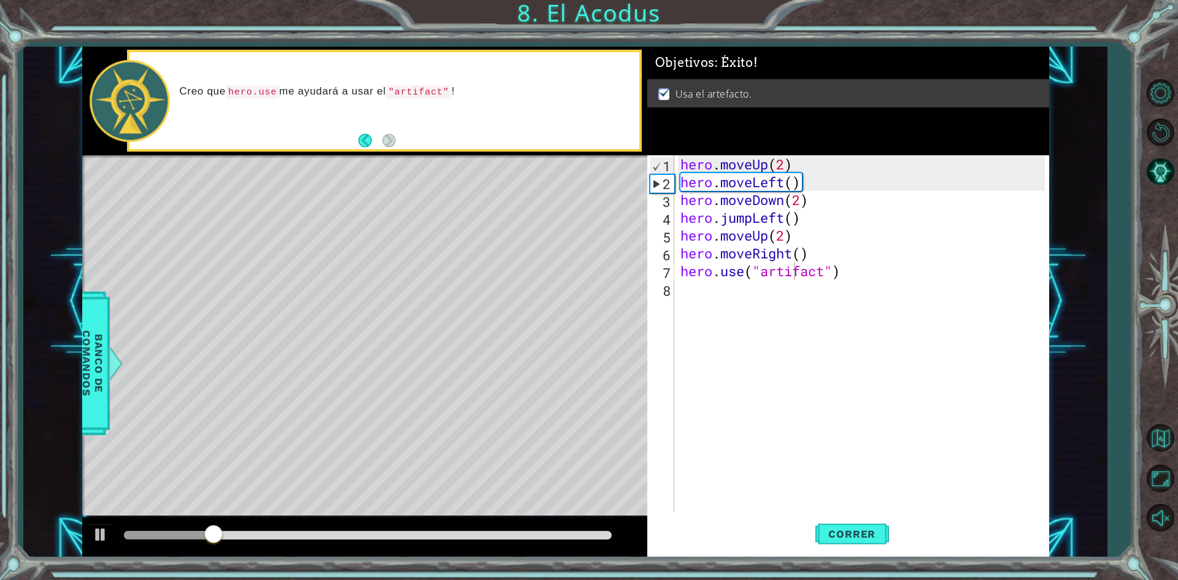
drag, startPoint x: 174, startPoint y: 528, endPoint x: 403, endPoint y: 520, distance: 229.1
click at [403, 520] on div at bounding box center [364, 536] width 565 height 39
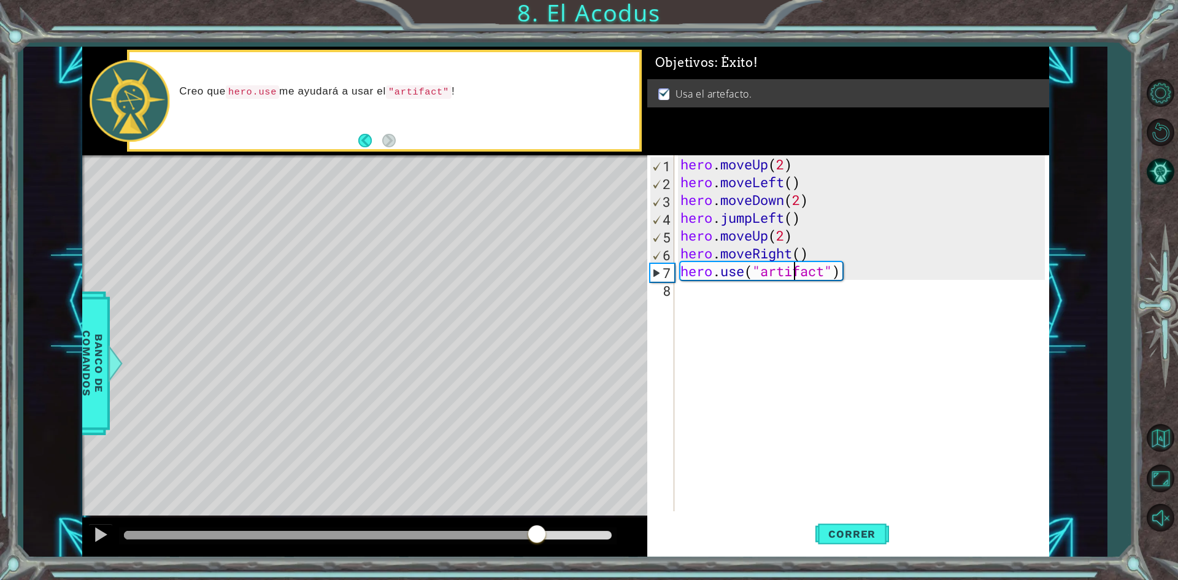
drag, startPoint x: 273, startPoint y: 531, endPoint x: 538, endPoint y: 504, distance: 266.5
click at [538, 504] on div "methods hero moveDown(steps) moveUp(steps) moveLeft(steps) moveRight(steps) use…" at bounding box center [565, 302] width 967 height 511
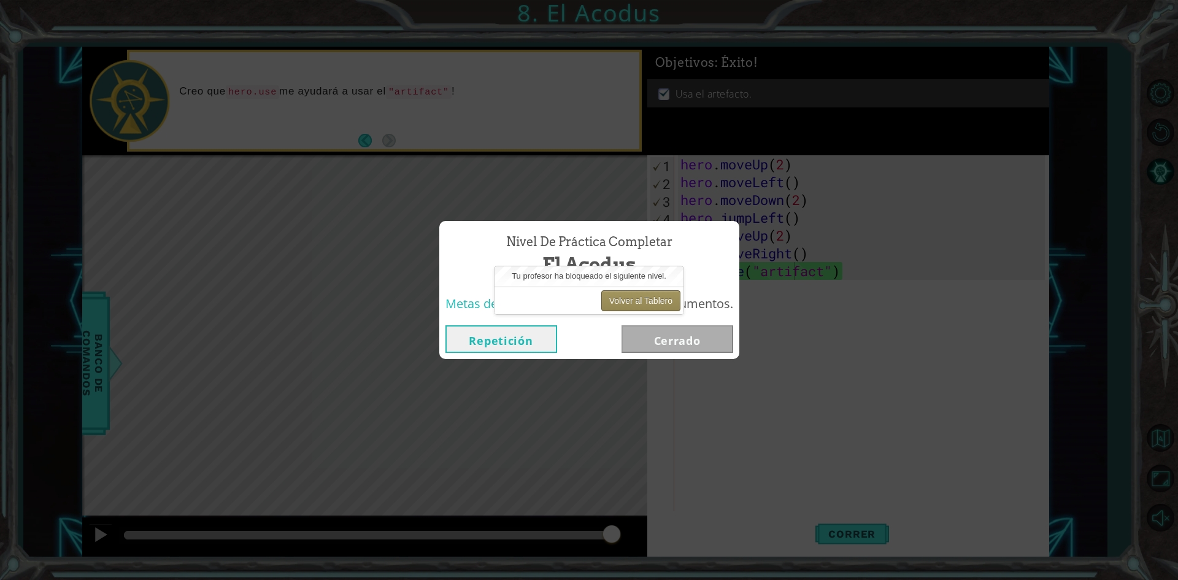
click at [651, 299] on button "Volver al Tablero" at bounding box center [640, 300] width 79 height 21
click at [620, 298] on button "Volver al Tablero" at bounding box center [640, 300] width 79 height 21
click at [628, 301] on button "Volver al Tablero" at bounding box center [640, 300] width 79 height 21
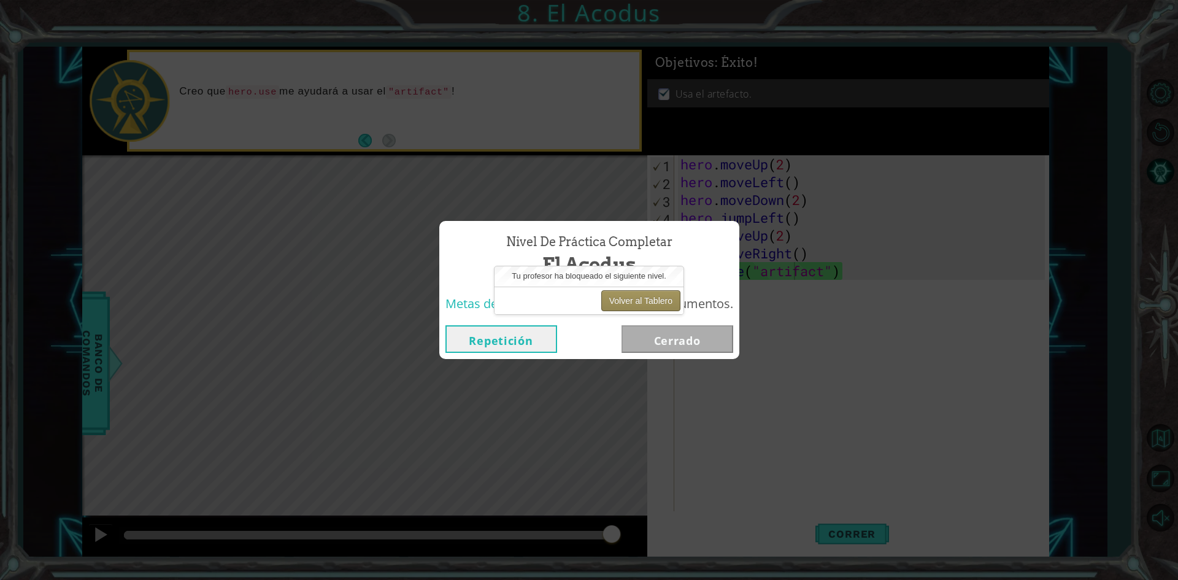
click at [628, 301] on button "Volver al Tablero" at bounding box center [640, 300] width 79 height 21
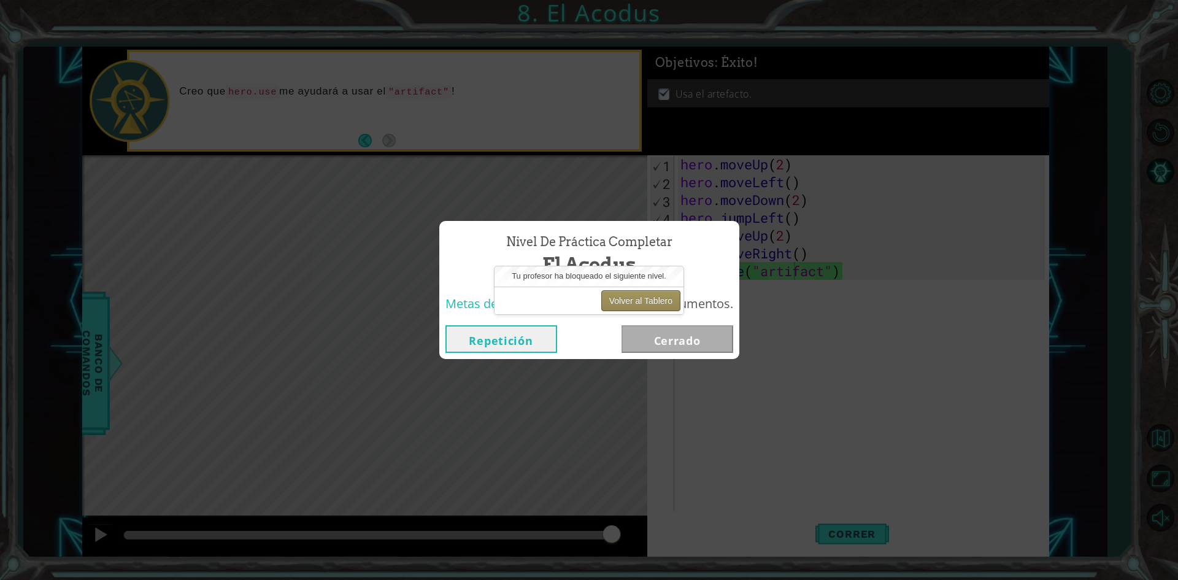
click at [628, 301] on button "Volver al Tablero" at bounding box center [640, 300] width 79 height 21
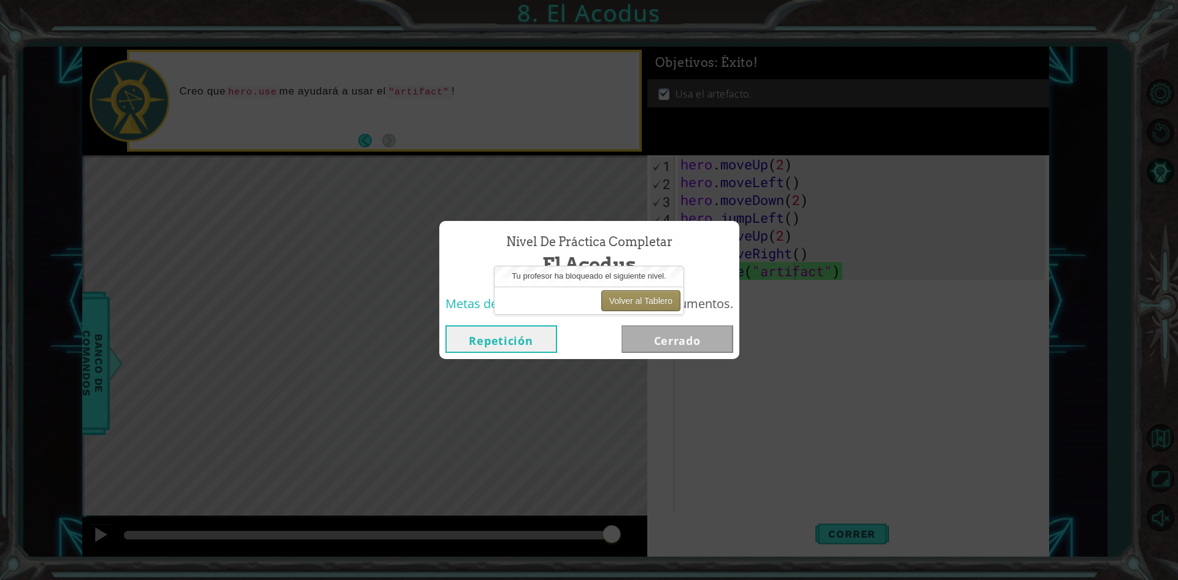
click at [628, 301] on button "Volver al Tablero" at bounding box center [640, 300] width 79 height 21
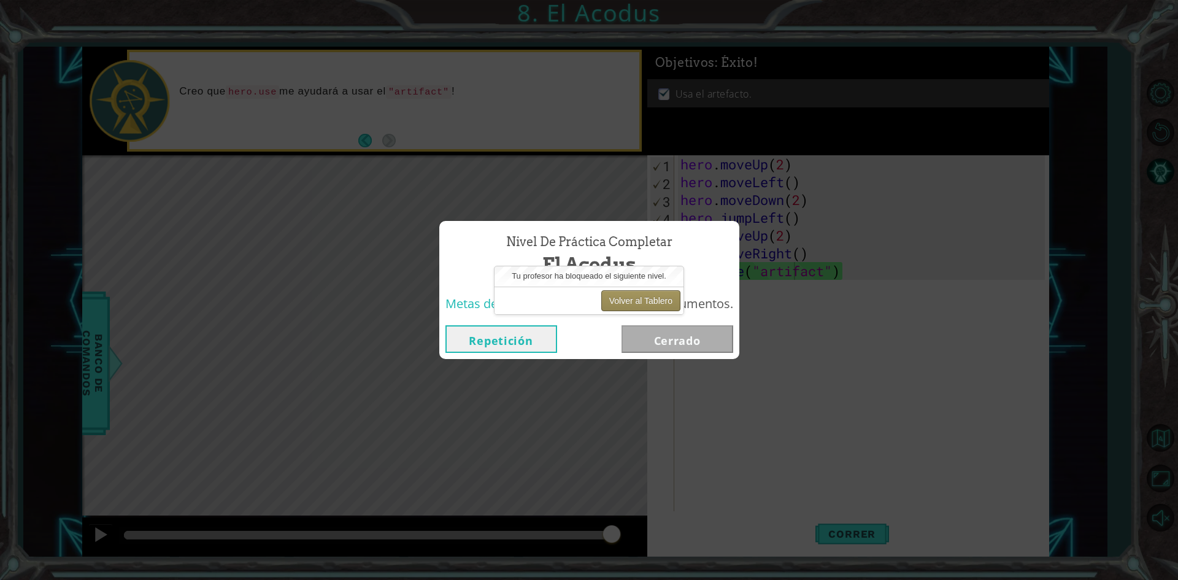
click at [628, 301] on button "Volver al Tablero" at bounding box center [640, 300] width 79 height 21
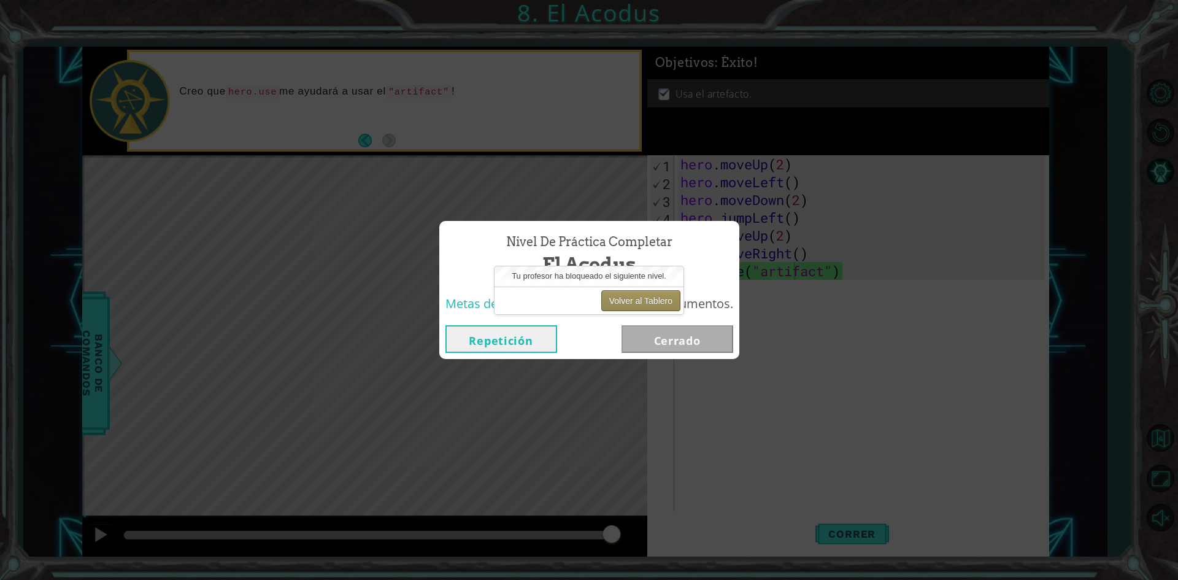
click at [628, 301] on button "Volver al Tablero" at bounding box center [640, 300] width 79 height 21
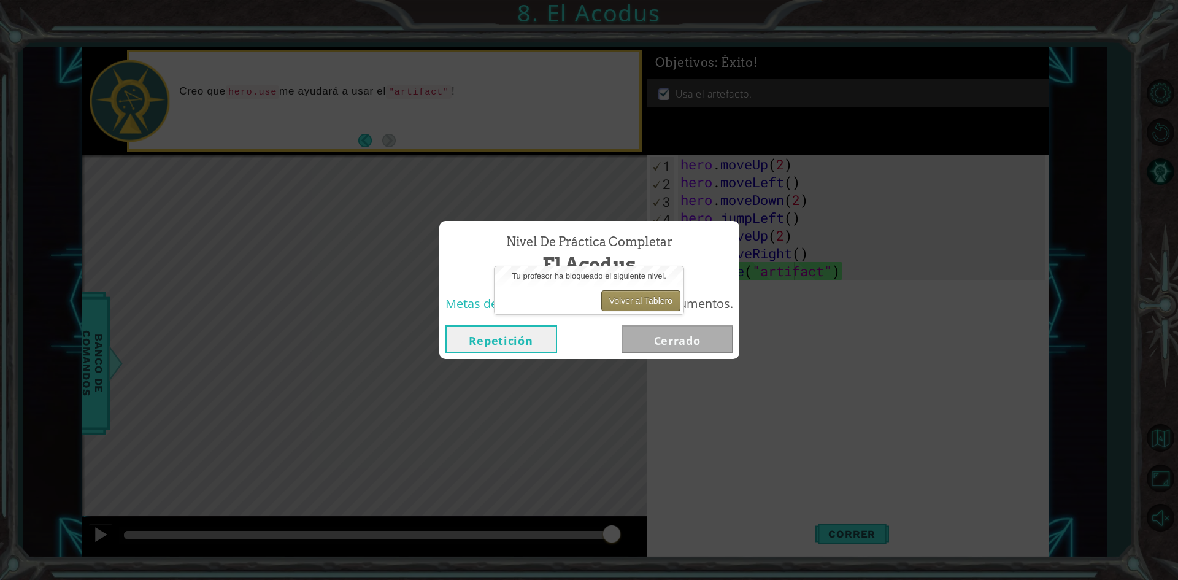
click at [628, 301] on button "Volver al Tablero" at bounding box center [640, 300] width 79 height 21
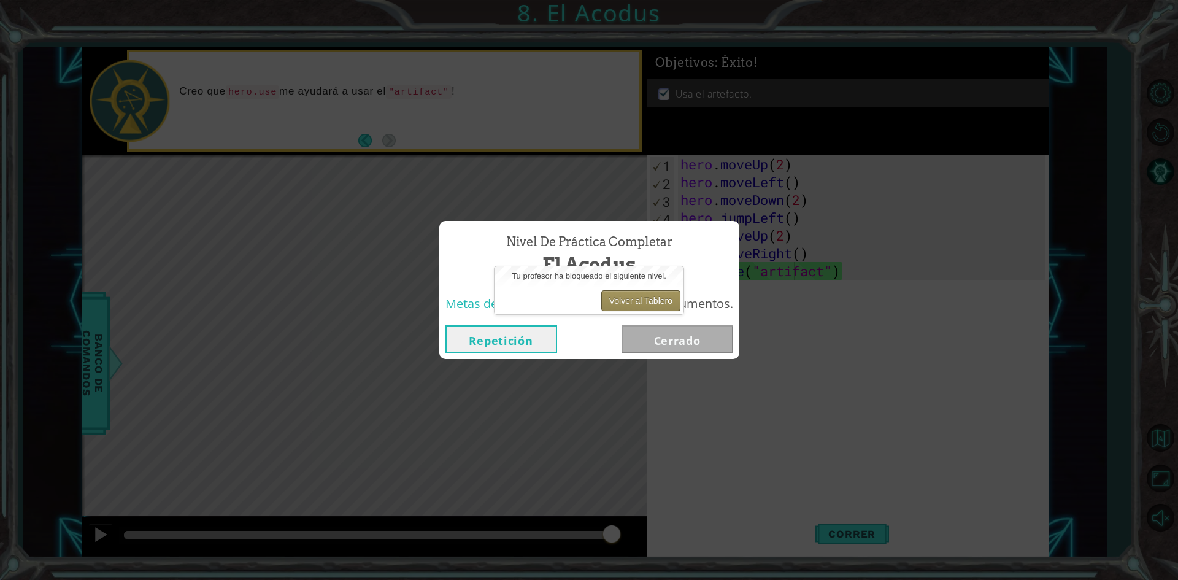
click at [628, 301] on button "Volver al Tablero" at bounding box center [640, 300] width 79 height 21
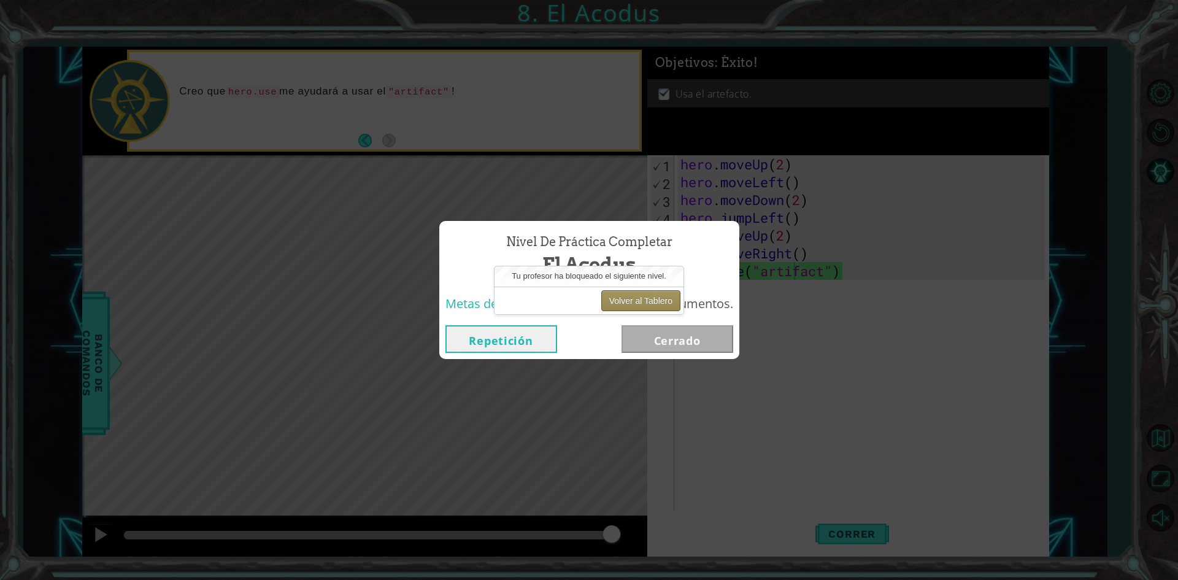
click at [628, 301] on button "Volver al Tablero" at bounding box center [640, 300] width 79 height 21
drag, startPoint x: 562, startPoint y: 298, endPoint x: 566, endPoint y: 276, distance: 22.6
click at [563, 289] on div "Volver al Tablero" at bounding box center [589, 301] width 189 height 28
click at [569, 272] on span "Tu profesor ha bloqueado el siguiente nivel." at bounding box center [589, 275] width 155 height 9
click at [665, 296] on button "Volver al Tablero" at bounding box center [640, 300] width 79 height 21
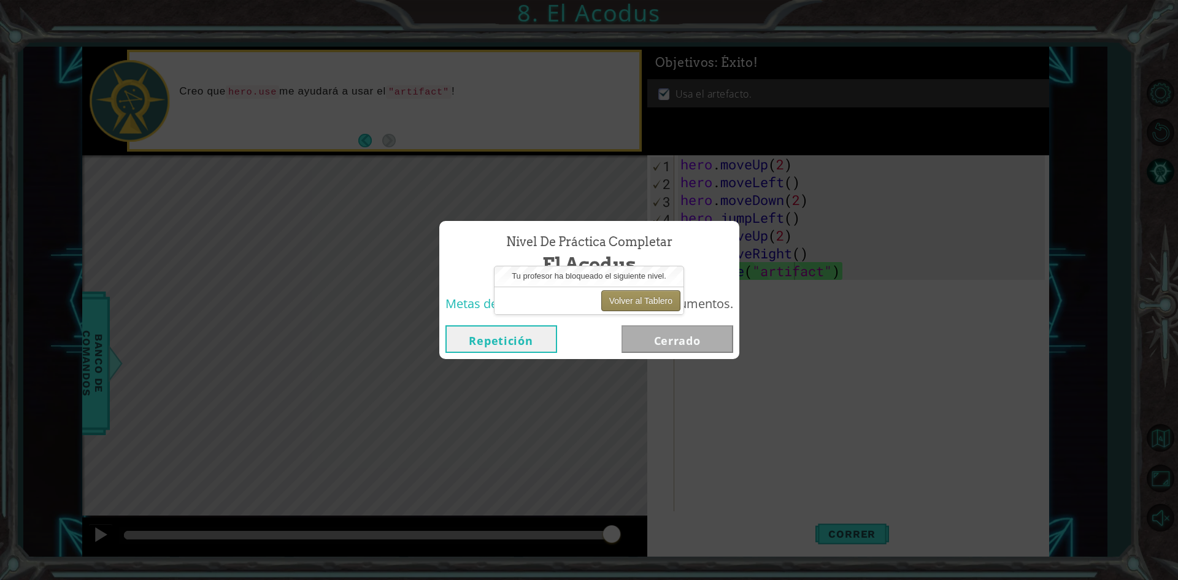
click at [665, 296] on button "Volver al Tablero" at bounding box center [640, 300] width 79 height 21
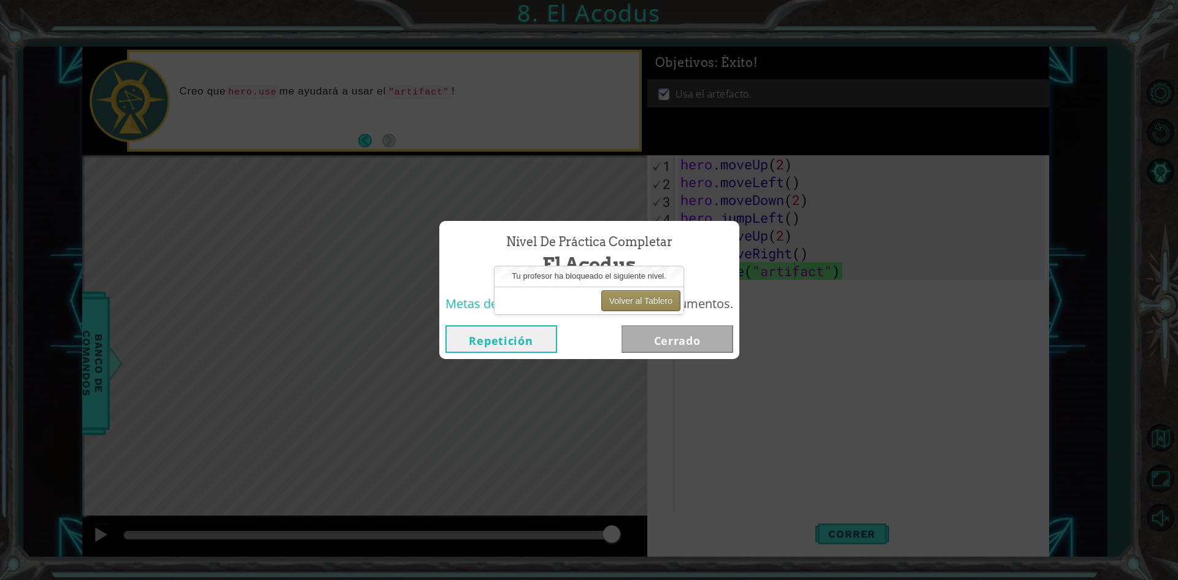
click at [665, 296] on button "Volver al Tablero" at bounding box center [640, 300] width 79 height 21
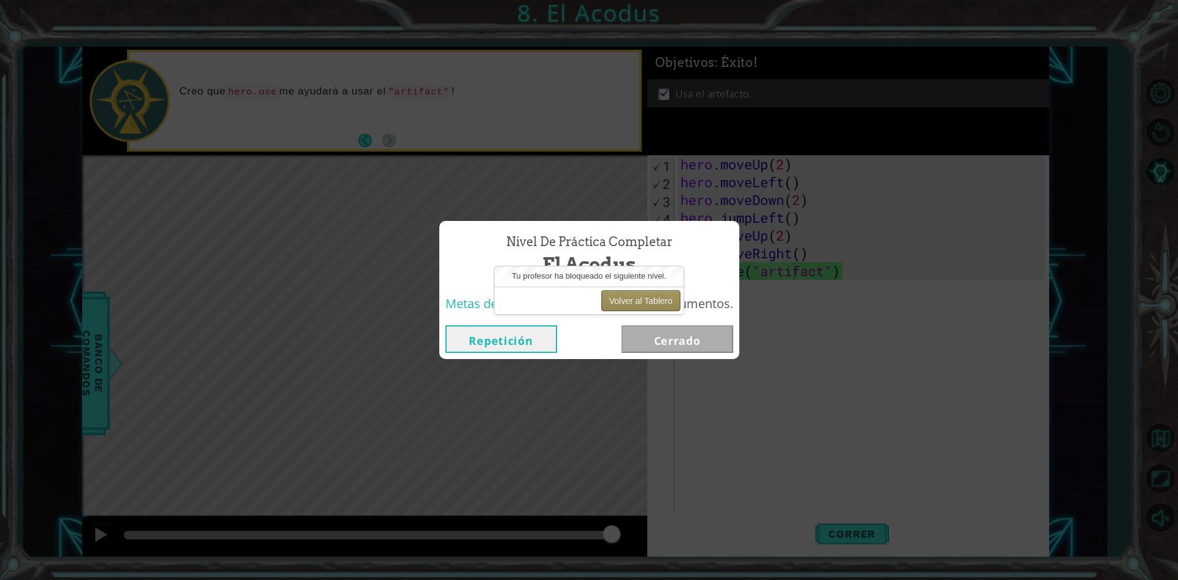
click at [665, 296] on button "Volver al Tablero" at bounding box center [640, 300] width 79 height 21
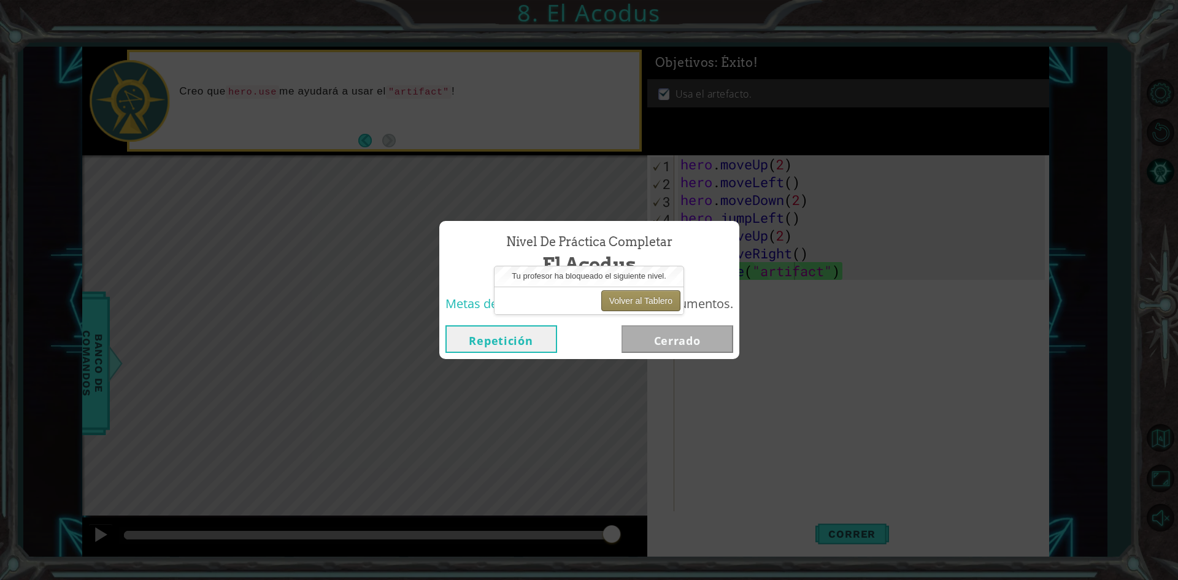
click at [665, 296] on button "Volver al Tablero" at bounding box center [640, 300] width 79 height 21
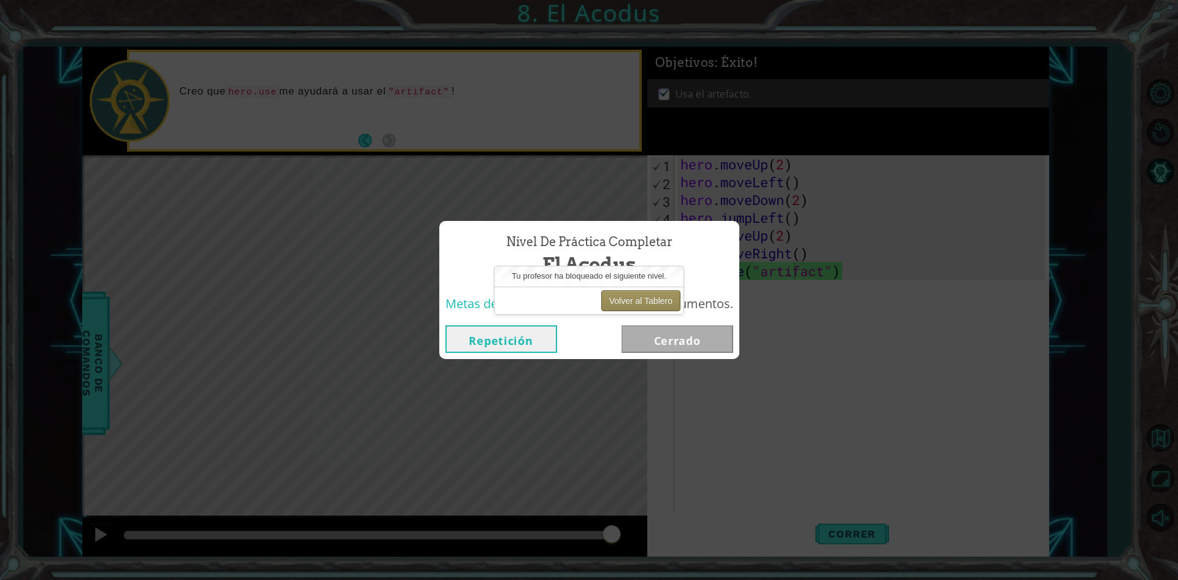
click at [647, 299] on button "Volver al Tablero" at bounding box center [640, 300] width 79 height 21
click at [645, 294] on button "Volver al Tablero" at bounding box center [640, 300] width 79 height 21
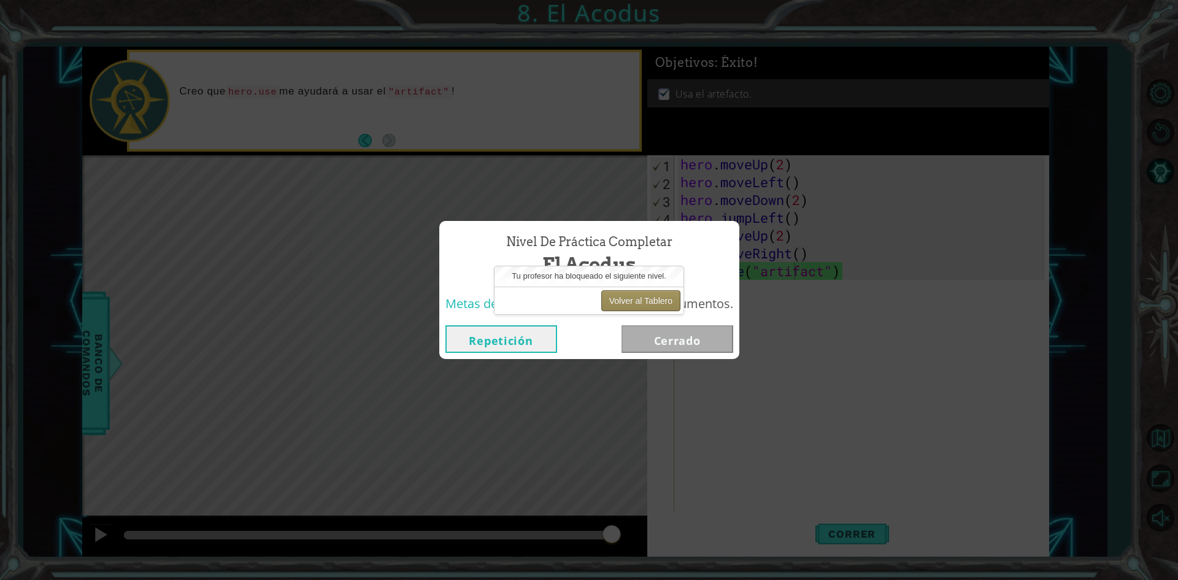
click at [645, 294] on button "Volver al Tablero" at bounding box center [640, 300] width 79 height 21
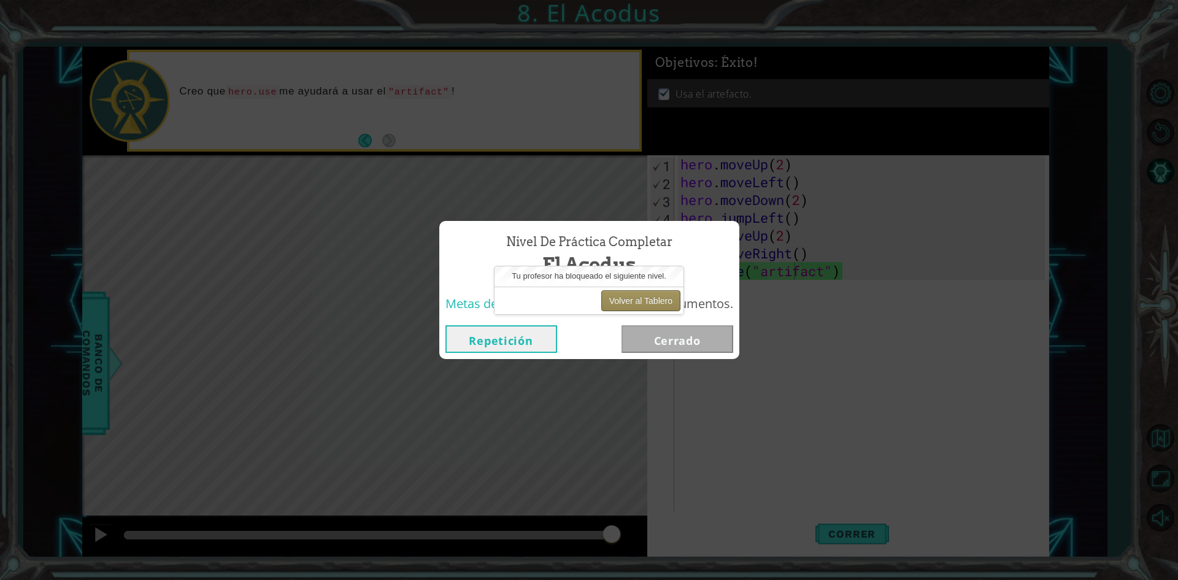
click at [645, 294] on button "Volver al Tablero" at bounding box center [640, 300] width 79 height 21
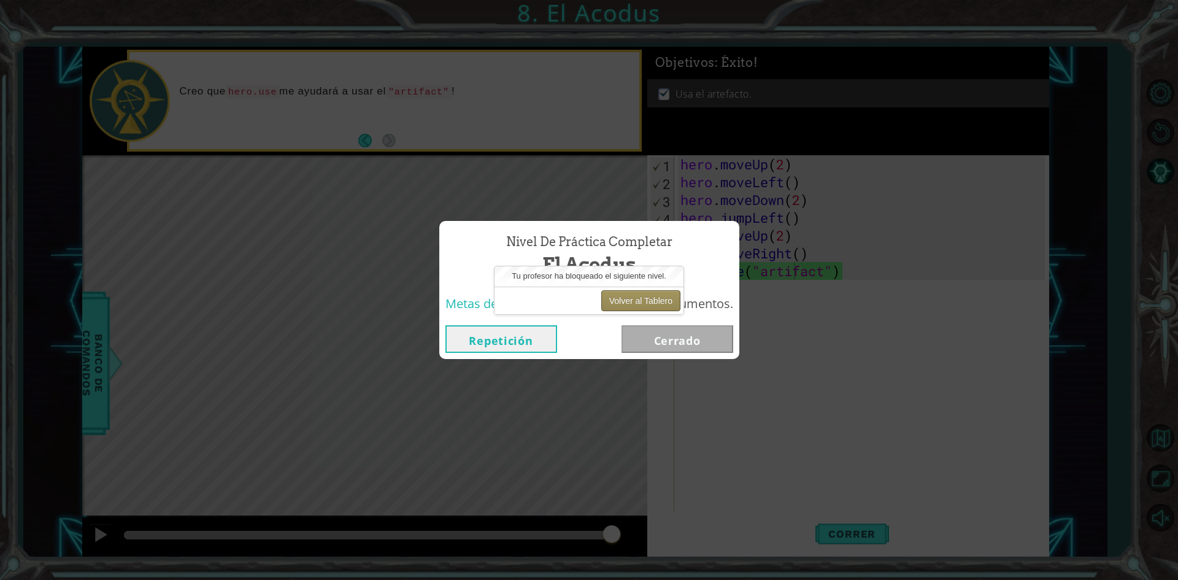
click at [645, 294] on button "Volver al Tablero" at bounding box center [640, 300] width 79 height 21
click at [606, 298] on button "Volver al Tablero" at bounding box center [640, 300] width 79 height 21
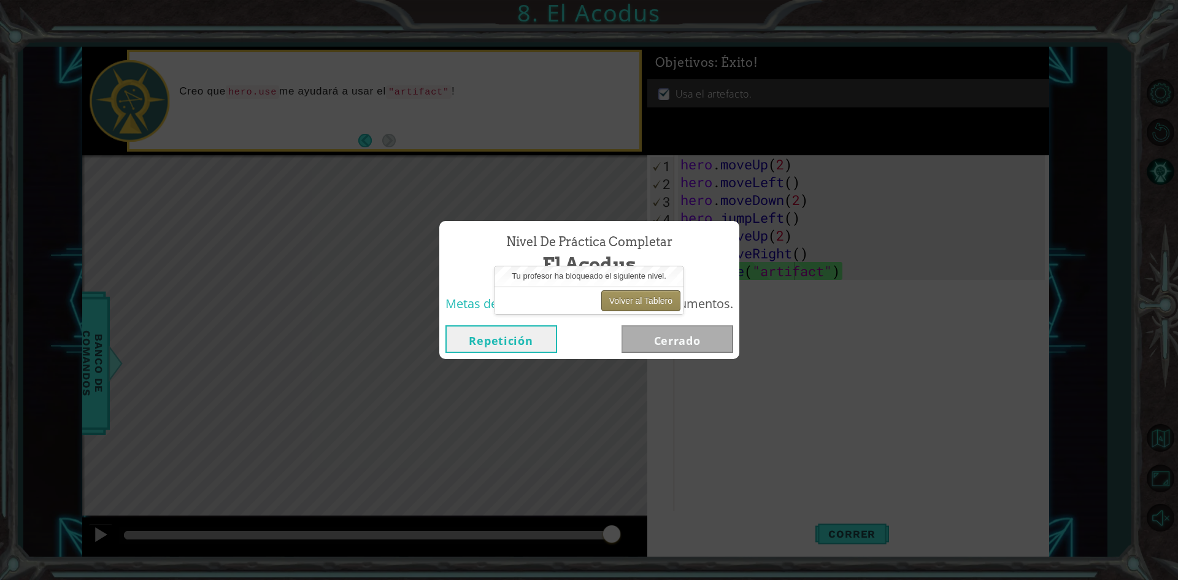
click at [606, 298] on button "Volver al Tablero" at bounding box center [640, 300] width 79 height 21
click at [608, 299] on button "Volver al Tablero" at bounding box center [640, 300] width 79 height 21
click at [617, 298] on button "Volver al Tablero" at bounding box center [640, 300] width 79 height 21
click at [622, 300] on button "Volver al Tablero" at bounding box center [640, 300] width 79 height 21
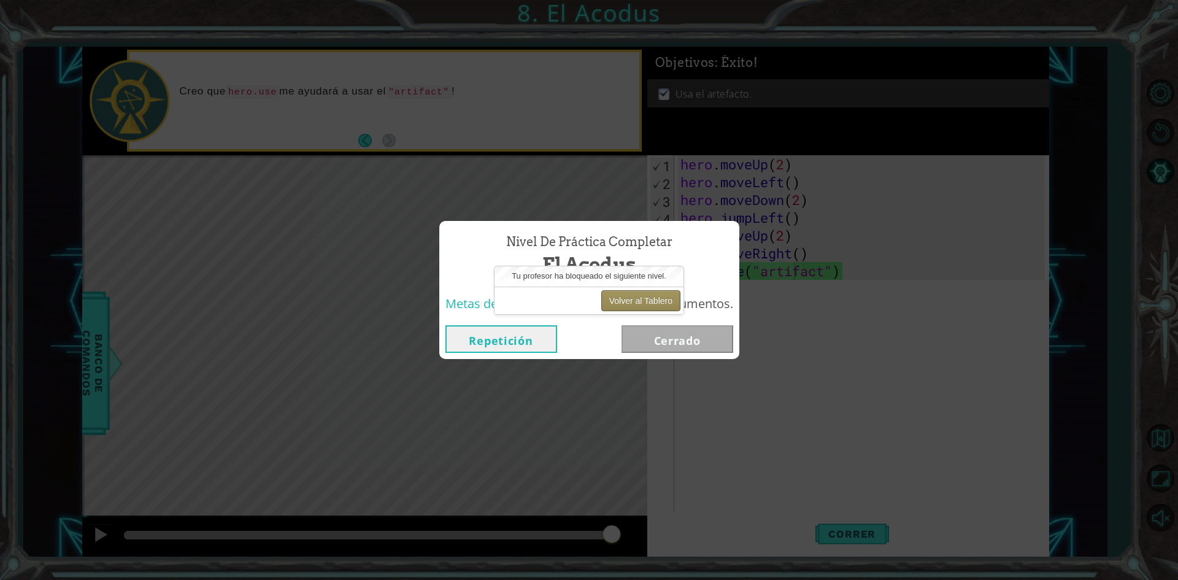
click at [622, 300] on button "Volver al Tablero" at bounding box center [640, 300] width 79 height 21
click at [643, 302] on button "Volver al Tablero" at bounding box center [640, 300] width 79 height 21
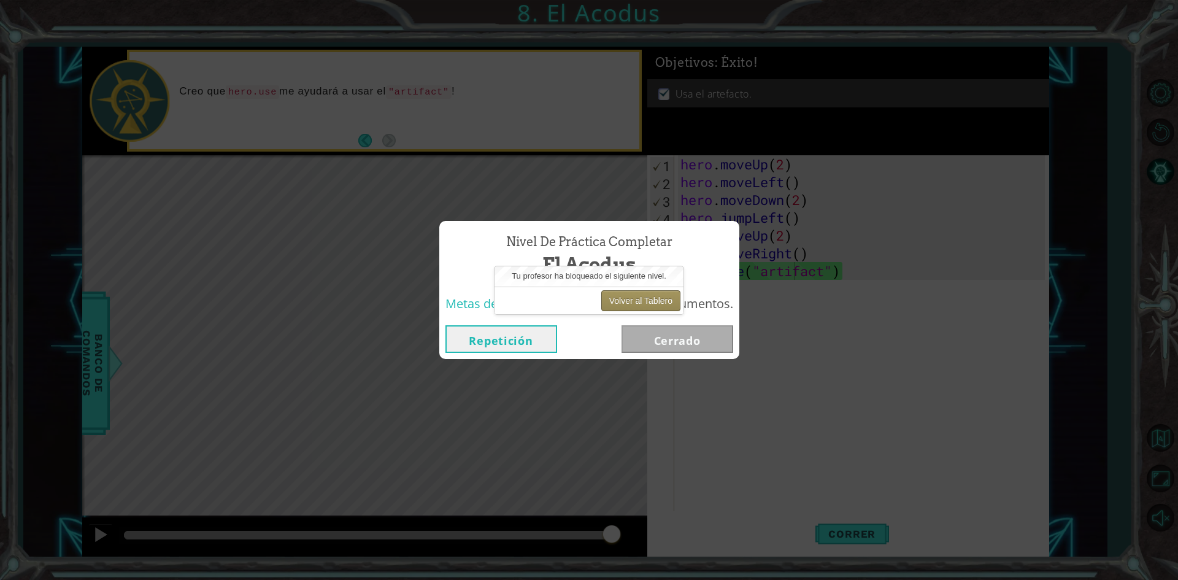
click at [641, 305] on button "Volver al Tablero" at bounding box center [640, 300] width 79 height 21
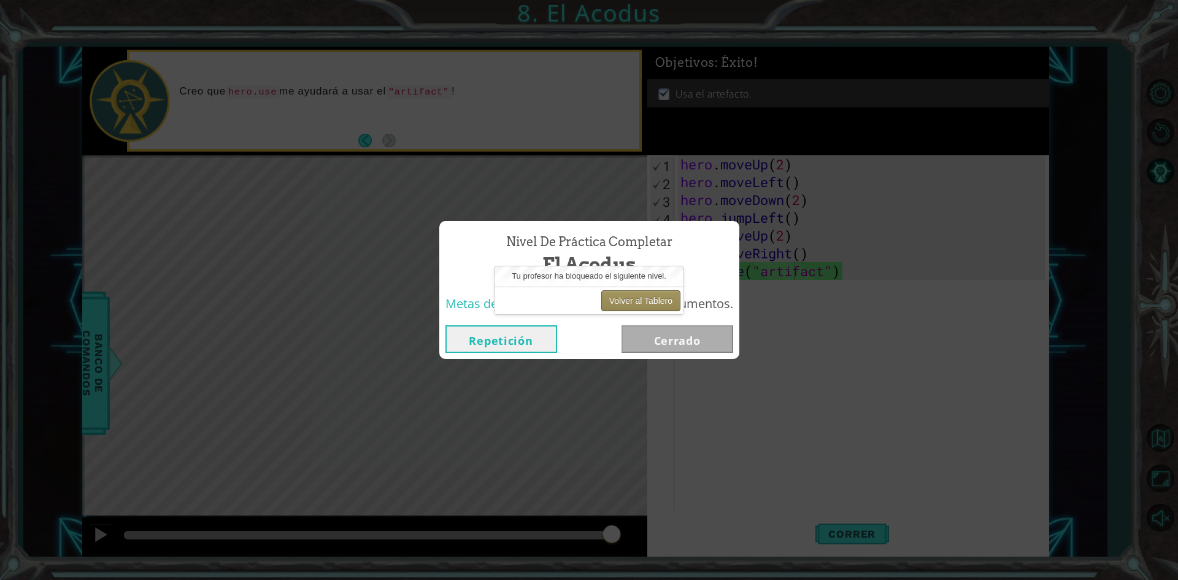
click at [641, 305] on button "Volver al Tablero" at bounding box center [640, 300] width 79 height 21
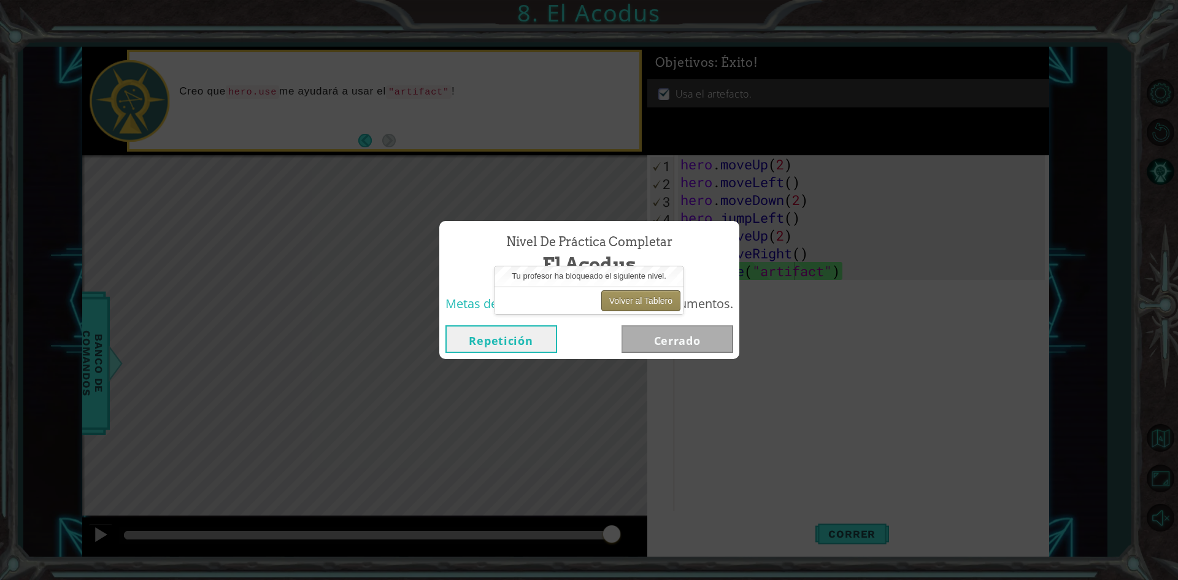
click at [641, 305] on button "Volver al Tablero" at bounding box center [640, 300] width 79 height 21
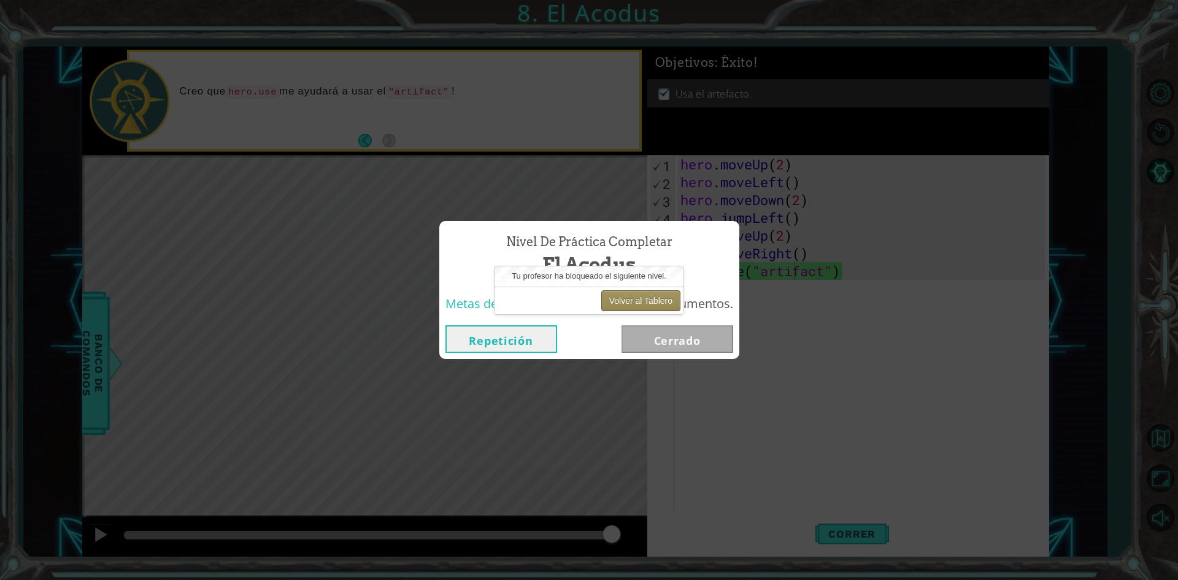
click at [616, 295] on button "Volver al Tablero" at bounding box center [640, 300] width 79 height 21
click at [662, 306] on button "Volver al Tablero" at bounding box center [640, 300] width 79 height 21
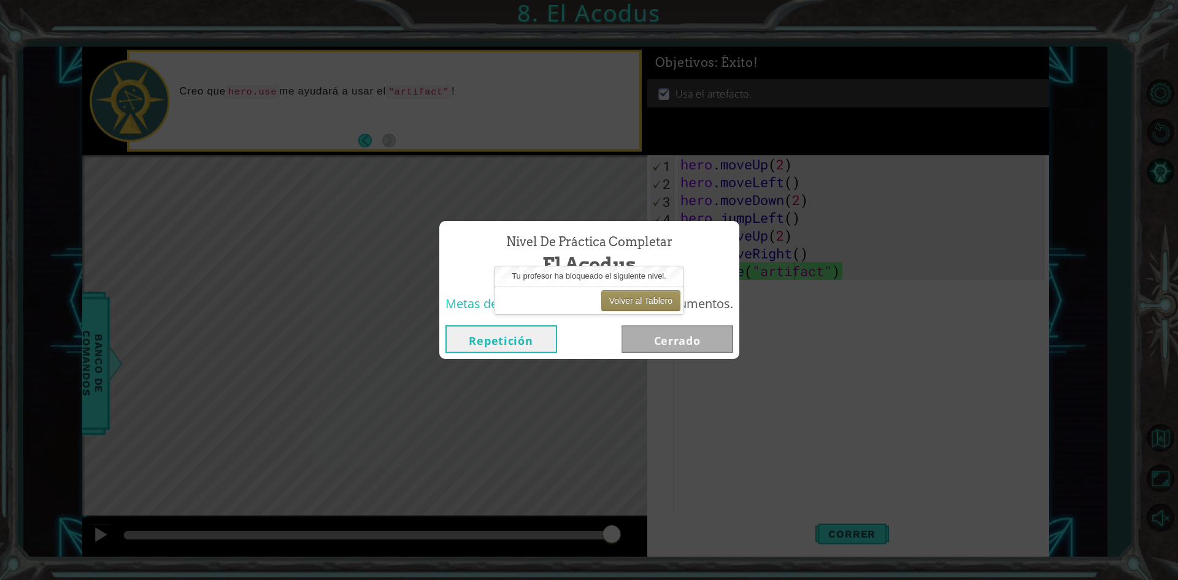
click at [624, 288] on div "Volver al Tablero" at bounding box center [589, 301] width 189 height 28
click at [633, 301] on button "Volver al Tablero" at bounding box center [640, 300] width 79 height 21
click at [637, 304] on button "Volver al Tablero" at bounding box center [640, 300] width 79 height 21
click at [620, 293] on button "Volver al Tablero" at bounding box center [640, 300] width 79 height 21
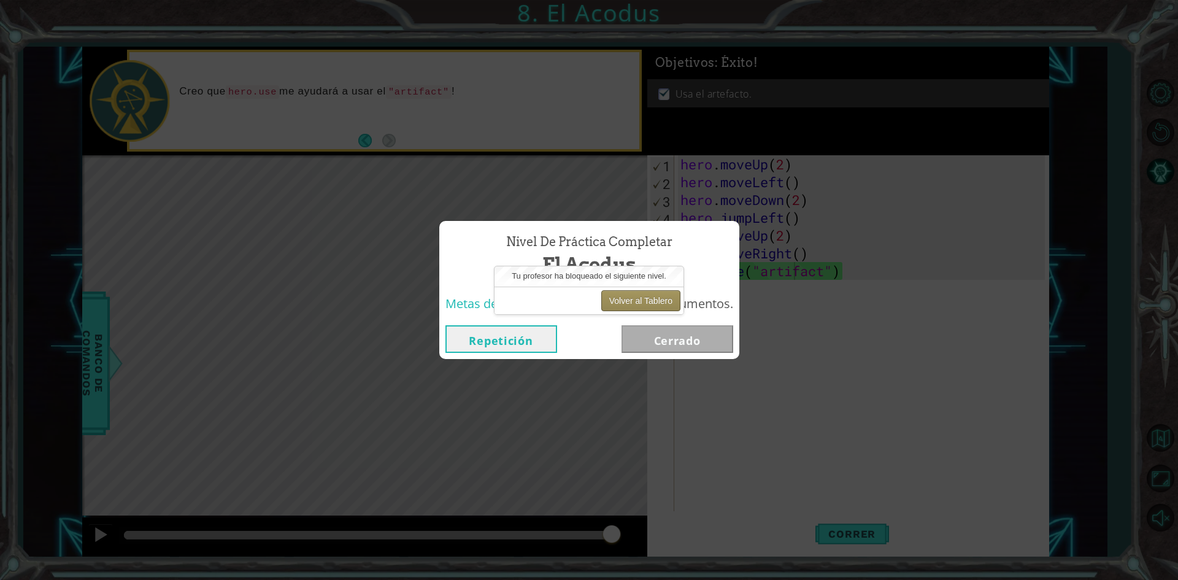
click at [636, 301] on button "Volver al Tablero" at bounding box center [640, 300] width 79 height 21
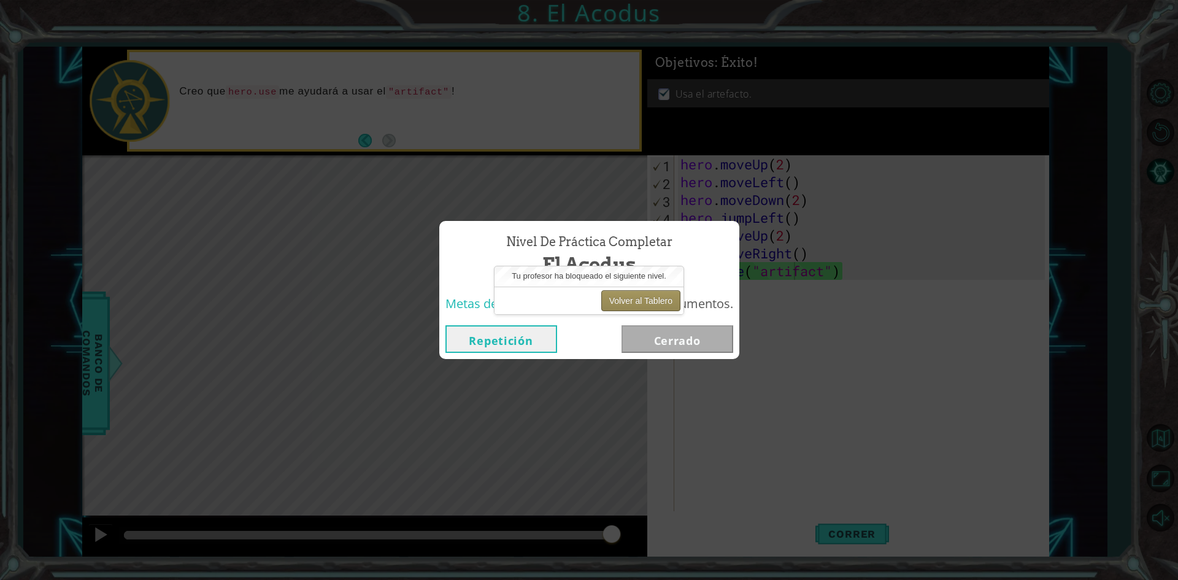
click at [636, 301] on button "Volver al Tablero" at bounding box center [640, 300] width 79 height 21
click at [671, 293] on button "Volver al Tablero" at bounding box center [640, 300] width 79 height 21
click at [629, 293] on button "Volver al Tablero" at bounding box center [640, 300] width 79 height 21
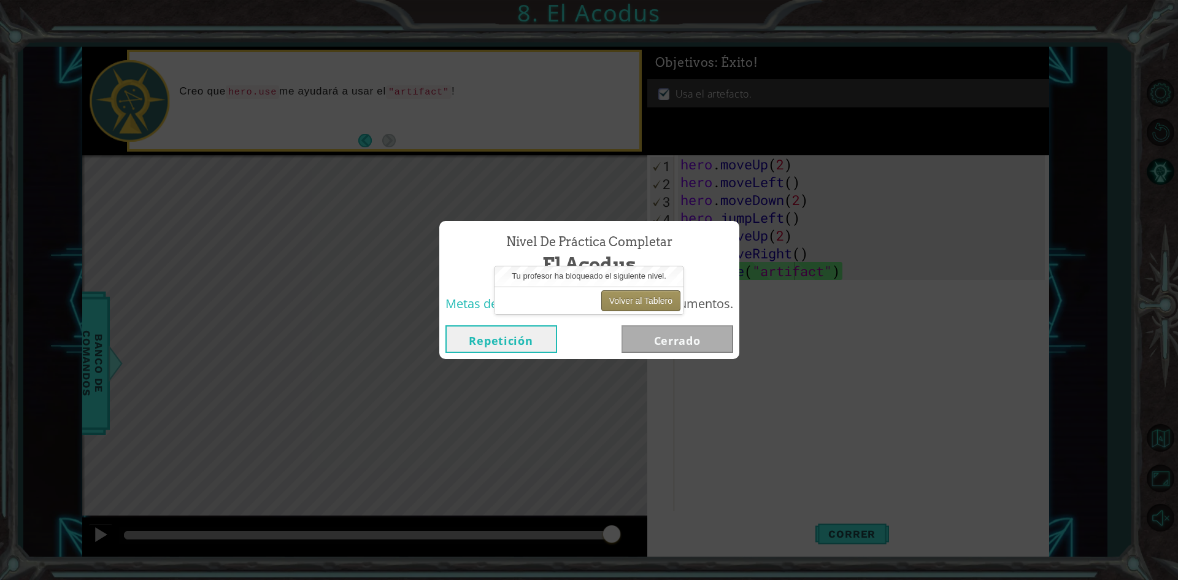
click at [629, 293] on button "Volver al Tablero" at bounding box center [640, 300] width 79 height 21
click at [604, 295] on button "Volver al Tablero" at bounding box center [640, 300] width 79 height 21
click at [640, 301] on button "Volver al Tablero" at bounding box center [640, 300] width 79 height 21
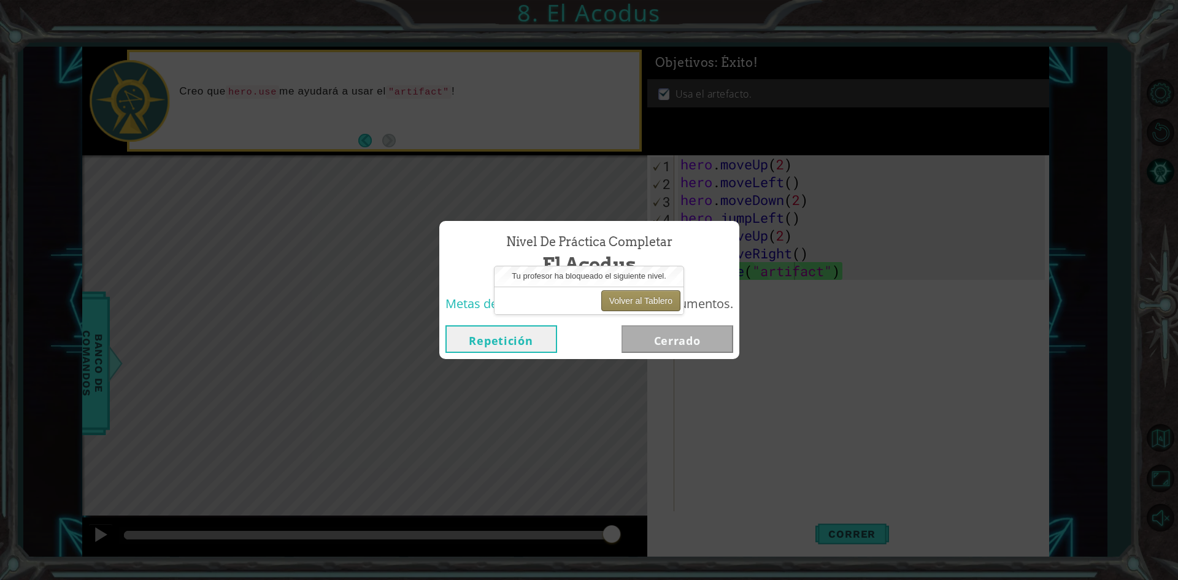
click at [640, 301] on button "Volver al Tablero" at bounding box center [640, 300] width 79 height 21
click at [631, 298] on button "Volver al Tablero" at bounding box center [640, 300] width 79 height 21
